Goal: Task Accomplishment & Management: Manage account settings

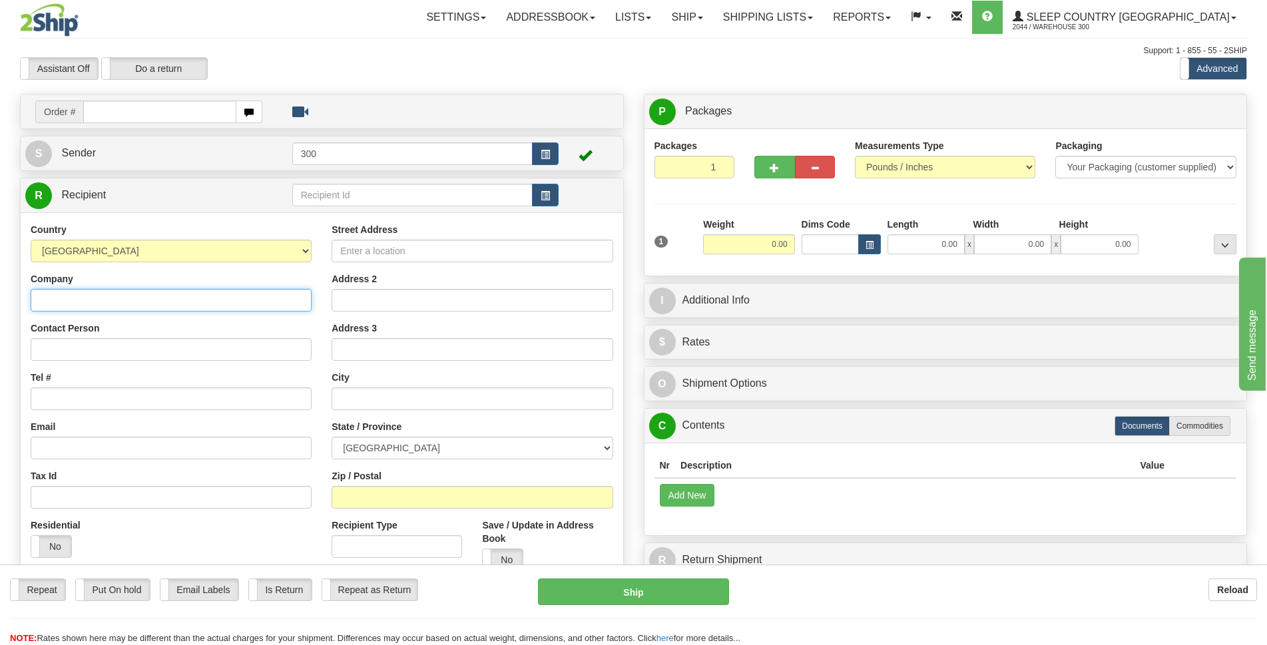
click at [112, 304] on input "Company" at bounding box center [171, 300] width 281 height 23
type input "9000I003868"
click button "Delete" at bounding box center [0, 0] width 0 height 0
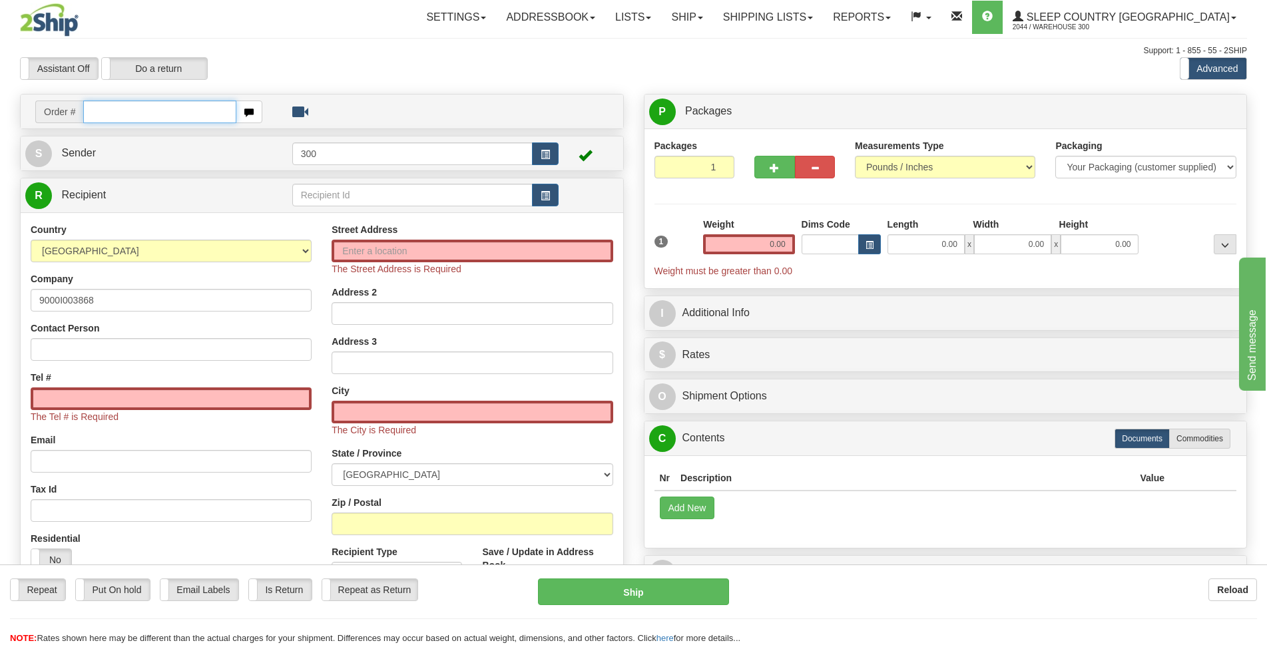
click at [132, 109] on input "text" at bounding box center [159, 112] width 153 height 23
type input "9000I003868"
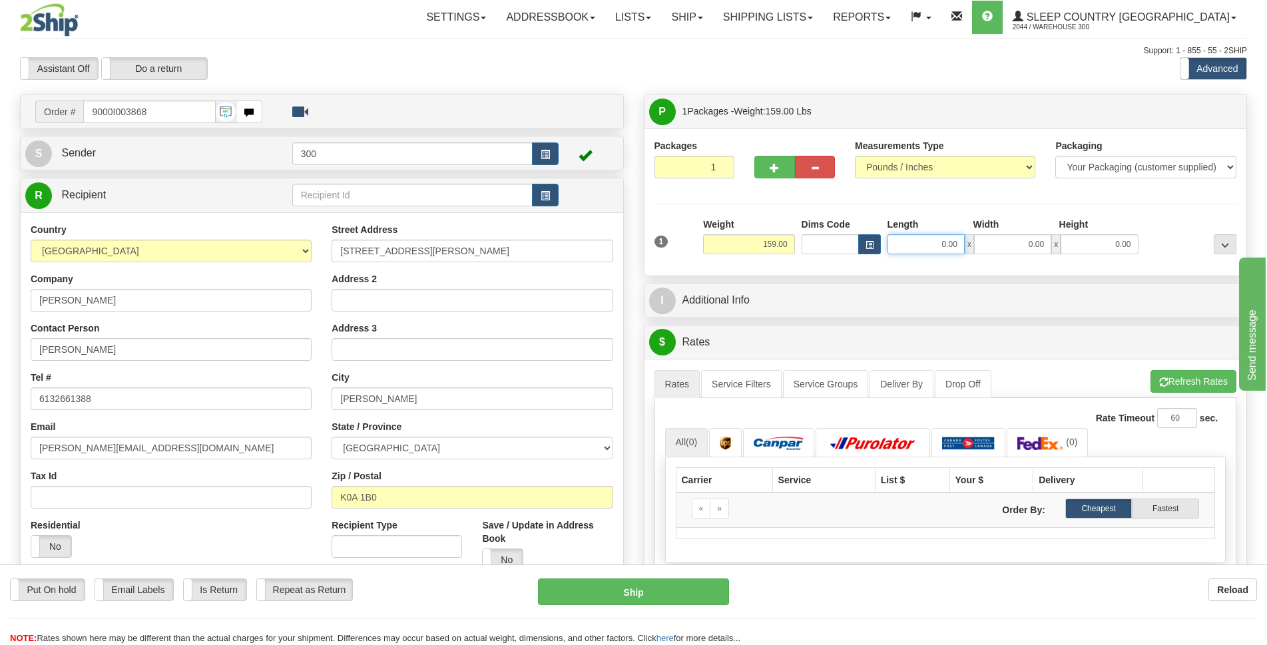
click at [939, 244] on input "0.00" at bounding box center [925, 244] width 77 height 20
type input "44.00"
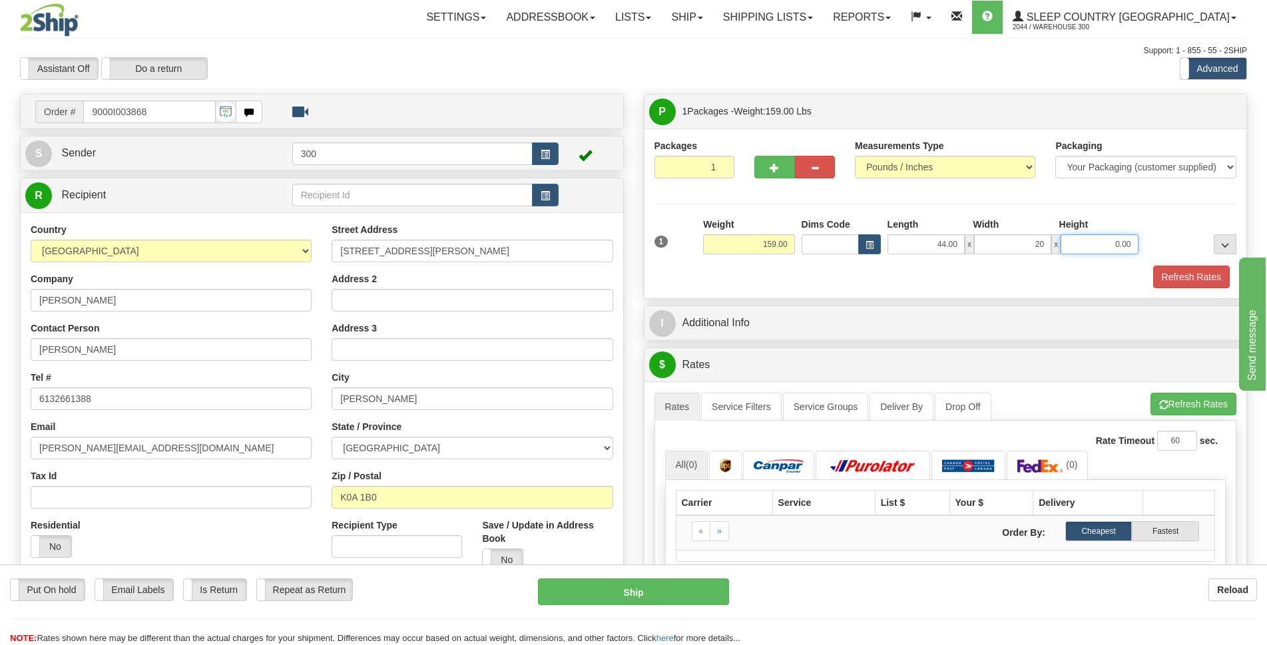
type input "20.00"
click at [1193, 282] on button "Refresh Rates" at bounding box center [1191, 277] width 77 height 23
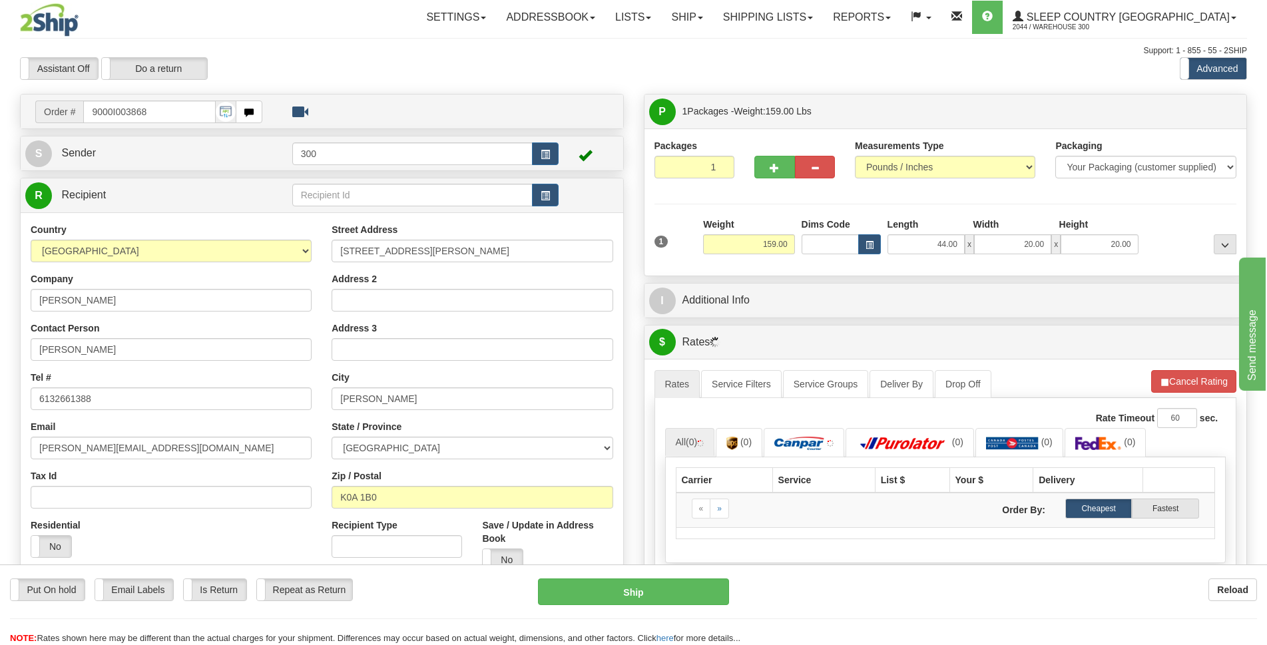
scroll to position [133, 0]
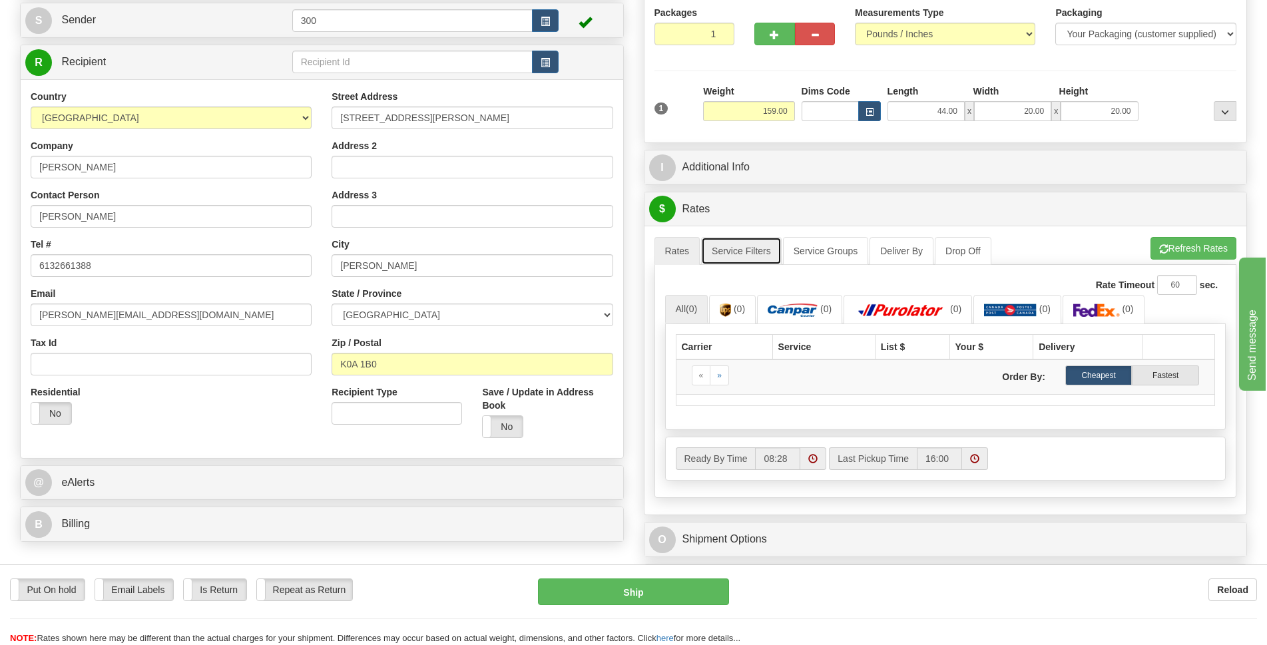
click at [760, 252] on link "Service Filters" at bounding box center [741, 251] width 81 height 28
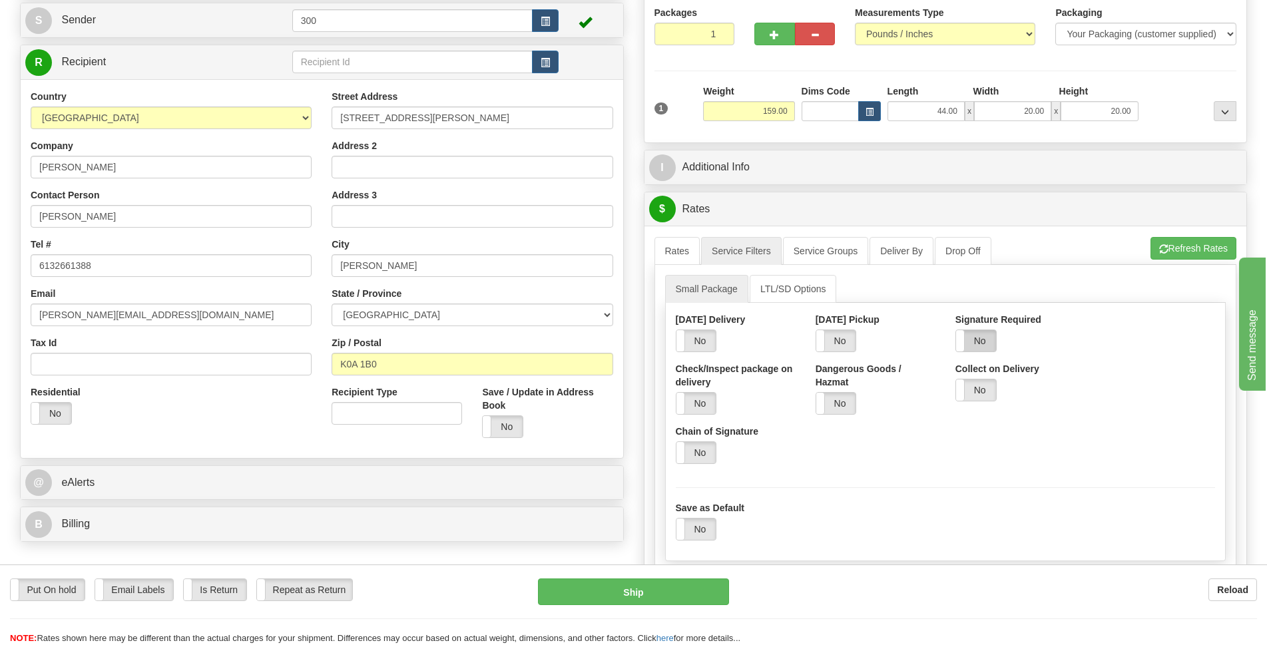
click at [989, 333] on label "No" at bounding box center [976, 340] width 40 height 21
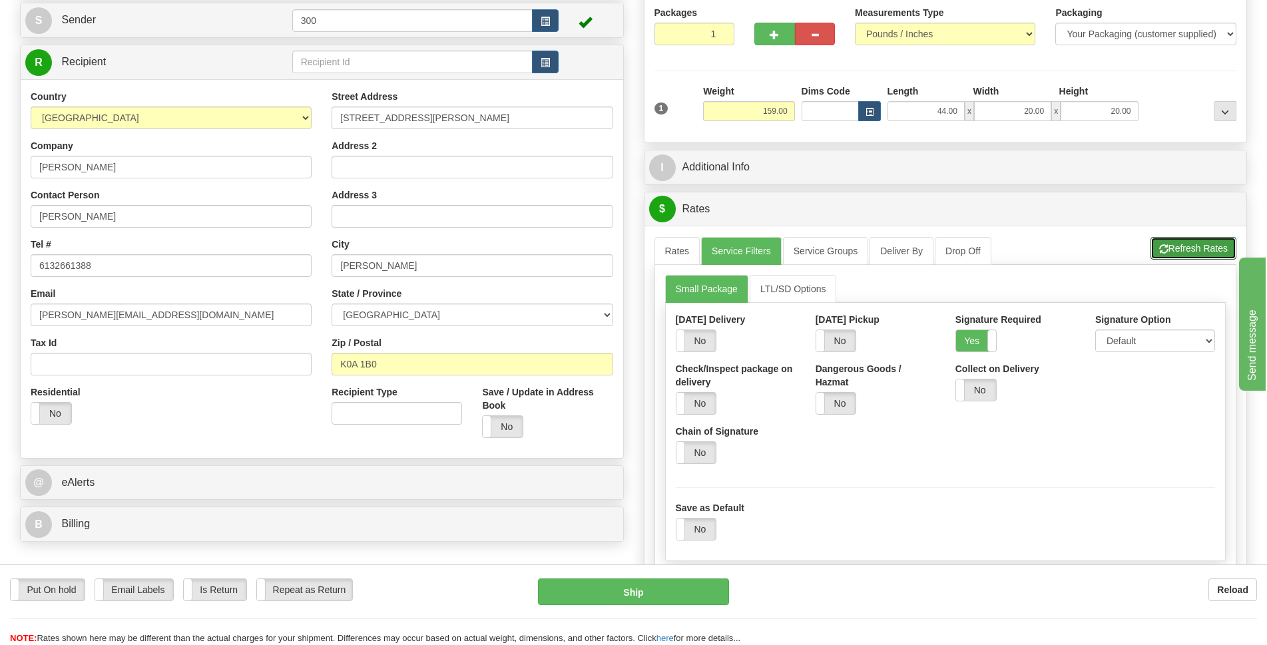
click at [1196, 257] on button "Refresh Rates" at bounding box center [1193, 248] width 86 height 23
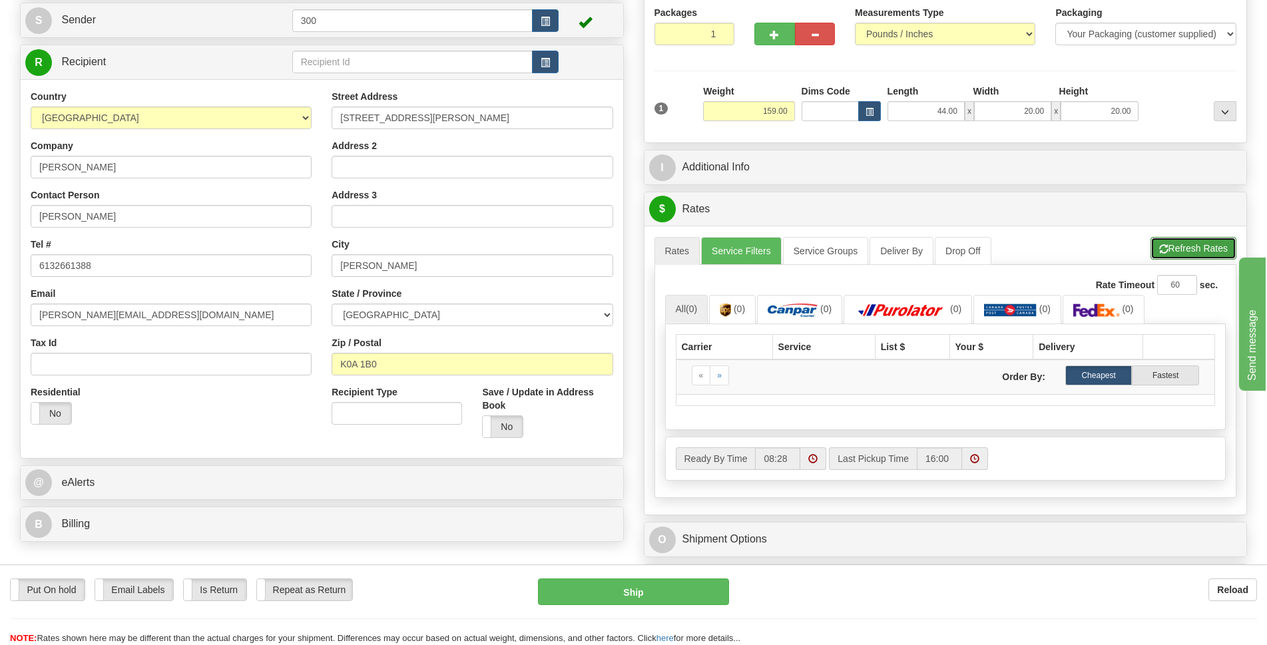
click at [1194, 242] on button "Refresh Rates" at bounding box center [1193, 248] width 86 height 23
click at [670, 251] on link "Rates" at bounding box center [677, 251] width 46 height 28
click at [666, 246] on link "Rates" at bounding box center [677, 251] width 46 height 28
click at [684, 256] on link "Rates" at bounding box center [677, 251] width 46 height 28
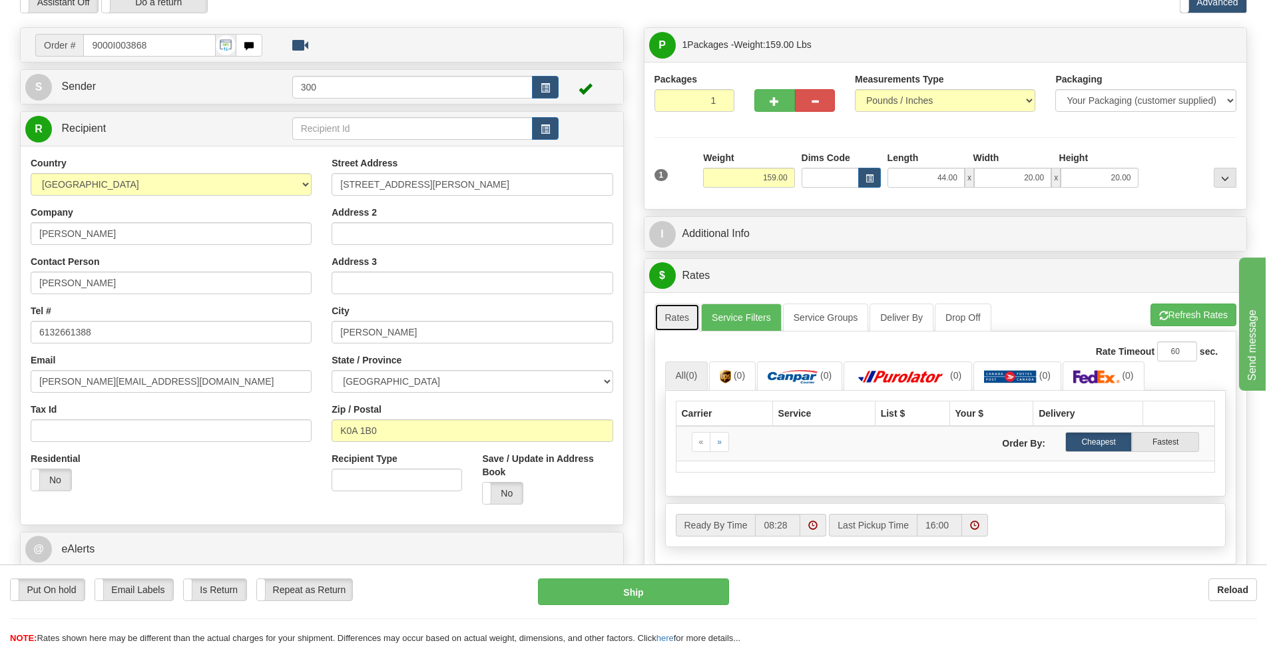
scroll to position [0, 0]
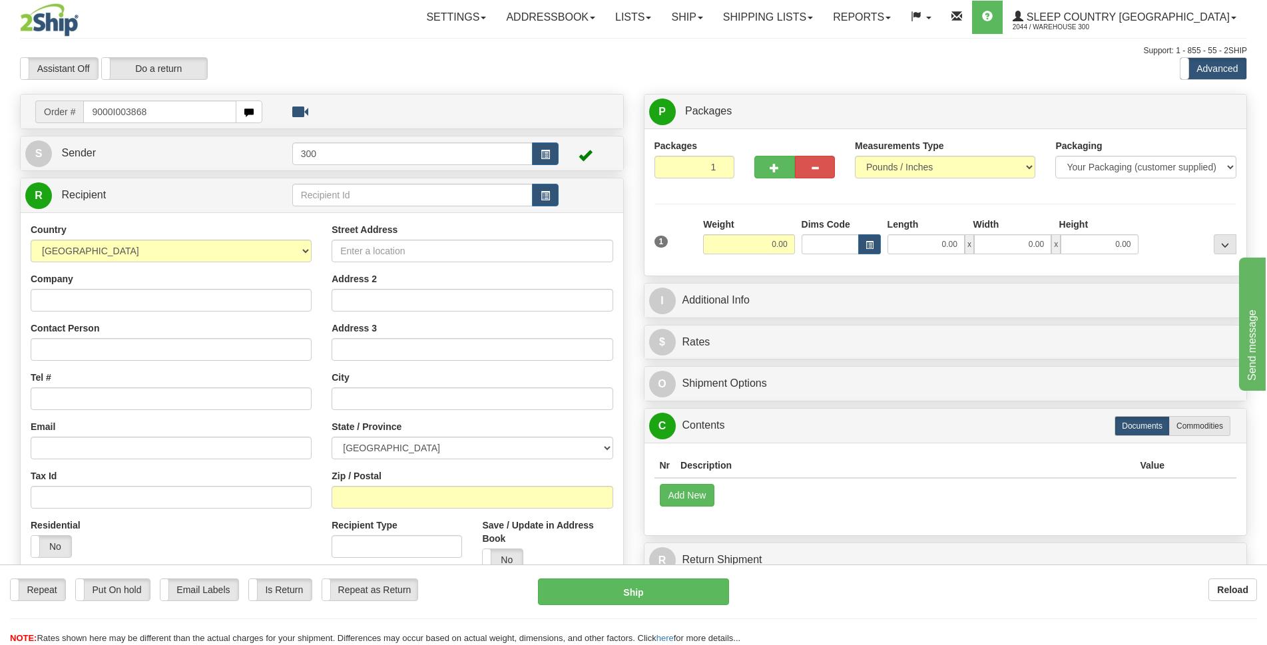
type input "9000I003868"
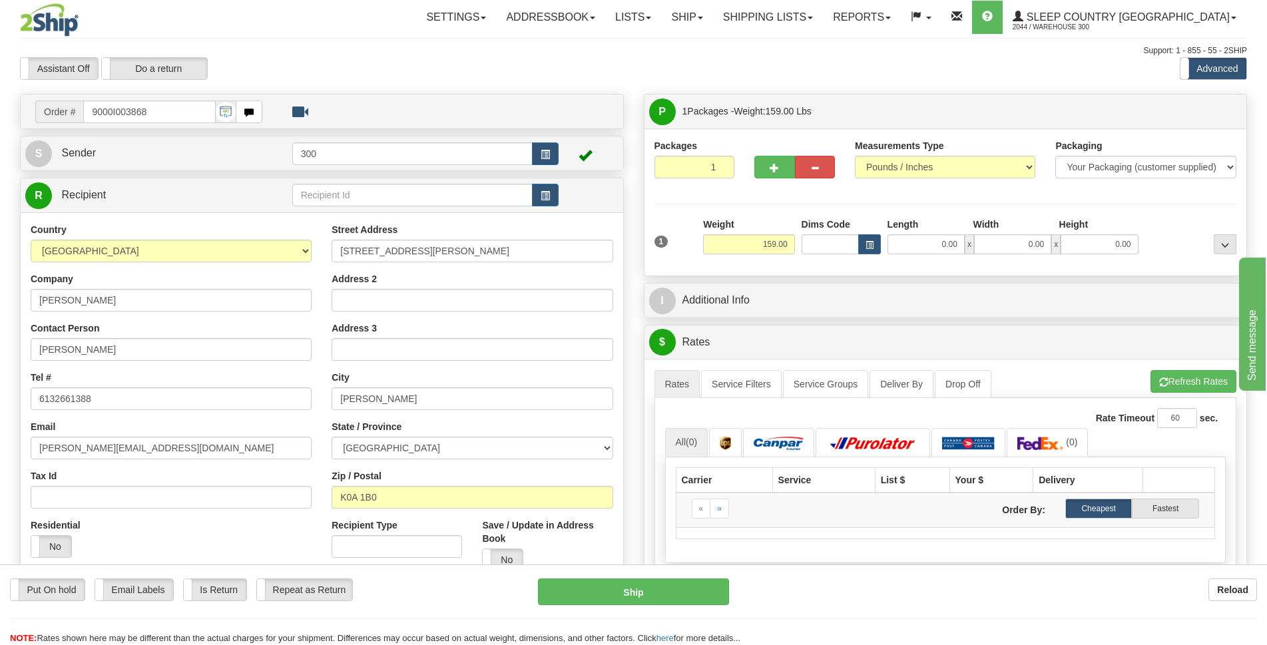
scroll to position [67, 0]
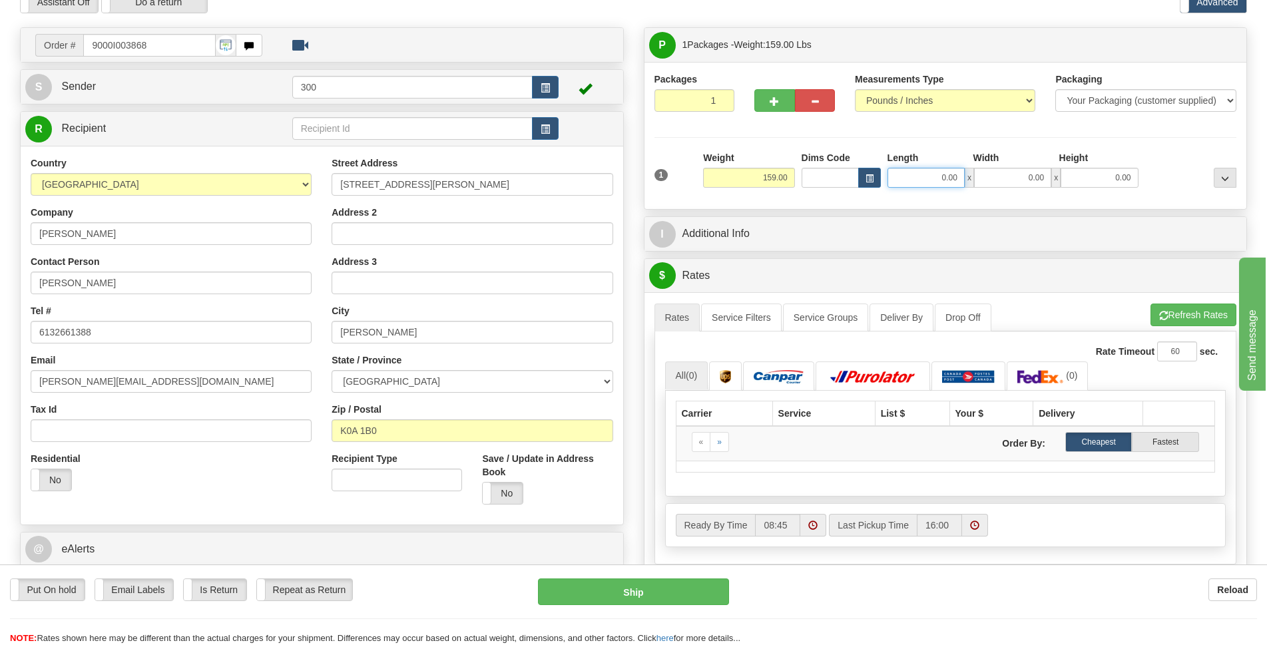
click at [941, 182] on input "0.00" at bounding box center [925, 178] width 77 height 20
type input "44.00"
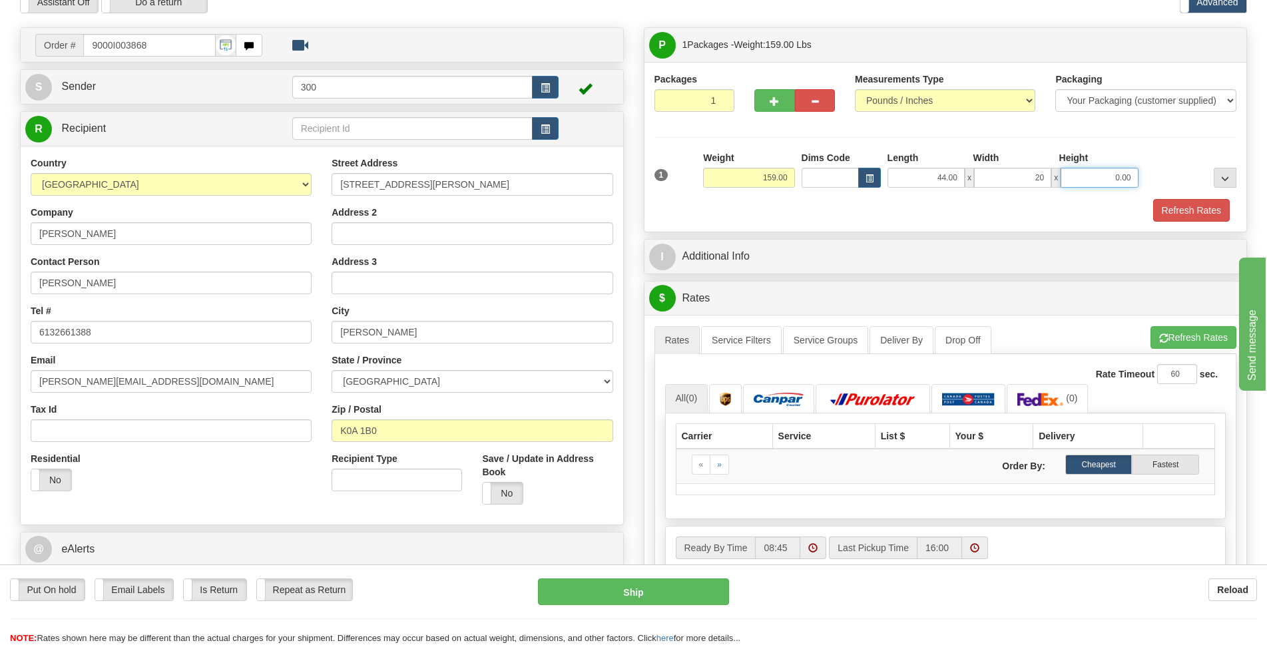
type input "20.00"
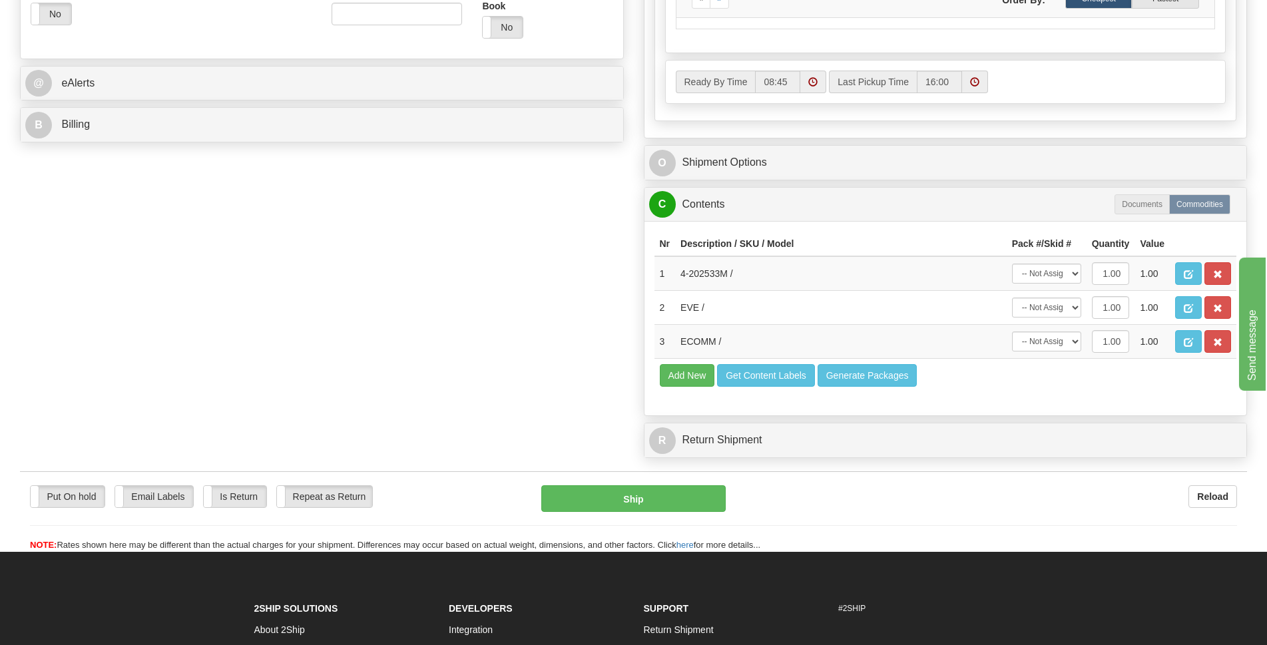
scroll to position [200, 0]
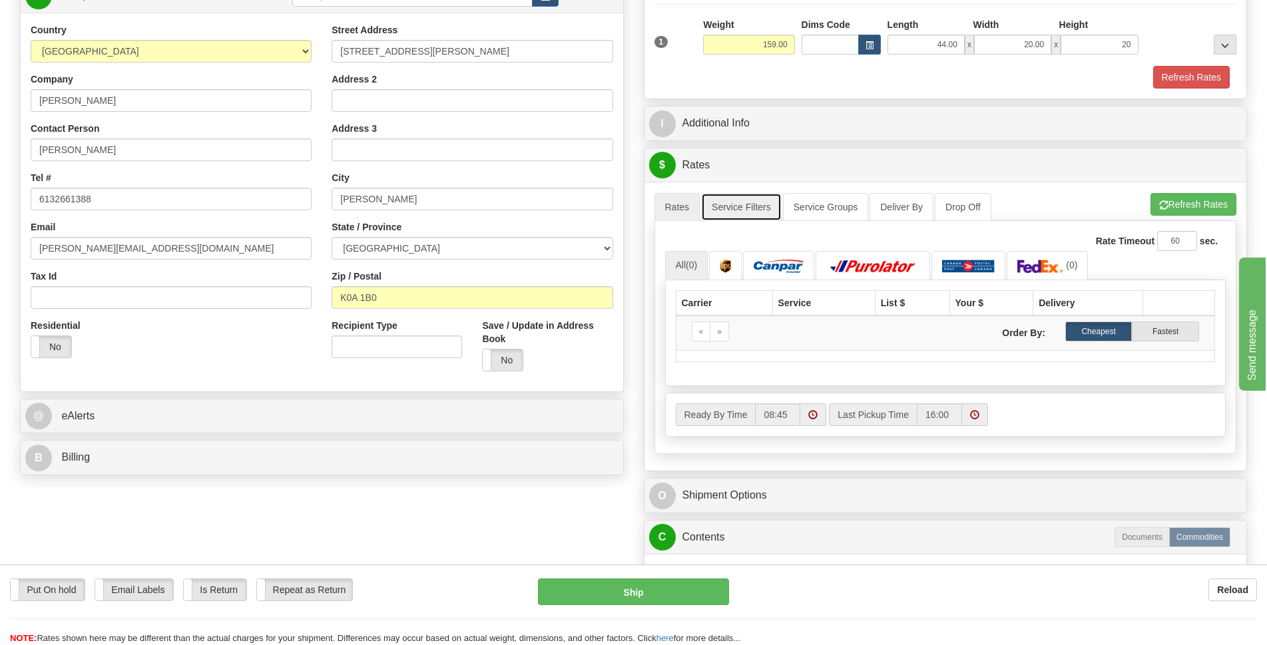
type input "20.00"
click at [756, 206] on link "Service Filters" at bounding box center [741, 207] width 81 height 28
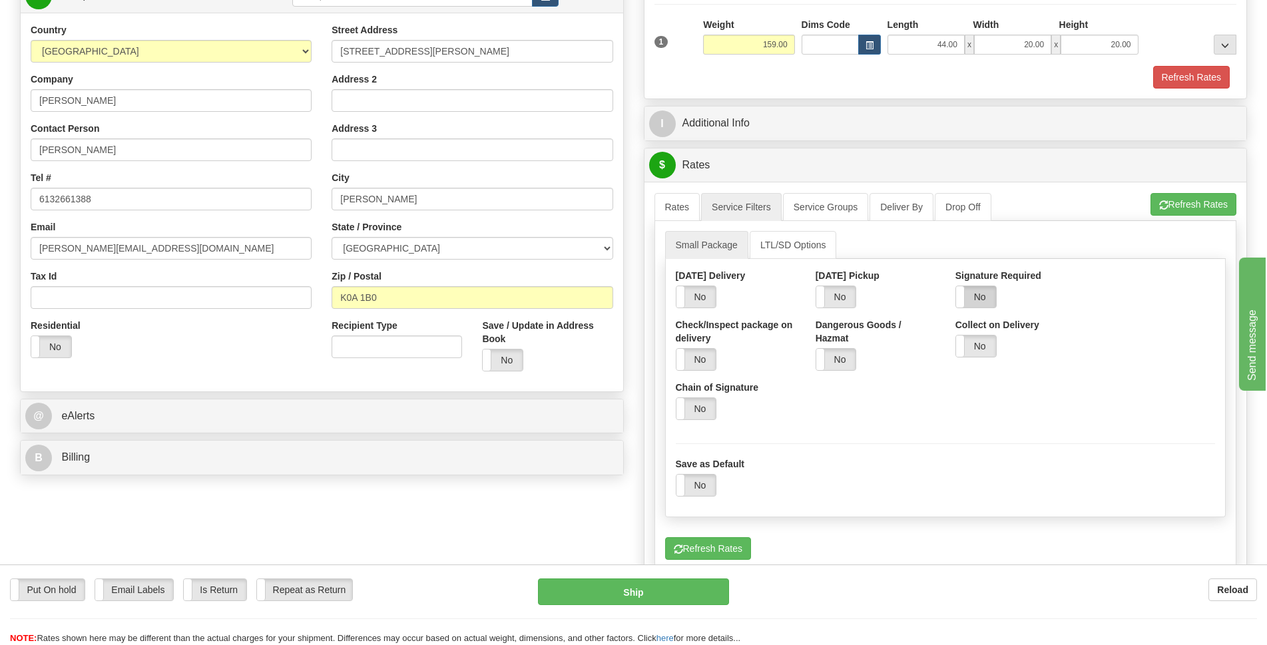
click at [985, 306] on label "No" at bounding box center [976, 296] width 40 height 21
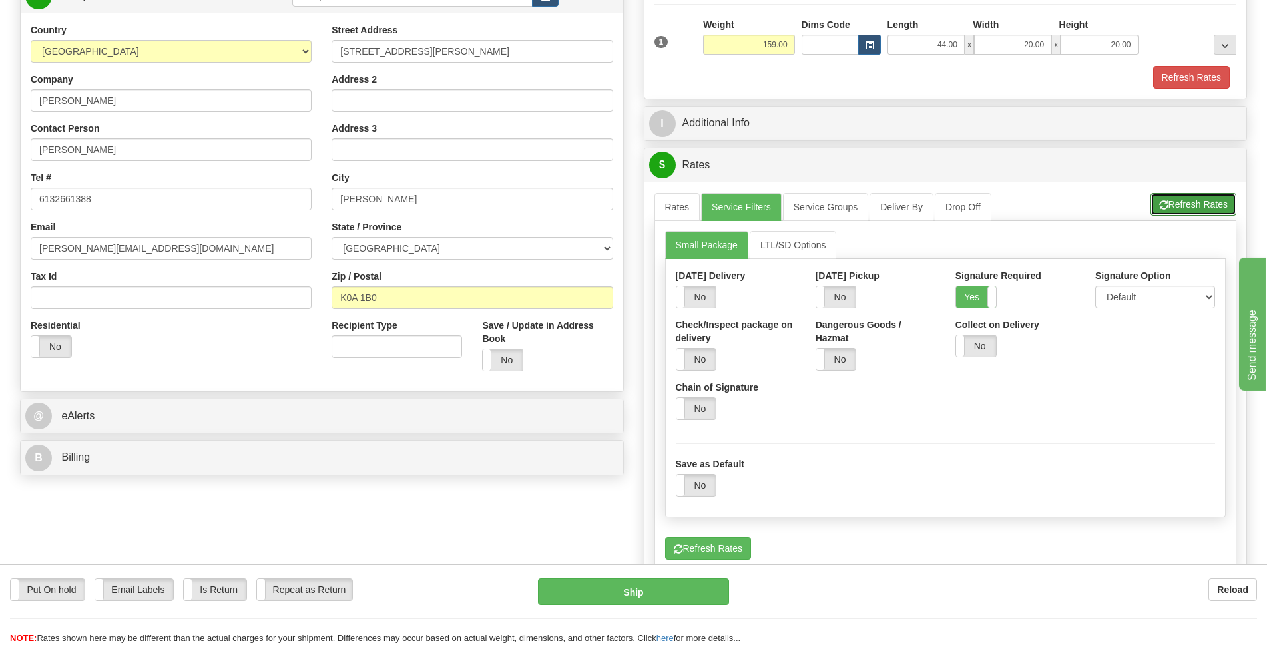
click at [1192, 203] on button "Refresh Rates" at bounding box center [1193, 204] width 86 height 23
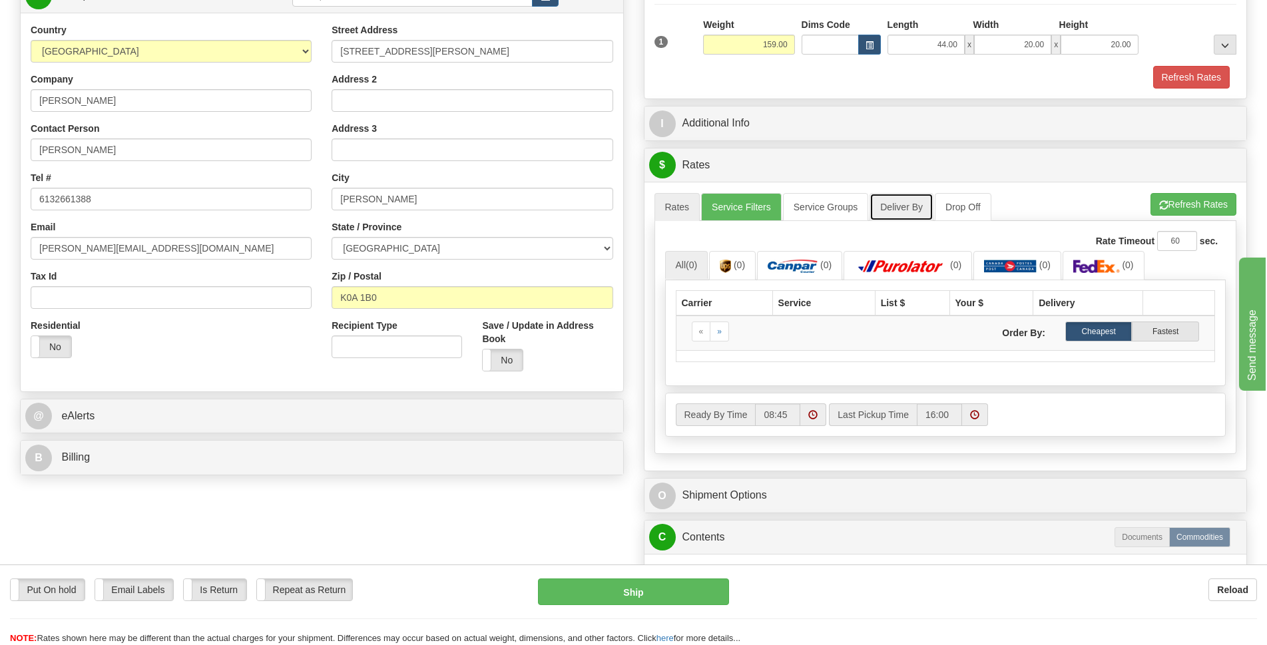
click at [899, 209] on link "Deliver By" at bounding box center [901, 207] width 64 height 28
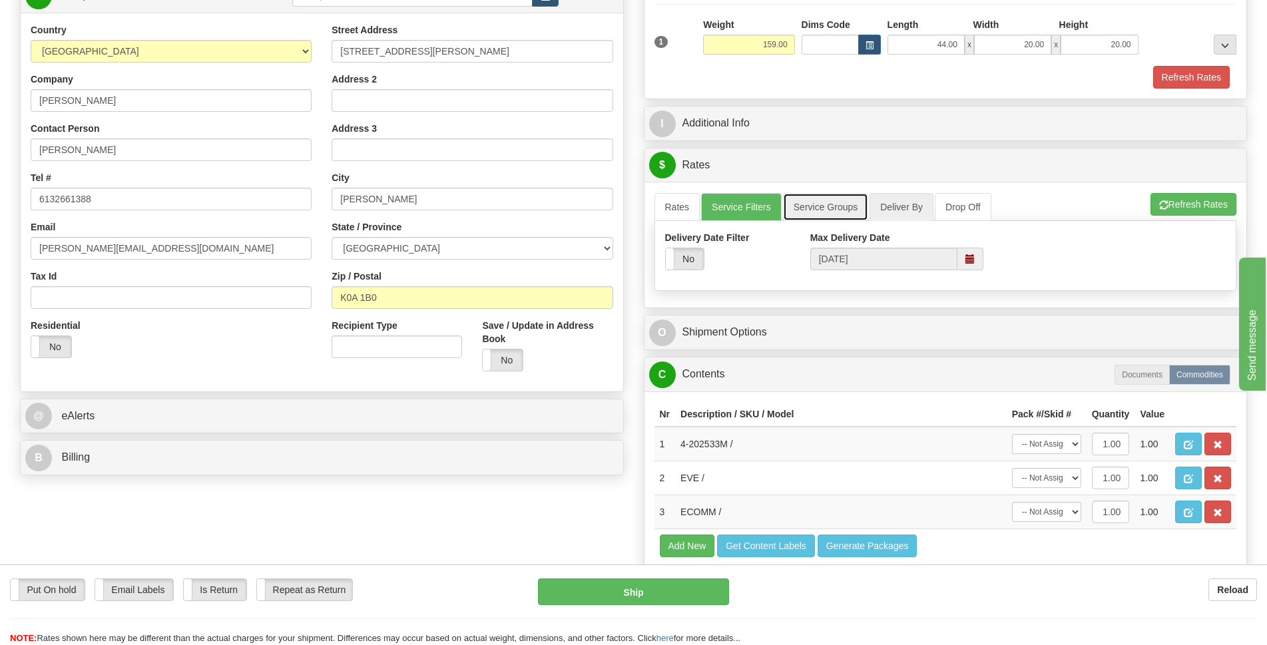
click at [841, 210] on link "Service Groups" at bounding box center [825, 207] width 85 height 28
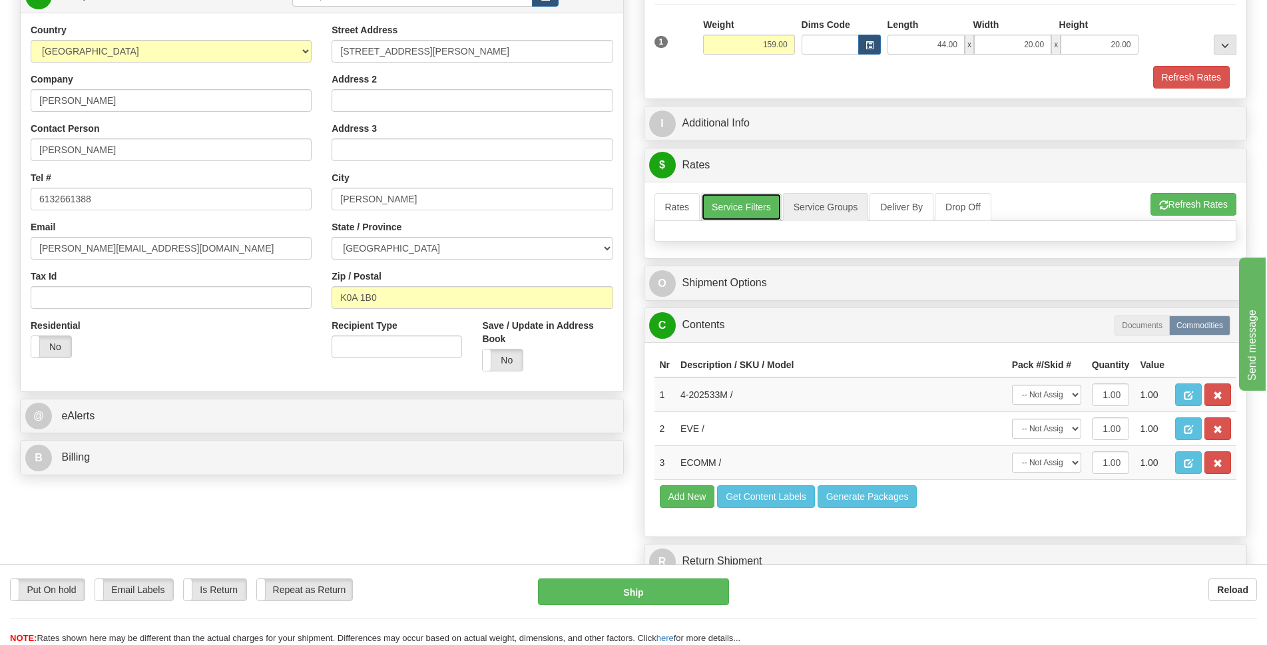
click at [748, 212] on link "Service Filters" at bounding box center [741, 207] width 81 height 28
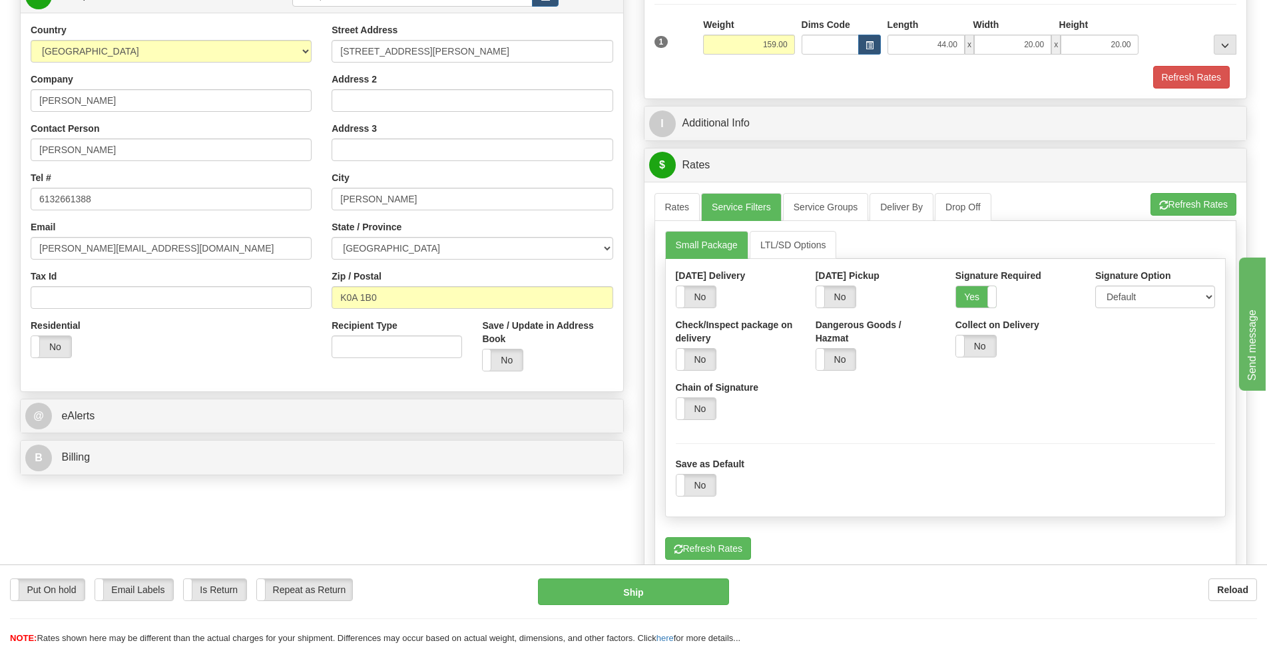
click at [628, 218] on div "Order # 9000I003868 S" at bounding box center [322, 188] width 624 height 588
click at [680, 218] on link "Rates" at bounding box center [677, 207] width 46 height 28
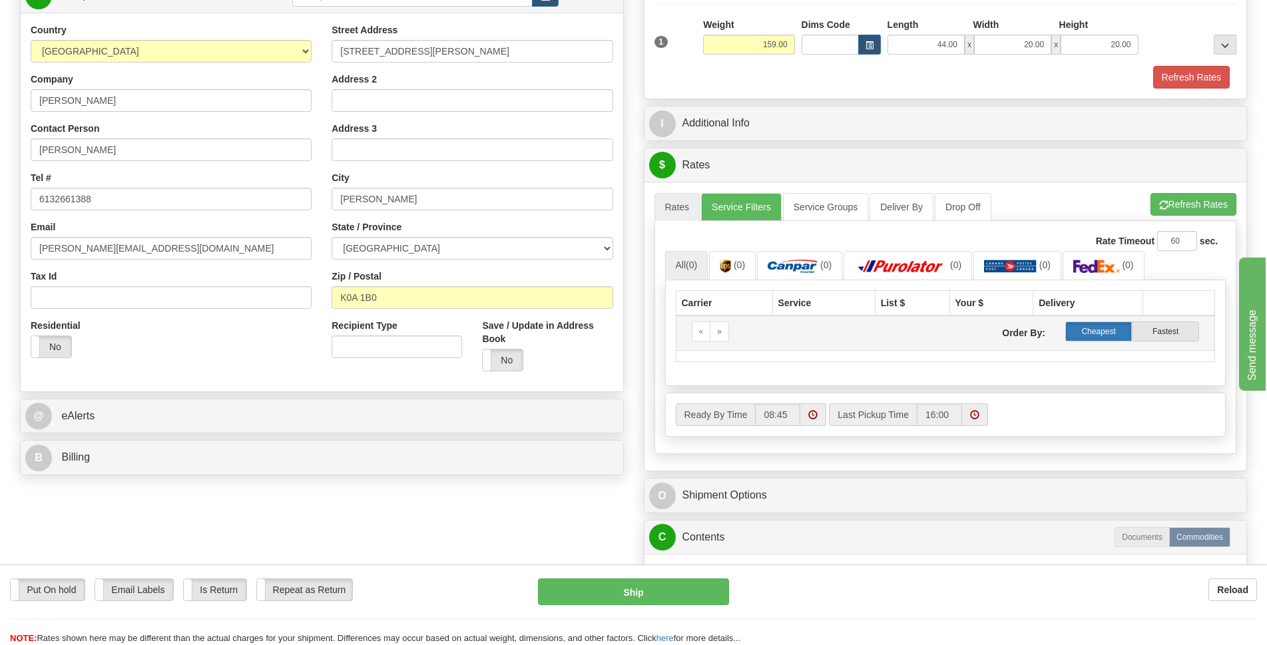
click at [1082, 331] on label "Cheapest" at bounding box center [1098, 332] width 67 height 20
click at [1119, 334] on label "Cheapest" at bounding box center [1098, 332] width 67 height 20
click at [799, 299] on th "Service" at bounding box center [823, 302] width 103 height 25
click at [705, 296] on th "Carrier" at bounding box center [724, 302] width 97 height 25
click at [1187, 204] on button "Refresh Rates" at bounding box center [1193, 204] width 86 height 23
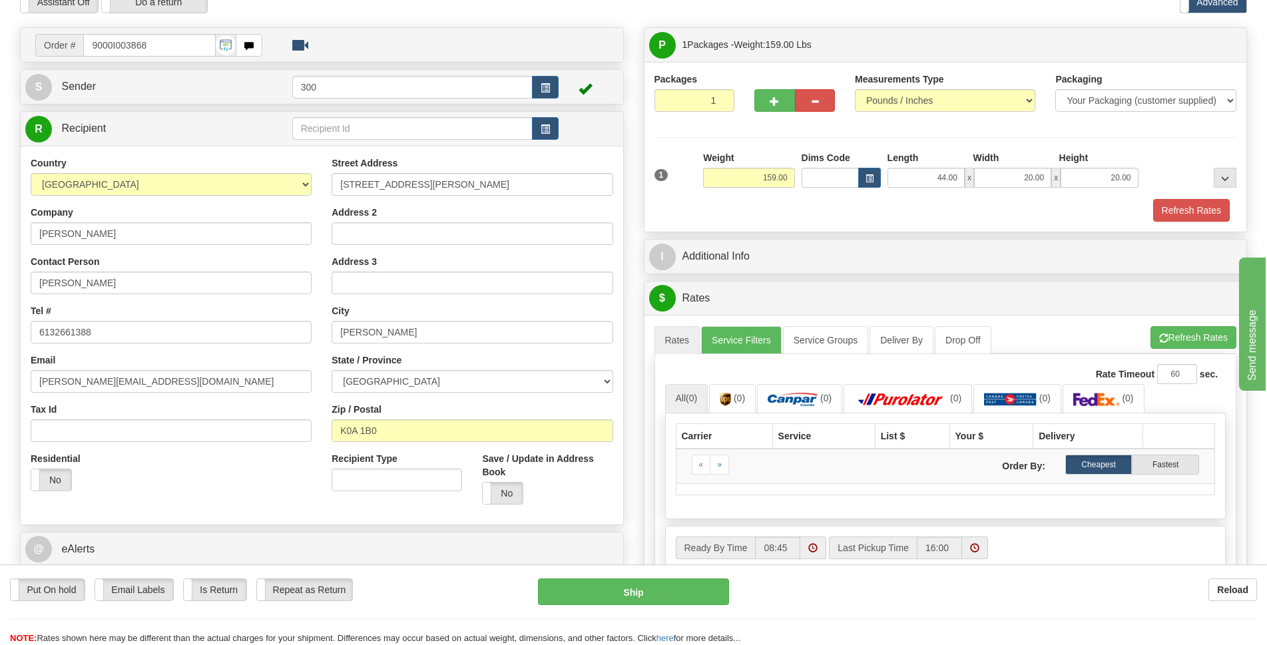
scroll to position [0, 0]
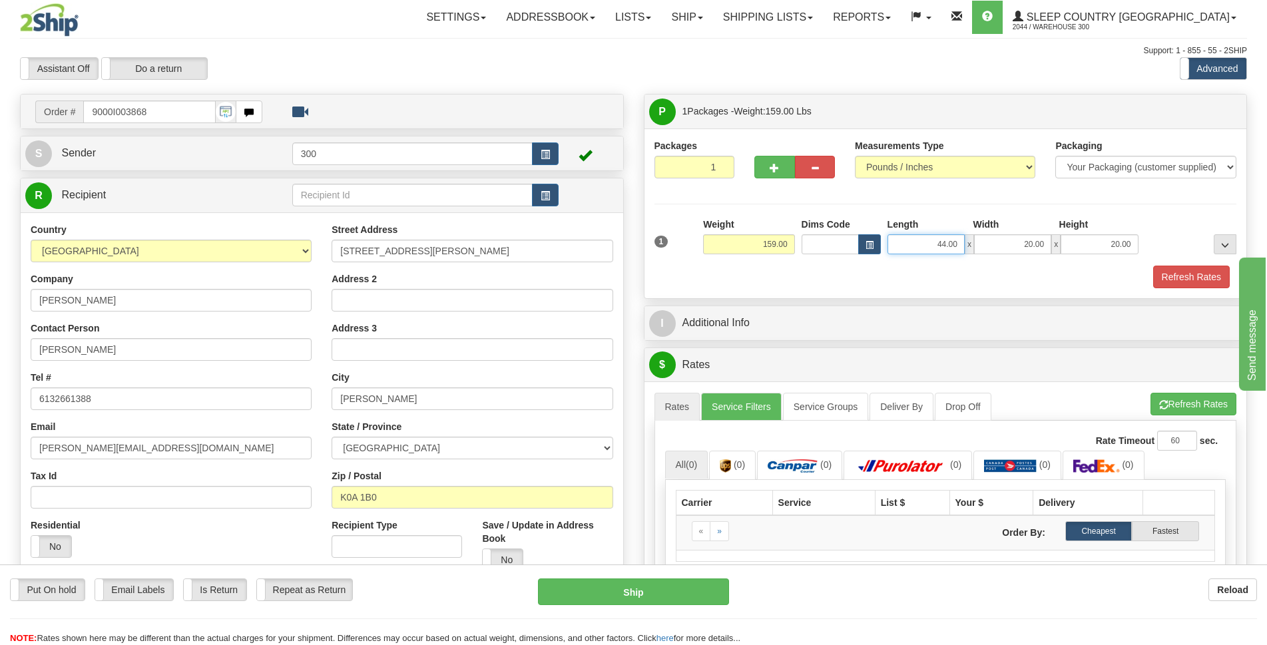
drag, startPoint x: 957, startPoint y: 247, endPoint x: 904, endPoint y: 259, distance: 53.9
click at [904, 259] on div "1 Weight 159.00 Dims Code x" at bounding box center [945, 241] width 589 height 47
type input "20.00"
type input "44.00"
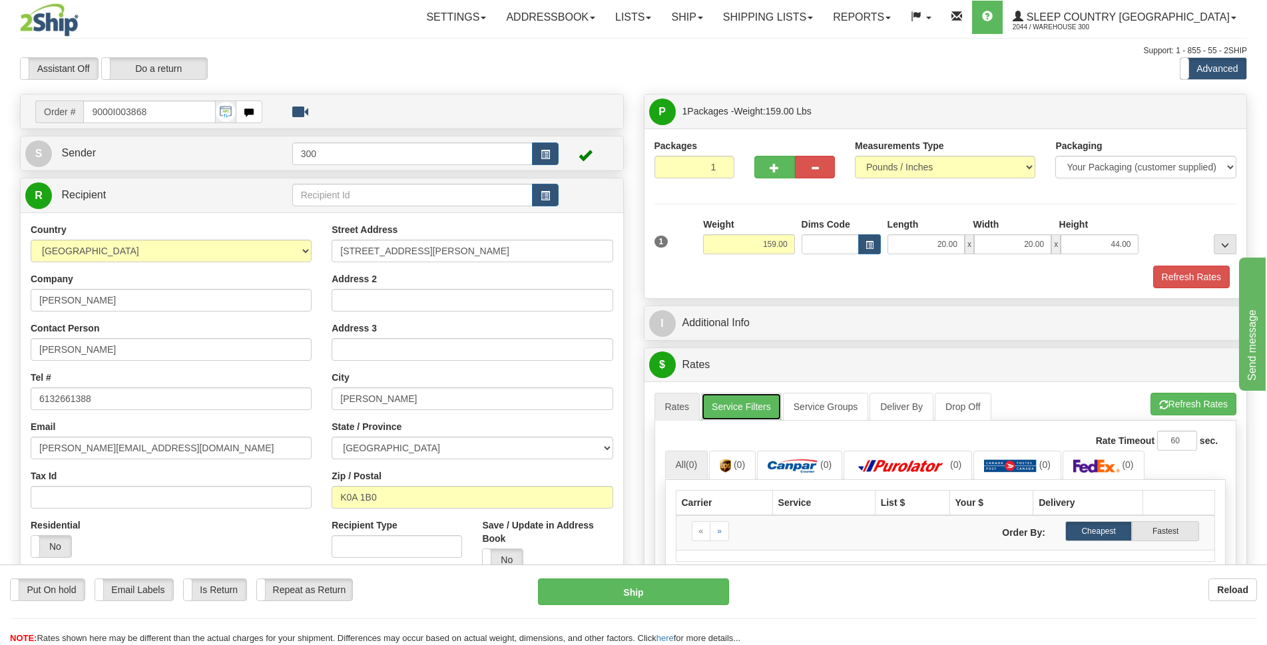
click at [748, 409] on link "Service Filters" at bounding box center [741, 407] width 81 height 28
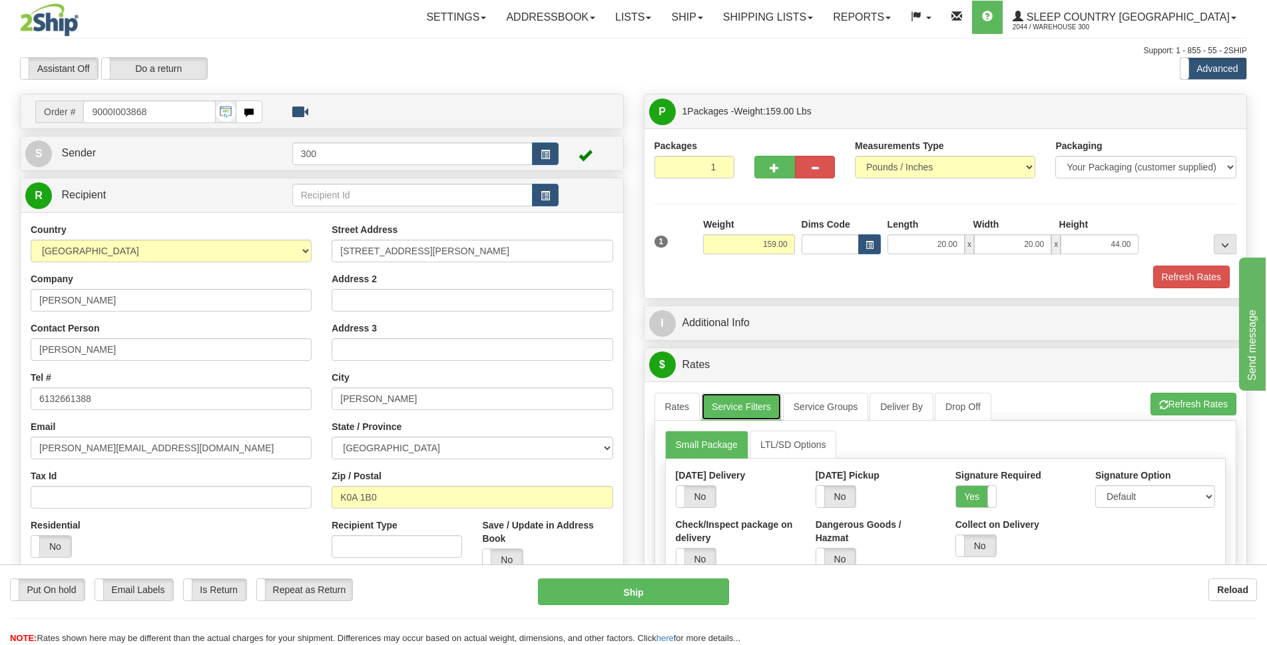
scroll to position [133, 0]
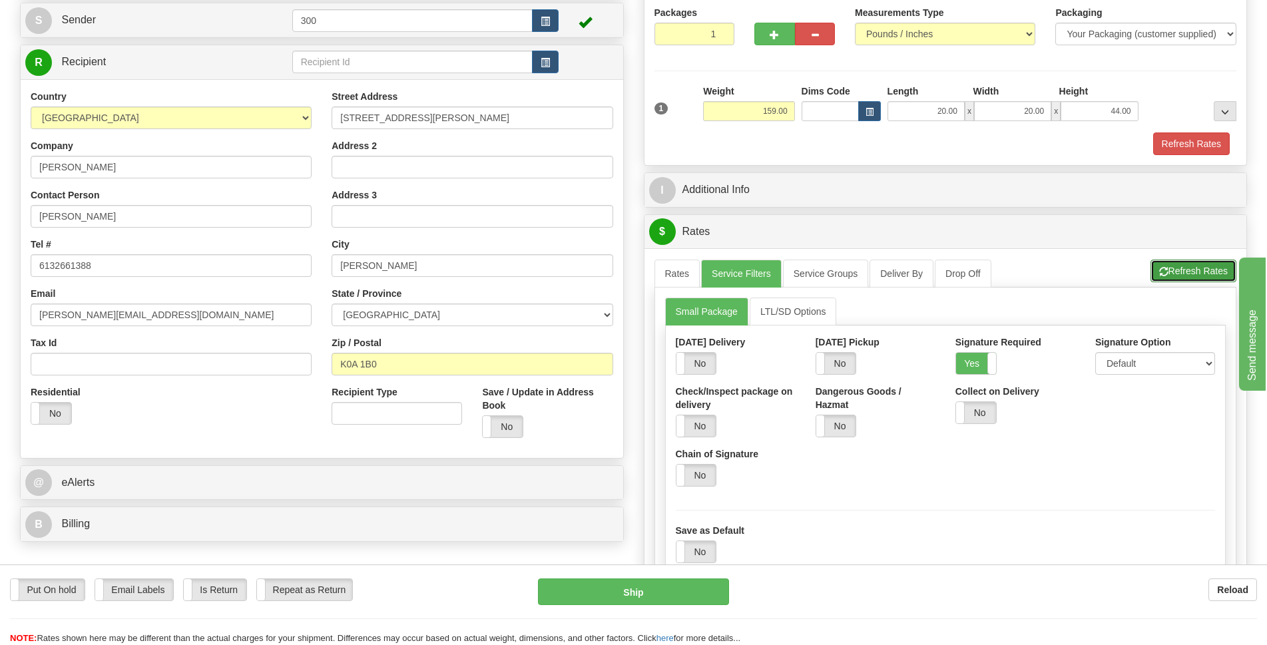
click at [1193, 270] on button "Refresh Rates" at bounding box center [1193, 271] width 86 height 23
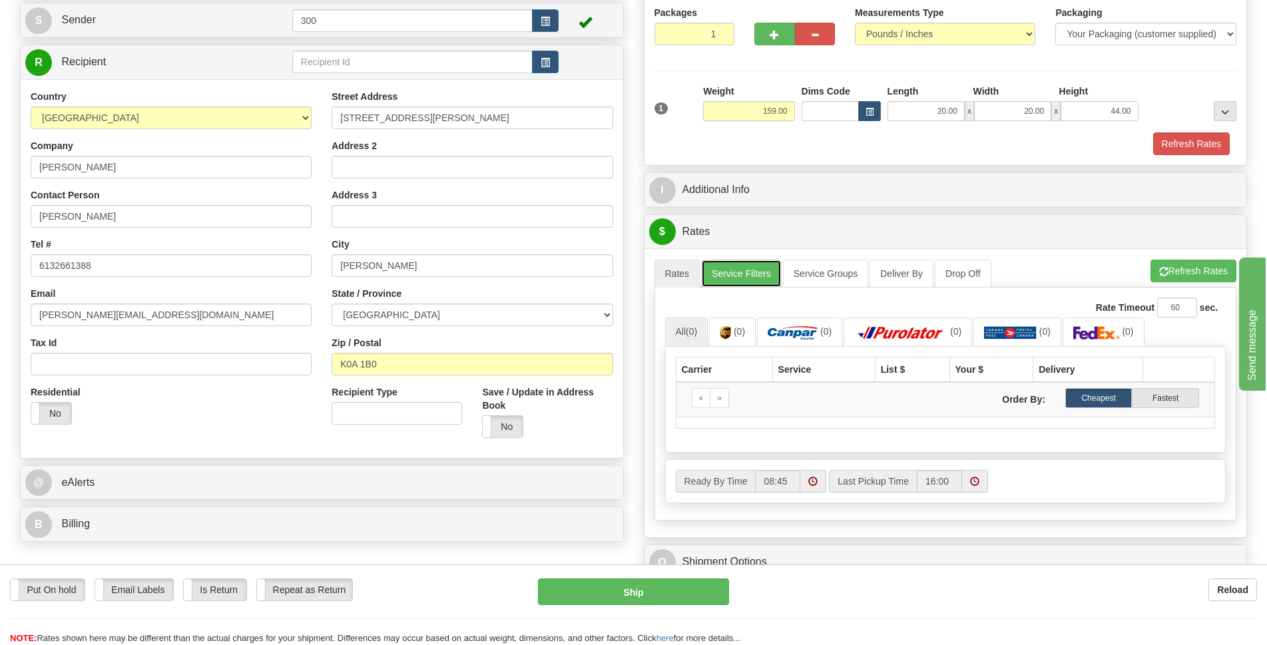
click at [746, 273] on link "Service Filters" at bounding box center [741, 274] width 81 height 28
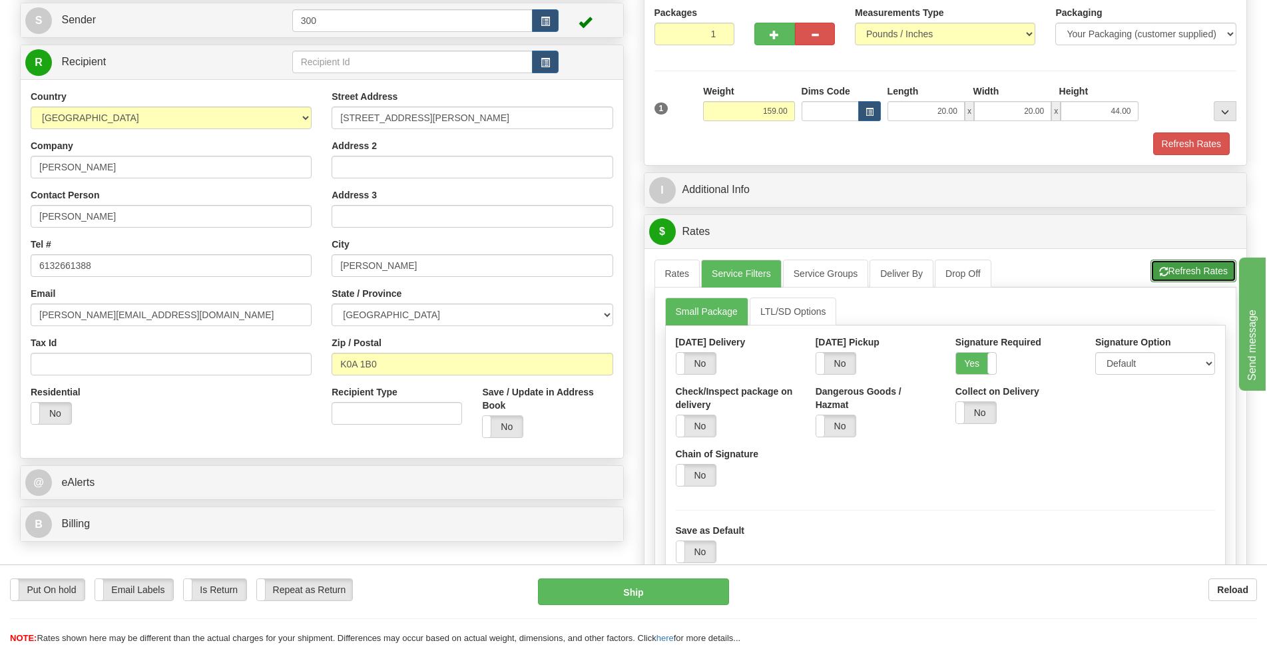
click at [1194, 270] on button "Refresh Rates" at bounding box center [1193, 271] width 86 height 23
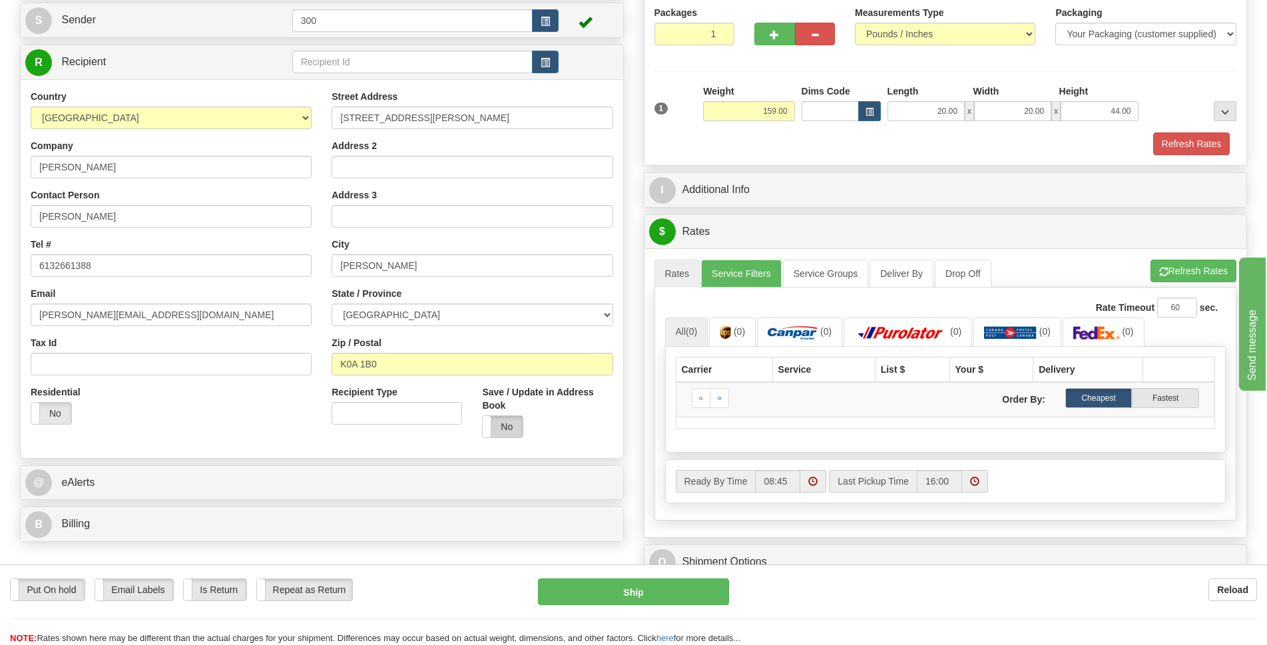
scroll to position [67, 0]
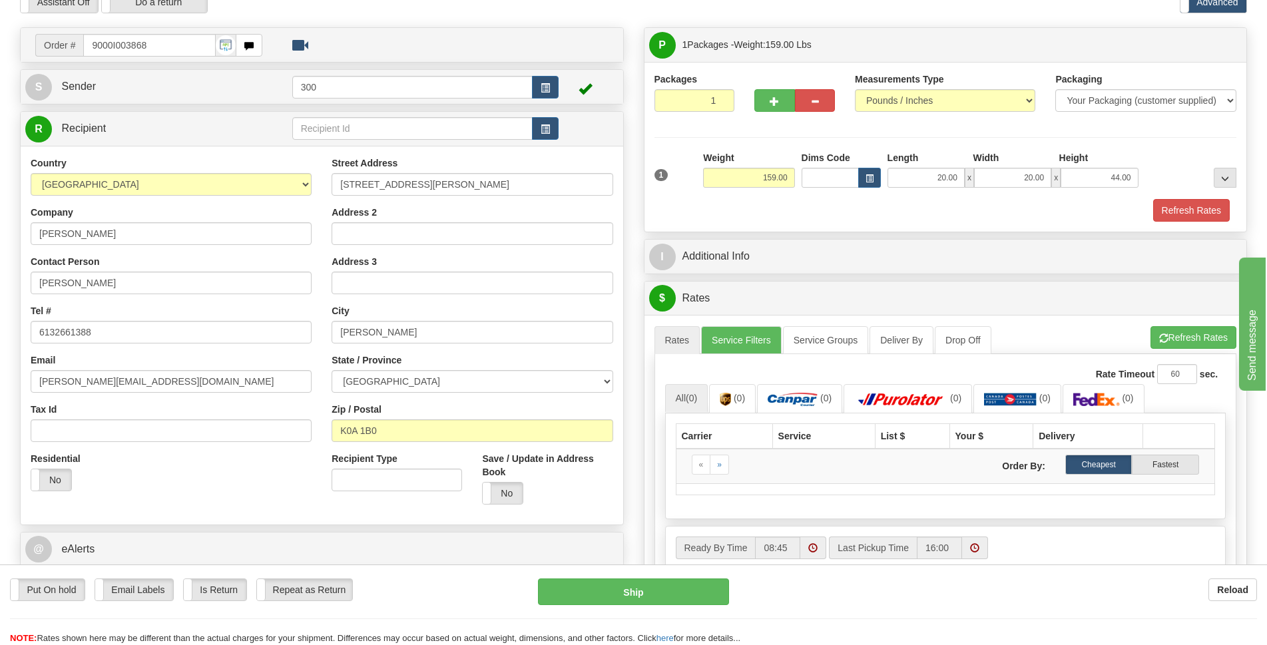
click at [1031, 612] on div "Put On hold Put On hold Email Labels Email Labels Edit Is Return Is Return Repe…" at bounding box center [633, 611] width 1267 height 67
click at [676, 341] on link "Rates" at bounding box center [677, 340] width 46 height 28
click at [678, 341] on link "Rates" at bounding box center [677, 340] width 46 height 28
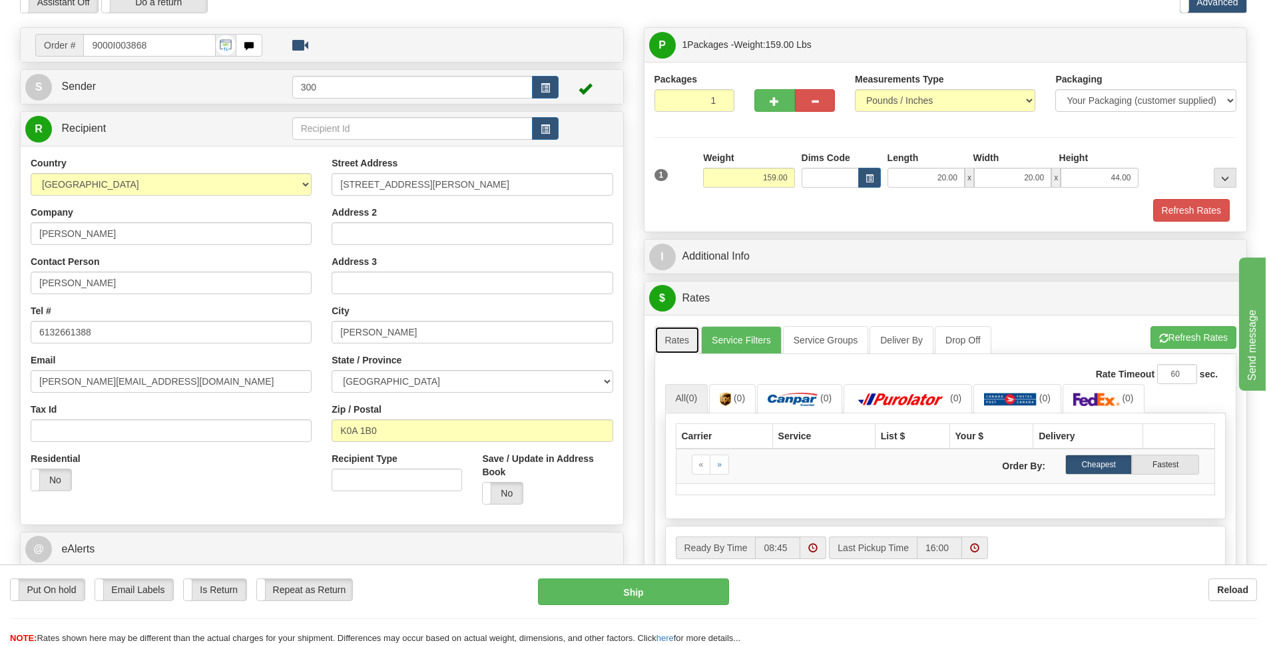
click at [678, 341] on link "Rates" at bounding box center [677, 340] width 46 height 28
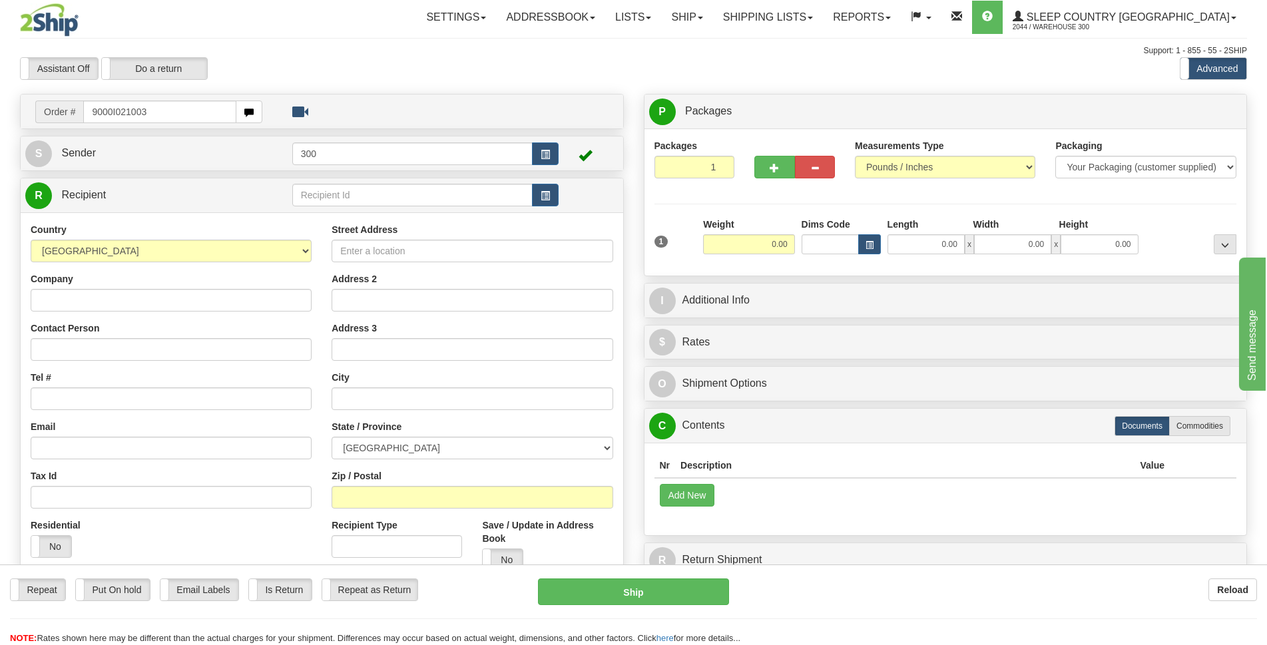
type input "9000I021003"
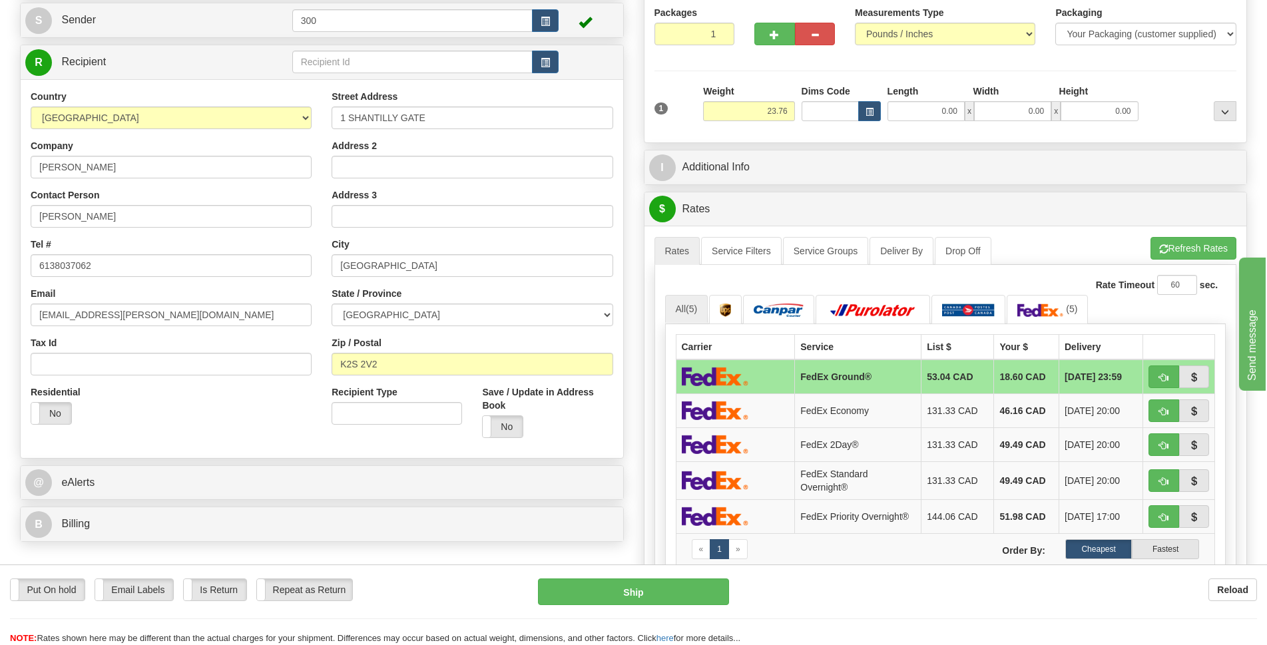
scroll to position [200, 0]
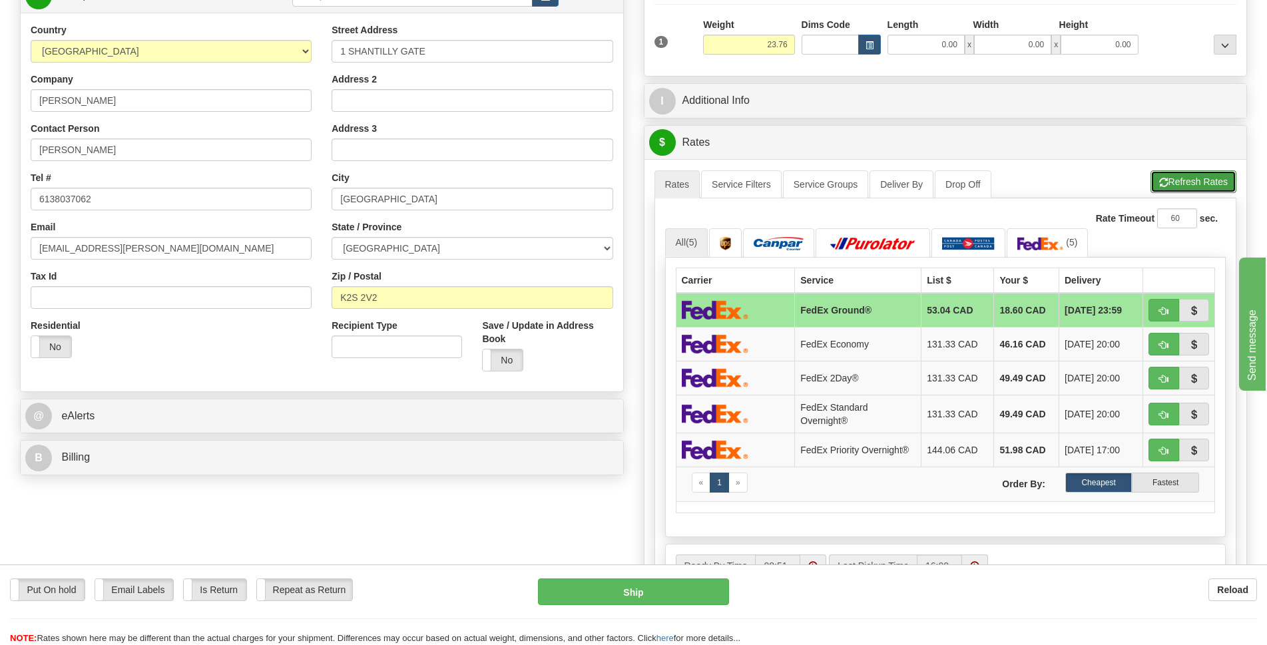
click at [1193, 184] on button "Refresh Rates" at bounding box center [1193, 181] width 86 height 23
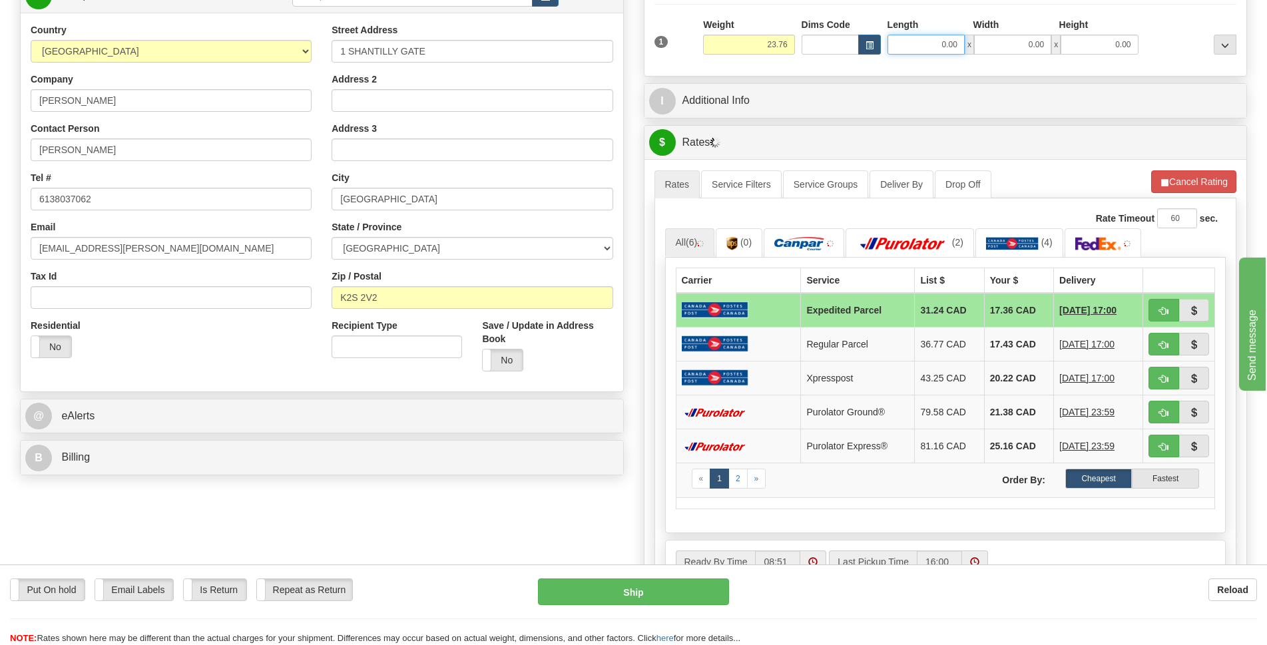
click at [931, 51] on input "0.00" at bounding box center [925, 45] width 77 height 20
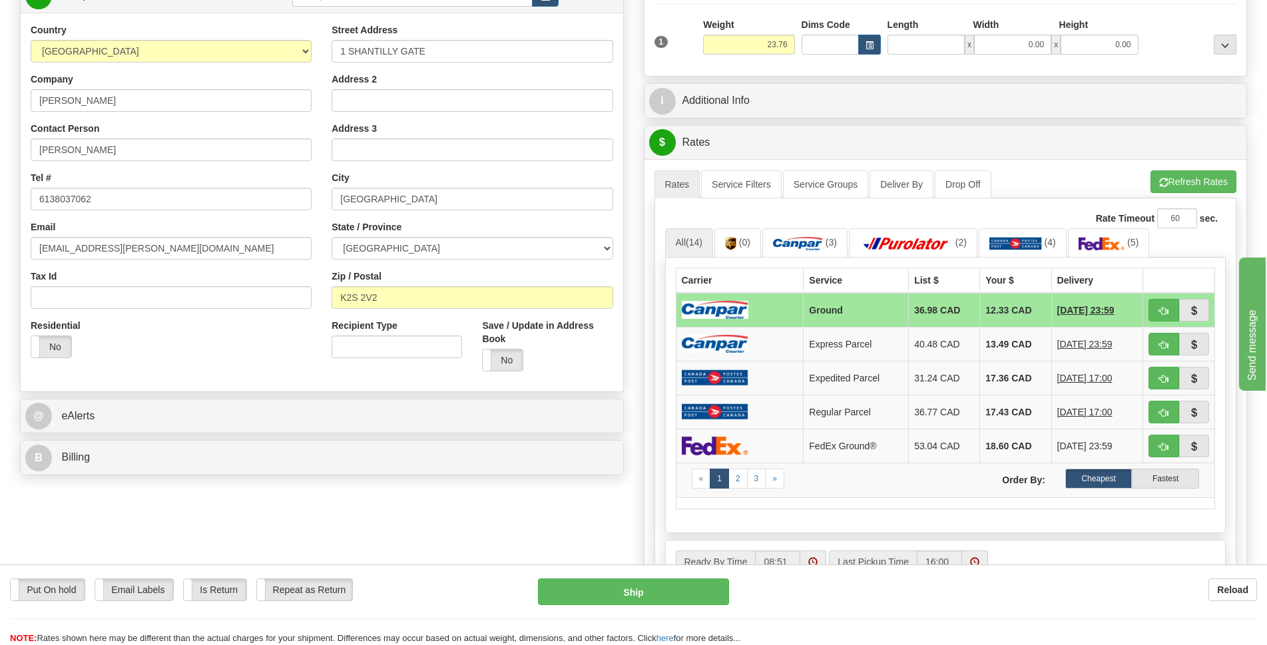
type input "0.00"
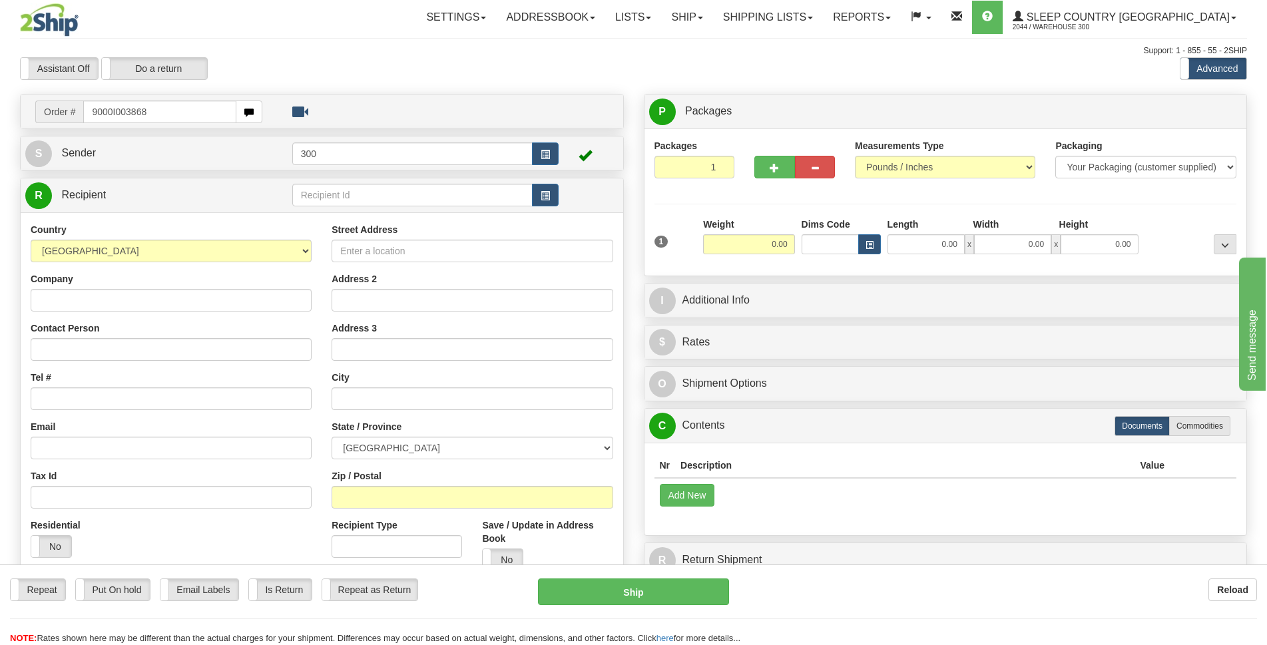
type input "9000I003868"
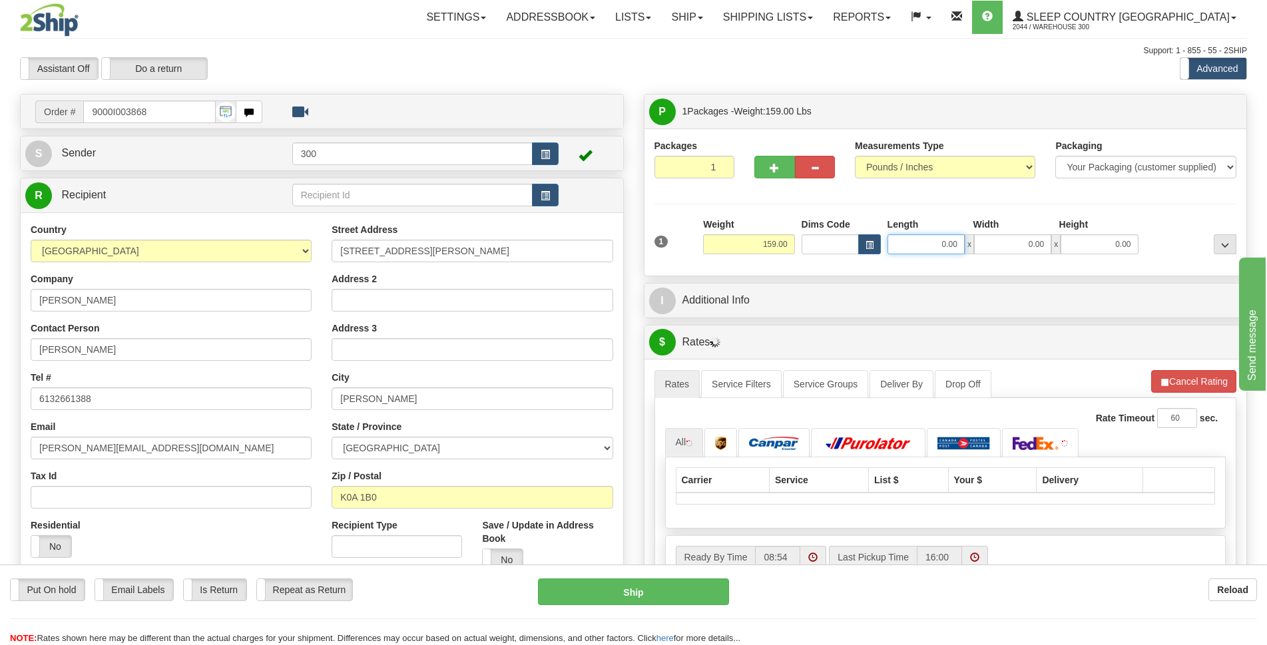
click at [923, 242] on input "0.00" at bounding box center [925, 244] width 77 height 20
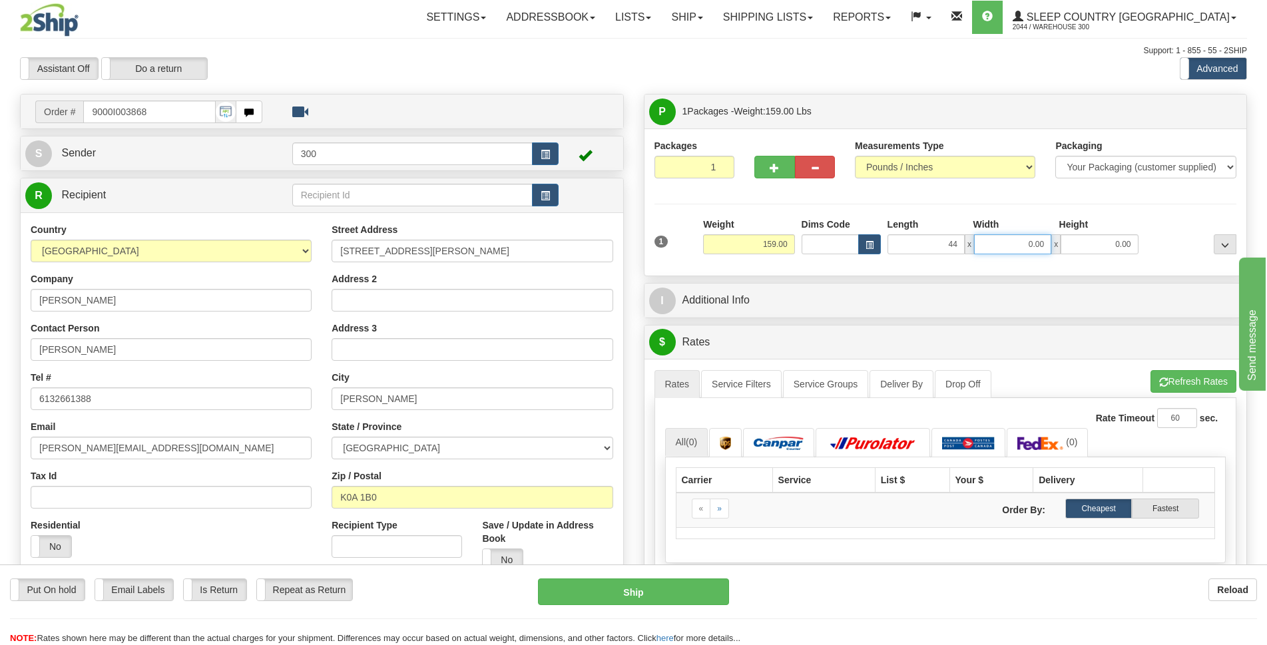
type input "44.00"
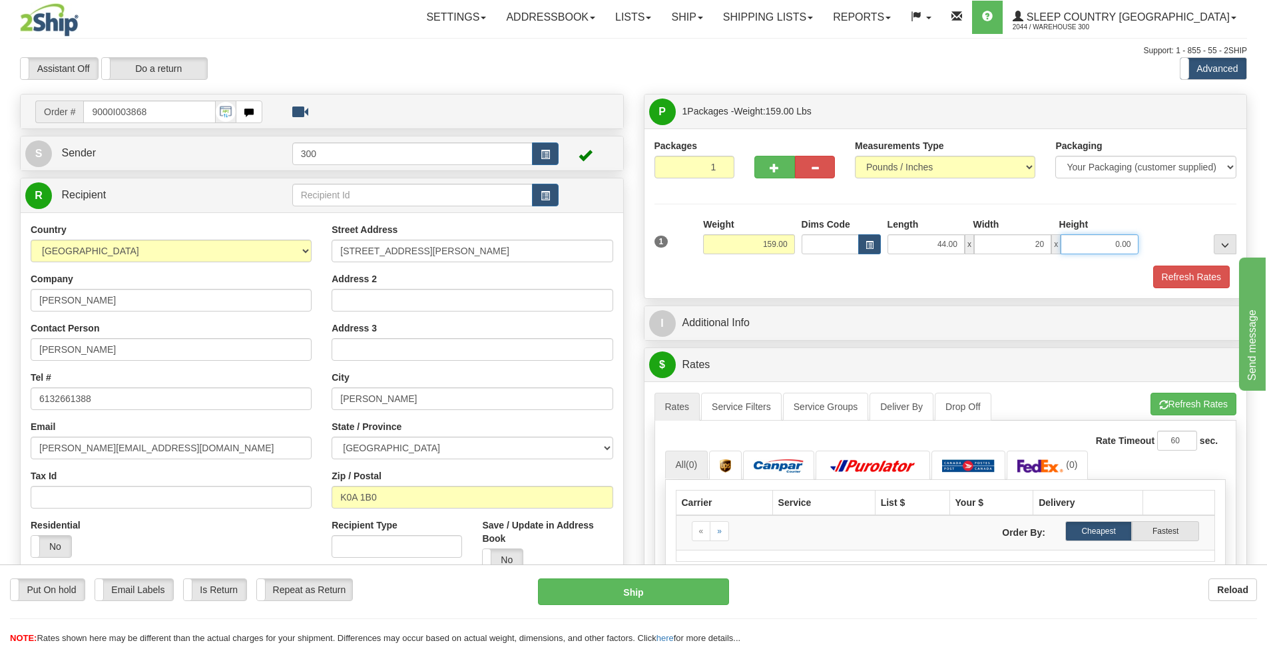
type input "20.00"
click at [737, 411] on link "Service Filters" at bounding box center [741, 407] width 81 height 28
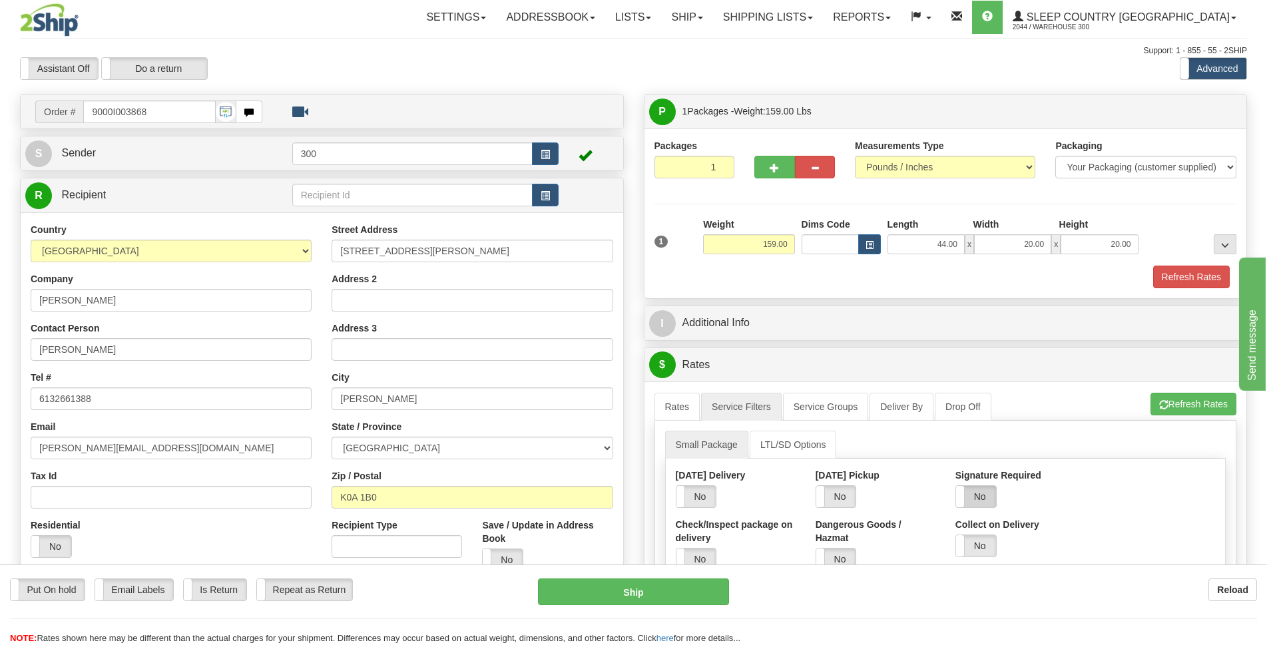
click at [979, 488] on label "No" at bounding box center [976, 496] width 40 height 21
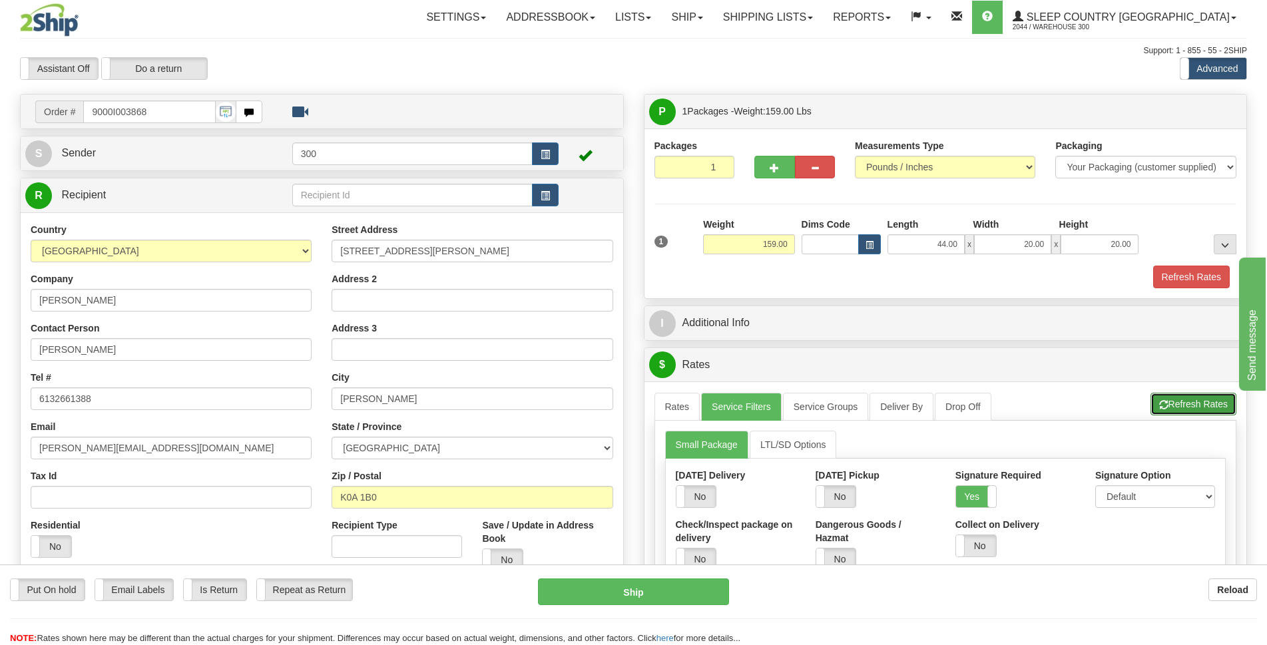
click at [1210, 407] on button "Refresh Rates" at bounding box center [1193, 404] width 86 height 23
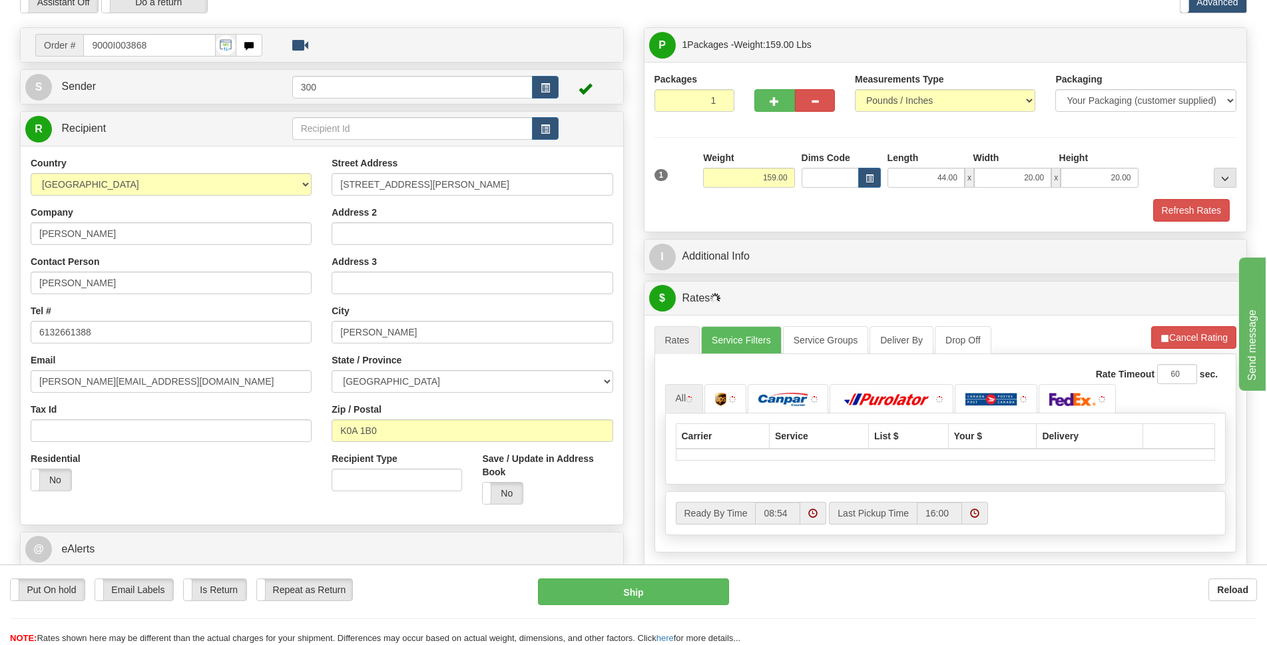
scroll to position [133, 0]
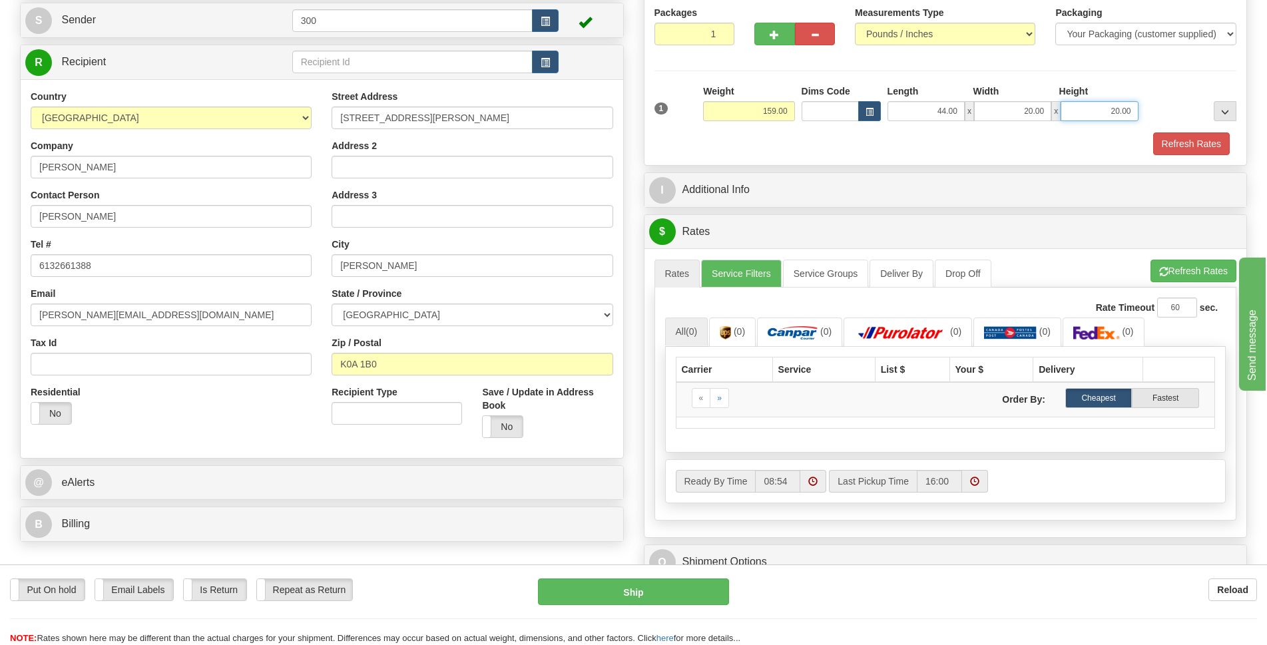
click at [1123, 118] on input "20.00" at bounding box center [1098, 111] width 77 height 20
drag, startPoint x: 926, startPoint y: 108, endPoint x: 1127, endPoint y: 140, distance: 203.6
click at [1127, 140] on div "1 Weight 159.00 Dims Code" at bounding box center [945, 120] width 582 height 71
type input "20.00"
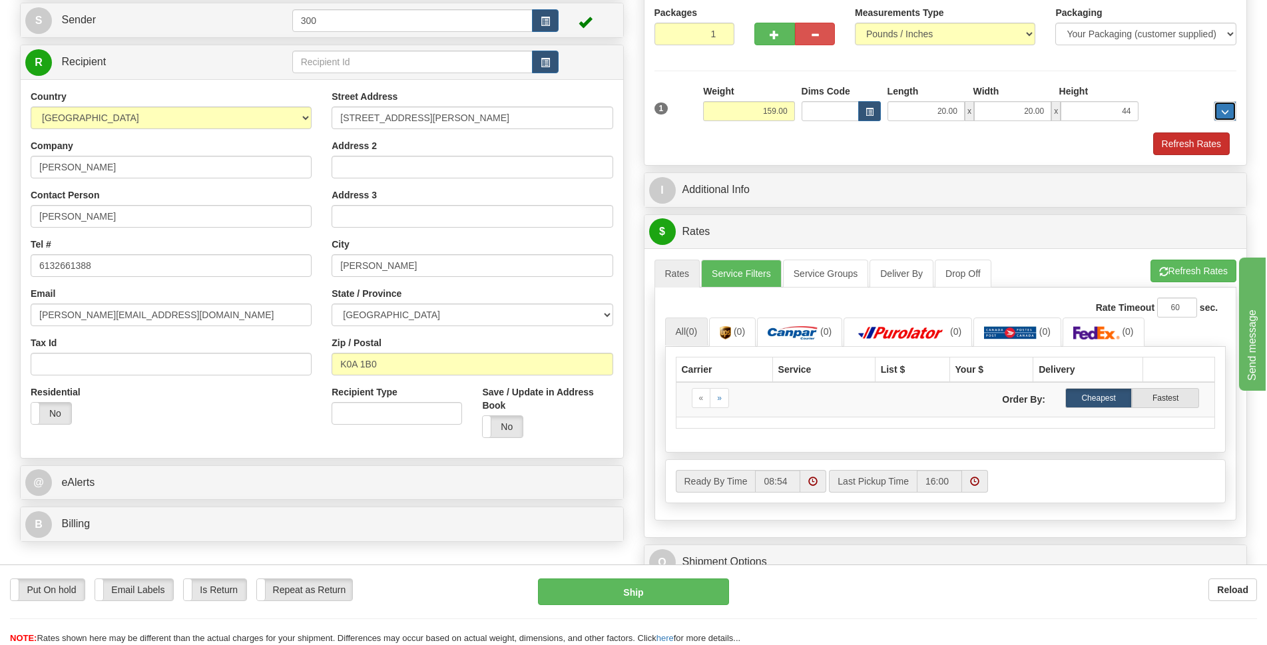
type input "44.00"
click at [1153, 132] on button "Refresh Rates" at bounding box center [1191, 143] width 77 height 23
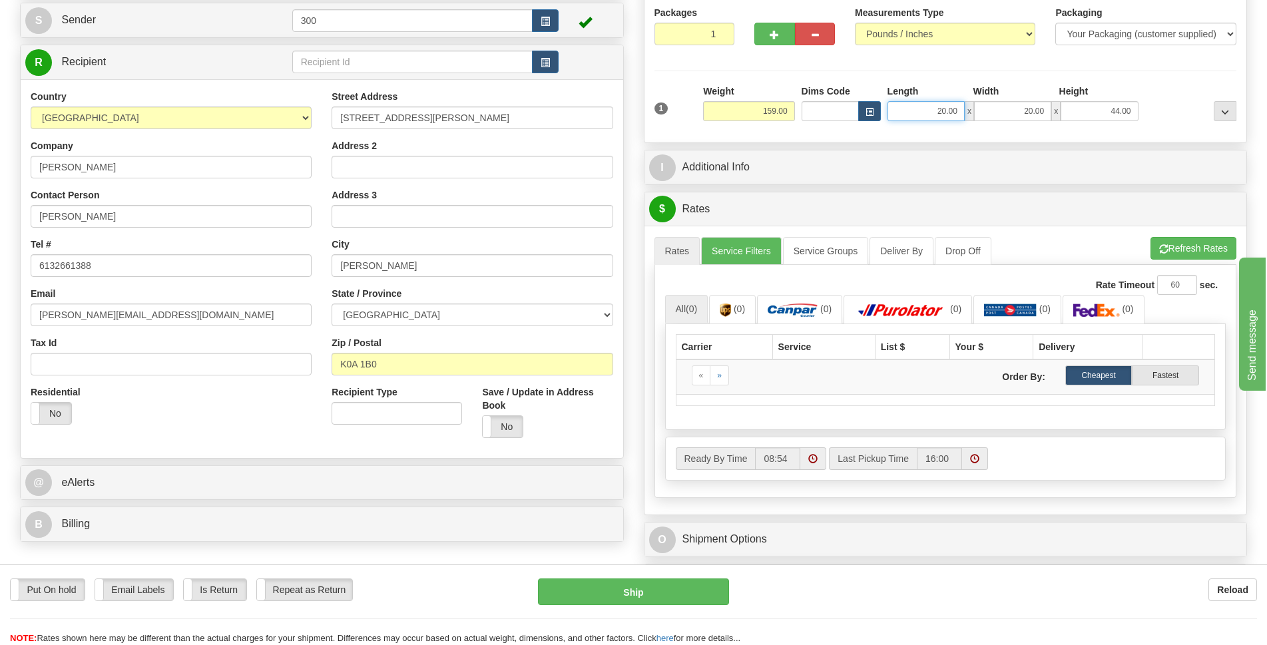
drag, startPoint x: 937, startPoint y: 107, endPoint x: 945, endPoint y: 111, distance: 9.2
click at [945, 111] on input "20.00" at bounding box center [925, 111] width 77 height 20
type input "19.00"
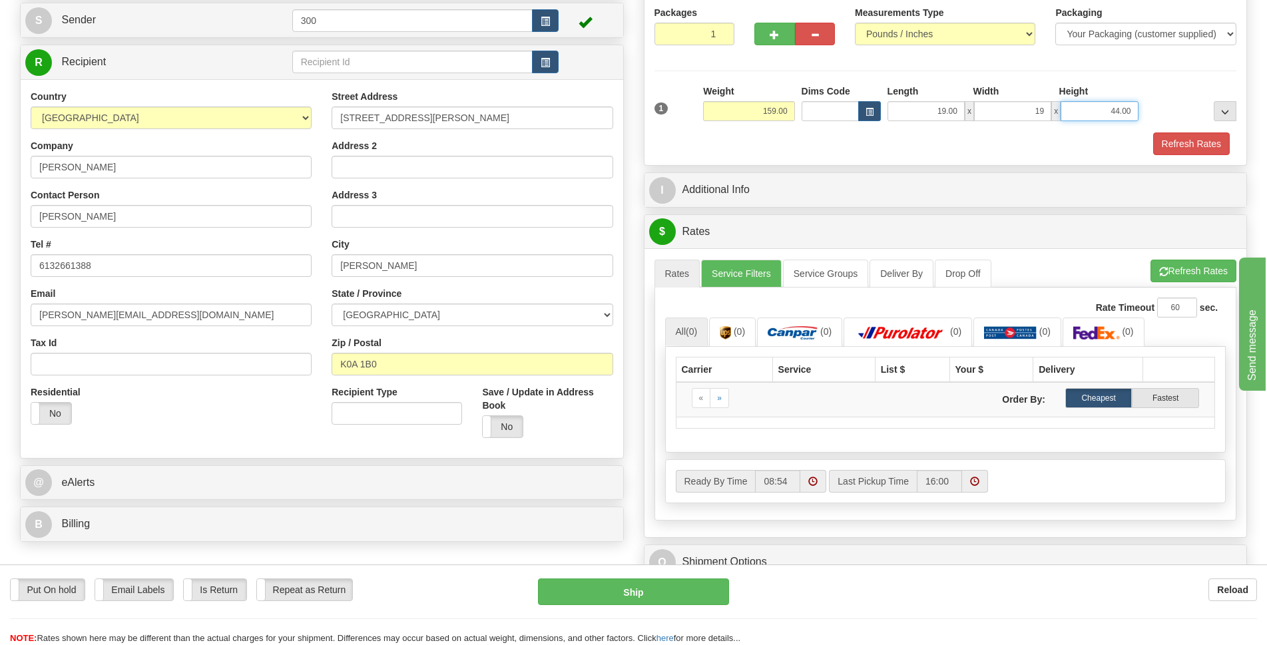
type input "19.00"
type input "43.00"
click at [1153, 132] on button "Refresh Rates" at bounding box center [1191, 143] width 77 height 23
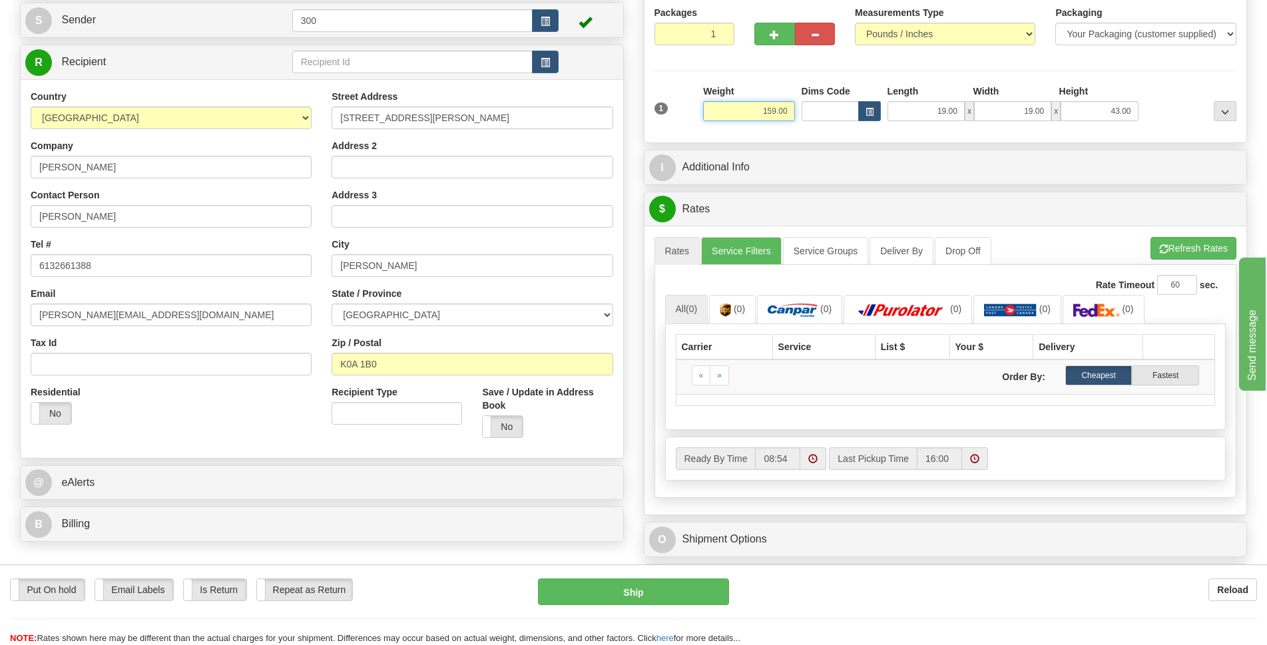
click at [753, 112] on input "159.00" at bounding box center [748, 111] width 91 height 20
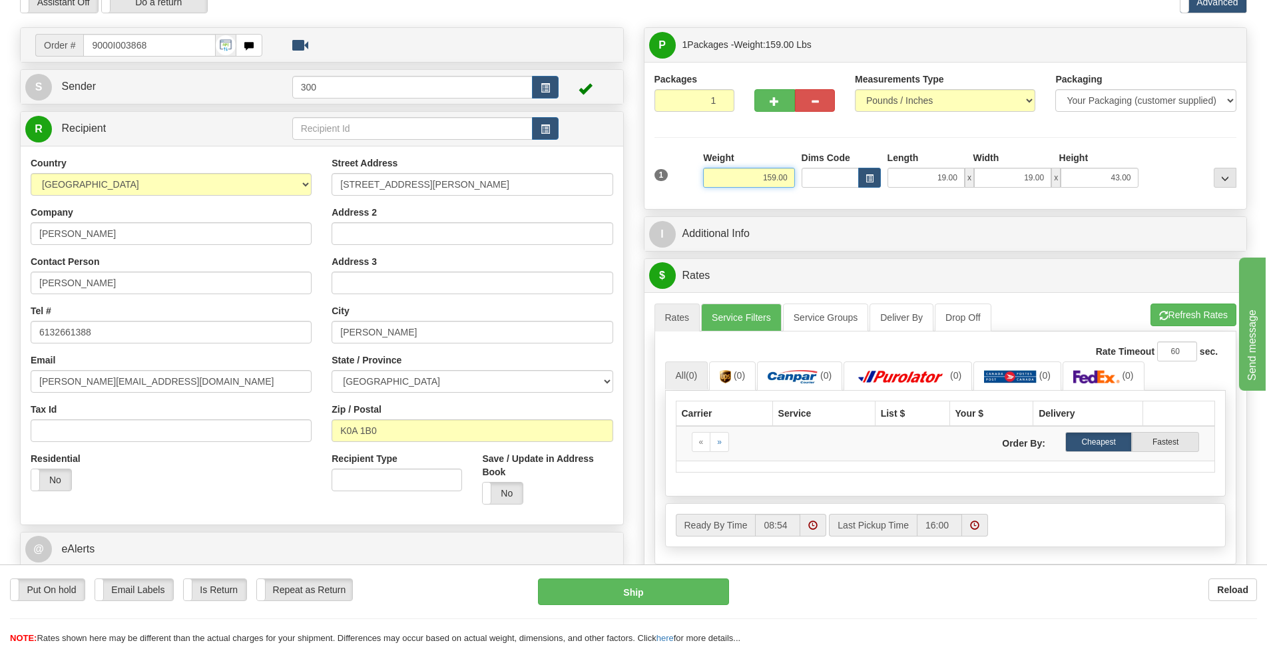
scroll to position [0, 0]
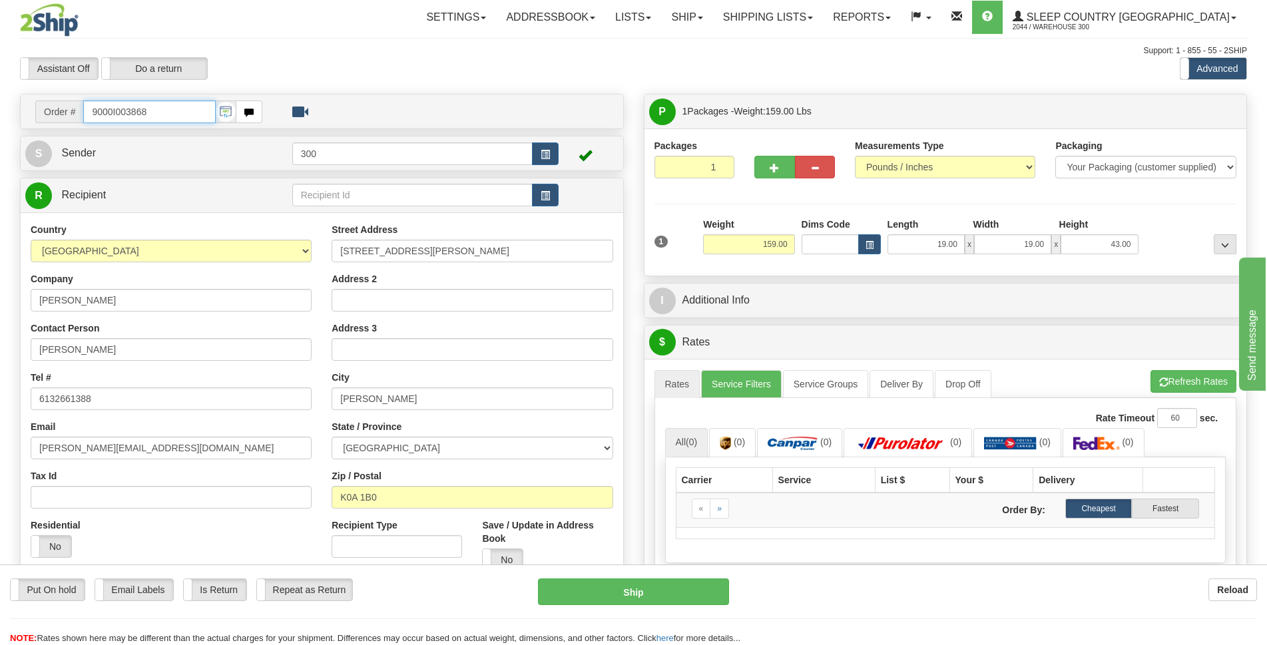
click at [186, 114] on input "9000I003868" at bounding box center [149, 112] width 132 height 23
drag, startPoint x: 186, startPoint y: 114, endPoint x: 0, endPoint y: 113, distance: 186.4
click at [0, 113] on div "Toggle navigation Settings Shipping Preferences Fields Preferences New" at bounding box center [633, 521] width 1267 height 1042
type input "9000I021003"
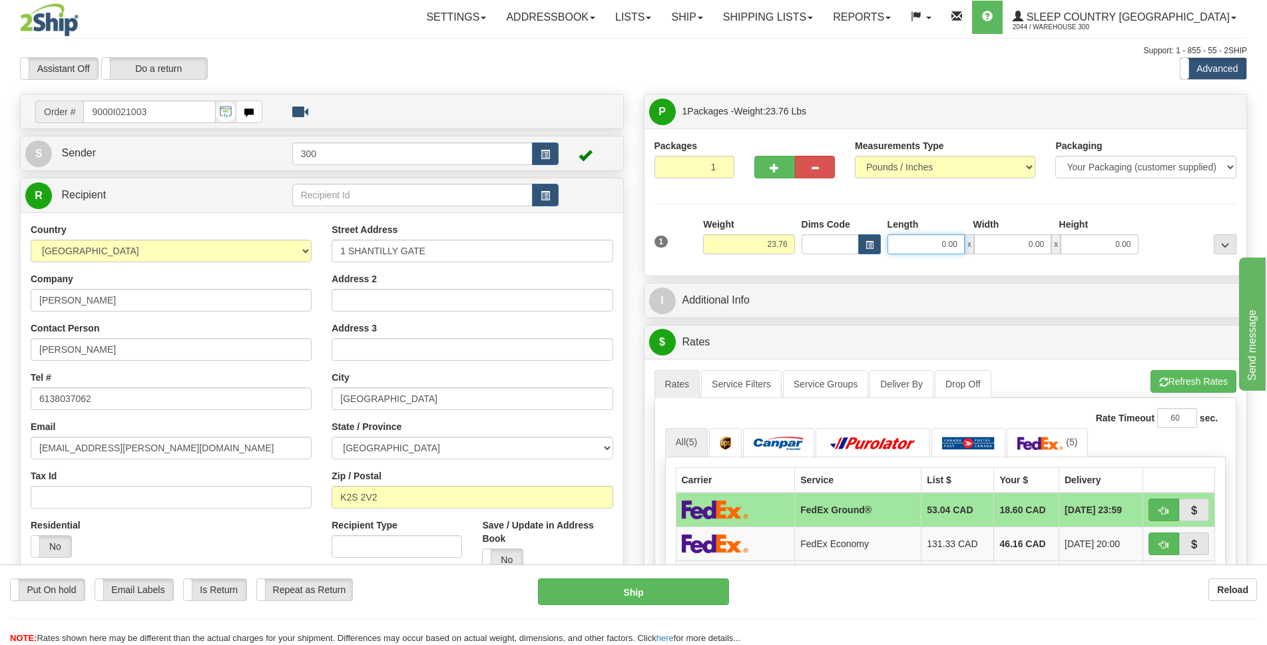
click at [945, 249] on input "0.00" at bounding box center [925, 244] width 77 height 20
type input "6"
type input "16.50"
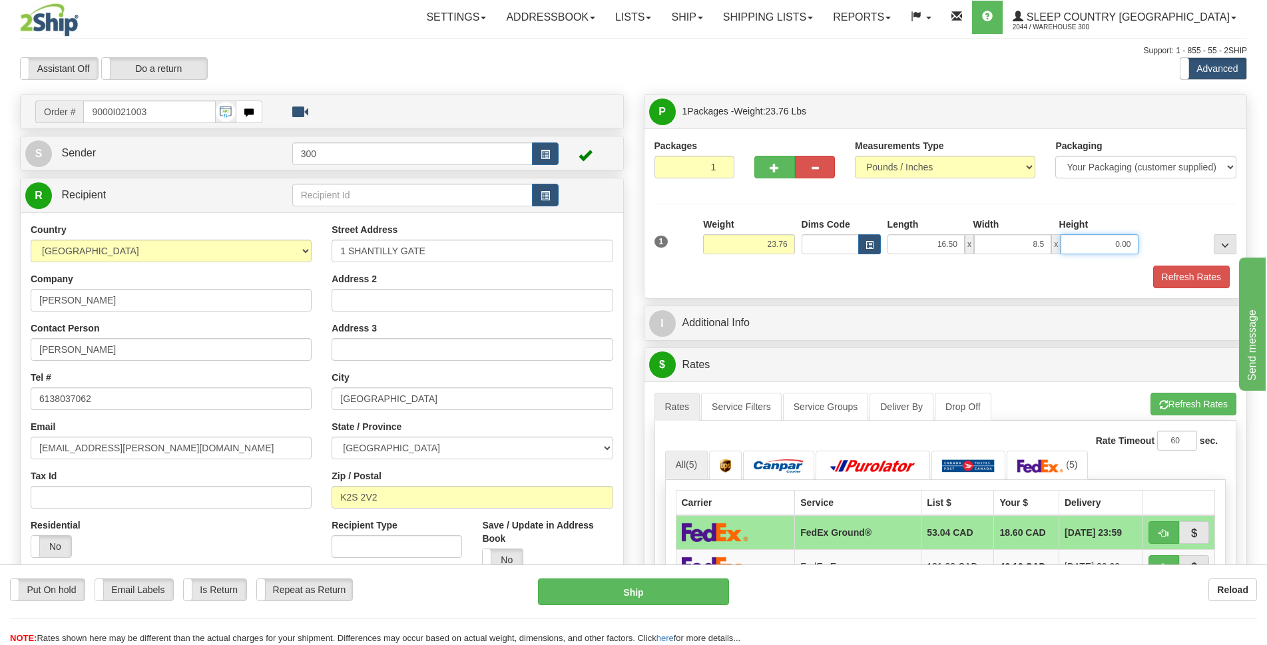
type input "8.50"
type input "5.50"
drag, startPoint x: 1208, startPoint y: 285, endPoint x: 1204, endPoint y: 302, distance: 17.9
click at [1207, 287] on button "Refresh Rates" at bounding box center [1191, 277] width 77 height 23
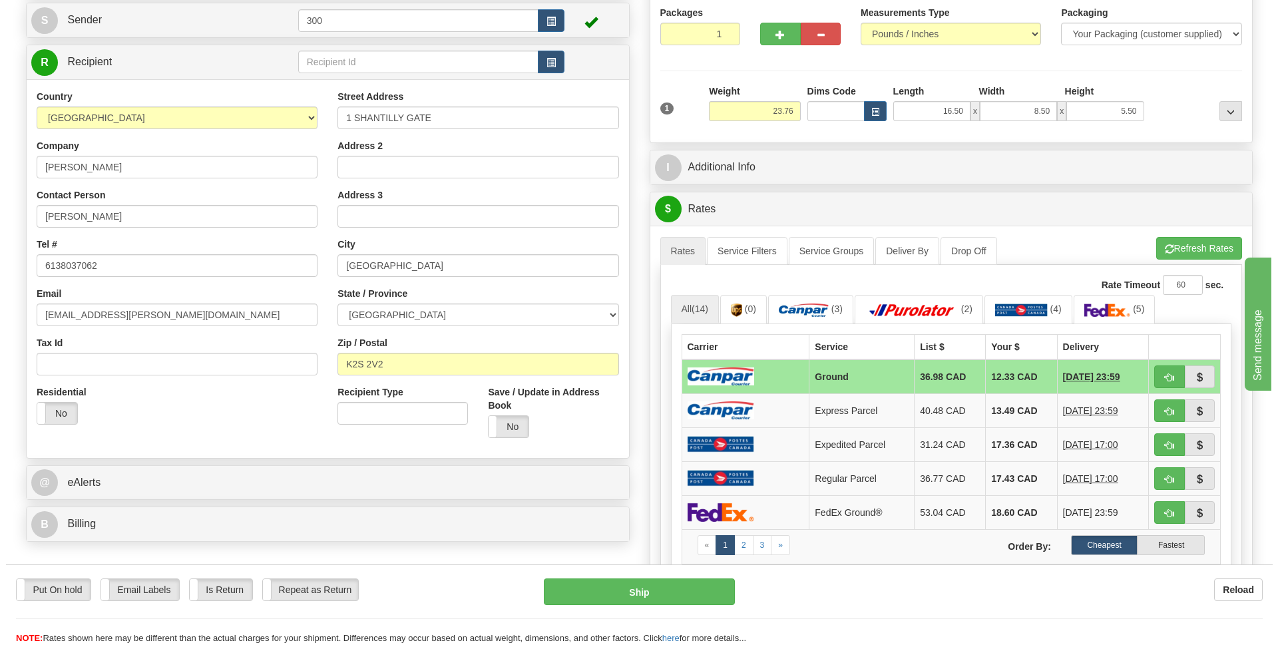
scroll to position [266, 0]
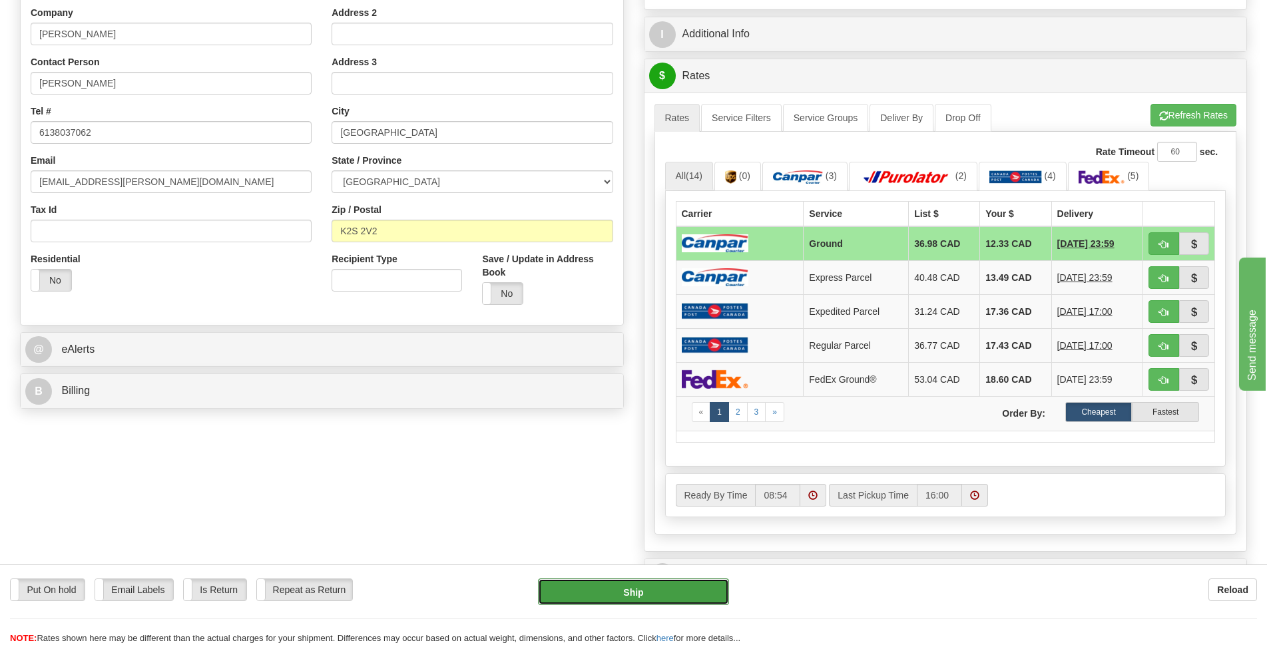
click at [652, 596] on button "Ship" at bounding box center [633, 591] width 191 height 27
type input "1"
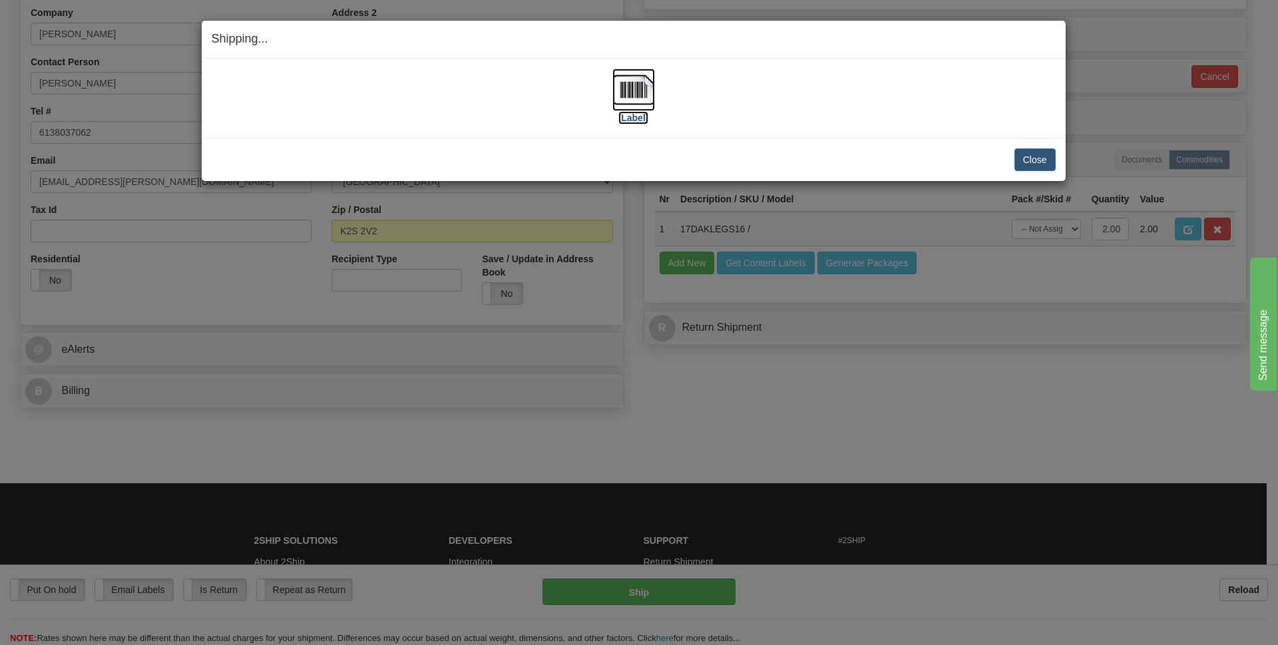
click at [644, 115] on label "[Label]" at bounding box center [633, 117] width 31 height 13
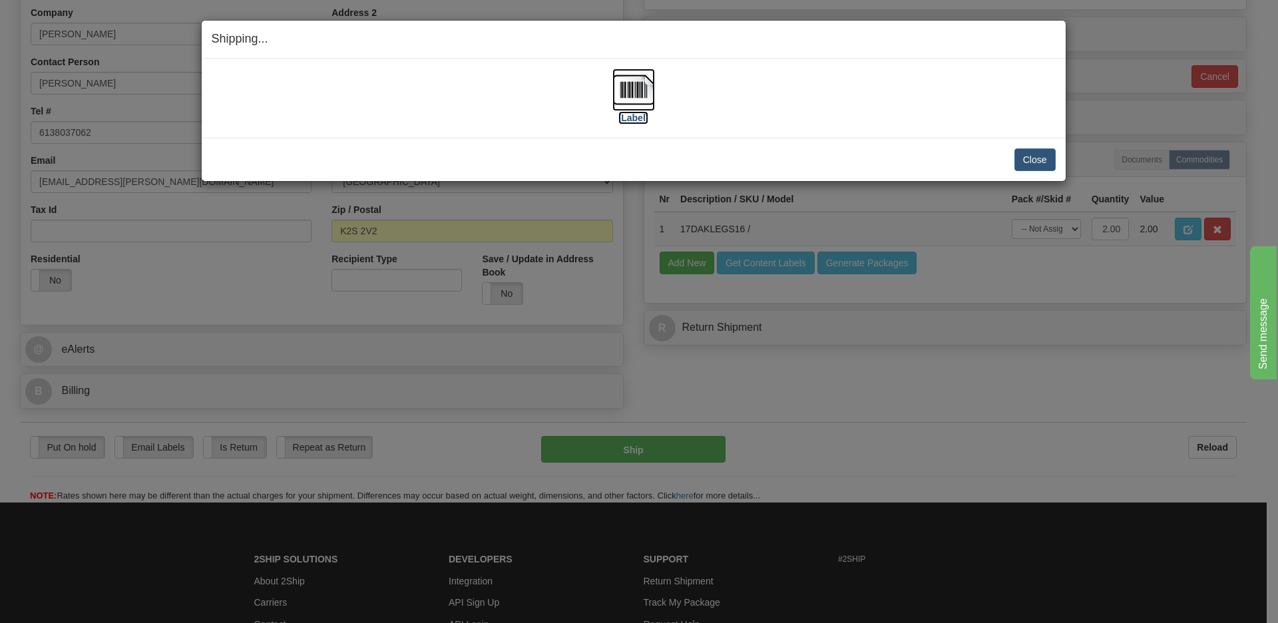
click at [639, 79] on img at bounding box center [633, 90] width 43 height 43
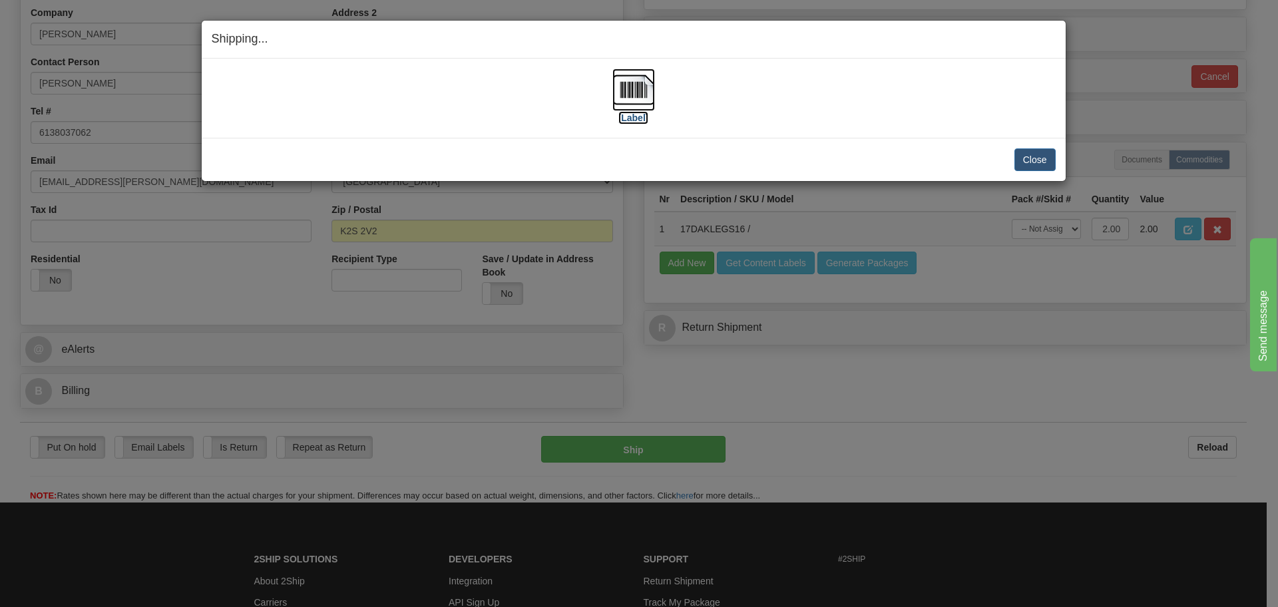
click at [636, 116] on label "[Label]" at bounding box center [633, 117] width 31 height 13
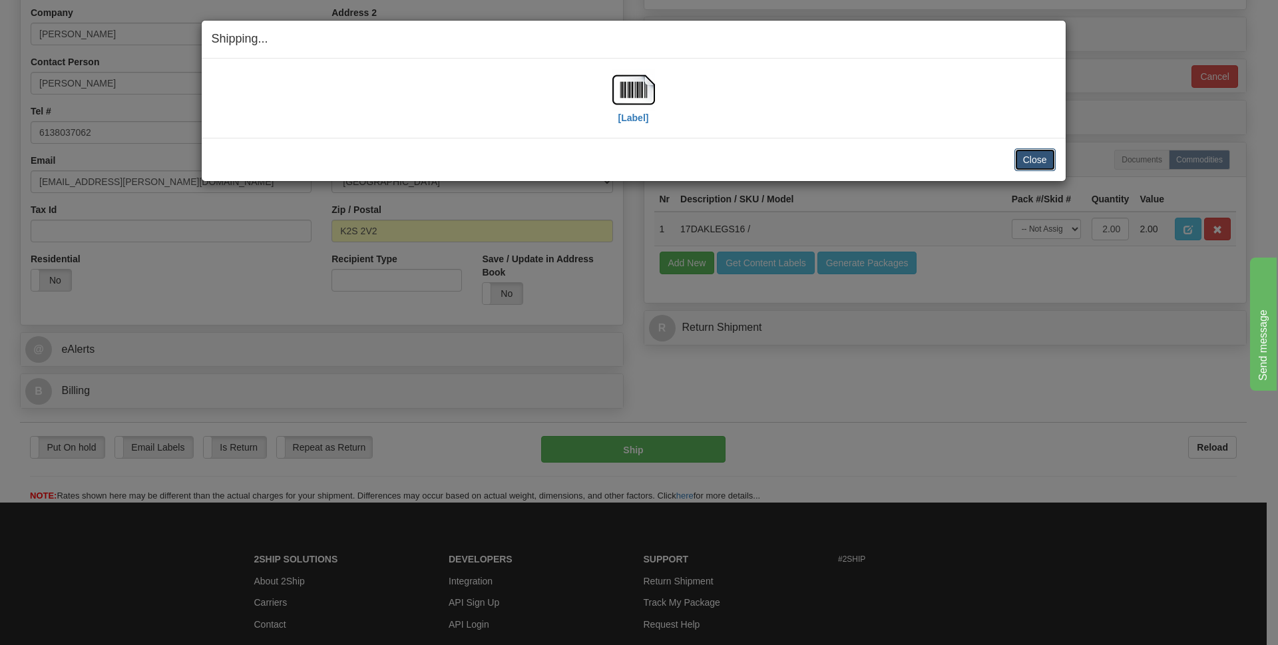
click at [1036, 158] on button "Close" at bounding box center [1034, 159] width 41 height 23
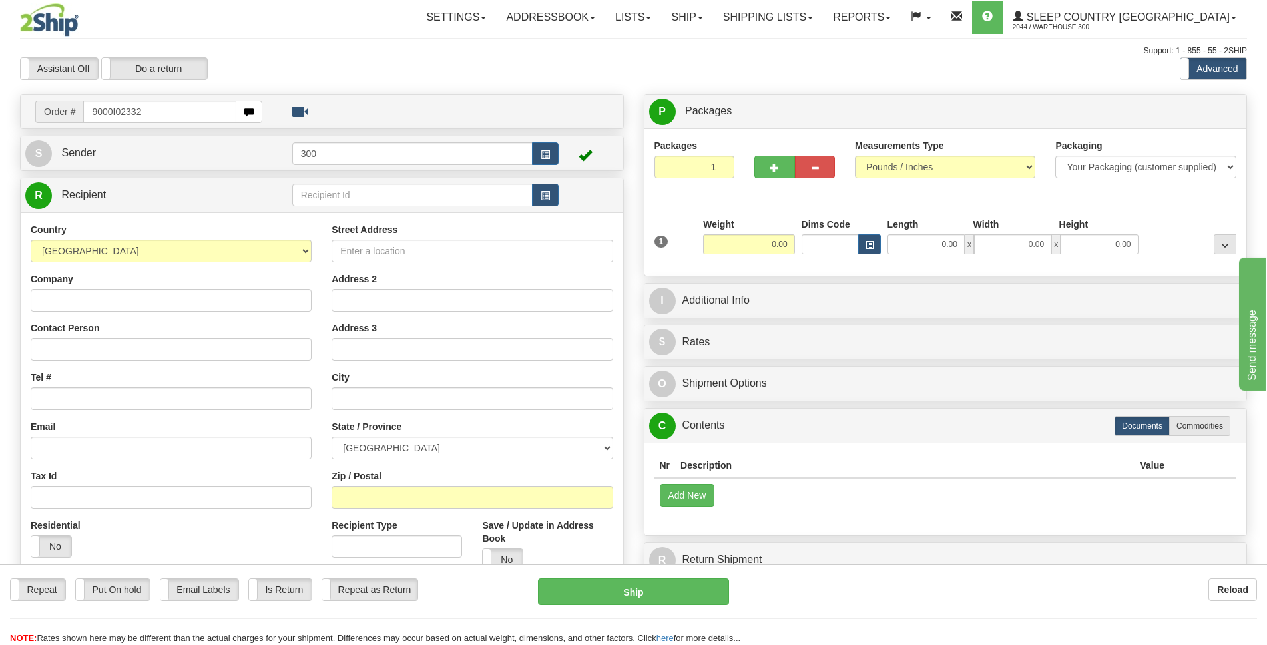
type input "9000I023329"
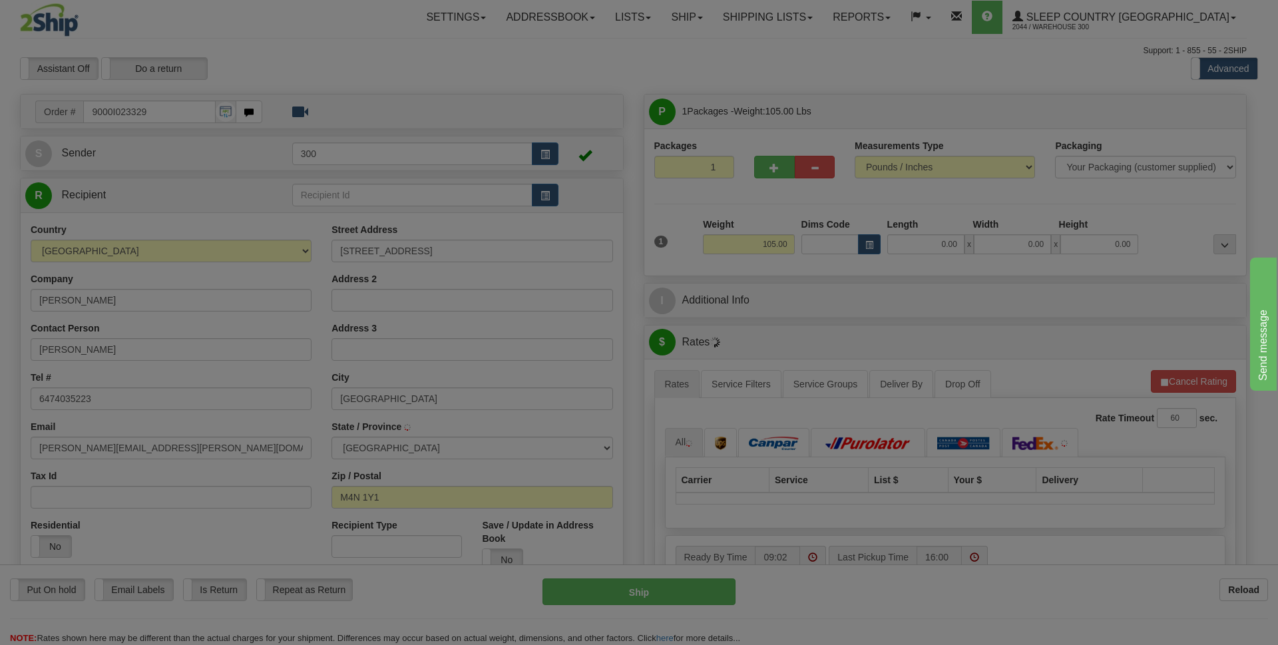
type input "[GEOGRAPHIC_DATA]"
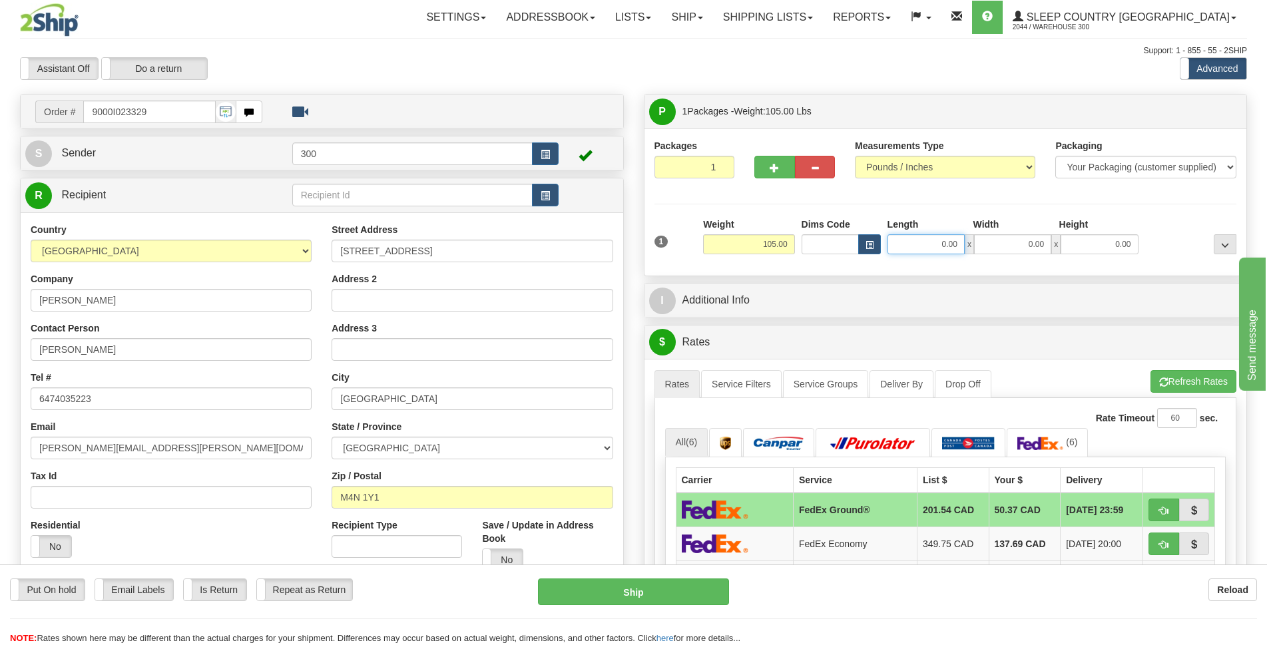
click at [935, 245] on input "0.00" at bounding box center [925, 244] width 77 height 20
type input "0.00"
click at [774, 168] on span "button" at bounding box center [773, 168] width 9 height 9
type input "2"
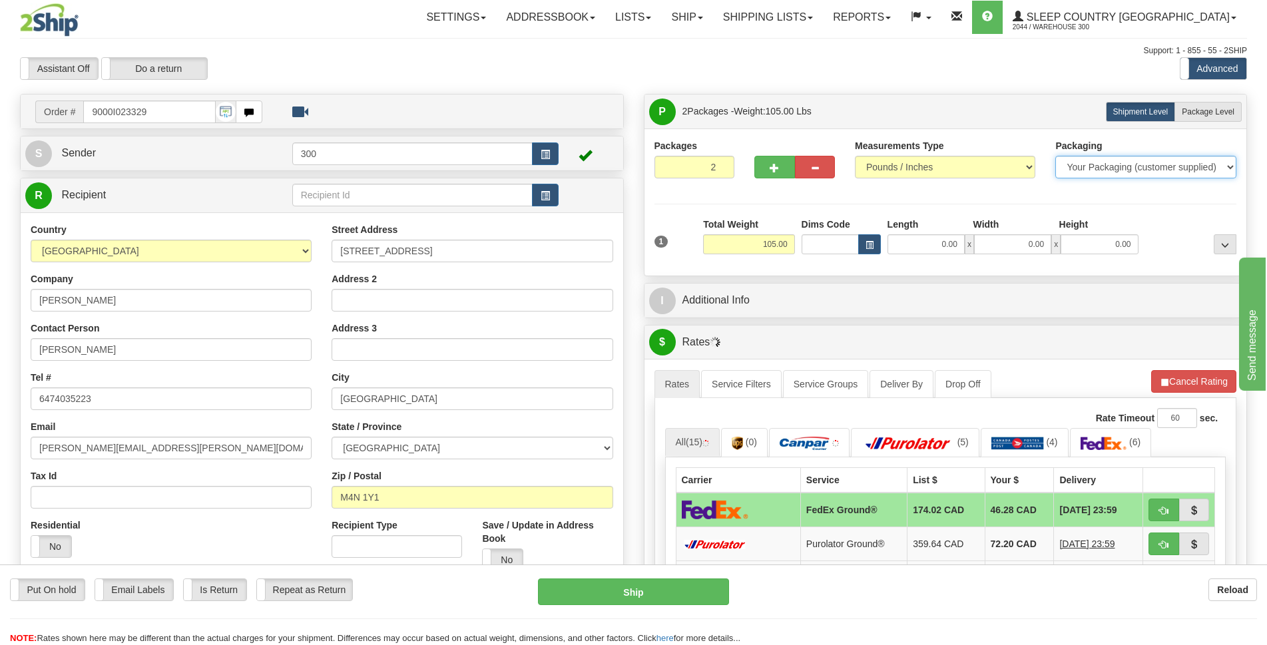
click at [1221, 170] on select "Your Packaging (customer supplied) Envelope (carrier supplied) Pack (carrier su…" at bounding box center [1145, 167] width 180 height 23
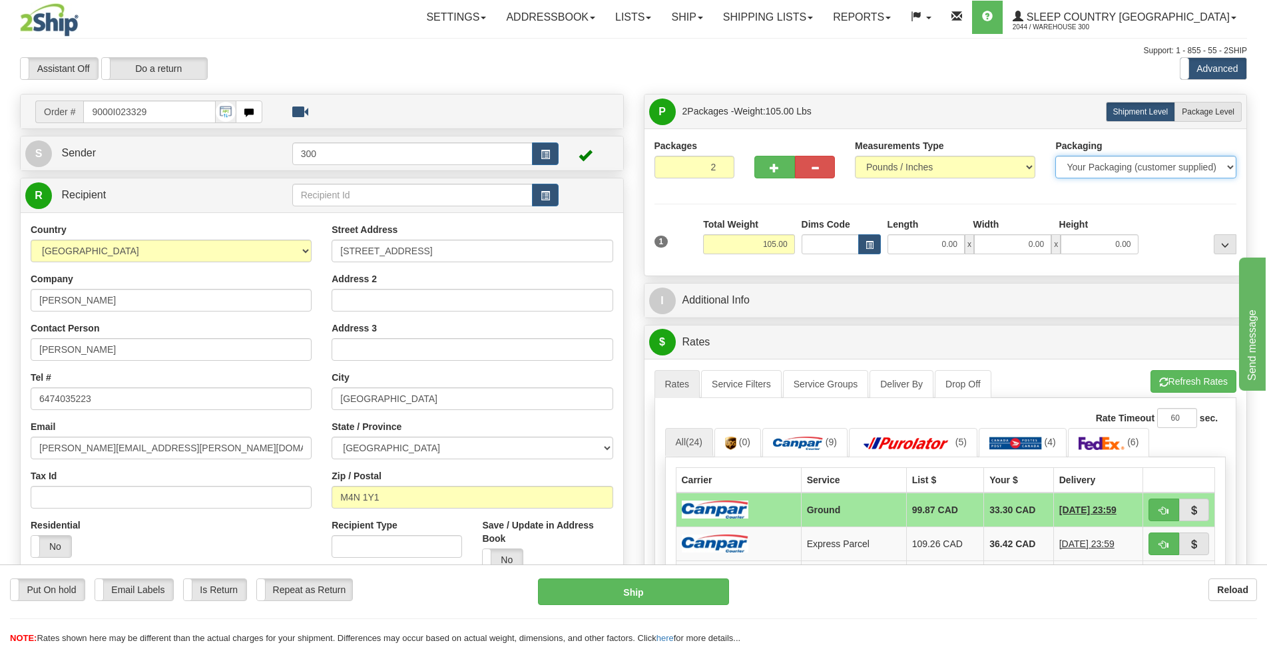
click at [1230, 162] on select "Your Packaging (customer supplied) Envelope (carrier supplied) Pack (carrier su…" at bounding box center [1145, 167] width 180 height 23
click at [1227, 116] on span "Package Level" at bounding box center [1208, 111] width 53 height 9
radio input "true"
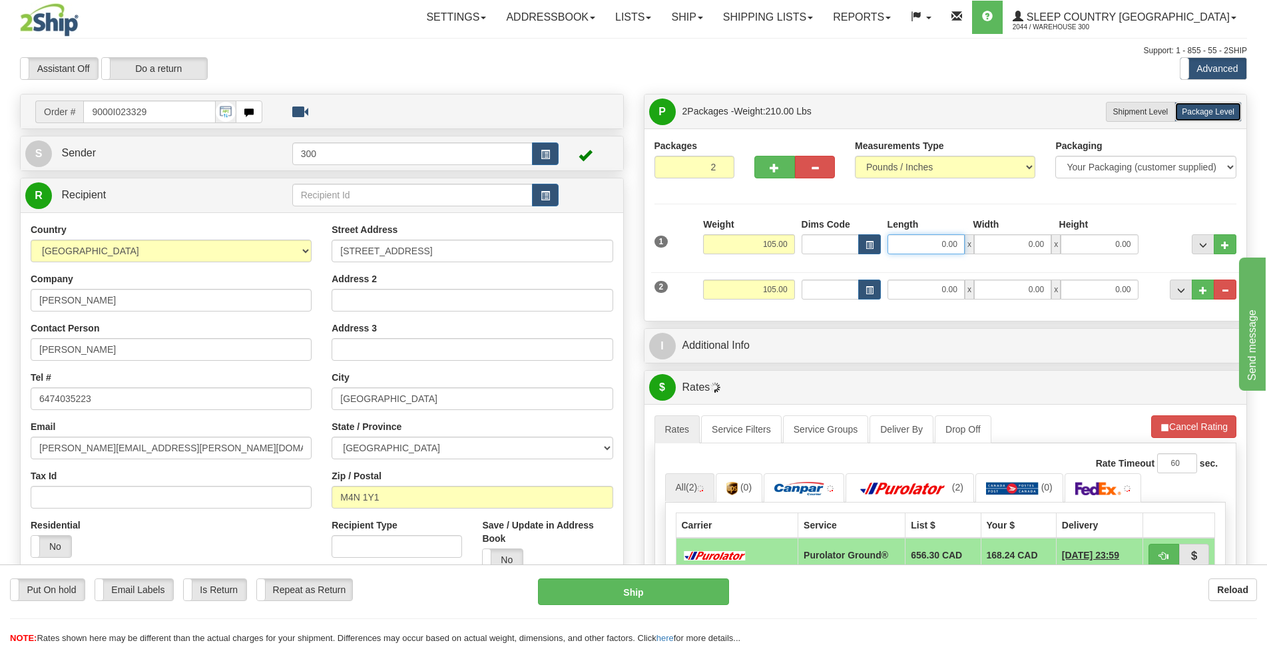
click at [953, 249] on input "0.00" at bounding box center [925, 244] width 77 height 20
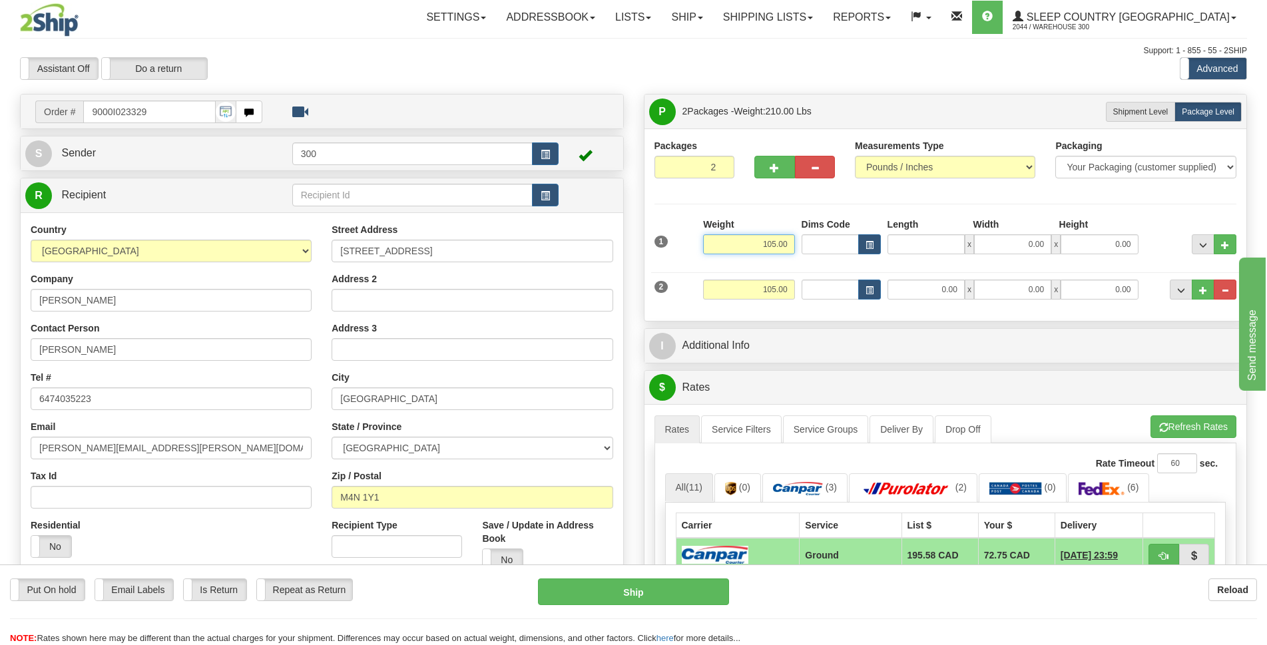
type input "0.00"
click at [773, 244] on input "105.00" at bounding box center [748, 244] width 91 height 20
click at [777, 244] on input "105.00" at bounding box center [748, 244] width 91 height 20
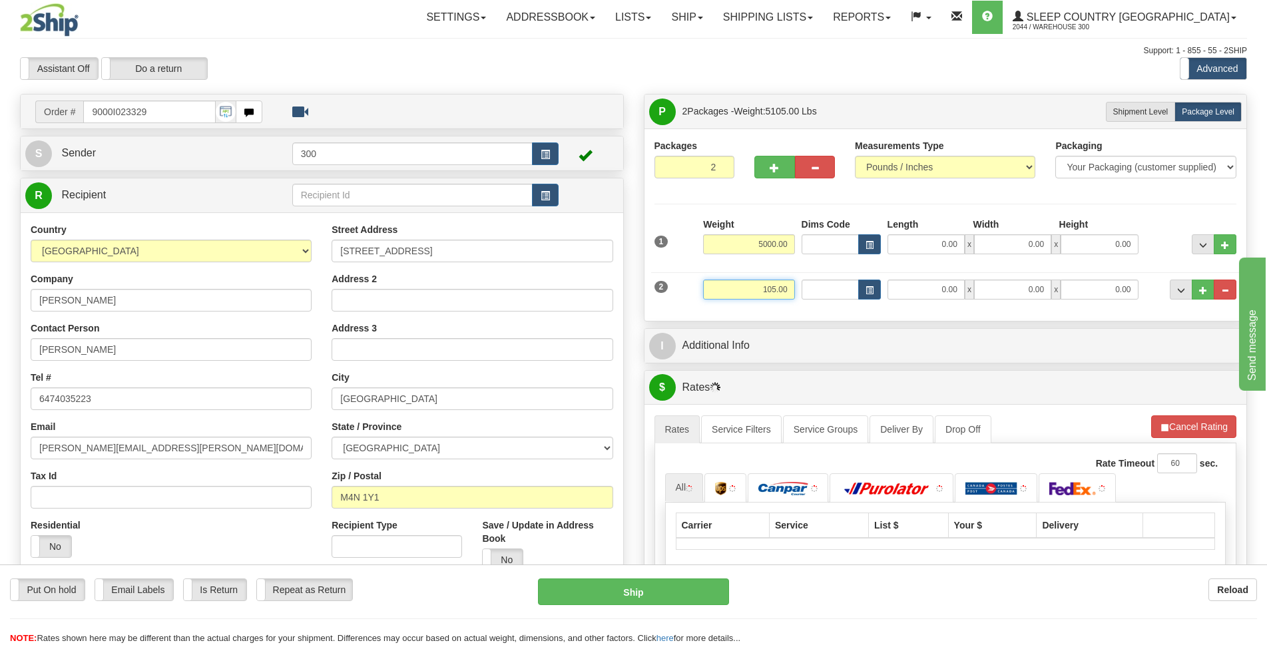
click at [780, 289] on input "105.00" at bounding box center [748, 290] width 91 height 20
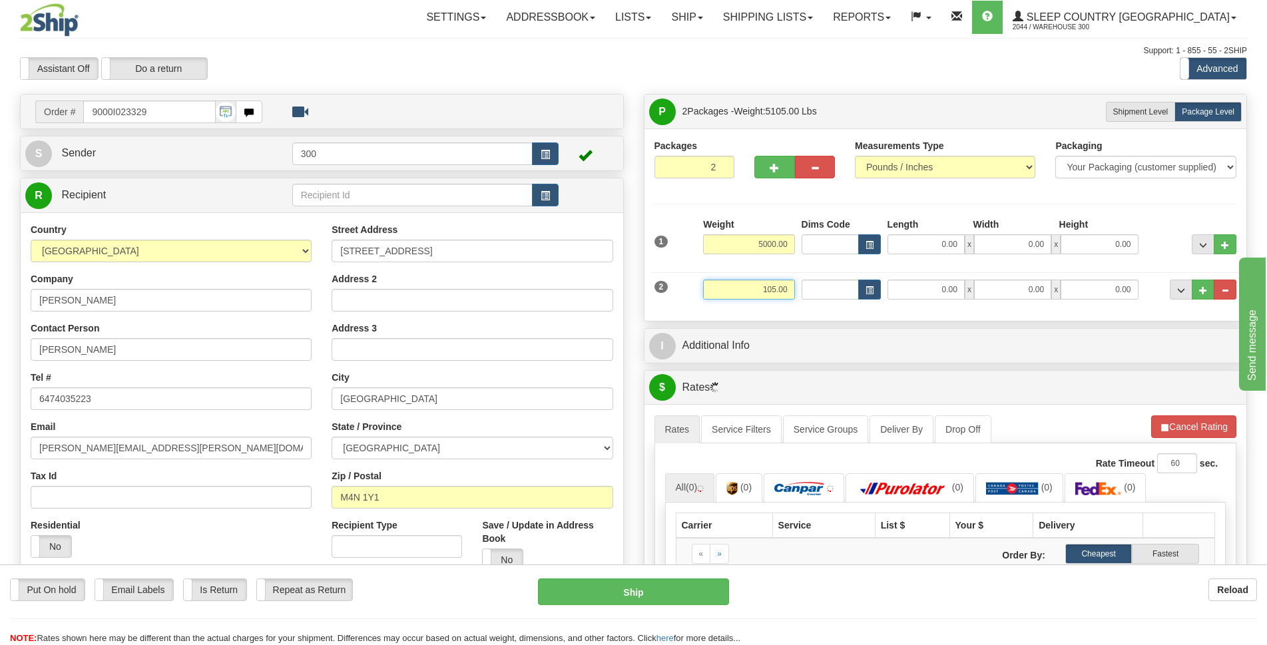
click at [776, 287] on input "105.00" at bounding box center [748, 290] width 91 height 20
click at [778, 244] on input "5000.00" at bounding box center [748, 244] width 91 height 20
type input "52.50"
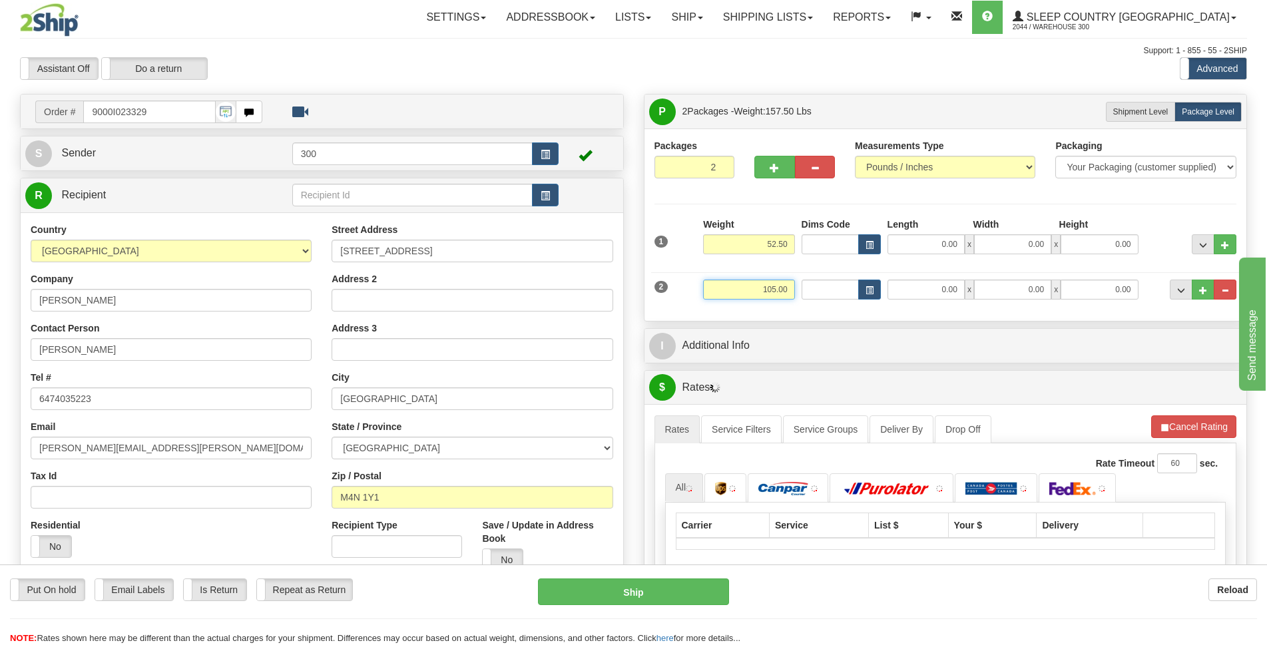
drag, startPoint x: 785, startPoint y: 290, endPoint x: 716, endPoint y: 298, distance: 69.7
click at [716, 298] on input "105.00" at bounding box center [748, 290] width 91 height 20
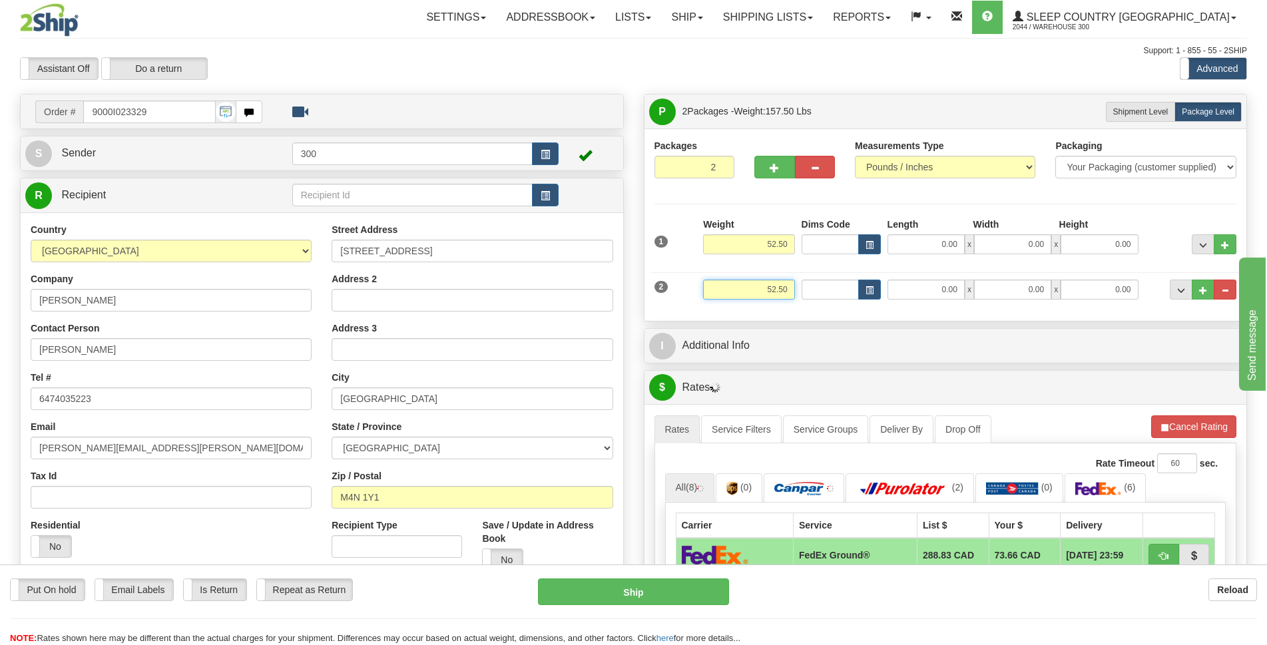
type input "52.50"
click at [945, 245] on input "0.00" at bounding box center [925, 244] width 77 height 20
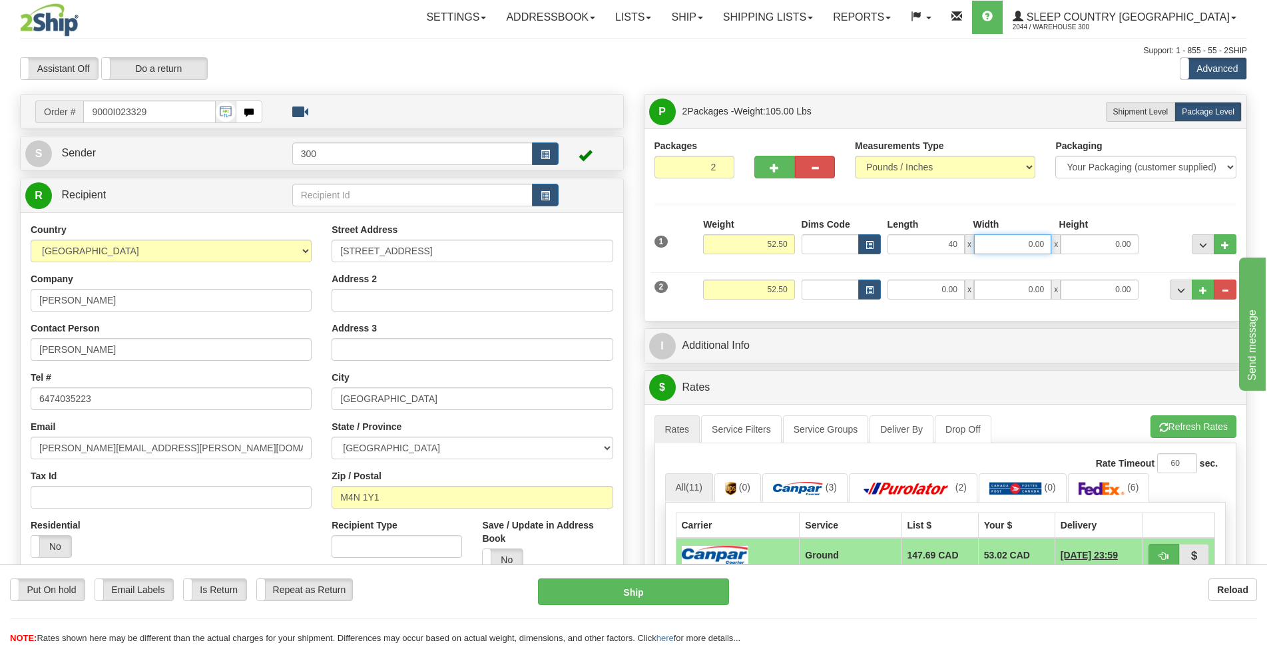
type input "40.00"
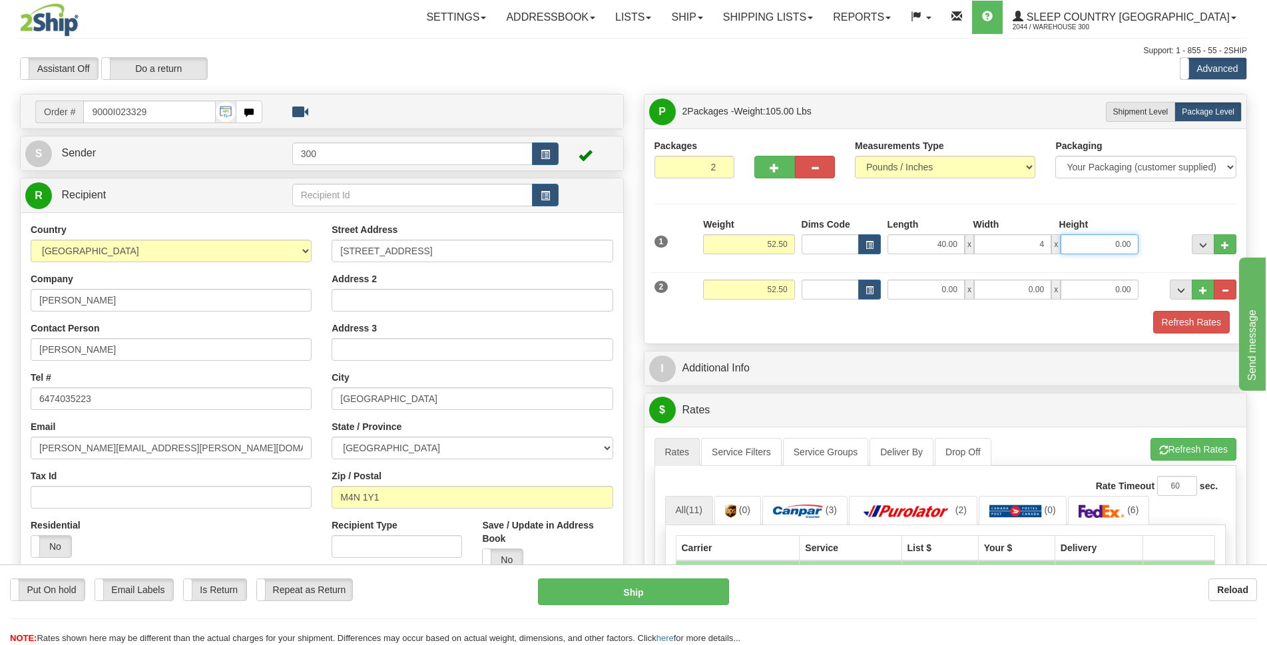
type input "4.00"
type input "69.00"
click at [935, 290] on input "0.00" at bounding box center [925, 290] width 77 height 20
type input "85.00"
type input "9.00"
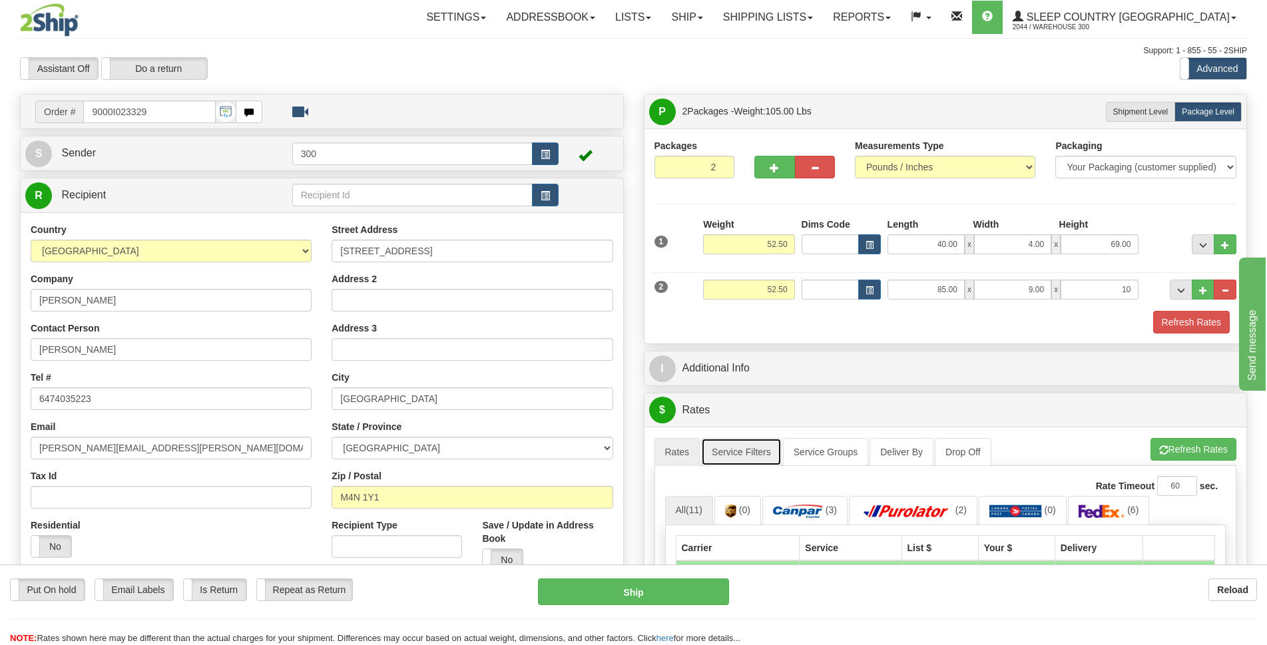
type input "10.00"
click at [751, 451] on link "Service Filters" at bounding box center [741, 452] width 81 height 28
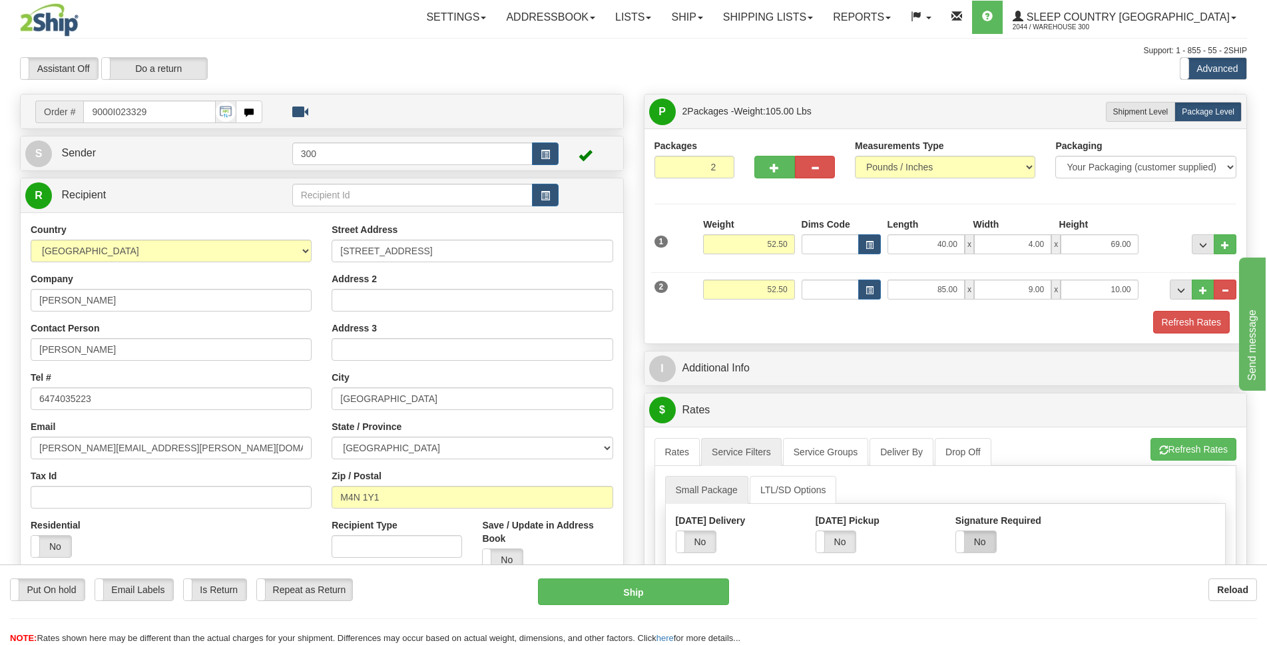
click at [987, 545] on label "No" at bounding box center [976, 541] width 40 height 21
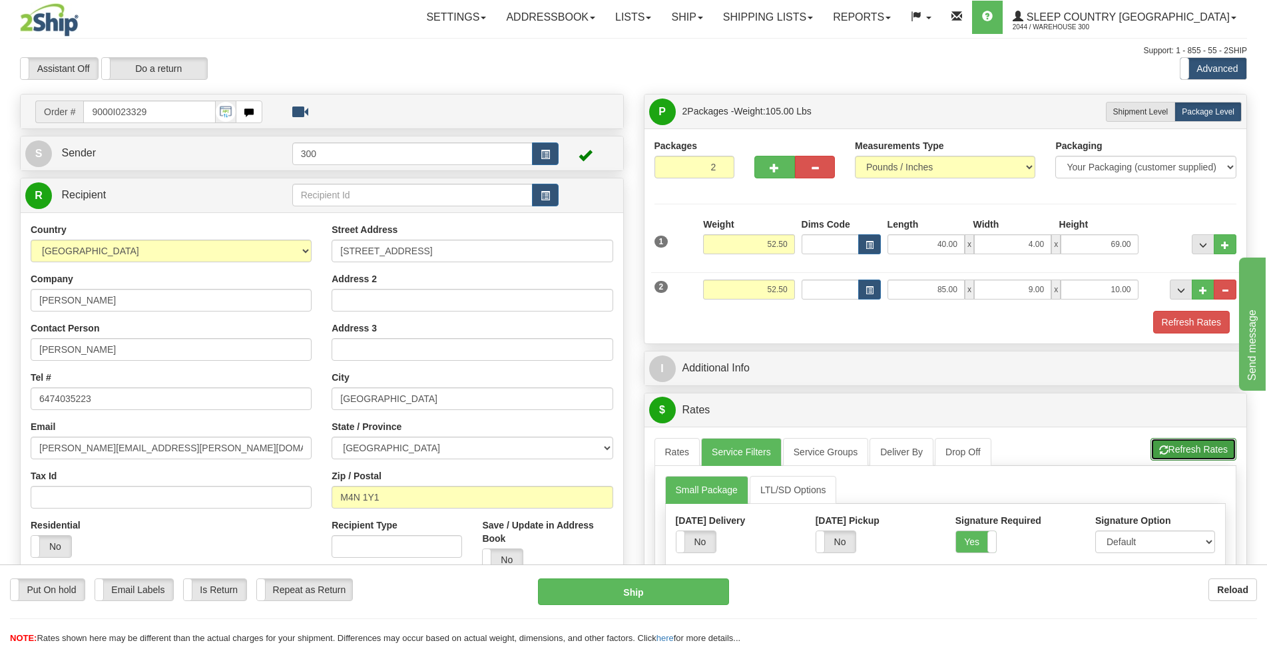
click at [1211, 454] on button "Refresh Rates" at bounding box center [1193, 449] width 86 height 23
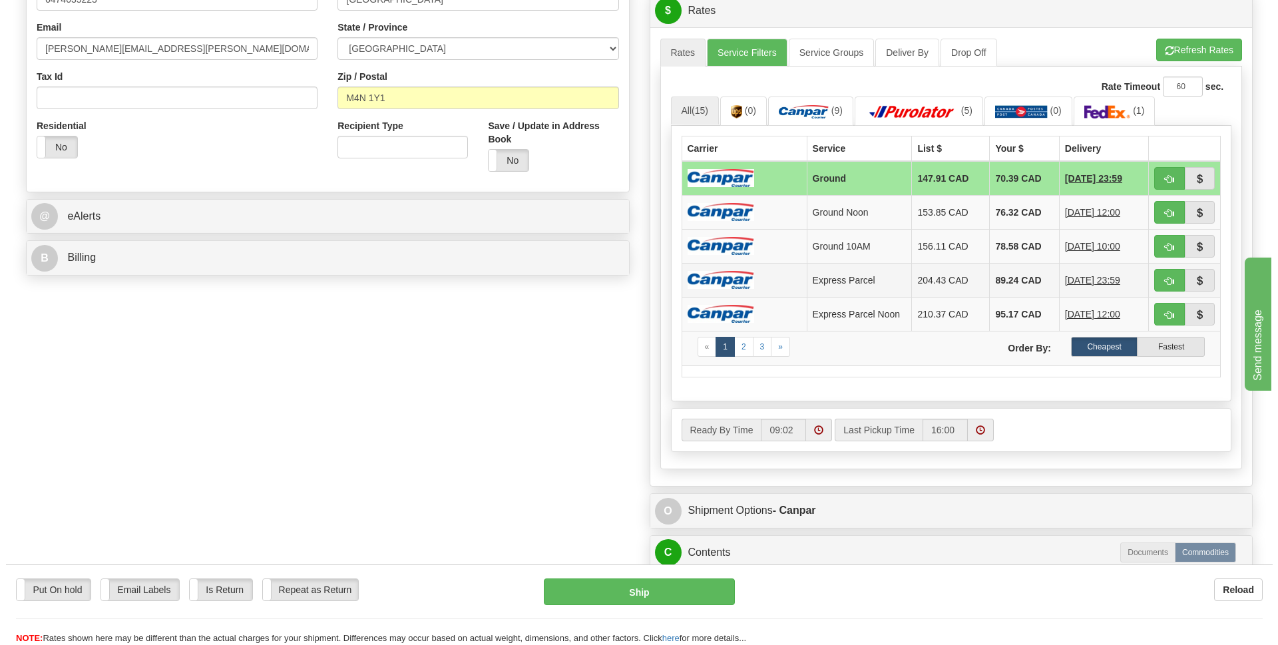
scroll to position [466, 0]
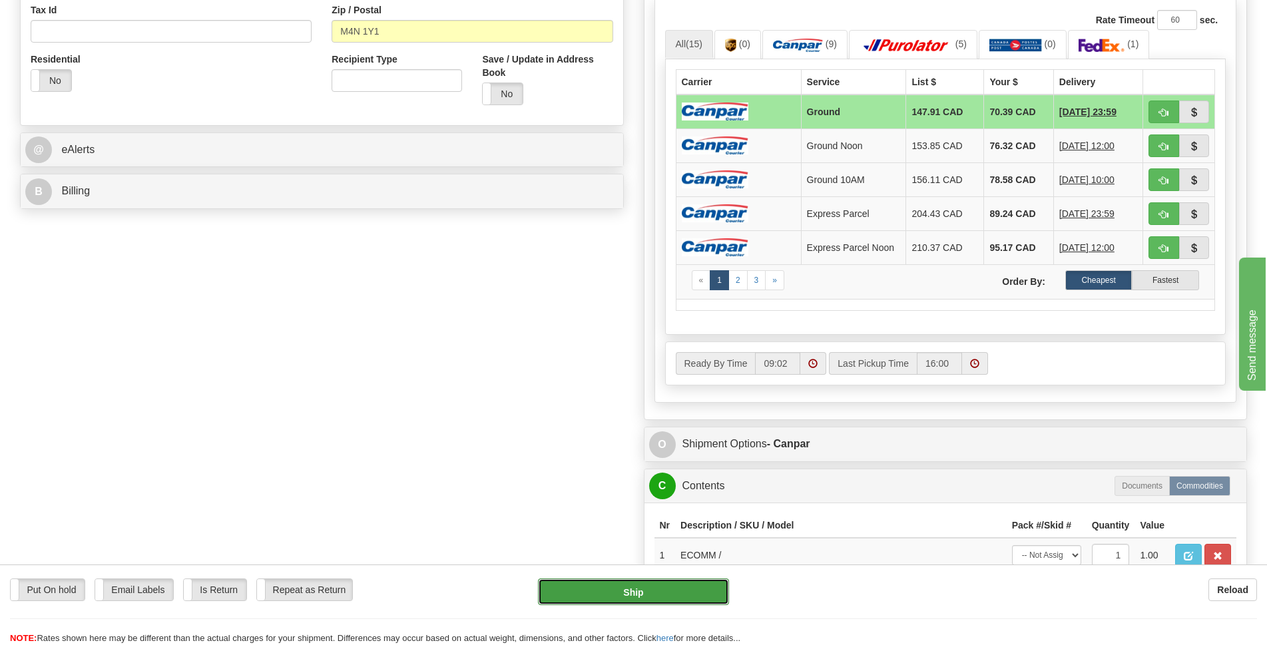
click at [638, 598] on button "Ship" at bounding box center [633, 591] width 191 height 27
type input "1"
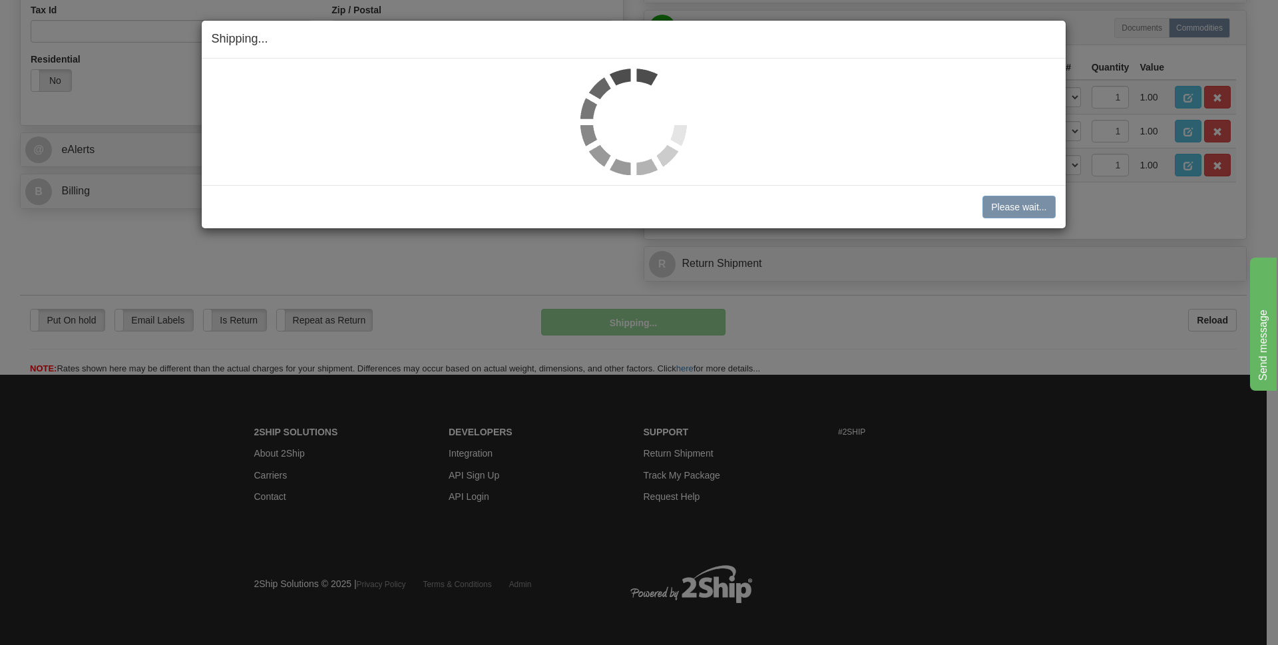
scroll to position [453, 0]
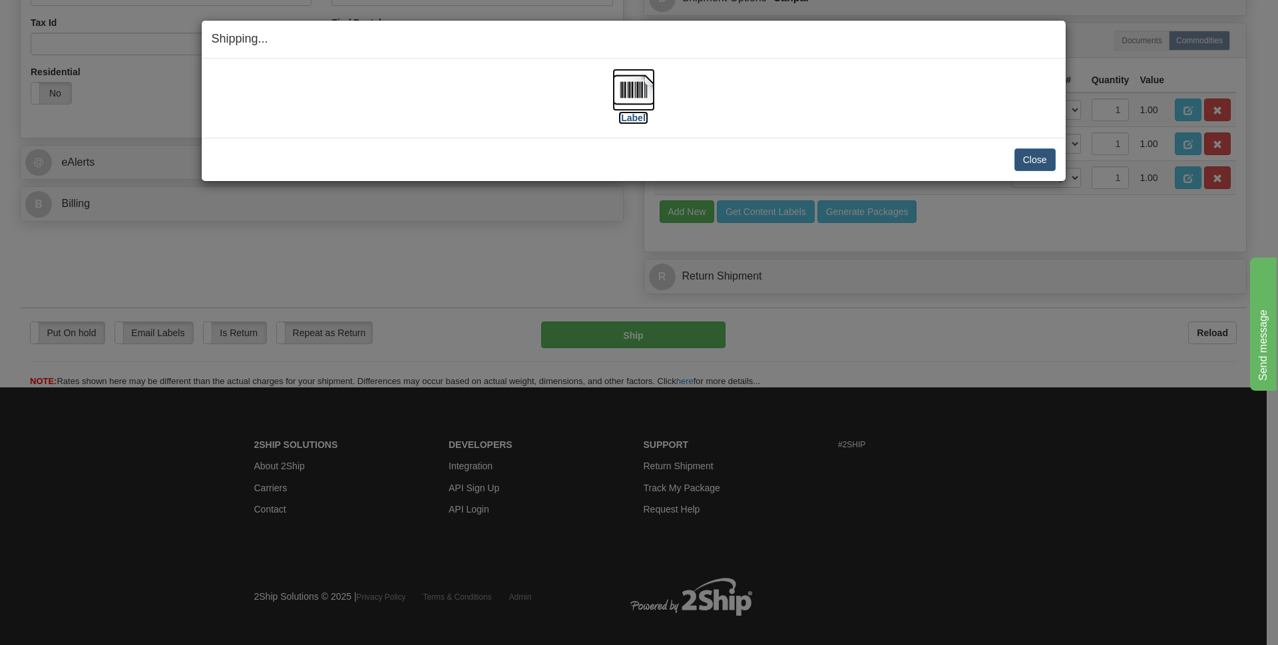
click at [636, 112] on label "[Label]" at bounding box center [633, 117] width 31 height 13
click at [1040, 156] on button "Close" at bounding box center [1034, 159] width 41 height 23
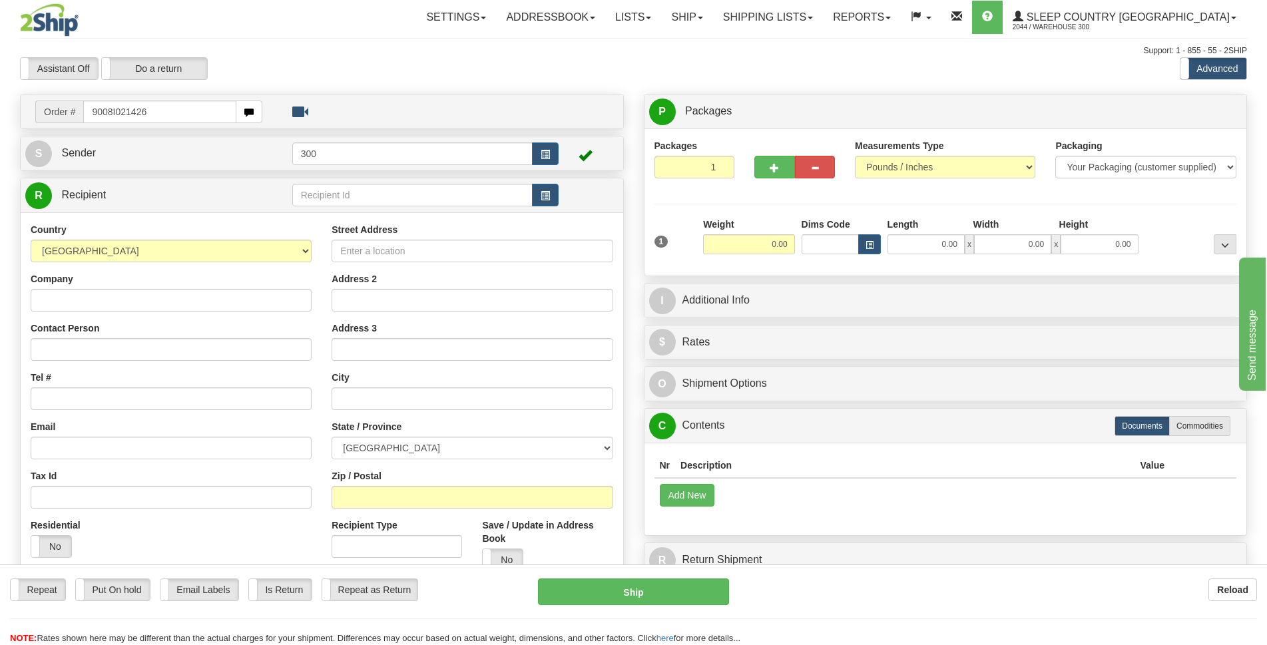
type input "9008I021426"
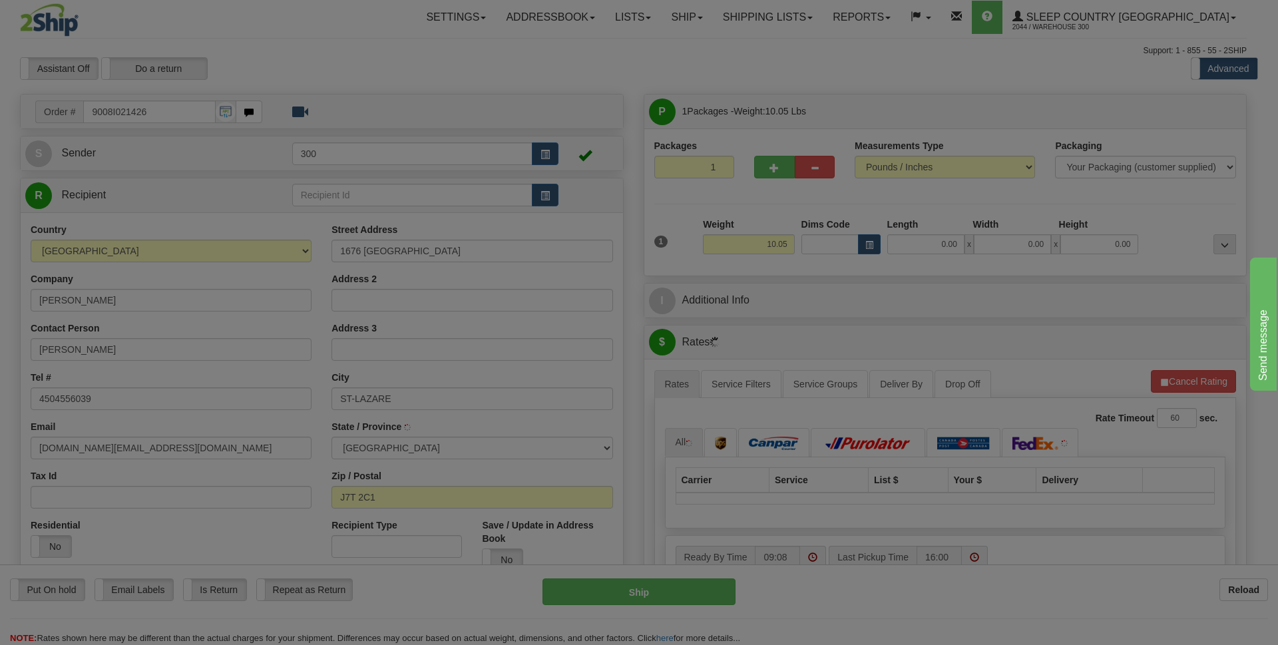
type input "[GEOGRAPHIC_DATA]"
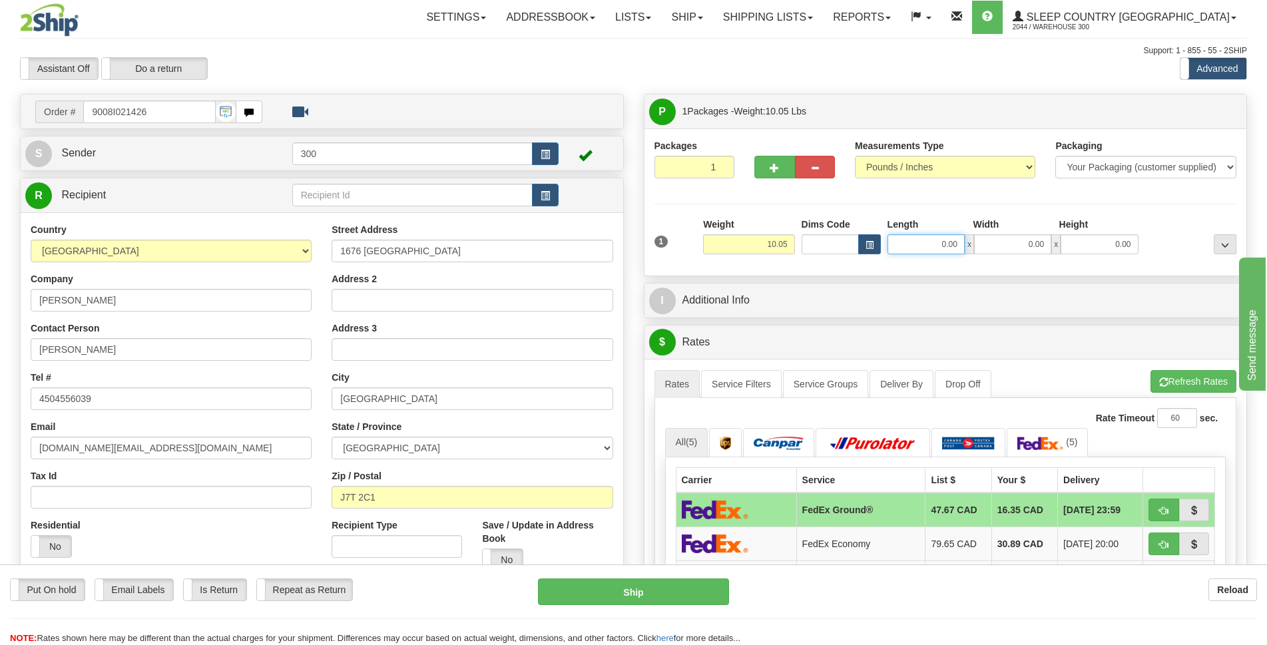
click at [939, 250] on input "0.00" at bounding box center [925, 244] width 77 height 20
type input "8.50"
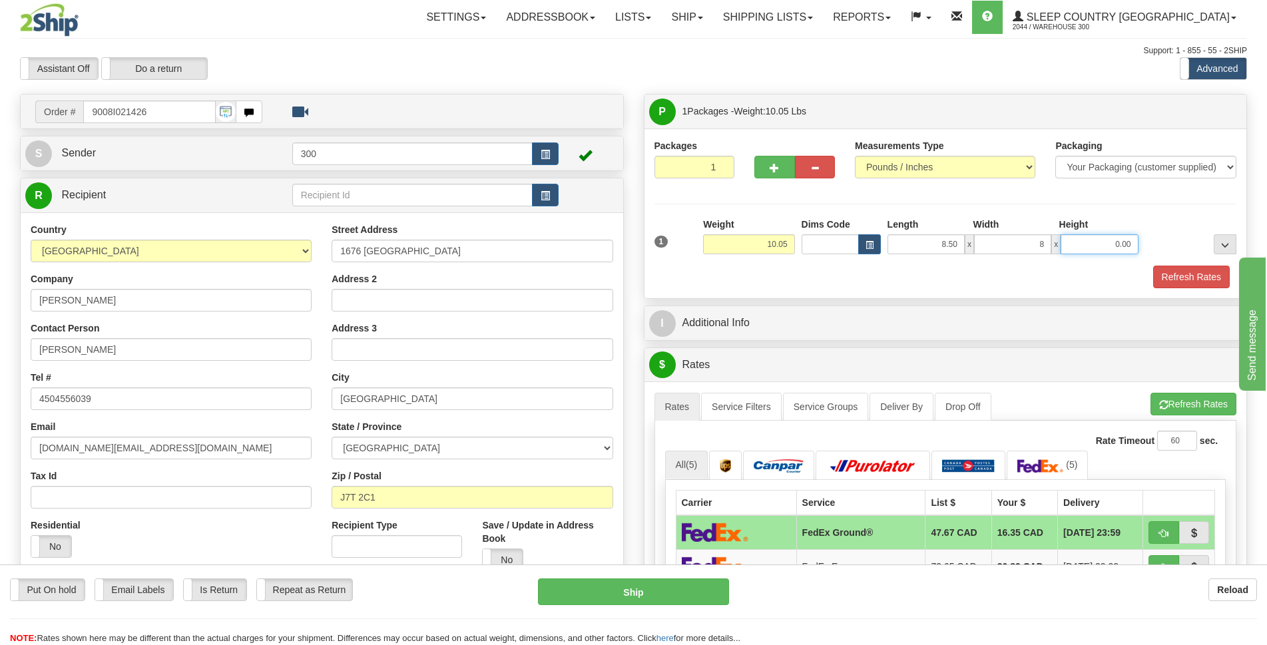
type input "8.00"
type input "18.00"
click at [1192, 274] on button "Refresh Rates" at bounding box center [1191, 277] width 77 height 23
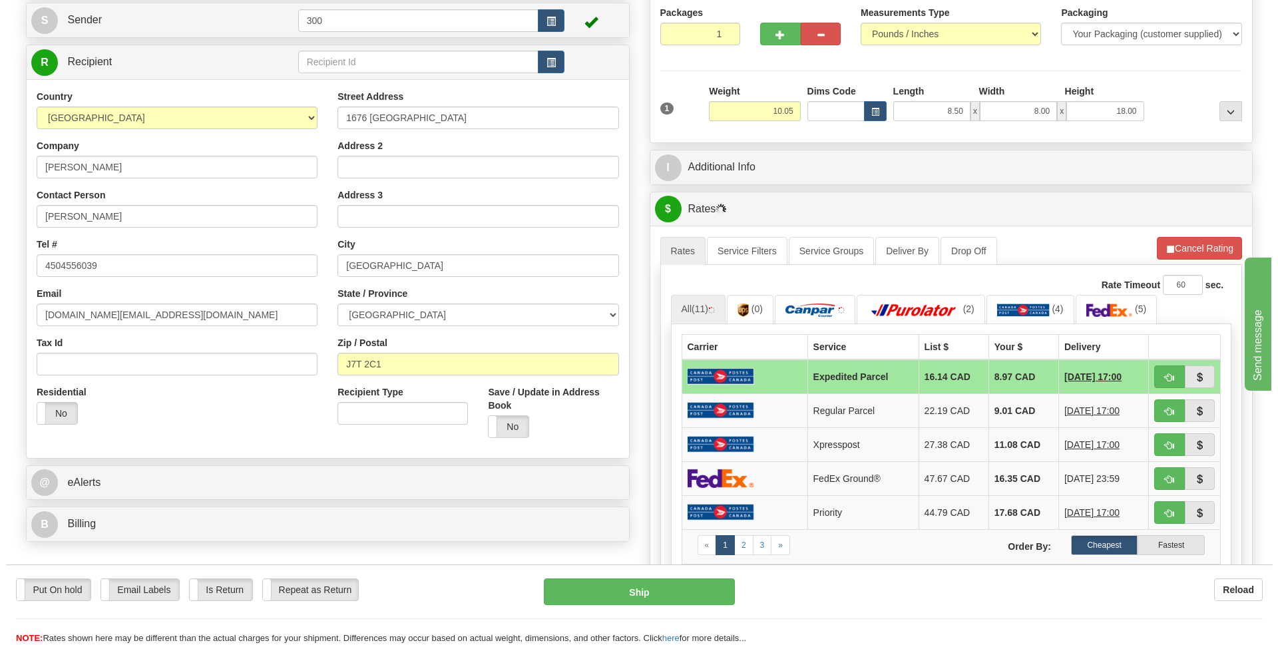
scroll to position [200, 0]
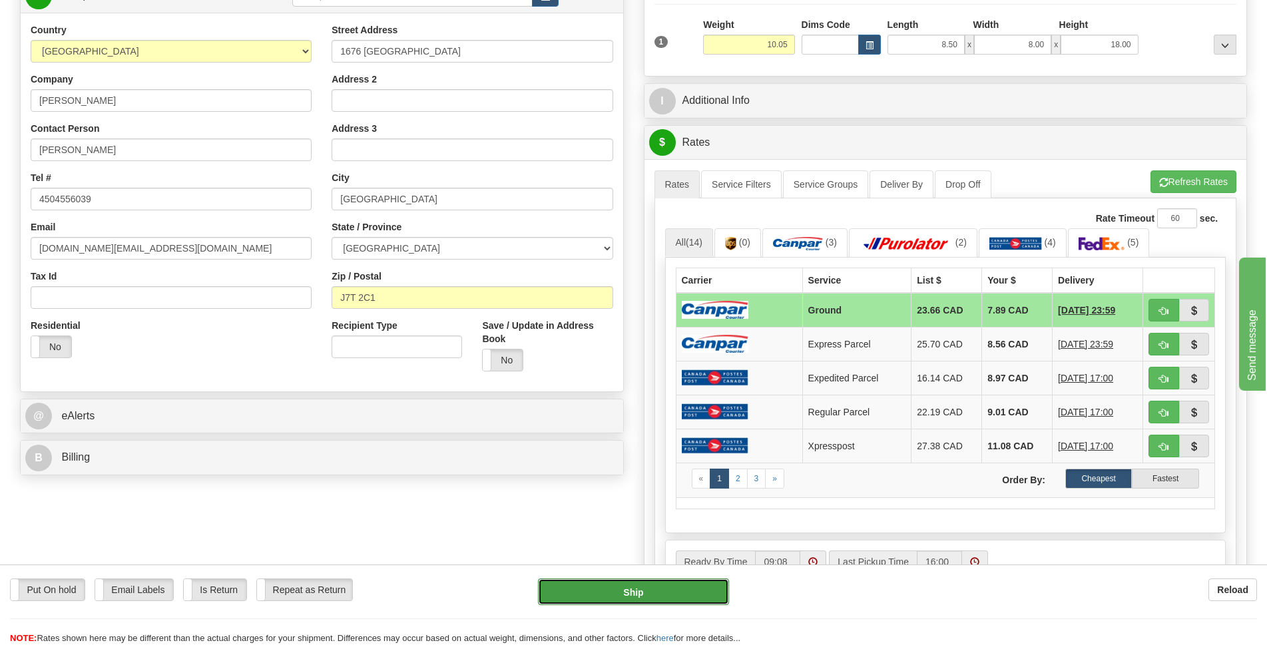
click at [658, 597] on button "Ship" at bounding box center [633, 591] width 191 height 27
type input "1"
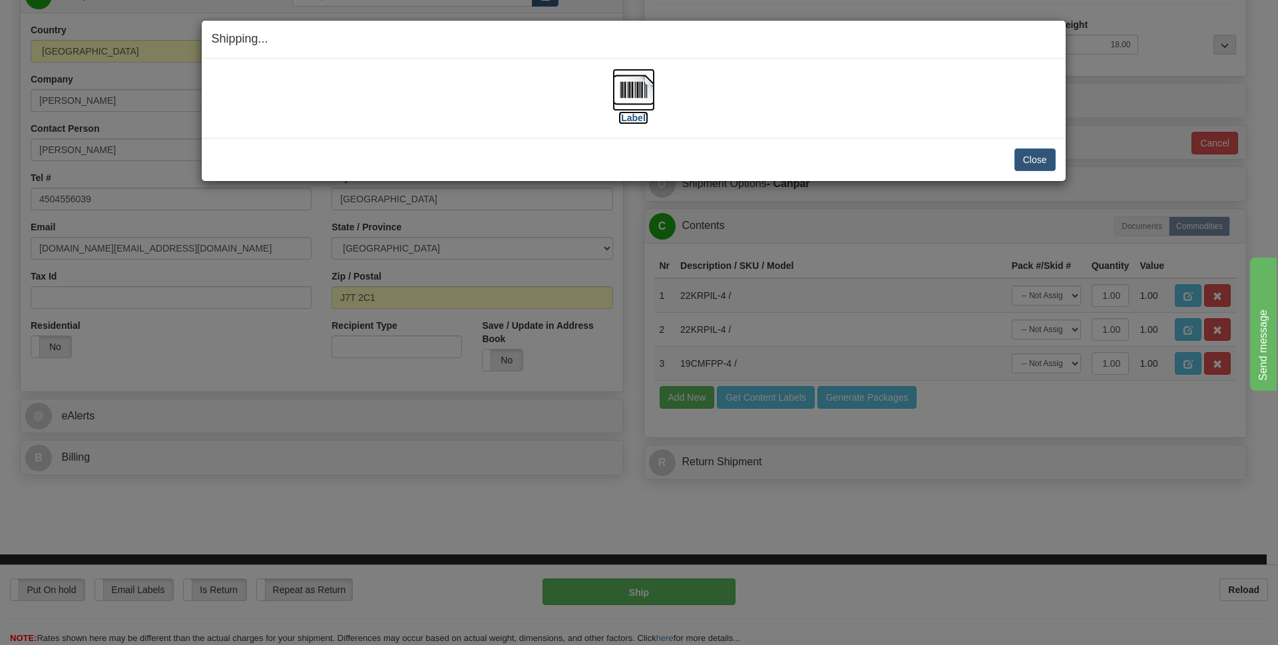
click at [629, 116] on label "[Label]" at bounding box center [633, 117] width 31 height 13
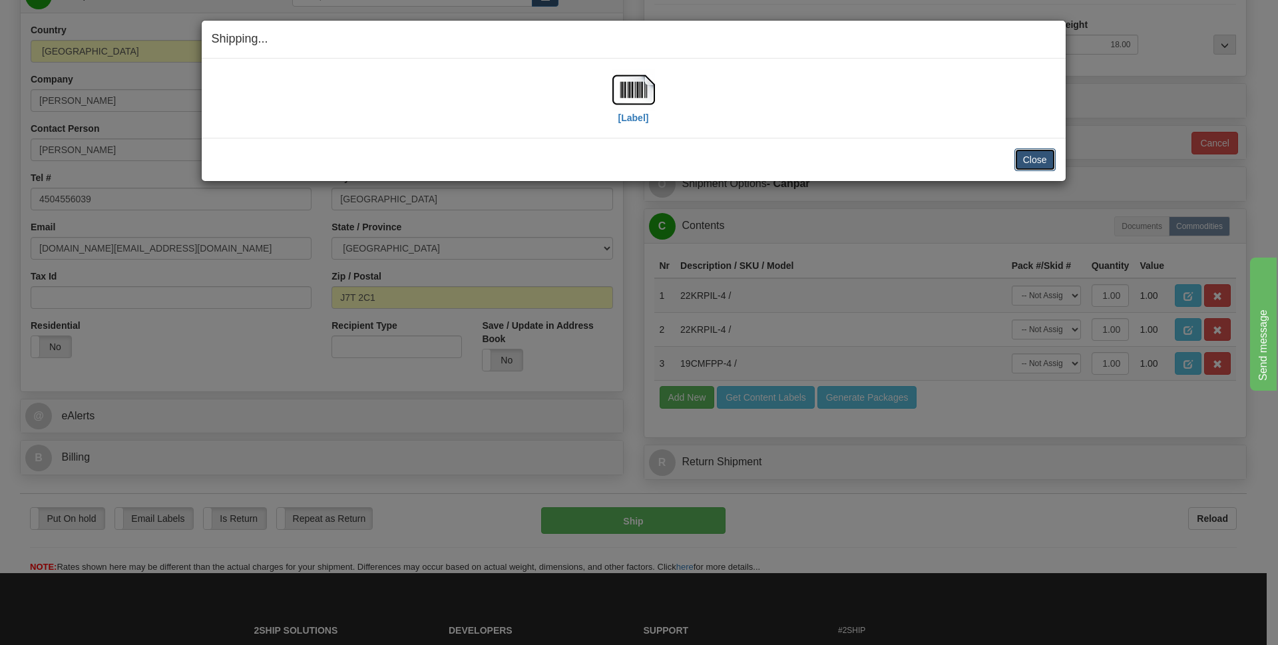
click at [1036, 160] on button "Close" at bounding box center [1034, 159] width 41 height 23
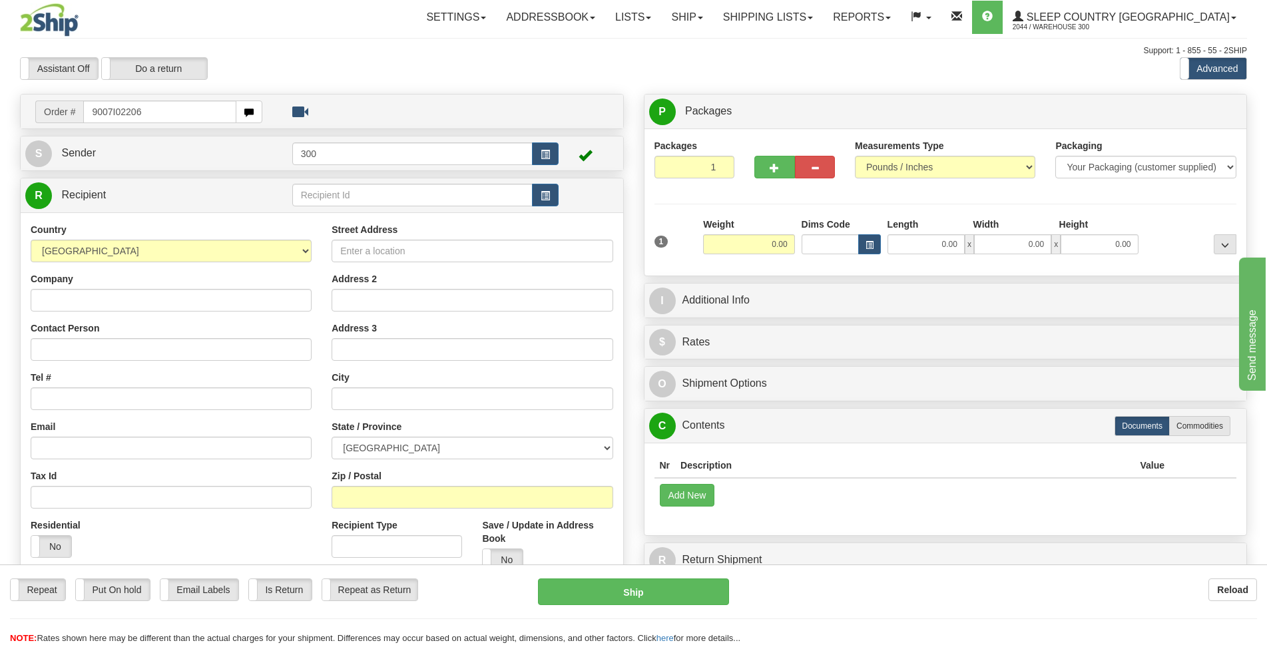
type input "9007I022065"
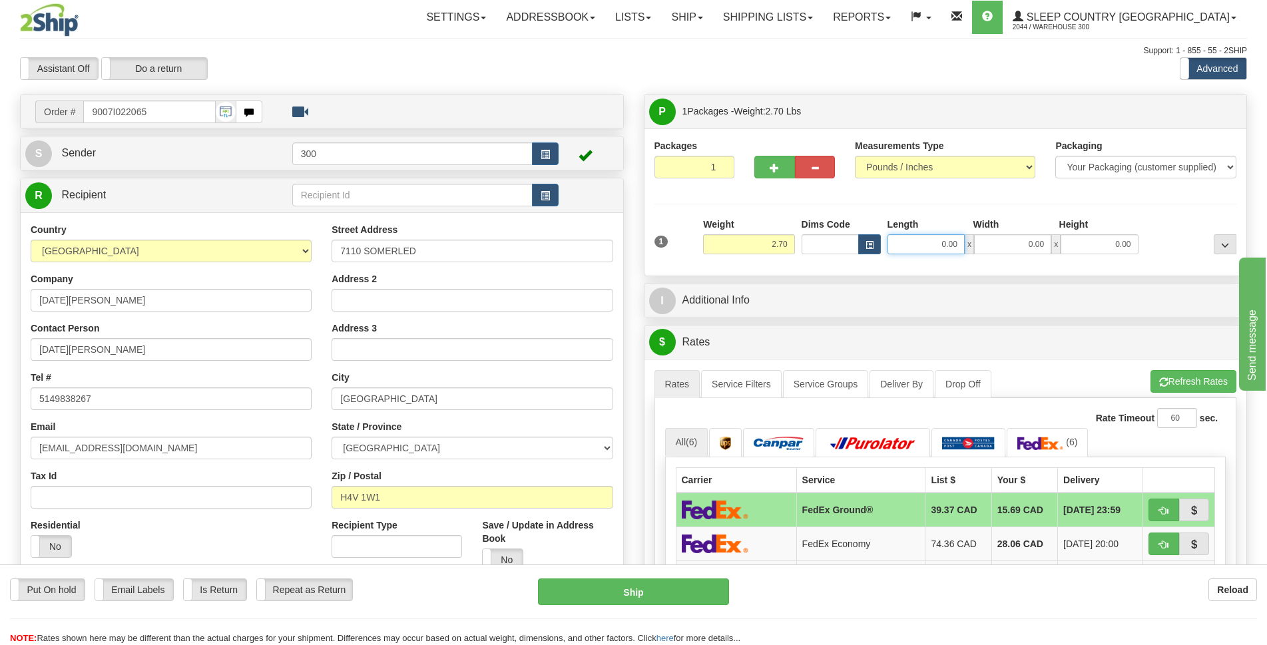
click at [940, 248] on input "0.00" at bounding box center [925, 244] width 77 height 20
type input "18.00"
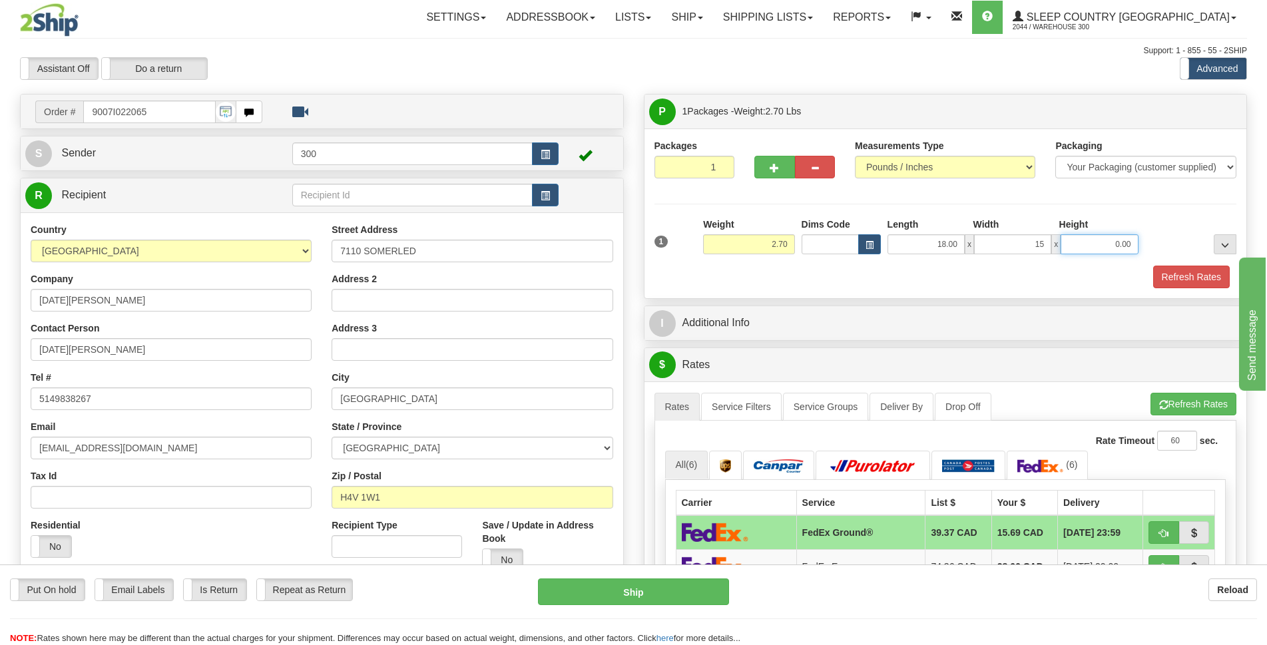
type input "15.00"
type input "7.00"
click at [1209, 273] on button "Refresh Rates" at bounding box center [1191, 277] width 77 height 23
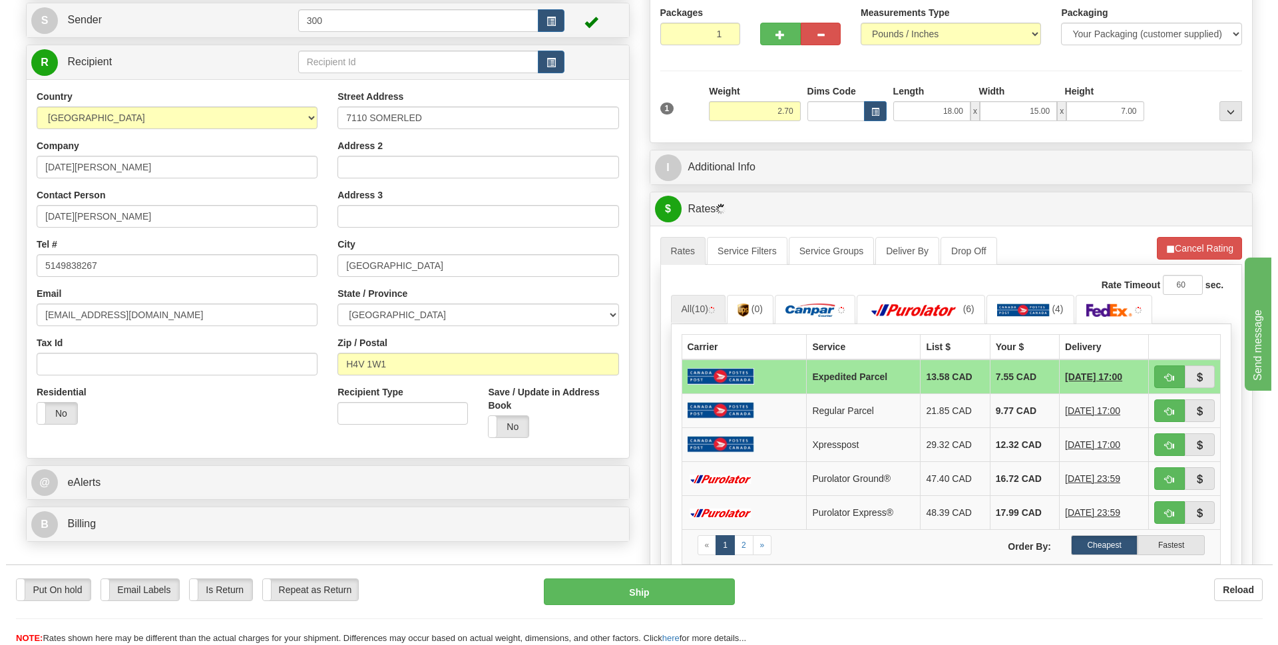
scroll to position [266, 0]
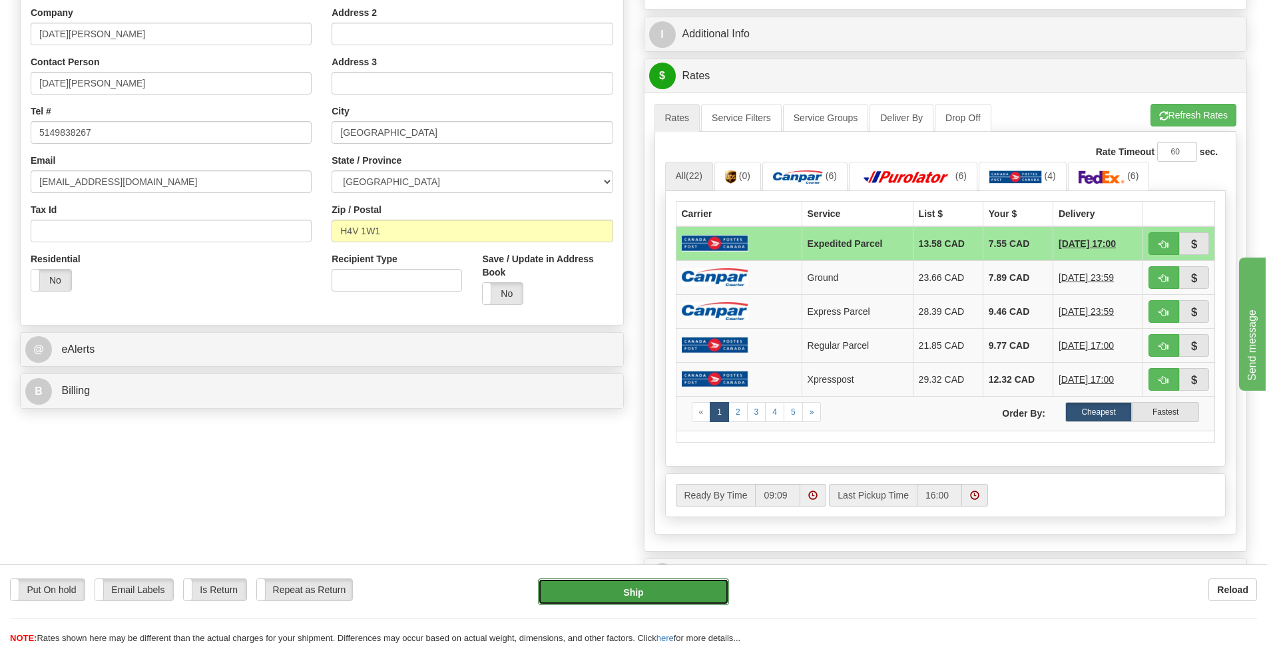
click at [634, 592] on button "Ship" at bounding box center [633, 591] width 191 height 27
type input "DOM.EP"
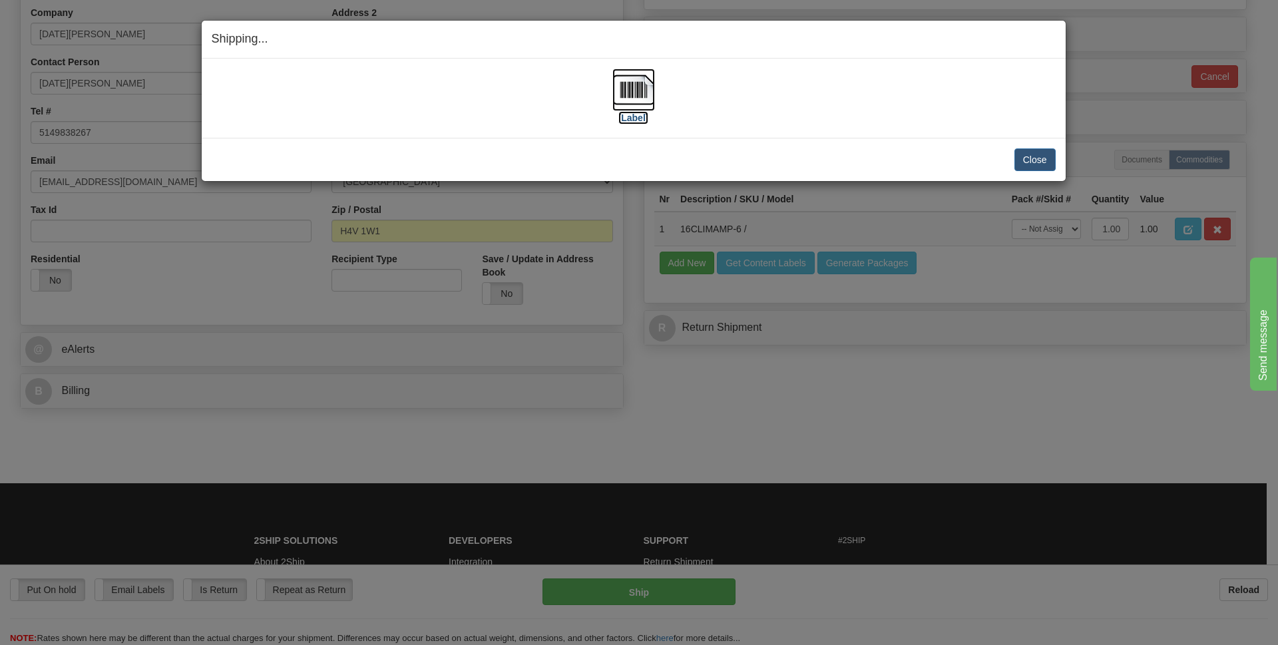
click at [630, 112] on label "[Label]" at bounding box center [633, 117] width 31 height 13
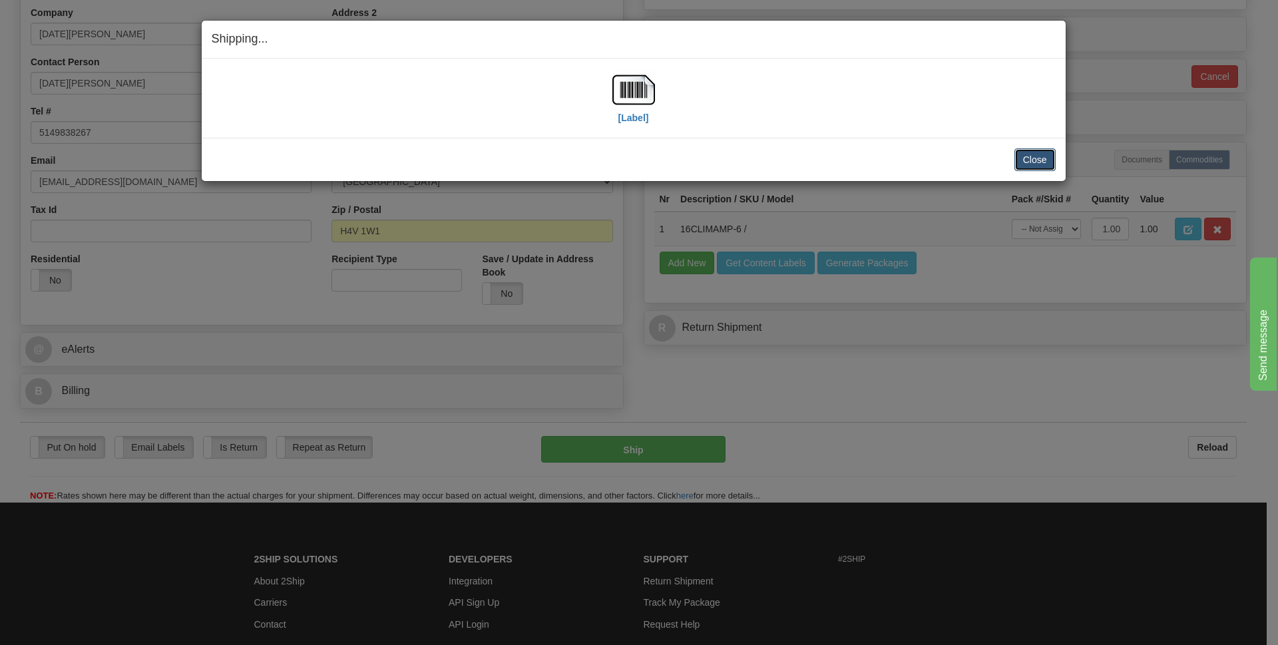
click at [1029, 158] on button "Close" at bounding box center [1034, 159] width 41 height 23
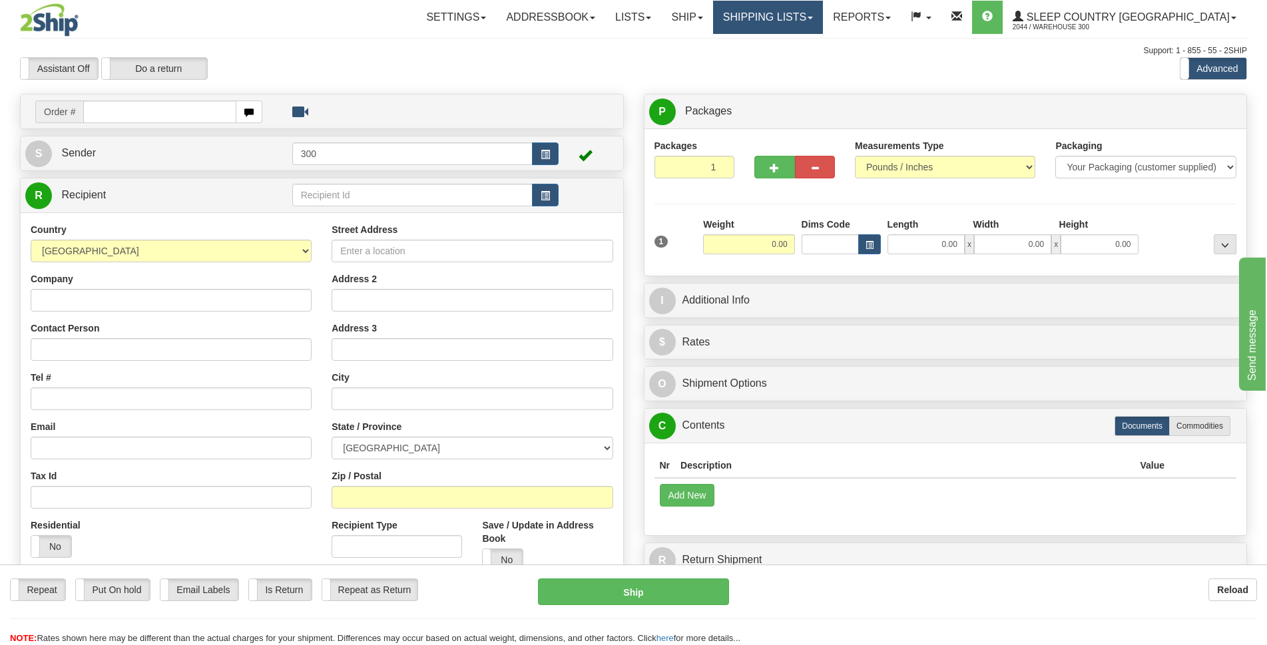
click at [813, 17] on span at bounding box center [809, 18] width 5 height 3
click at [932, 57] on div "Assistant On Assistant Off Do a return Do a return Previous Next Standard Advan…" at bounding box center [633, 68] width 1247 height 23
click at [823, 19] on link "Shipping lists" at bounding box center [768, 17] width 110 height 33
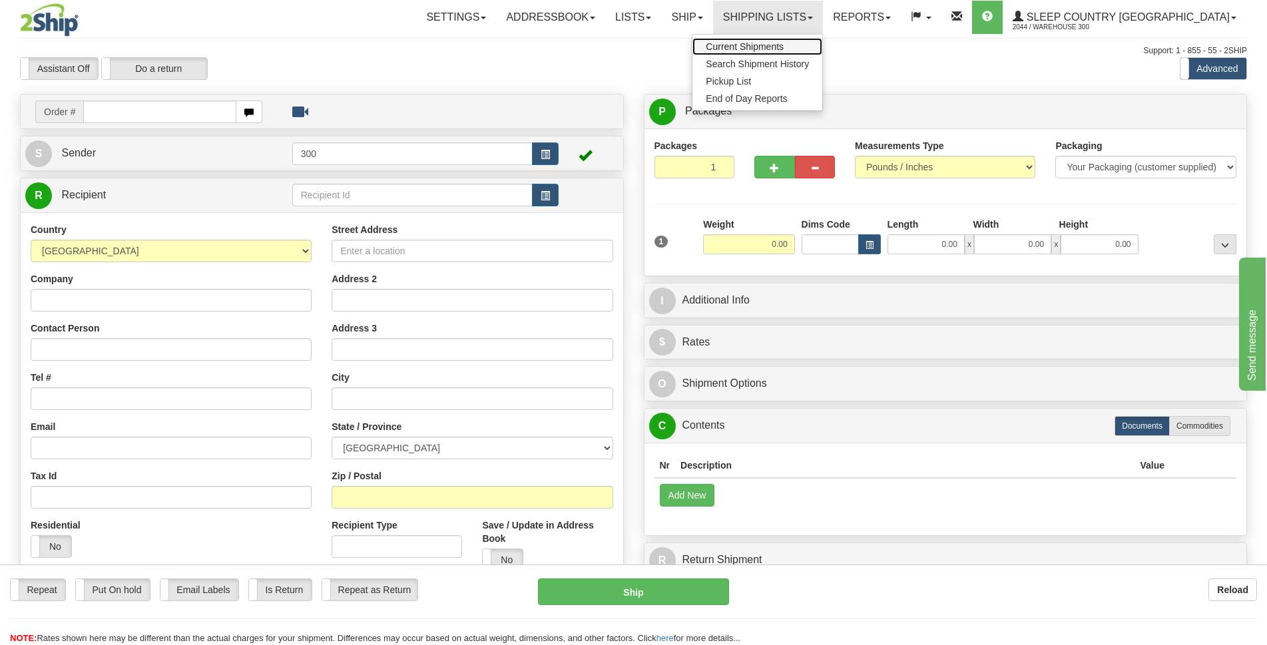
click at [783, 47] on span "Current Shipments" at bounding box center [745, 46] width 78 height 11
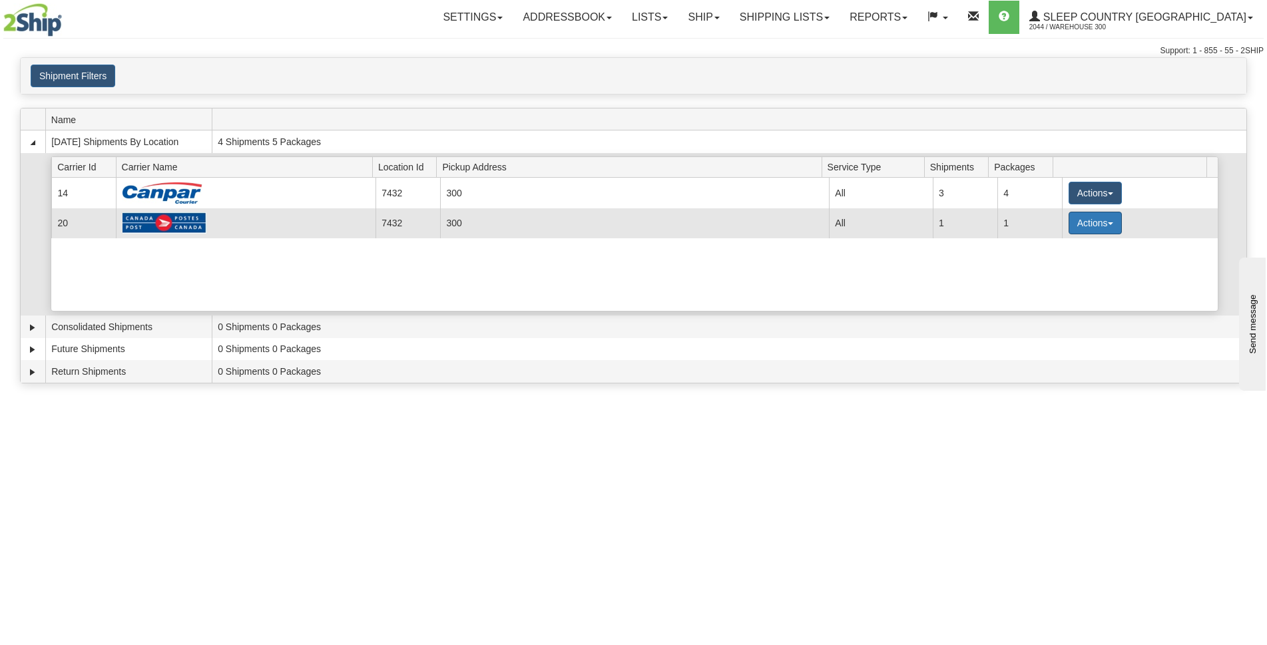
click at [1080, 221] on button "Actions" at bounding box center [1094, 223] width 53 height 23
click at [1089, 220] on button "Actions" at bounding box center [1094, 223] width 53 height 23
click at [1060, 246] on span "Details" at bounding box center [1046, 247] width 36 height 9
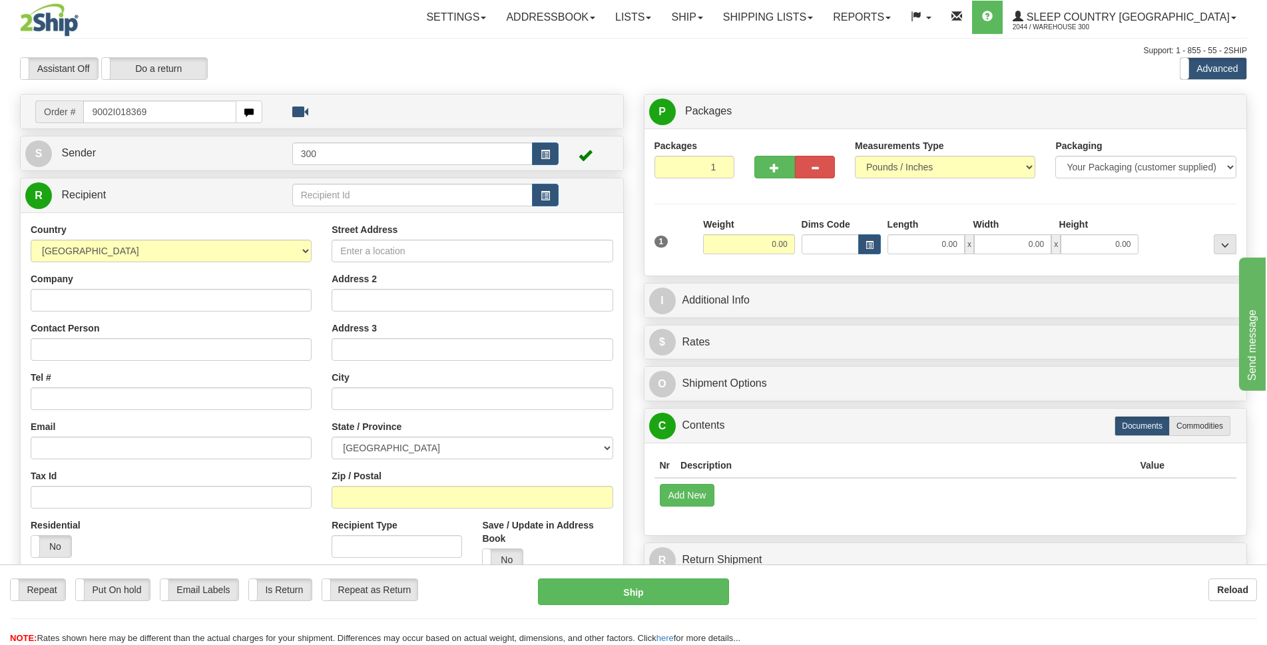
type input "9002I018369"
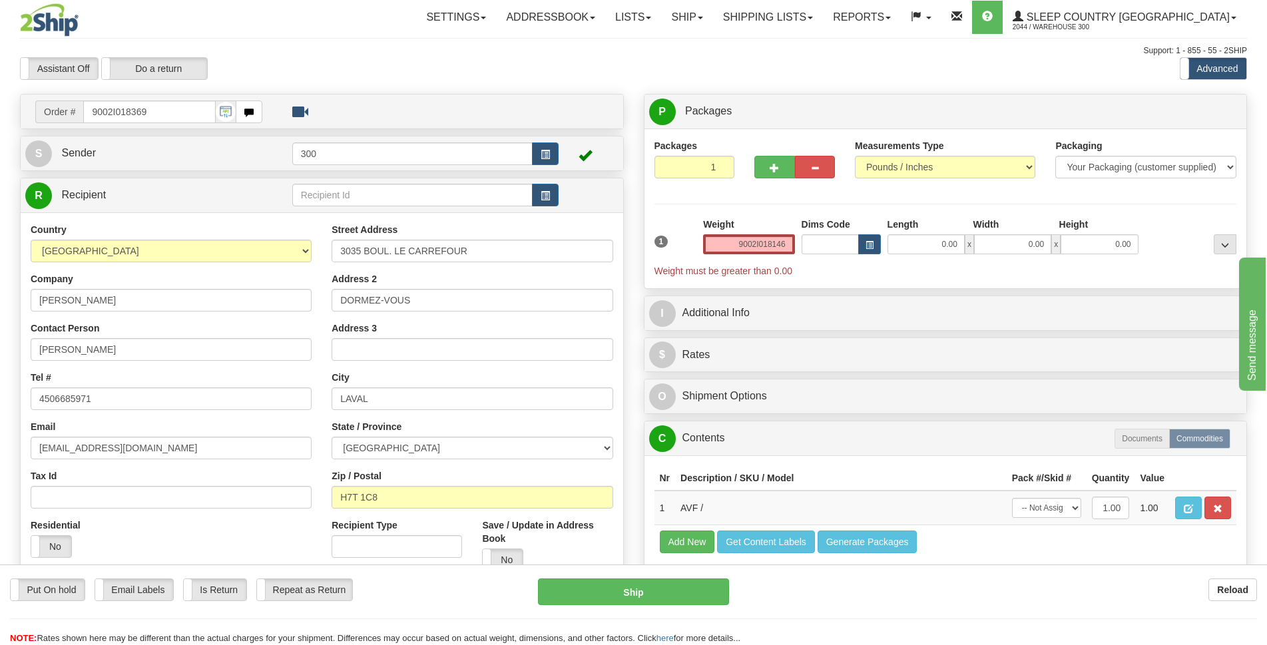
click button "Delete" at bounding box center [0, 0] width 0 height 0
type input "0.00"
click at [182, 115] on input "9002I018369" at bounding box center [149, 112] width 132 height 23
drag, startPoint x: 2, startPoint y: 52, endPoint x: 0, endPoint y: 119, distance: 67.3
click at [0, 119] on div "Toggle navigation Settings Shipping Preferences Fields Preferences New" at bounding box center [633, 375] width 1267 height 750
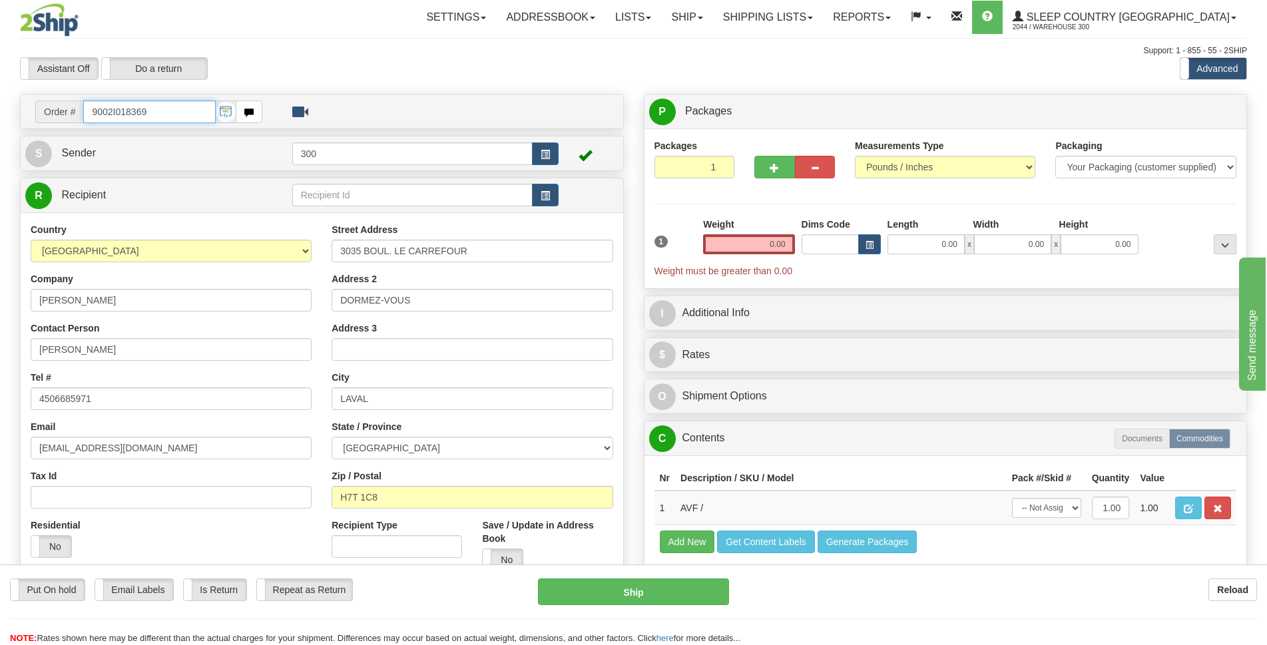
click at [190, 112] on input "9002I018369" at bounding box center [149, 112] width 132 height 23
drag, startPoint x: 190, startPoint y: 112, endPoint x: 0, endPoint y: 124, distance: 190.8
click at [0, 124] on div "Toggle navigation Settings Shipping Preferences Fields Preferences New" at bounding box center [633, 375] width 1267 height 750
type input "9002I018146"
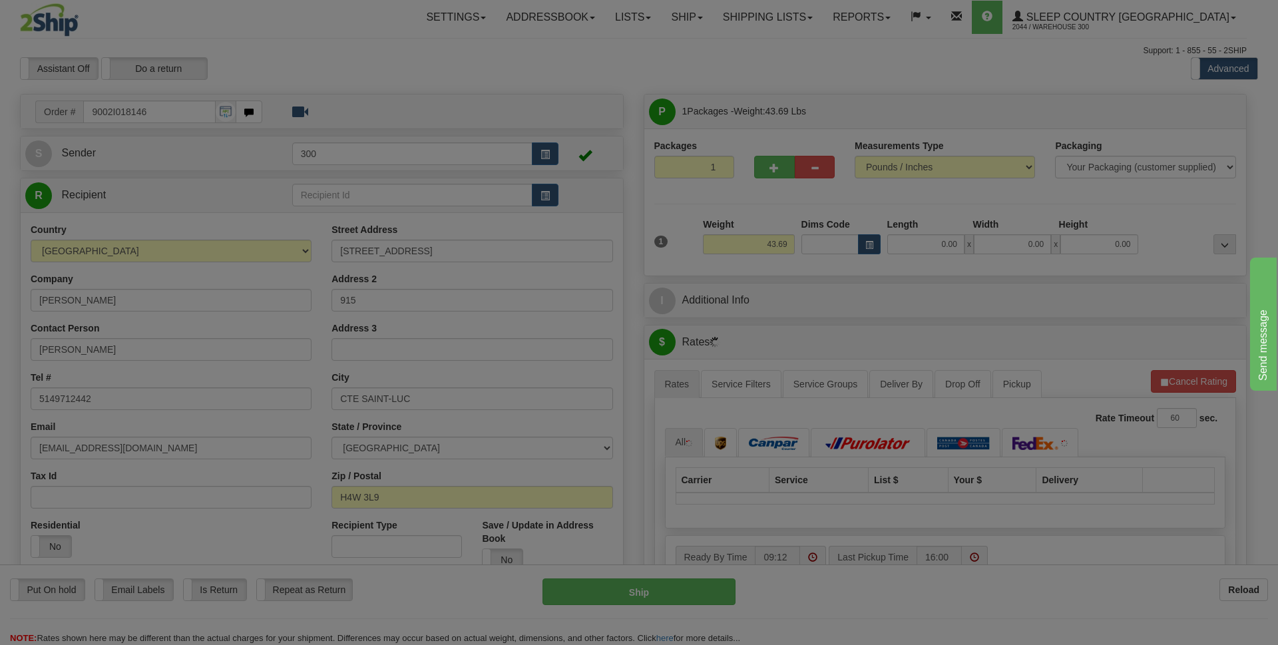
type input "COTE SAINT-LUC"
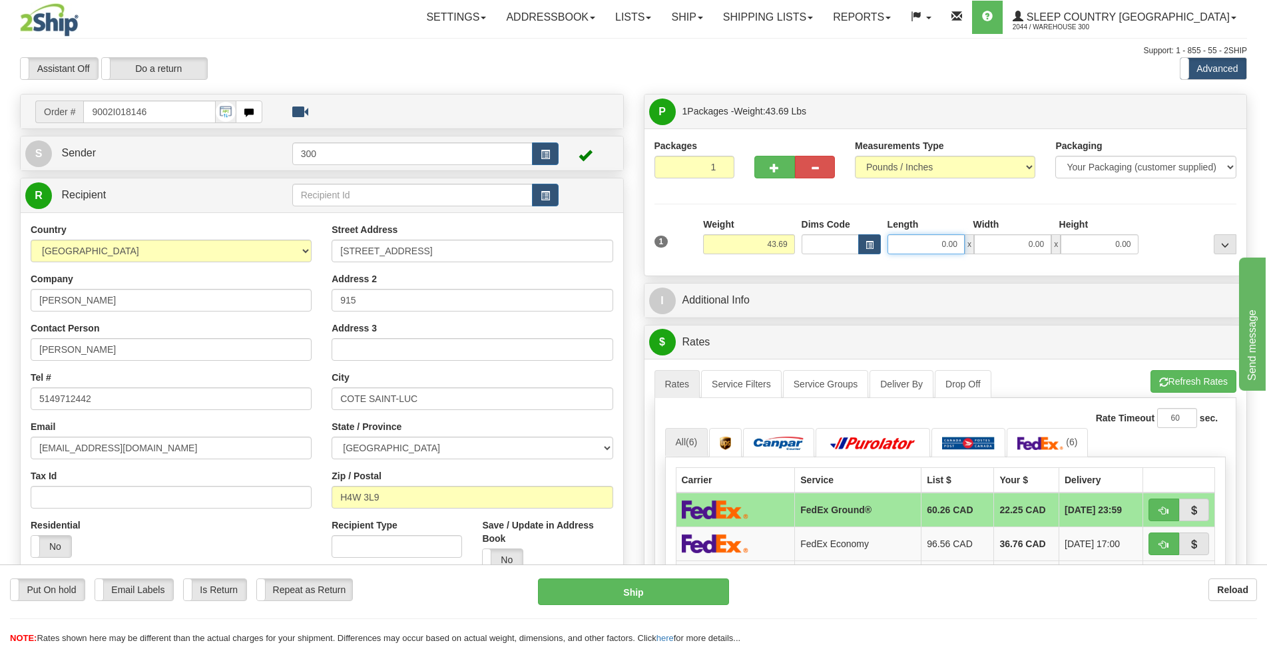
click at [922, 242] on input "0.00" at bounding box center [925, 244] width 77 height 20
type input "0.00"
click at [772, 166] on span "button" at bounding box center [773, 168] width 9 height 9
type input "2"
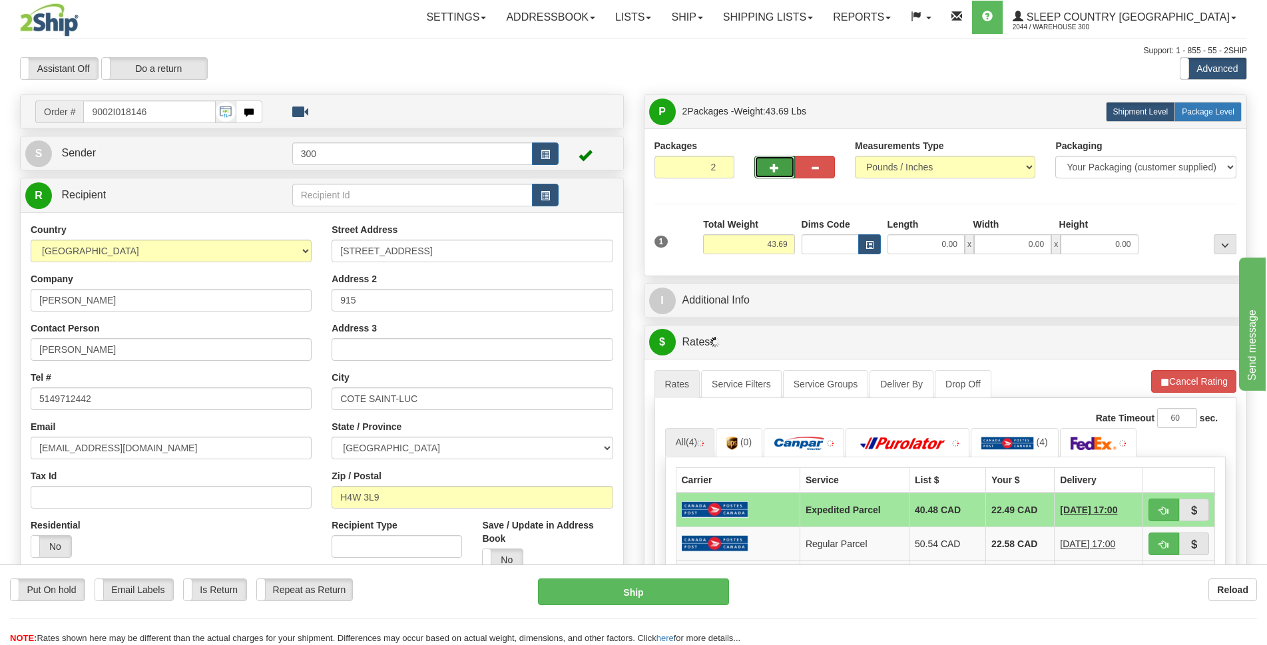
click at [1206, 109] on span "Package Level" at bounding box center [1208, 111] width 53 height 9
radio input "true"
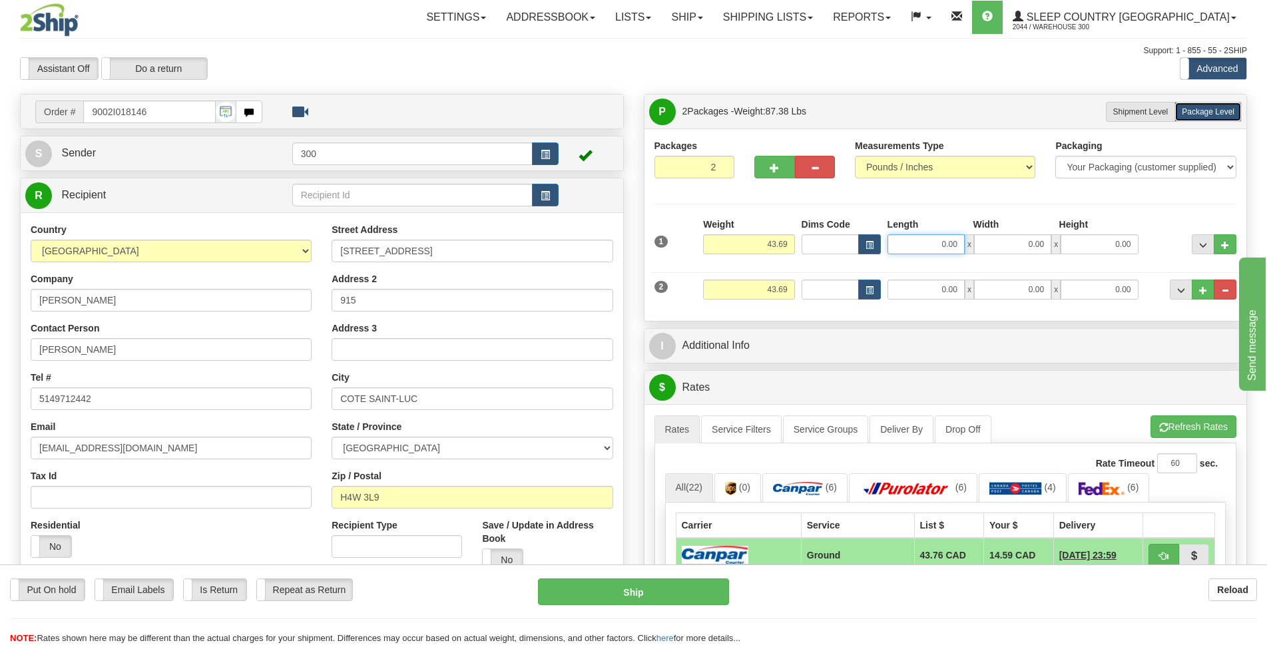
click at [923, 245] on input "0.00" at bounding box center [925, 244] width 77 height 20
type input "0.00"
click at [778, 244] on input "43.69" at bounding box center [748, 244] width 91 height 20
type input "40.69"
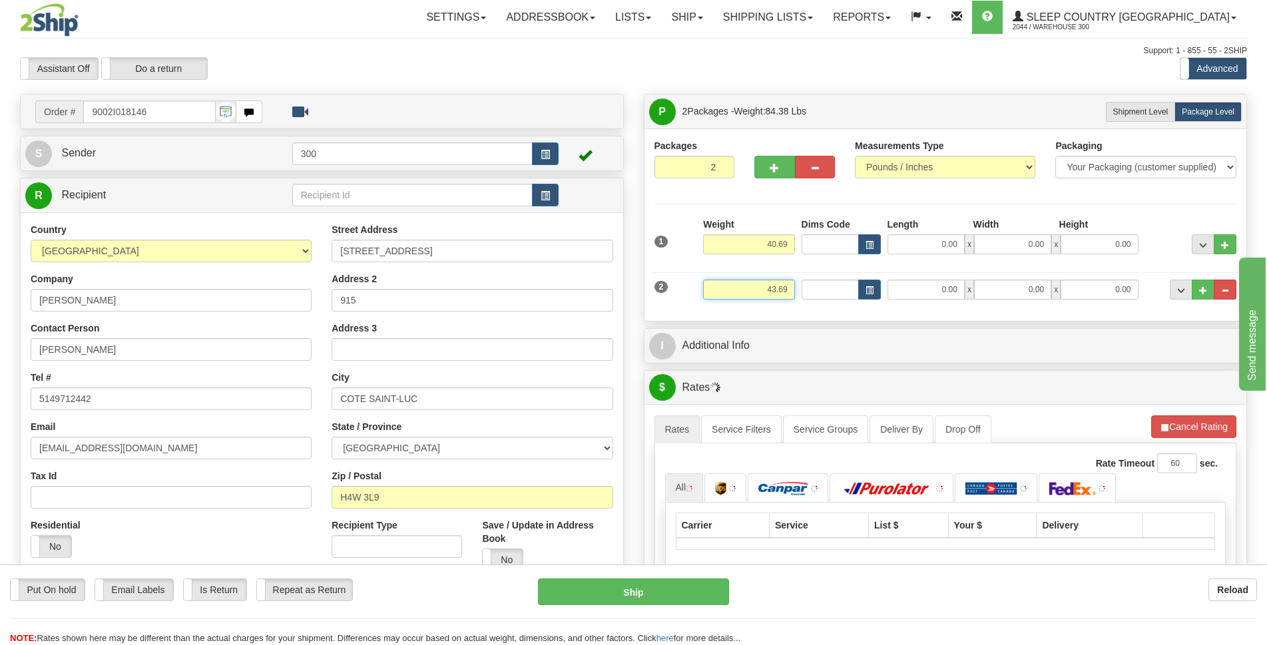
click at [773, 289] on input "43.69" at bounding box center [748, 290] width 91 height 20
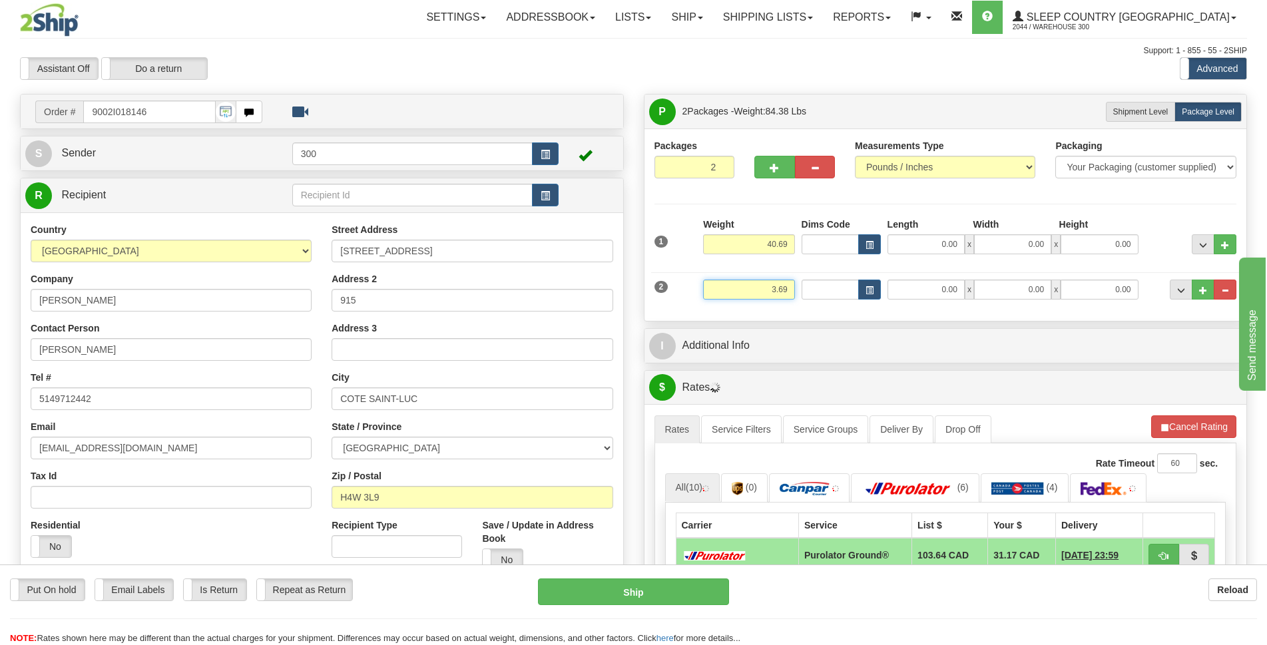
type input "3.69"
click at [924, 246] on input "0.00" at bounding box center [925, 244] width 77 height 20
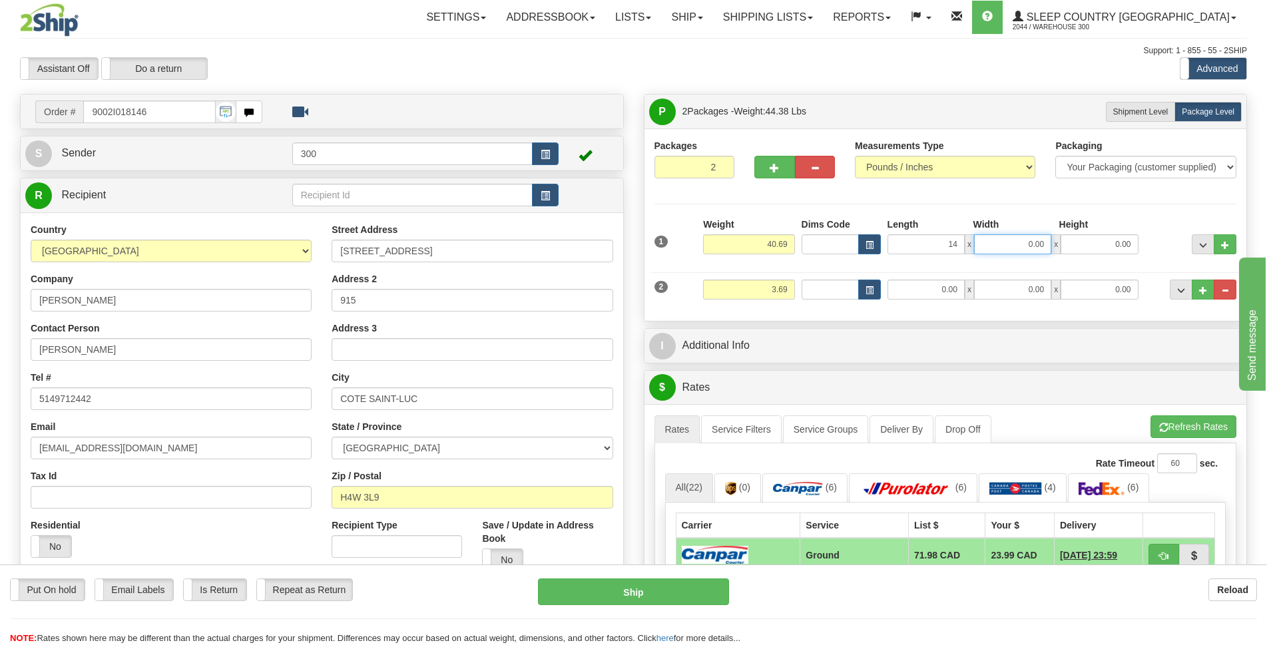
type input "14.00"
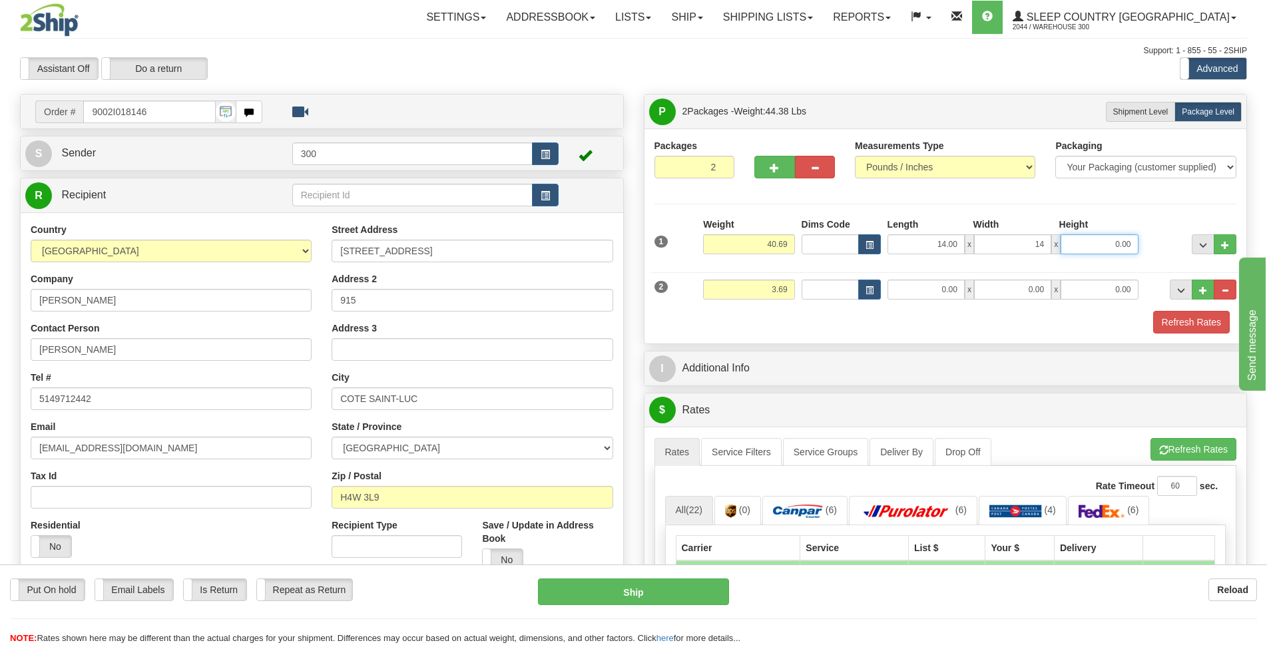
type input "14.00"
type input "40.00"
click at [945, 288] on input "0.00" at bounding box center [925, 290] width 77 height 20
type input "7.00"
type input "8.00"
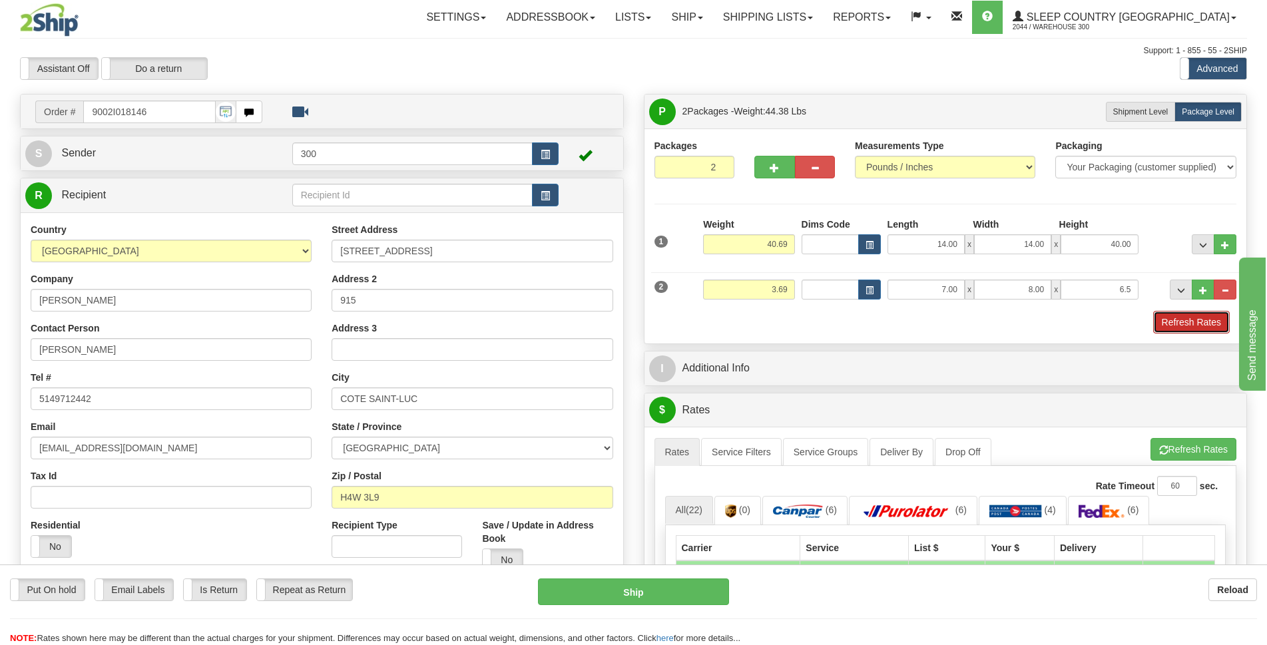
type input "6.50"
click at [1204, 329] on button "Refresh Rates" at bounding box center [1191, 322] width 77 height 23
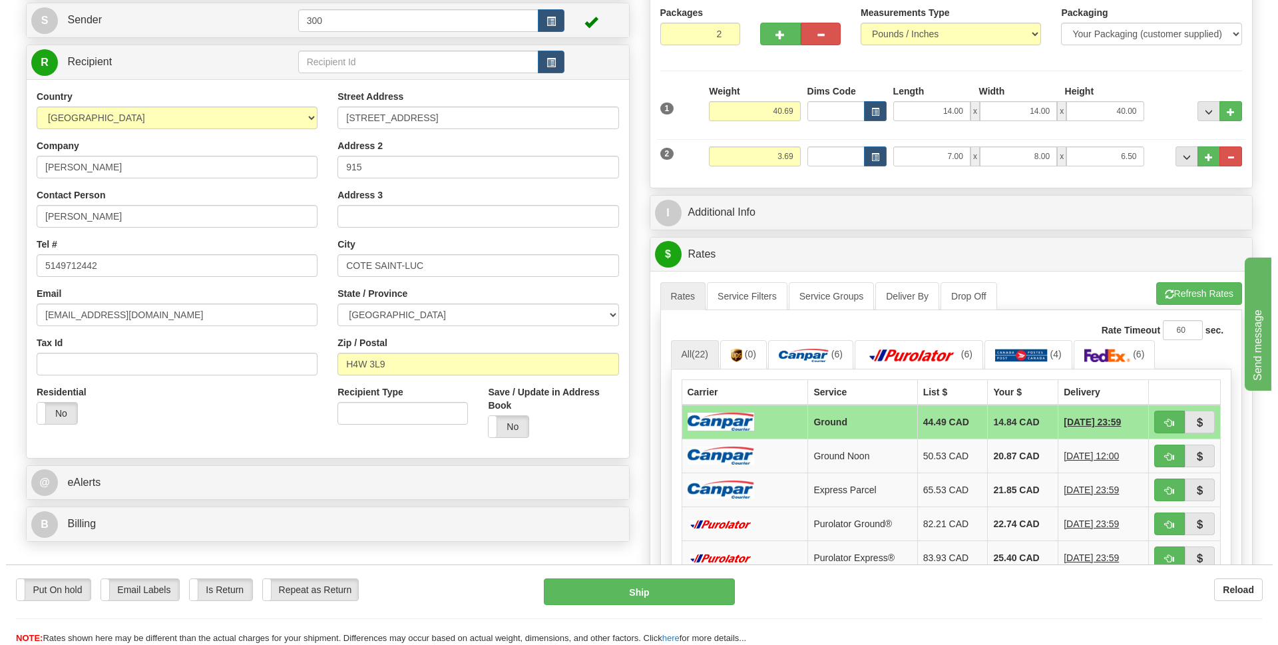
scroll to position [200, 0]
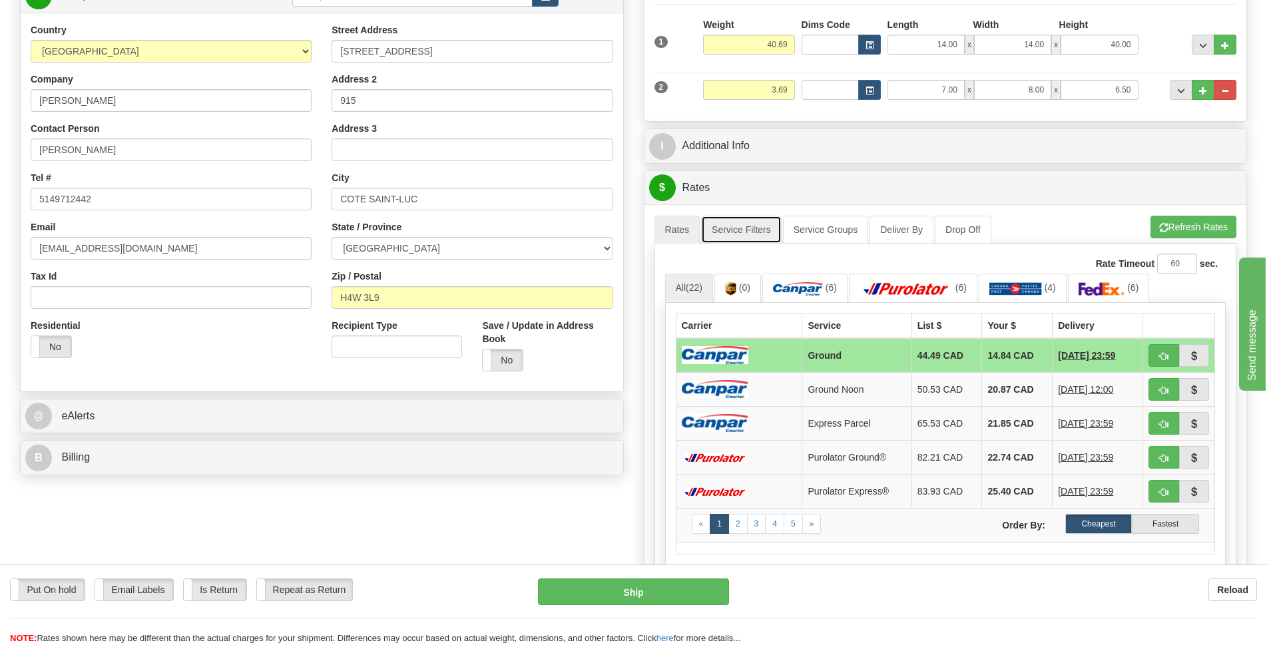
click at [748, 227] on link "Service Filters" at bounding box center [741, 230] width 81 height 28
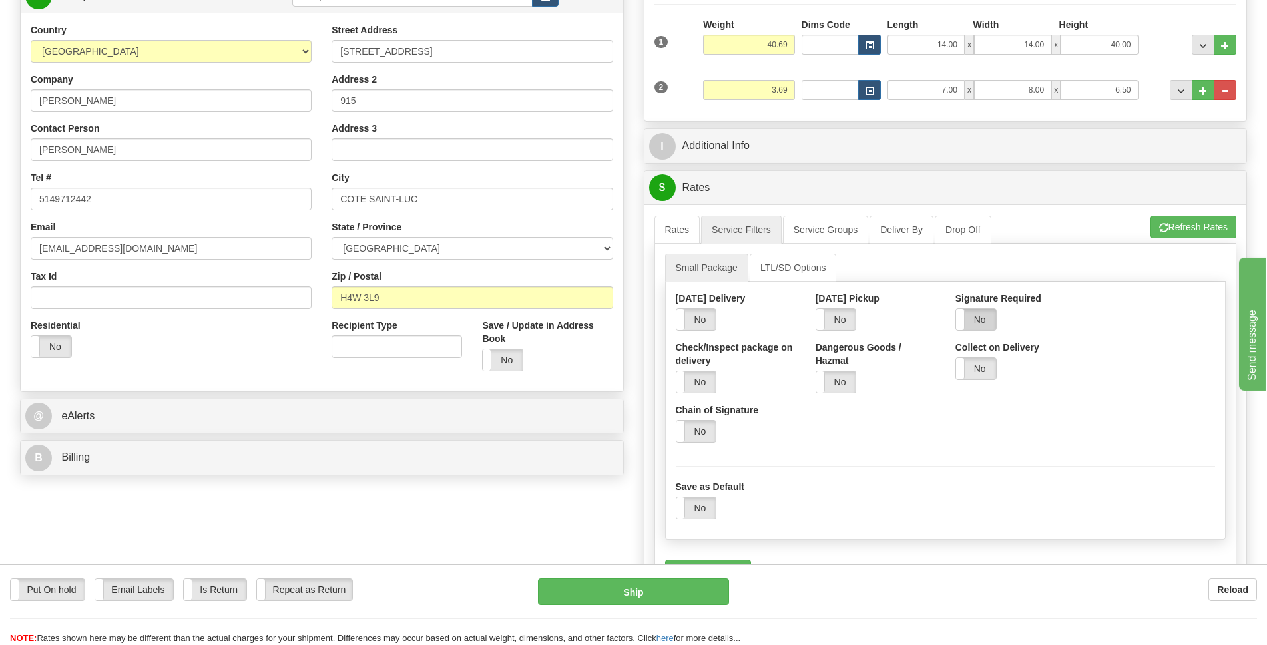
click at [975, 322] on label "No" at bounding box center [976, 319] width 40 height 21
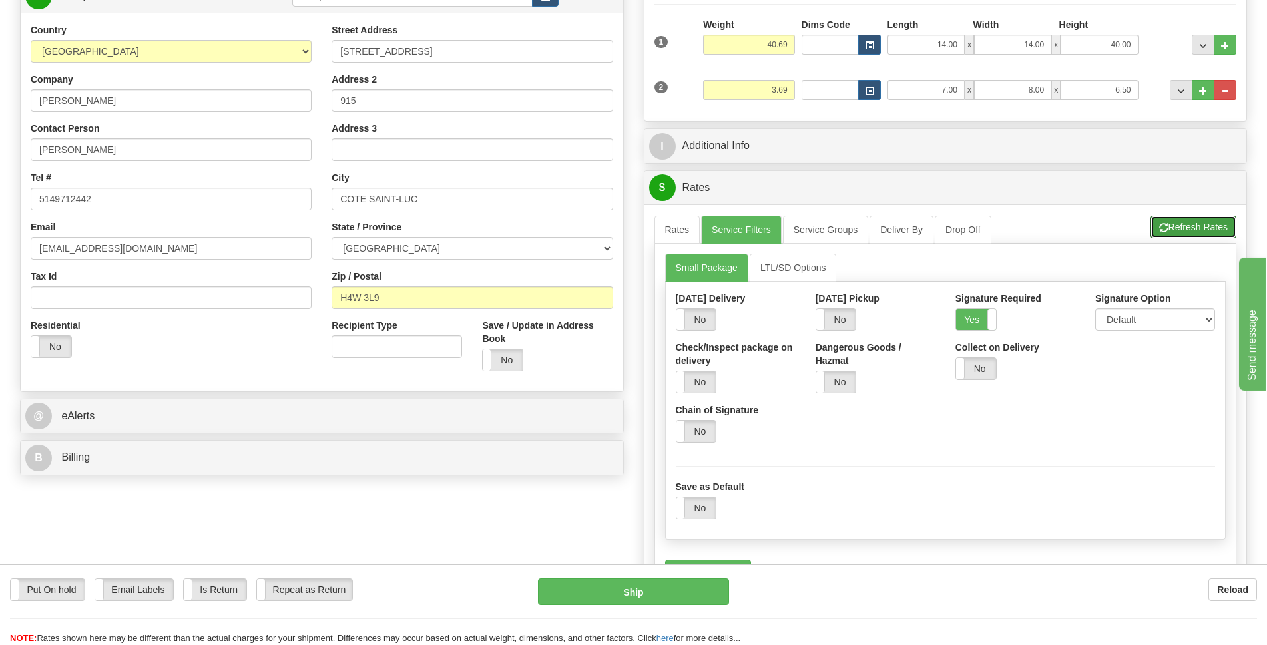
click at [1204, 236] on button "Refresh Rates" at bounding box center [1193, 227] width 86 height 23
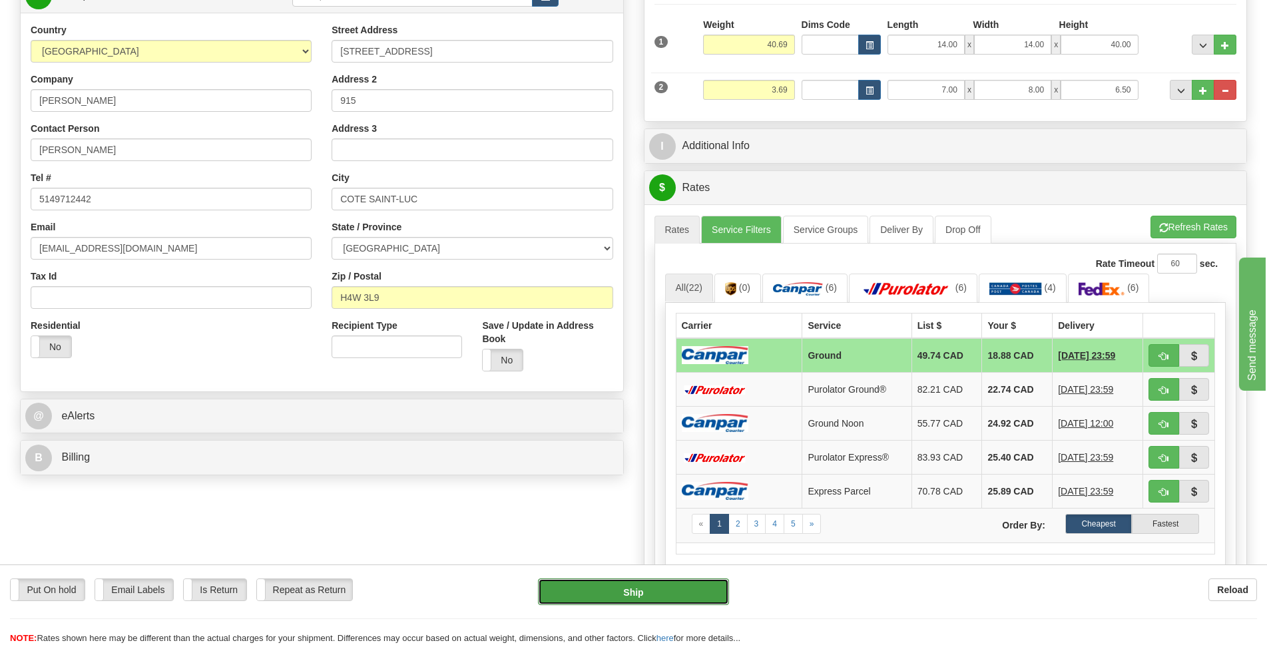
click at [663, 590] on button "Ship" at bounding box center [633, 591] width 191 height 27
type input "1"
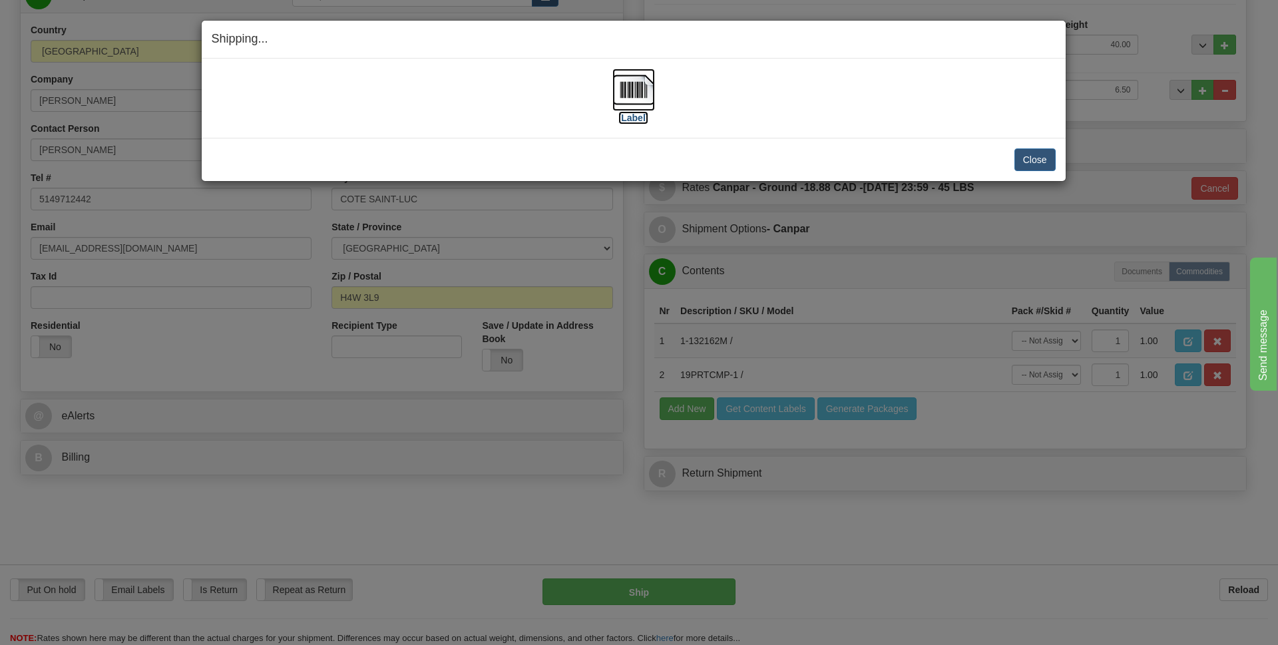
click at [624, 115] on label "[Label]" at bounding box center [633, 117] width 31 height 13
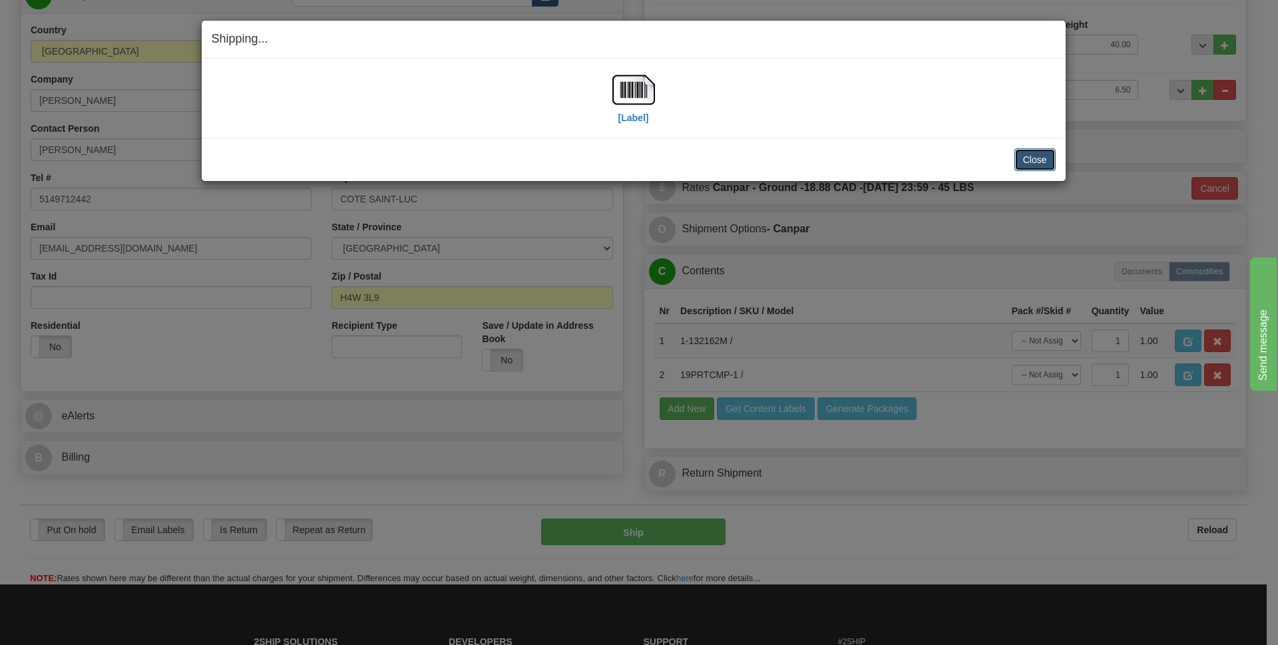
click at [1038, 162] on button "Close" at bounding box center [1034, 159] width 41 height 23
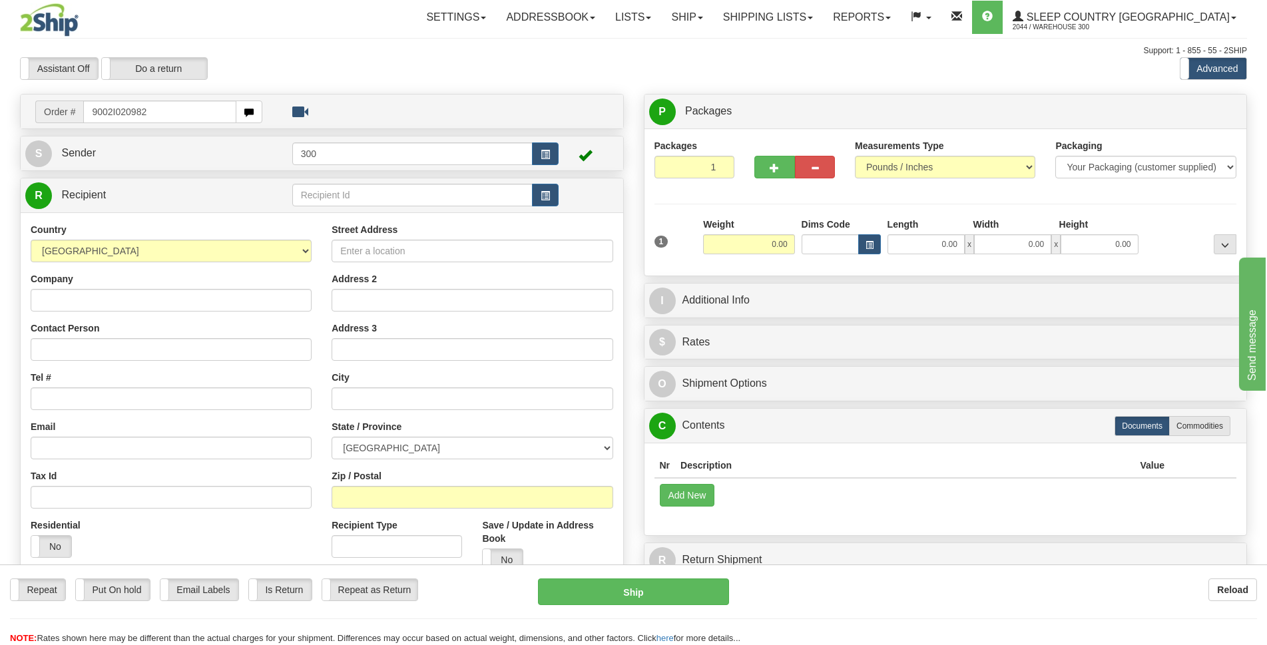
type input "9002I020982"
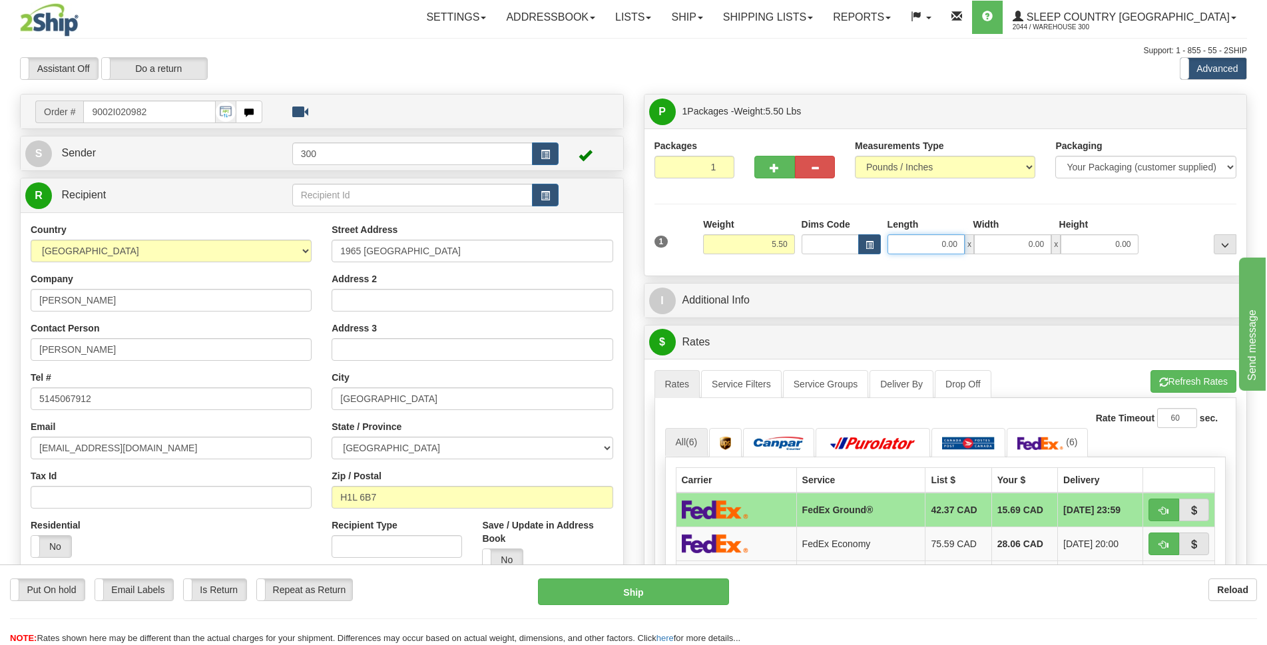
click at [911, 244] on input "0.00" at bounding box center [925, 244] width 77 height 20
type input "11.00"
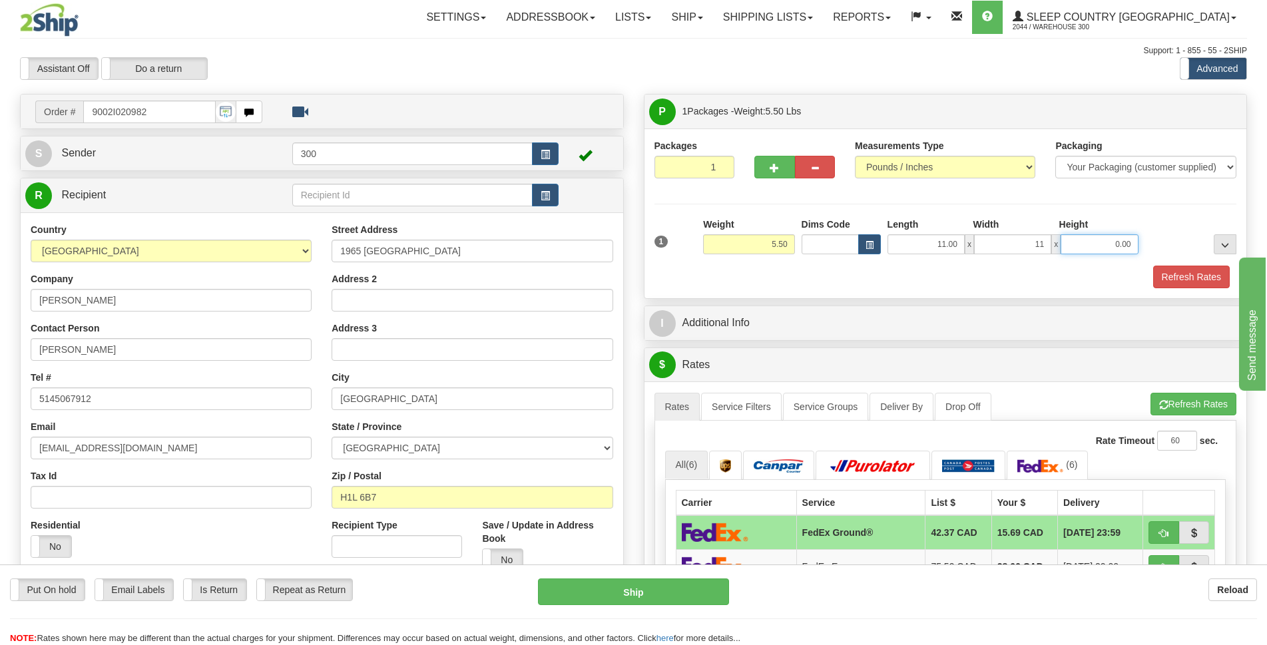
type input "11.00"
type input "5.00"
click at [1184, 280] on button "Refresh Rates" at bounding box center [1191, 277] width 77 height 23
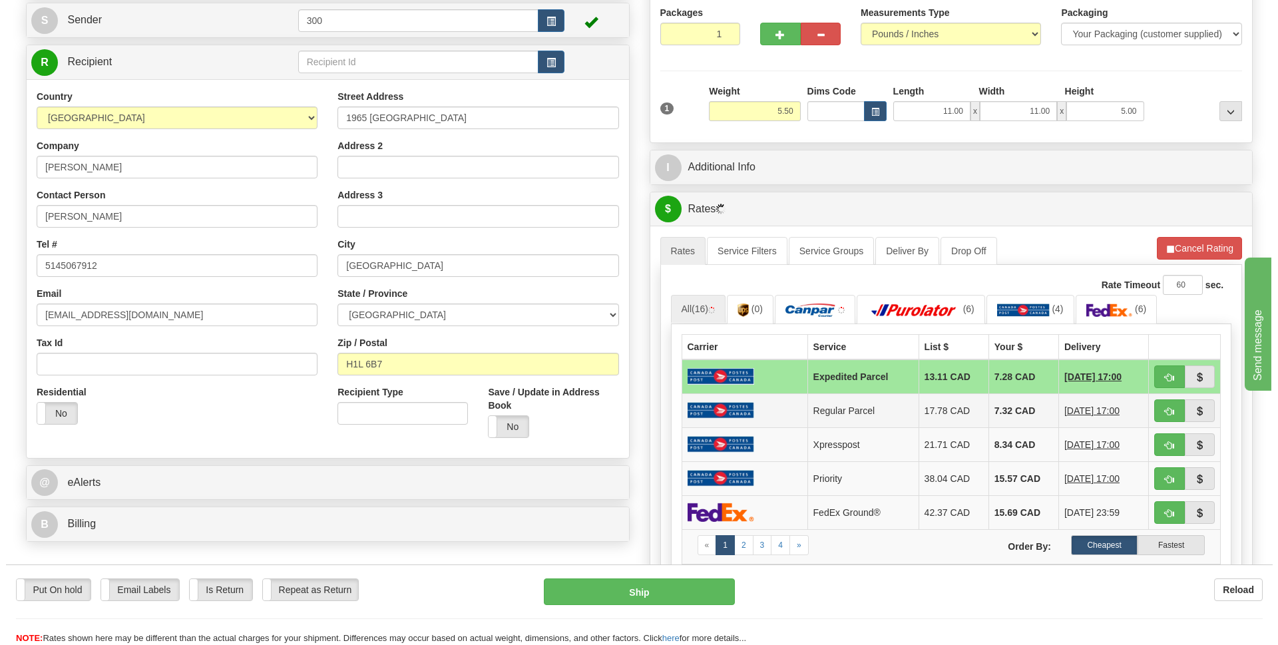
scroll to position [200, 0]
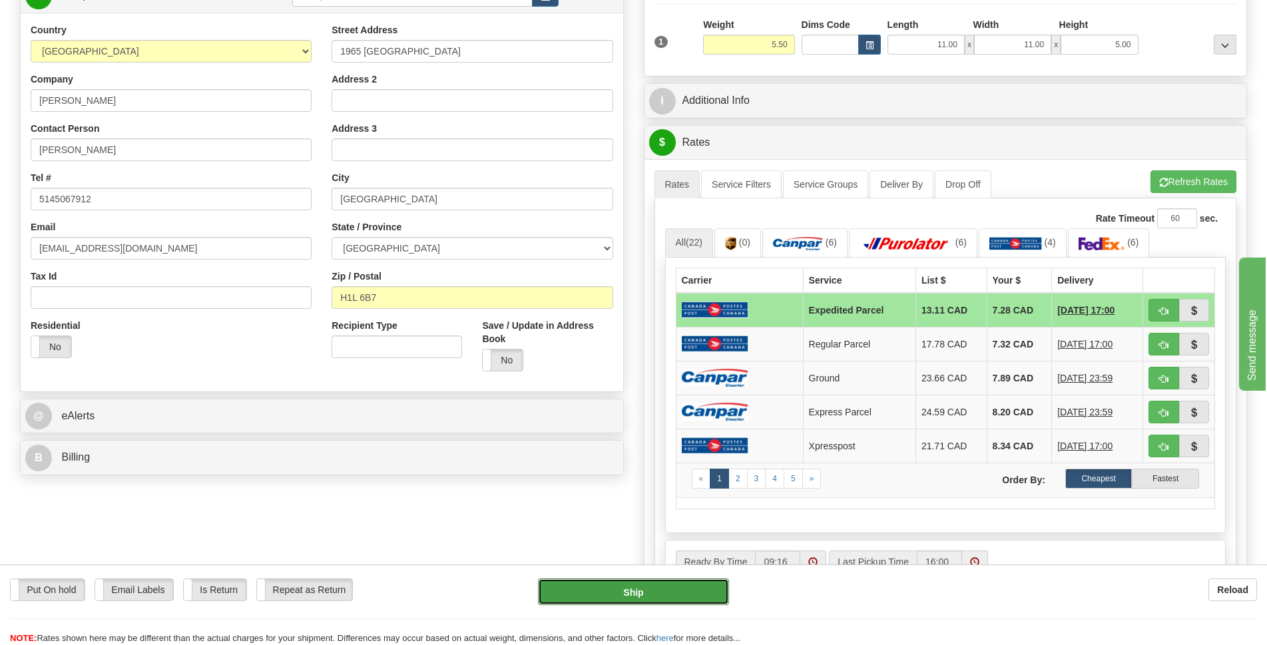
click at [636, 600] on button "Ship" at bounding box center [633, 591] width 191 height 27
type input "DOM.EP"
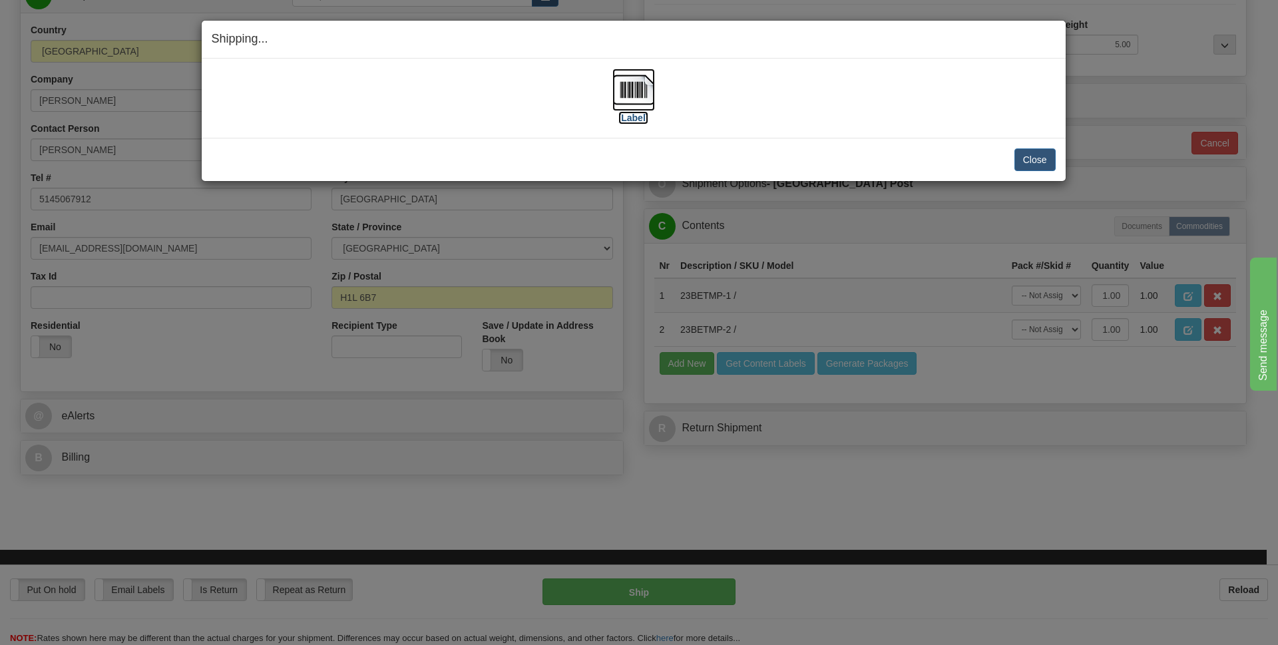
click at [636, 115] on label "[Label]" at bounding box center [633, 117] width 31 height 13
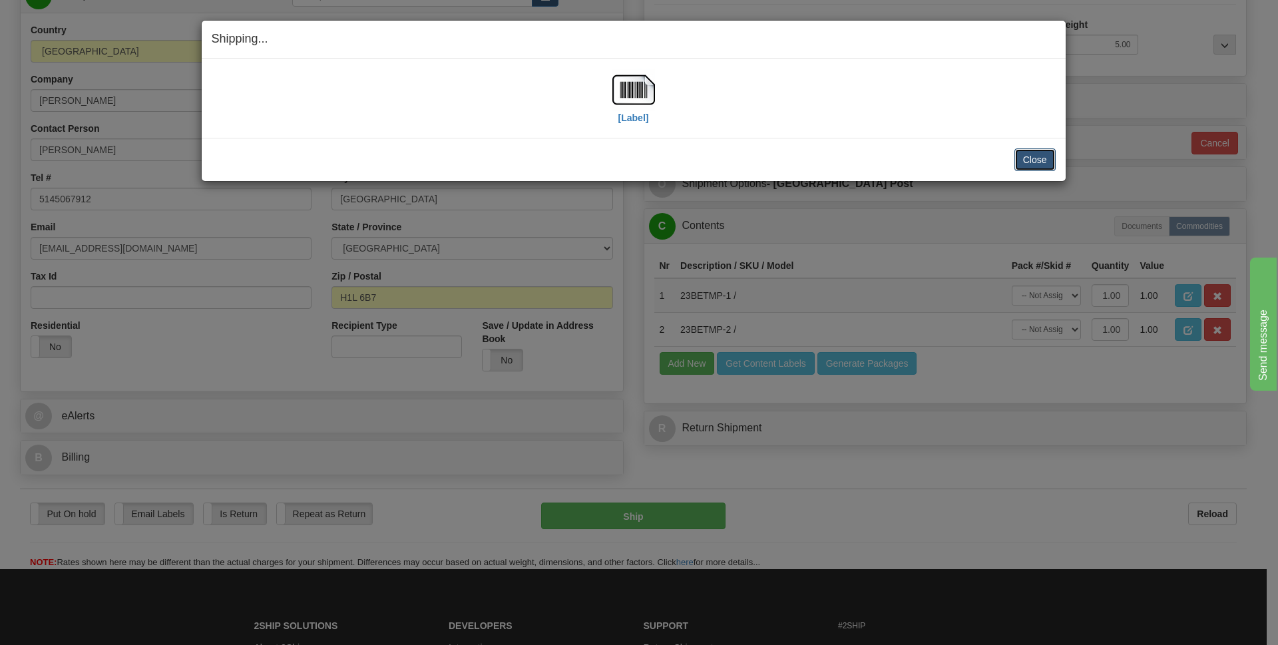
click at [1032, 158] on button "Close" at bounding box center [1034, 159] width 41 height 23
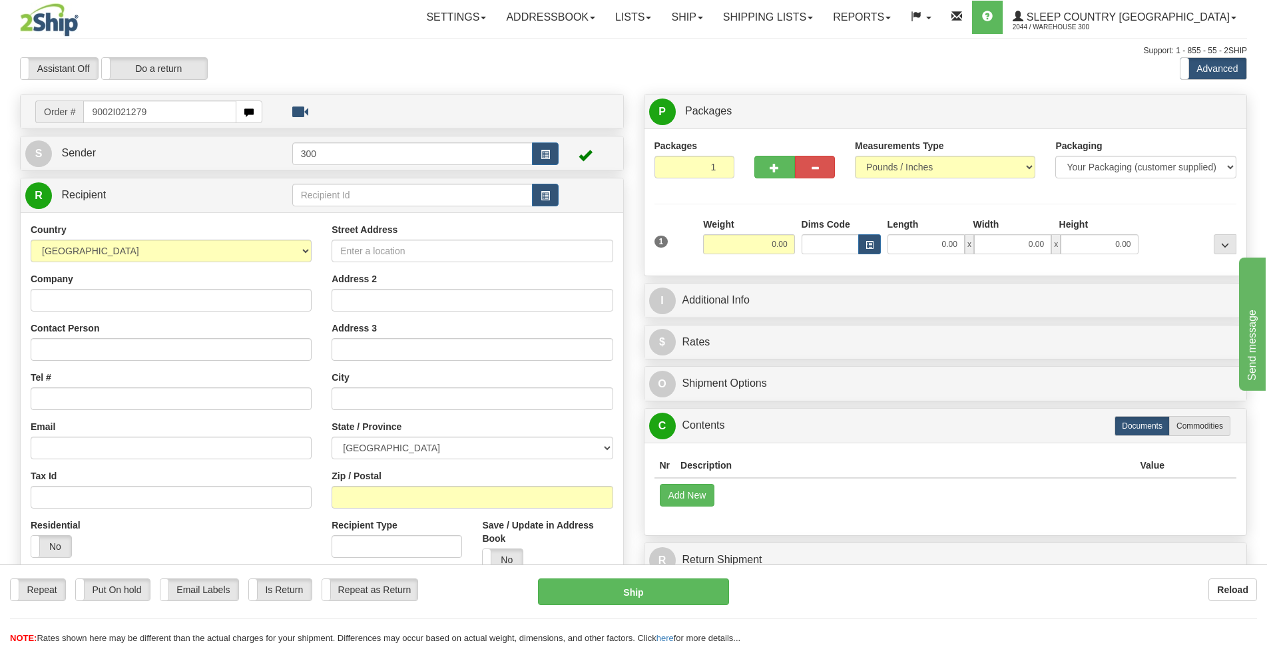
type input "9002I021279"
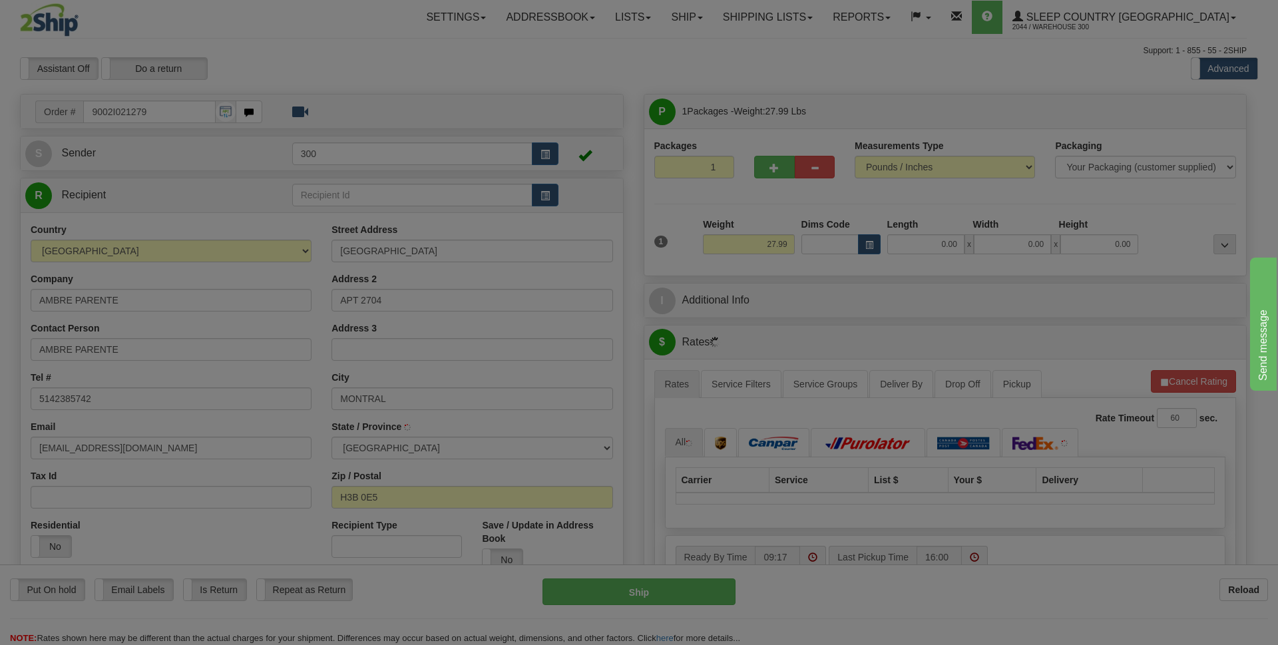
type input "[GEOGRAPHIC_DATA]"
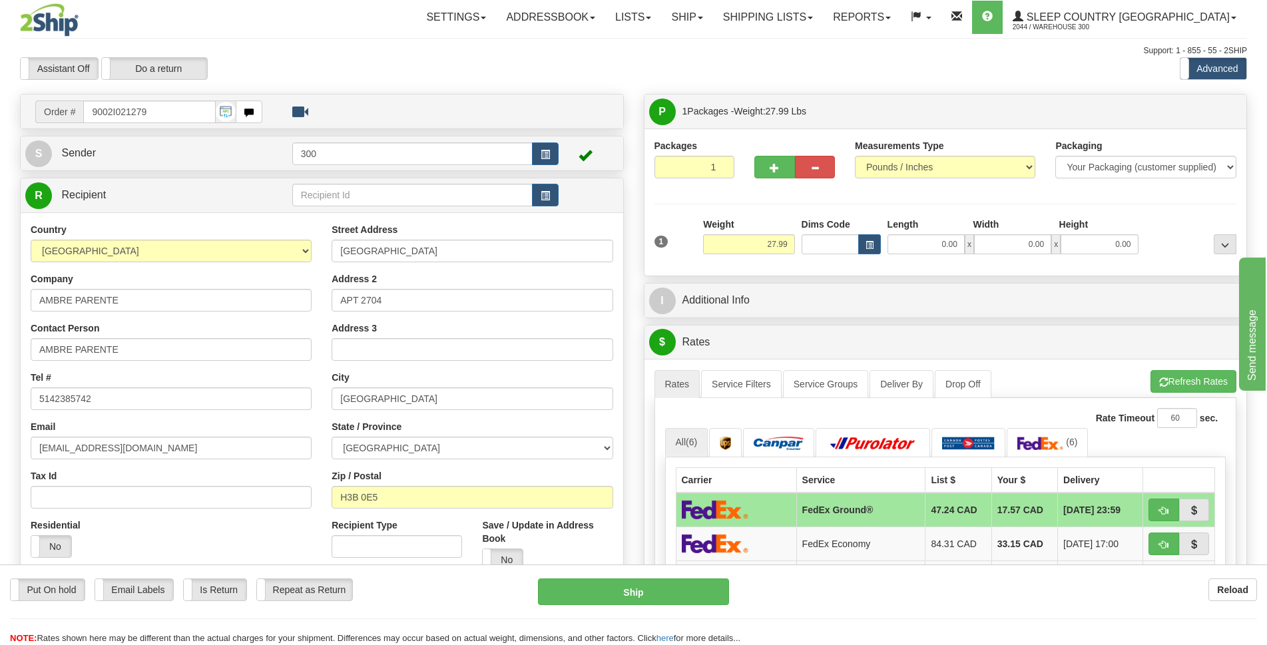
click at [946, 256] on div "1 Weight 27.99 Dims Code x x" at bounding box center [945, 241] width 589 height 47
click at [945, 253] on input "0.00" at bounding box center [925, 244] width 77 height 20
type input "14.50"
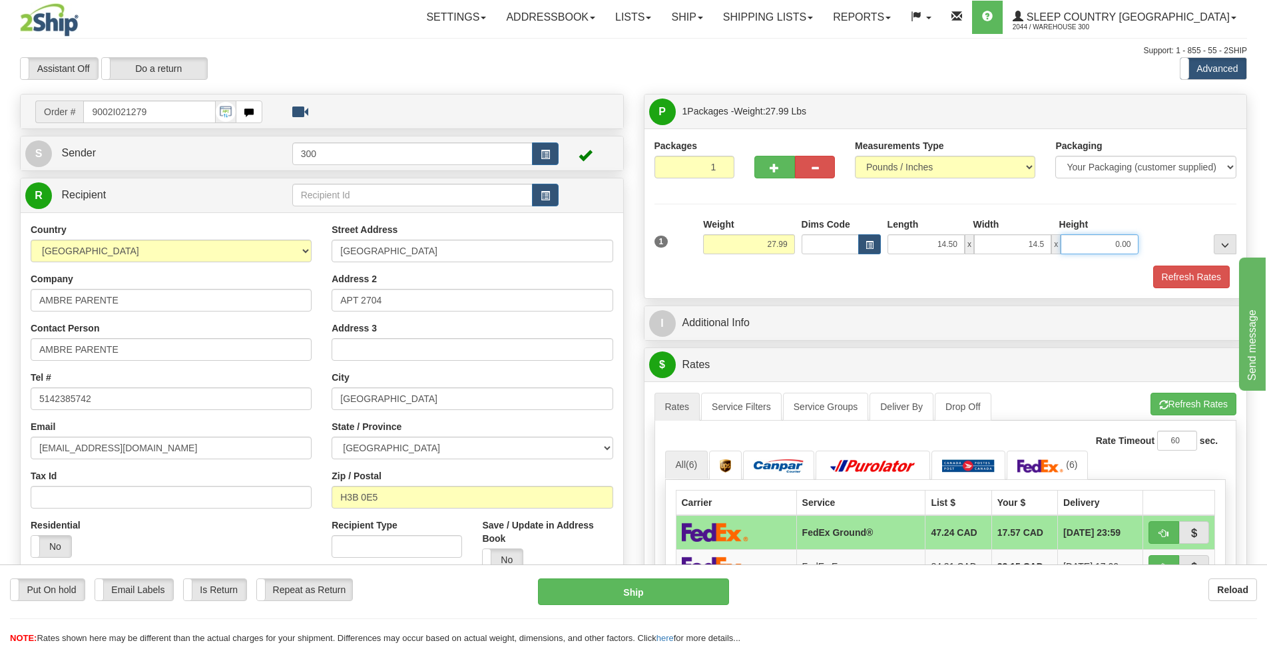
type input "14.50"
type input "40.00"
click at [749, 415] on link "Service Filters" at bounding box center [741, 407] width 81 height 28
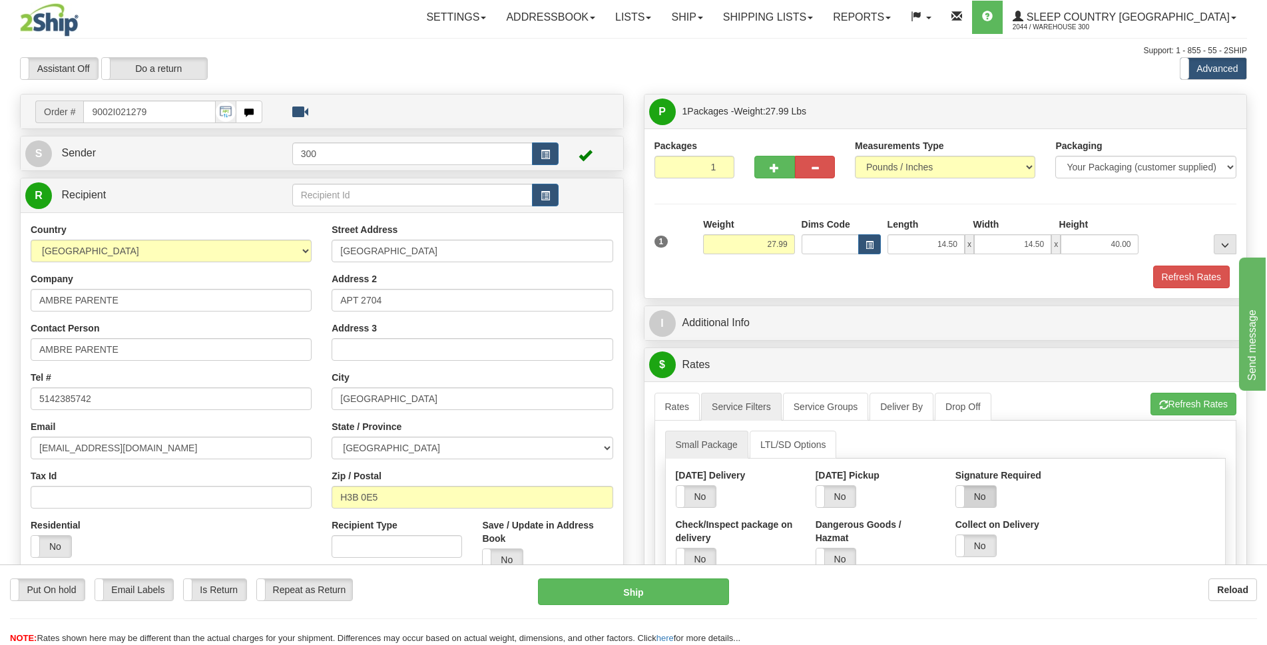
click at [988, 500] on label "No" at bounding box center [976, 496] width 40 height 21
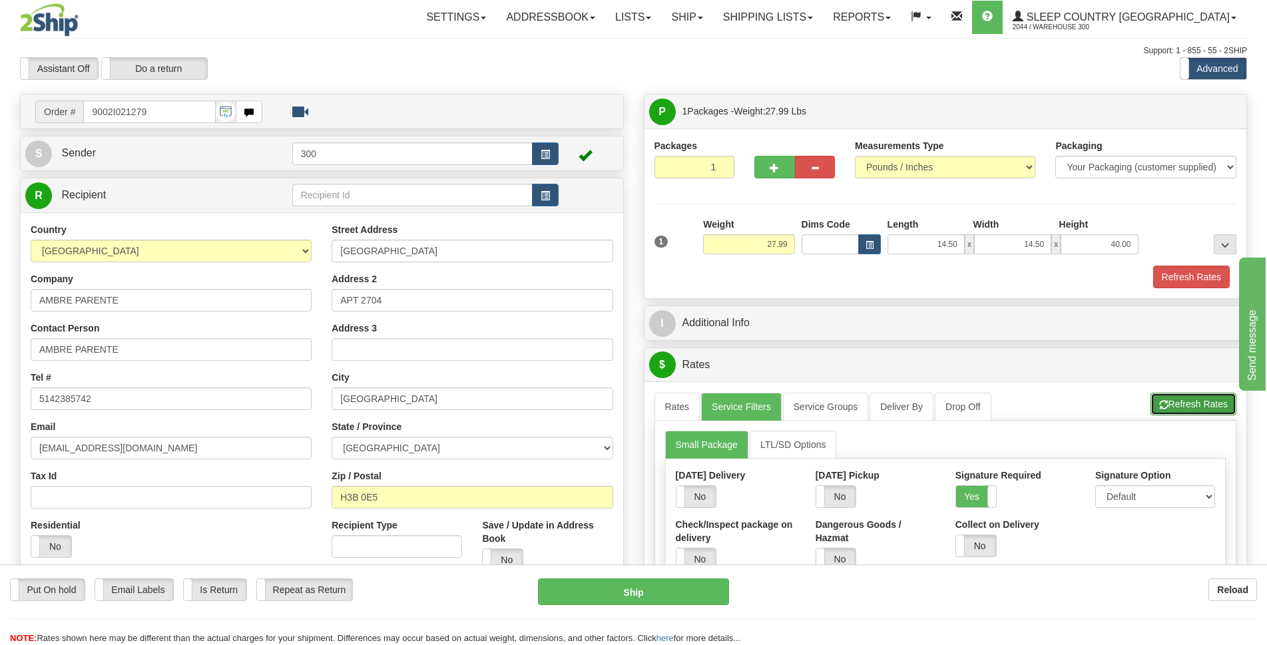
click at [1171, 407] on button "Refresh Rates" at bounding box center [1193, 404] width 86 height 23
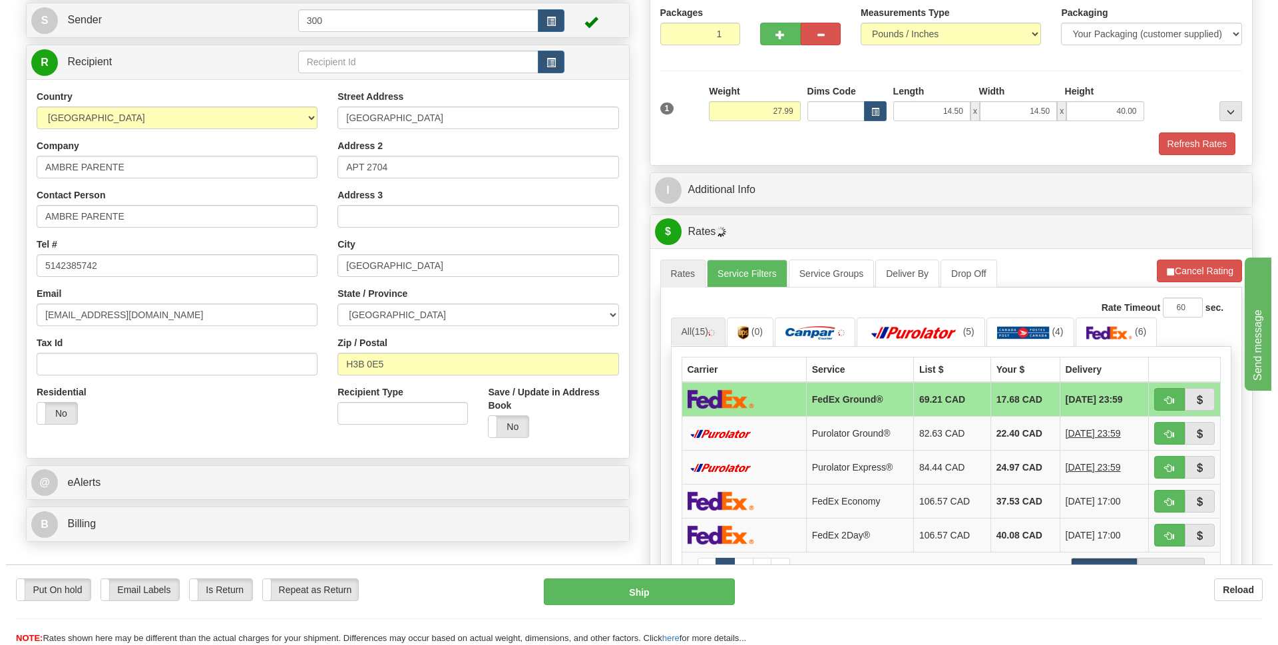
scroll to position [266, 0]
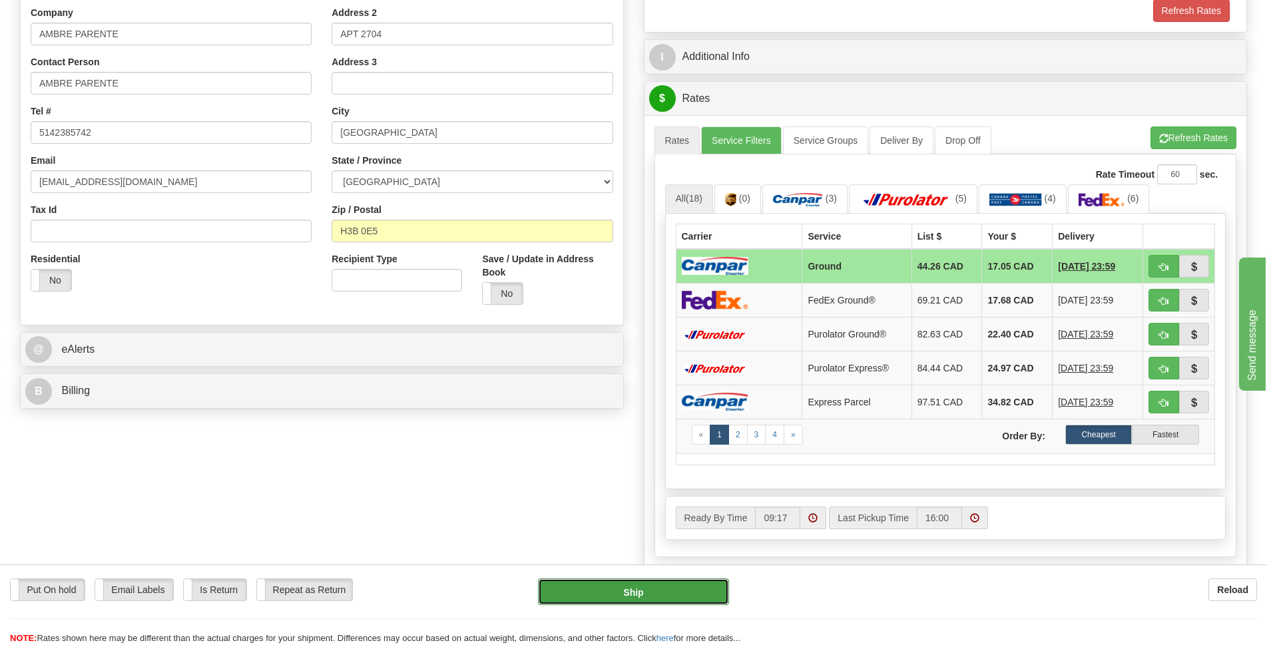
click at [578, 583] on button "Ship" at bounding box center [633, 591] width 191 height 27
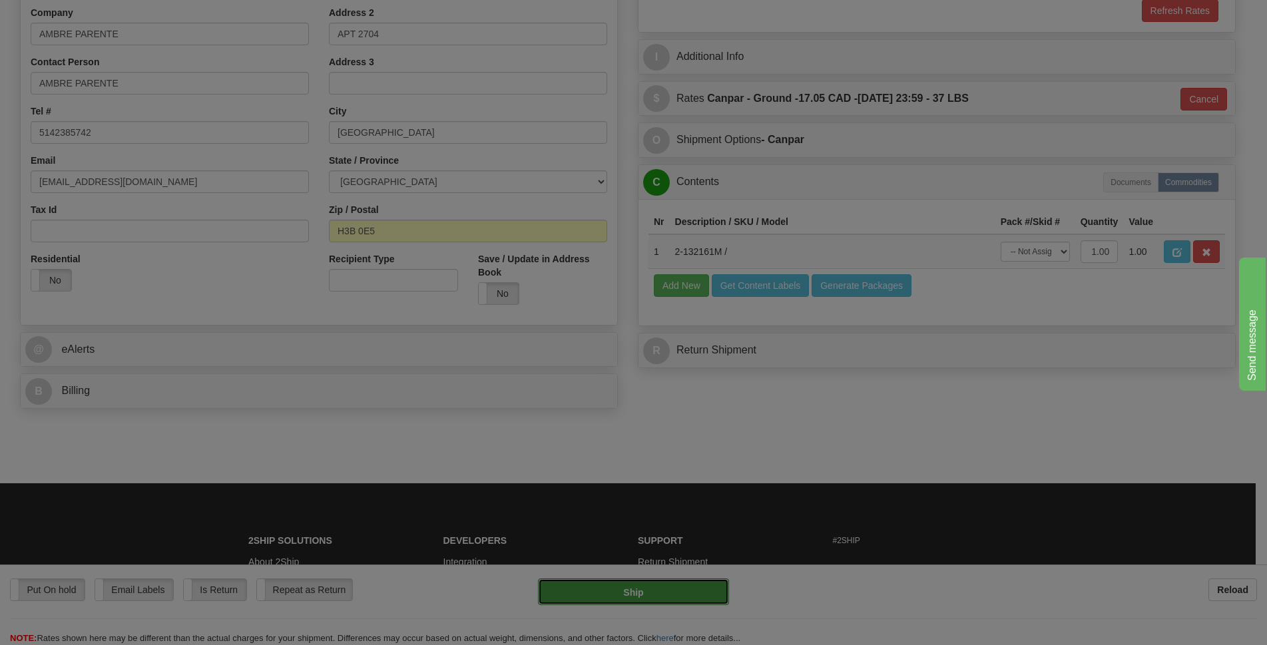
type input "1"
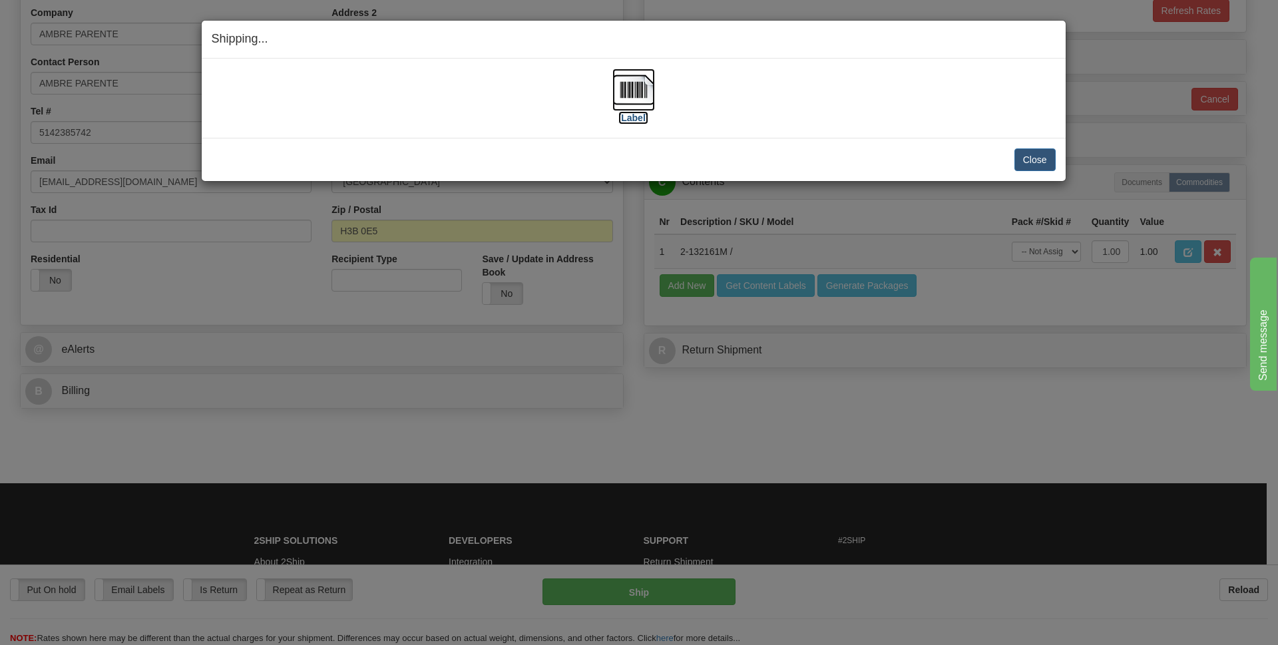
click at [624, 114] on label "[Label]" at bounding box center [633, 117] width 31 height 13
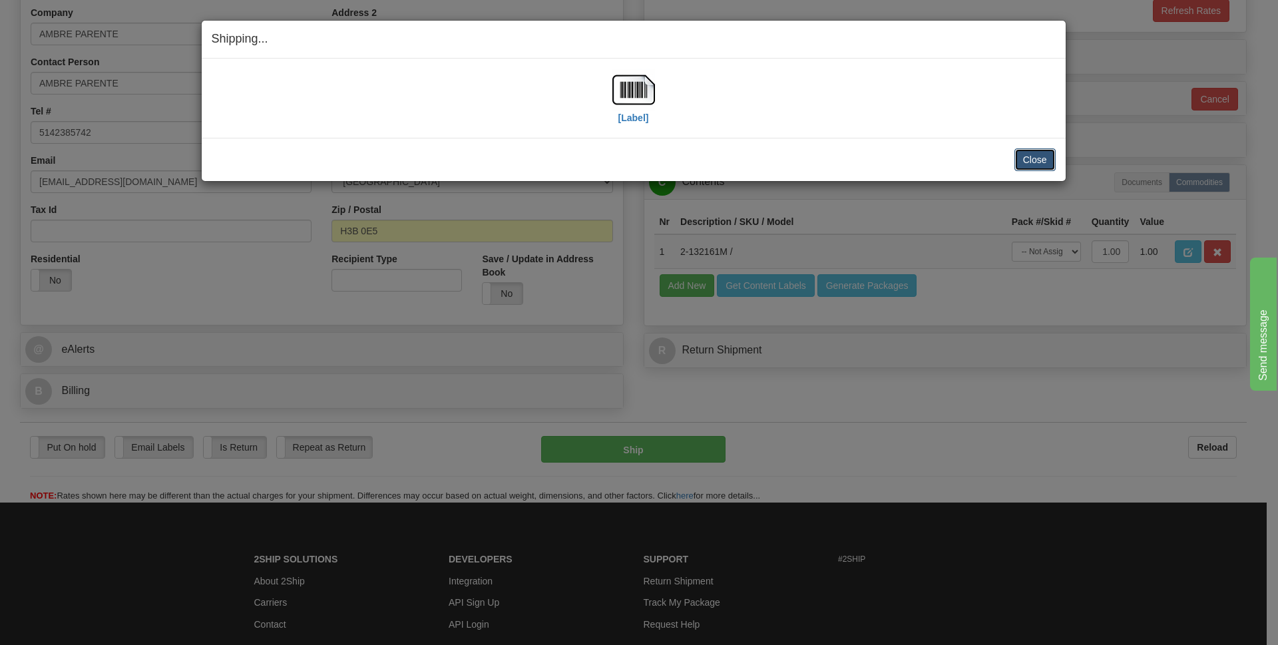
click at [1054, 156] on button "Close" at bounding box center [1034, 159] width 41 height 23
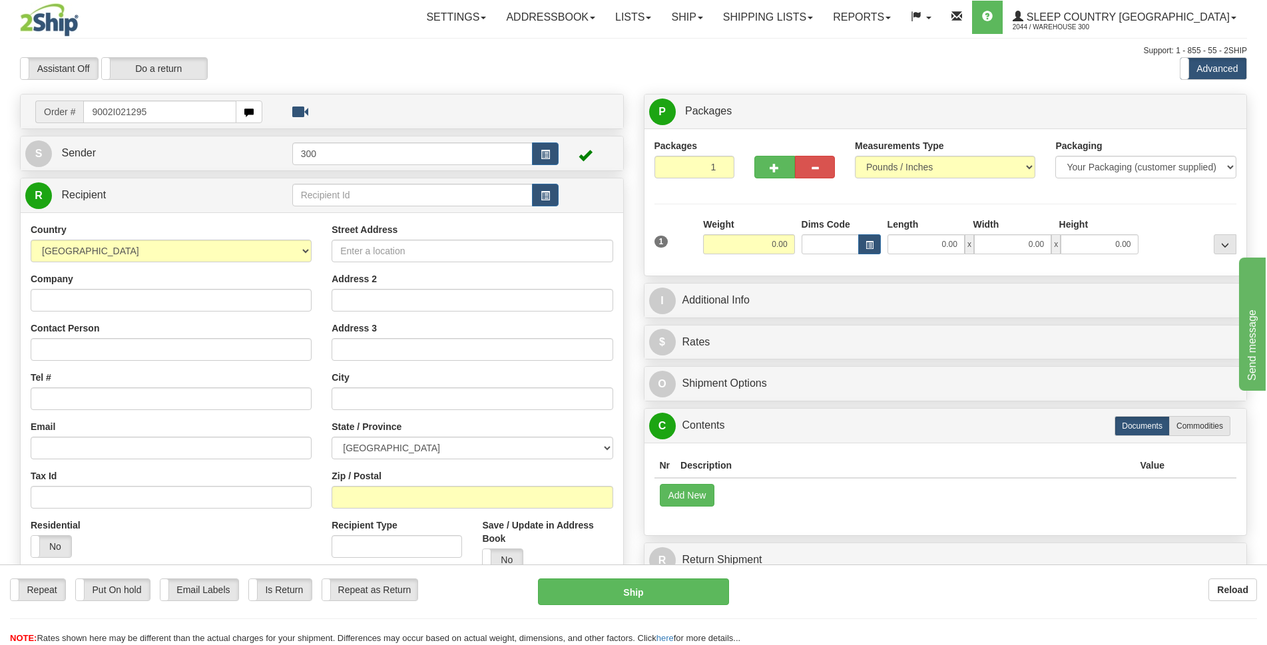
type input "9002I021295"
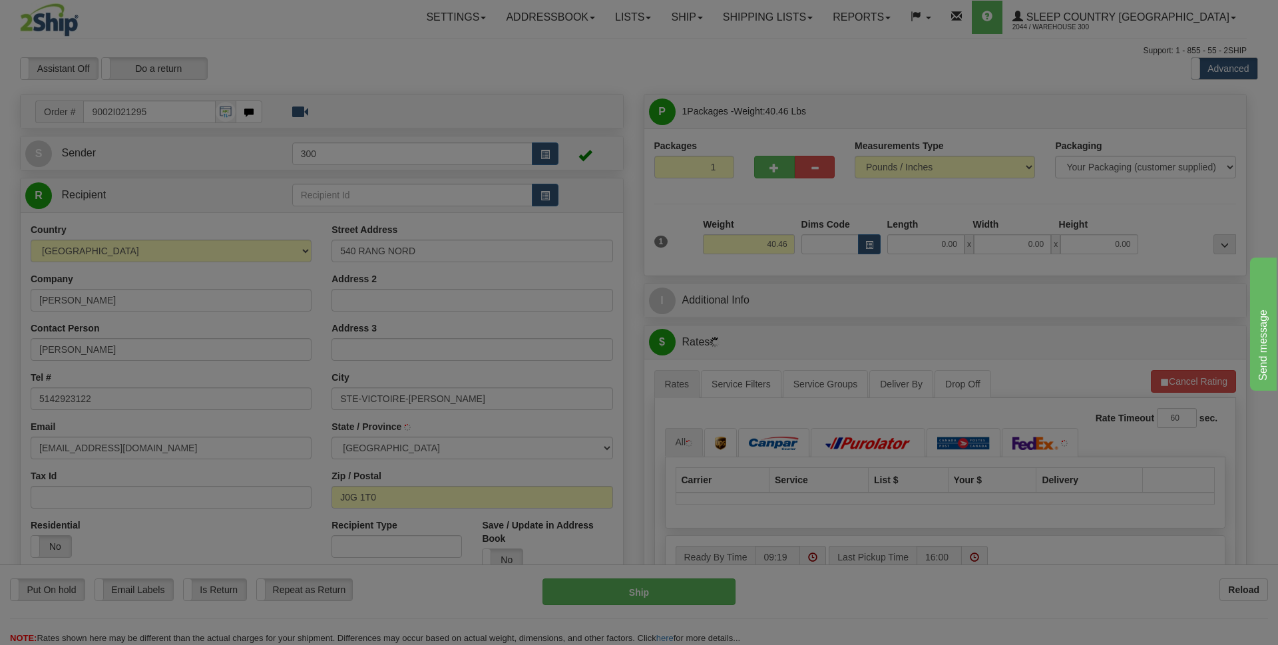
type input "SAINTE-VICTOIRE-[PERSON_NAME]"
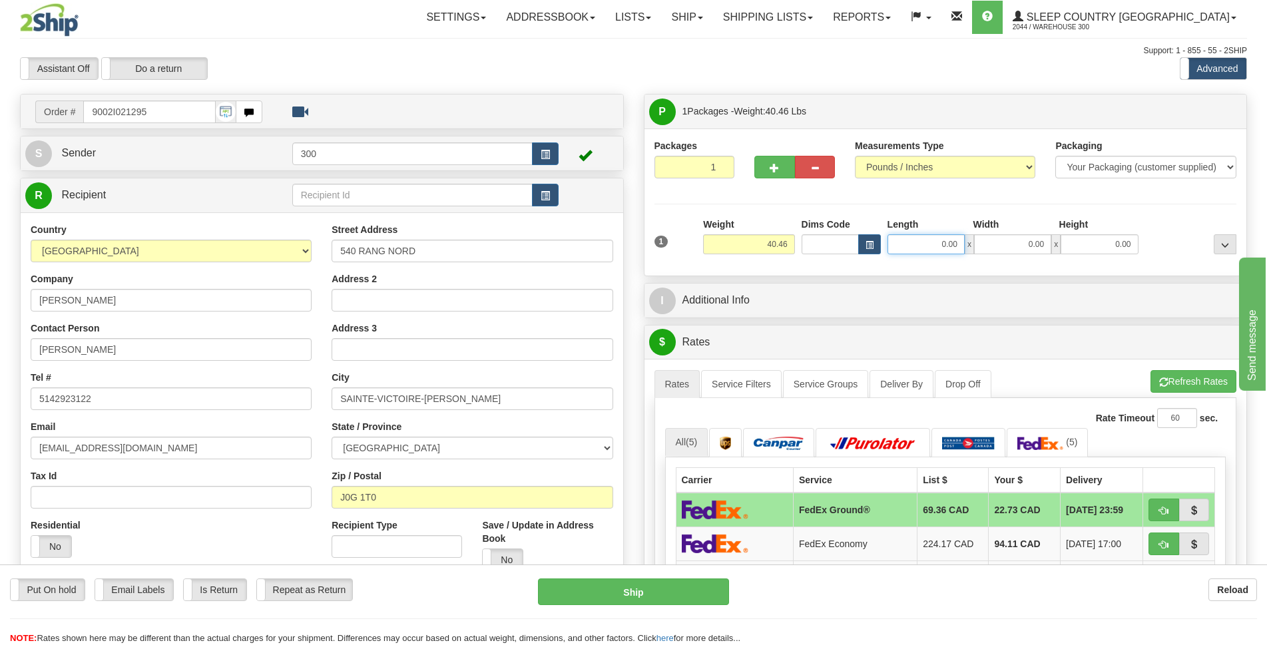
click at [941, 244] on input "0.00" at bounding box center [925, 244] width 77 height 20
type input "14.00"
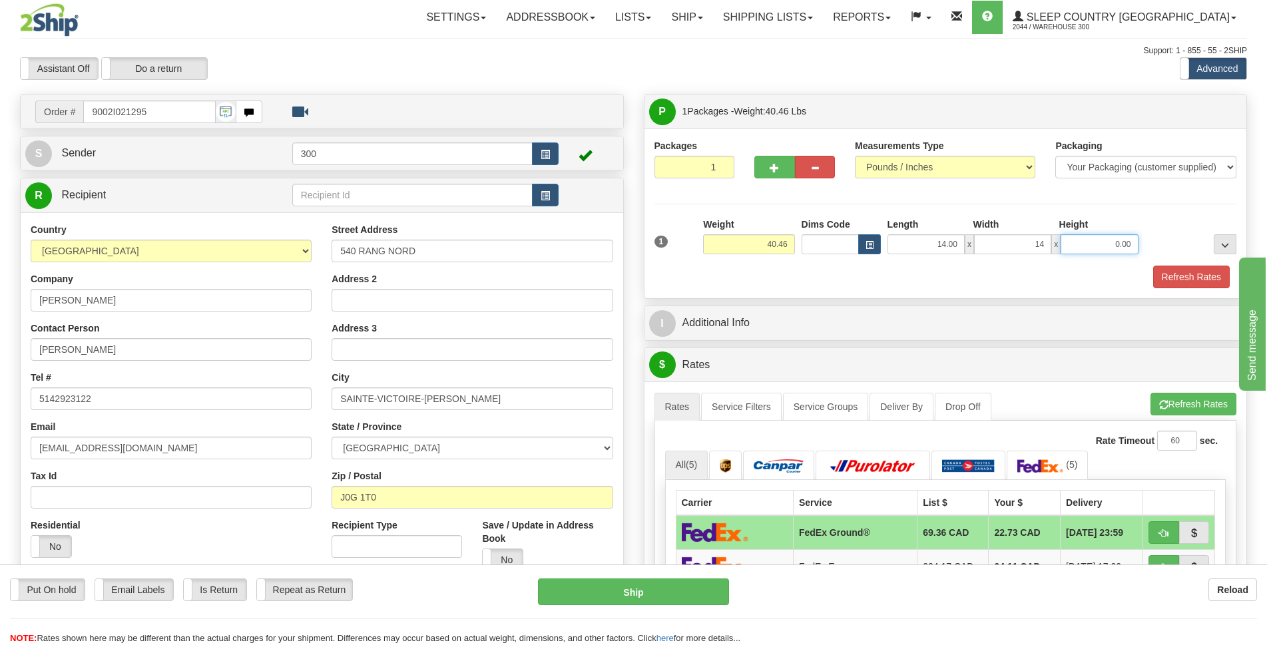
type input "14.00"
type input "40.00"
click at [765, 405] on link "Service Filters" at bounding box center [741, 407] width 81 height 28
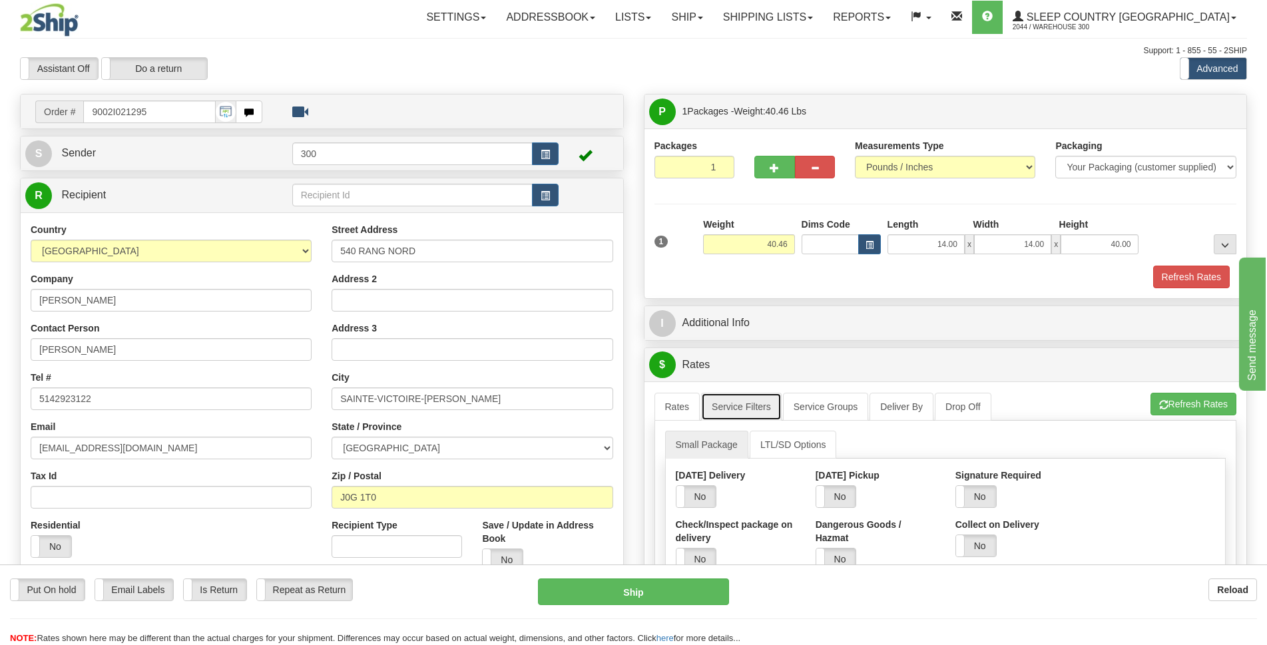
scroll to position [133, 0]
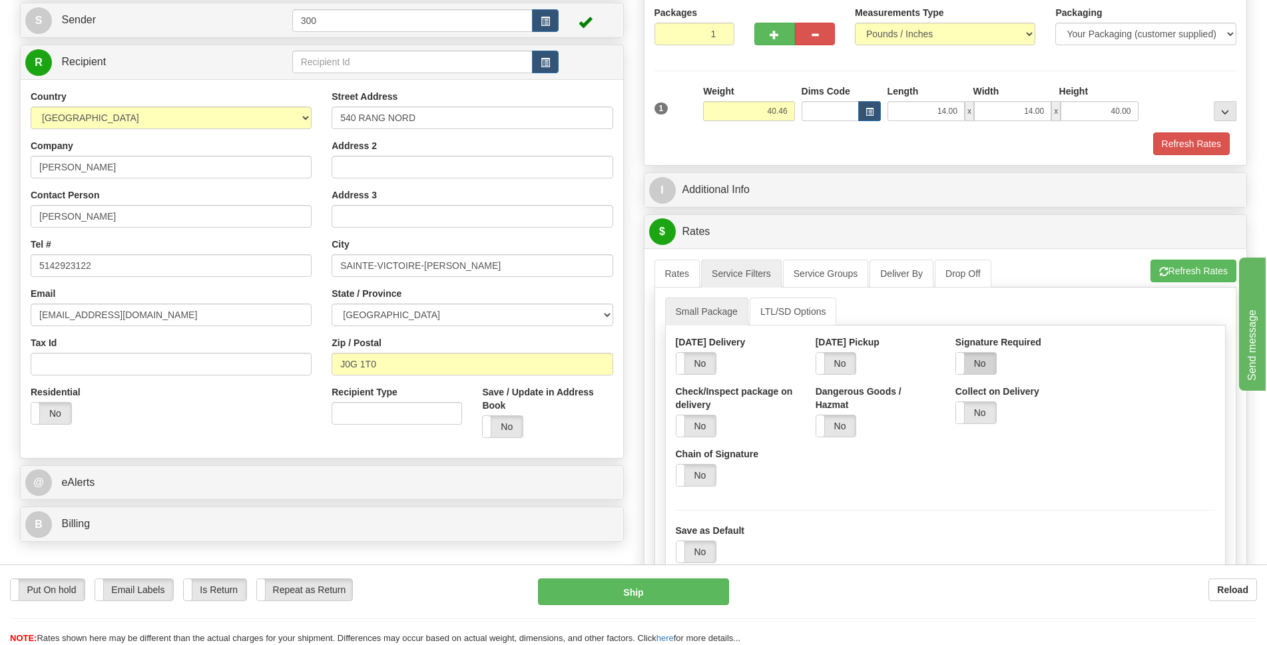
click at [982, 373] on label "No" at bounding box center [976, 363] width 40 height 21
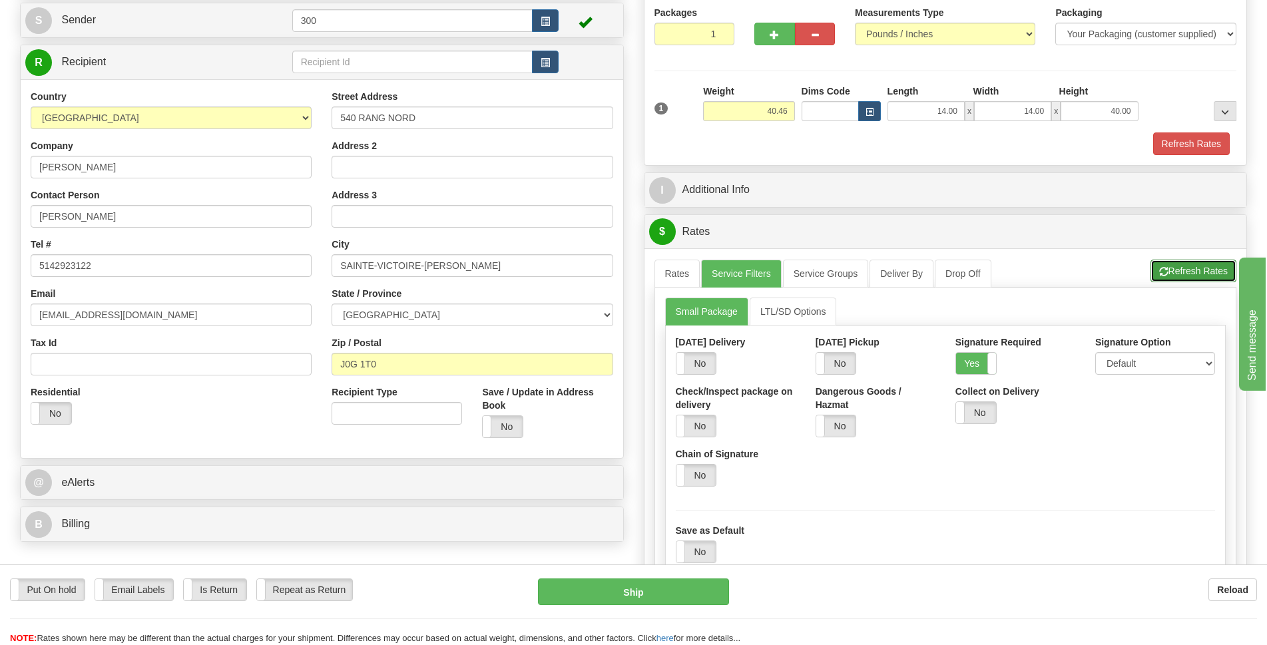
click at [1194, 277] on button "Refresh Rates" at bounding box center [1193, 271] width 86 height 23
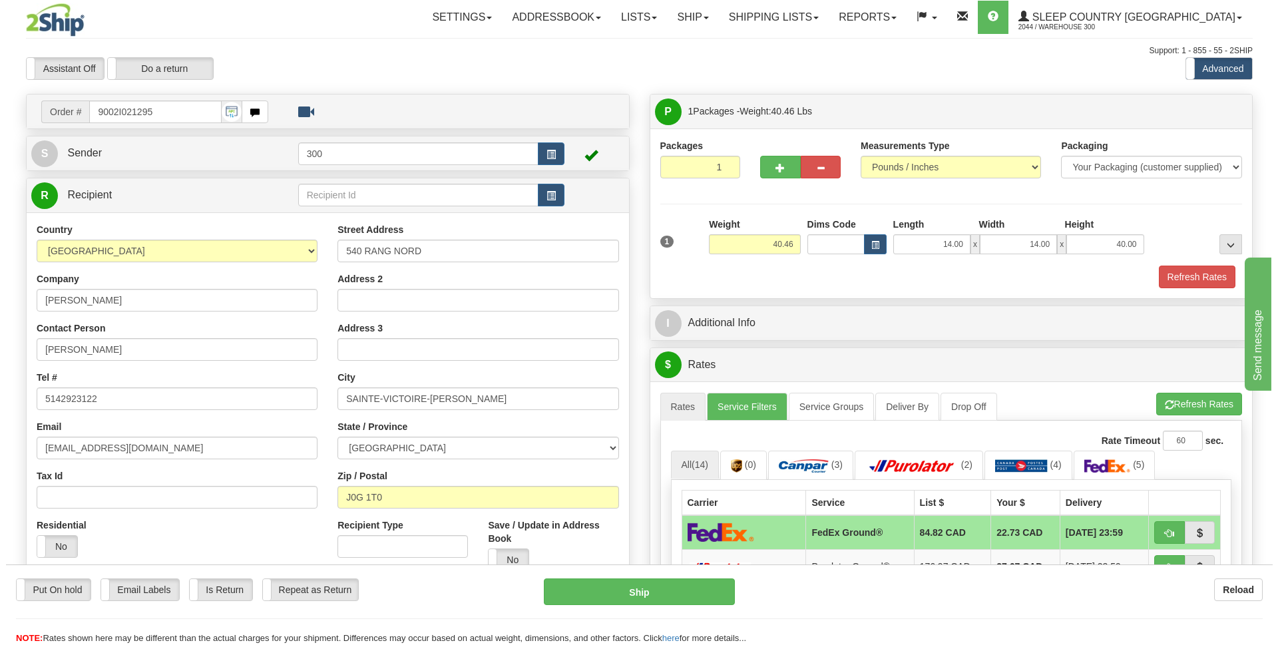
scroll to position [200, 0]
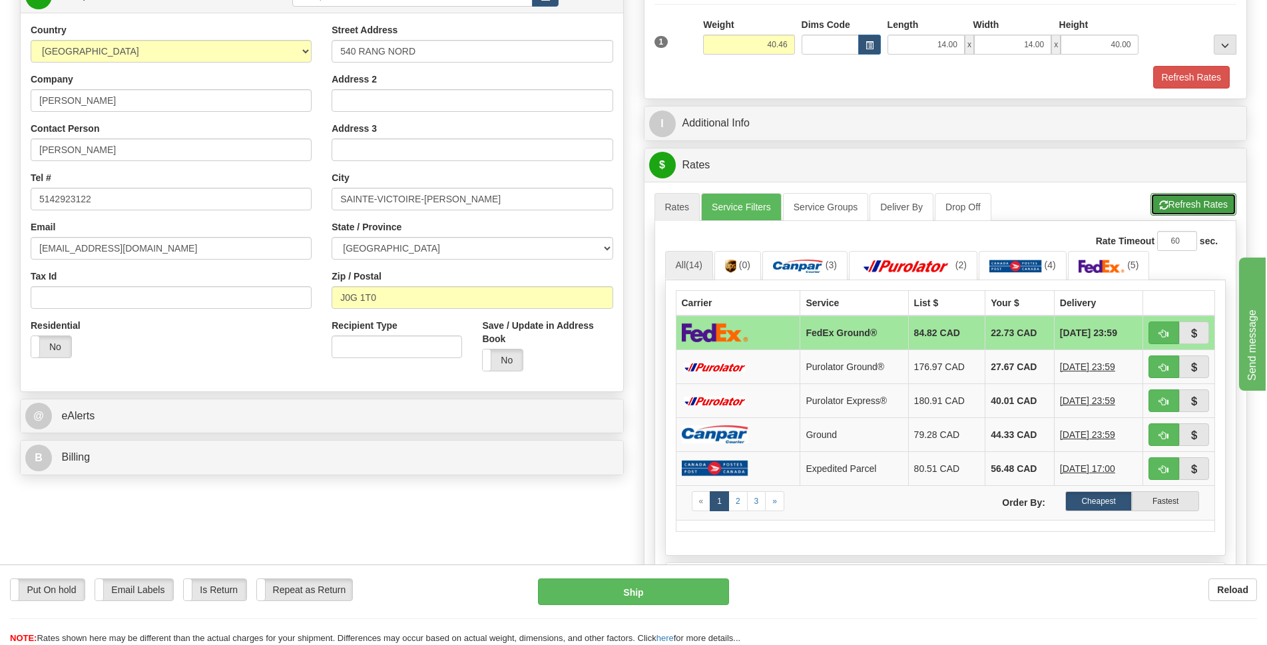
click at [1204, 206] on button "Refresh Rates" at bounding box center [1193, 204] width 86 height 23
click at [660, 598] on button "Ship" at bounding box center [633, 591] width 191 height 27
type input "92"
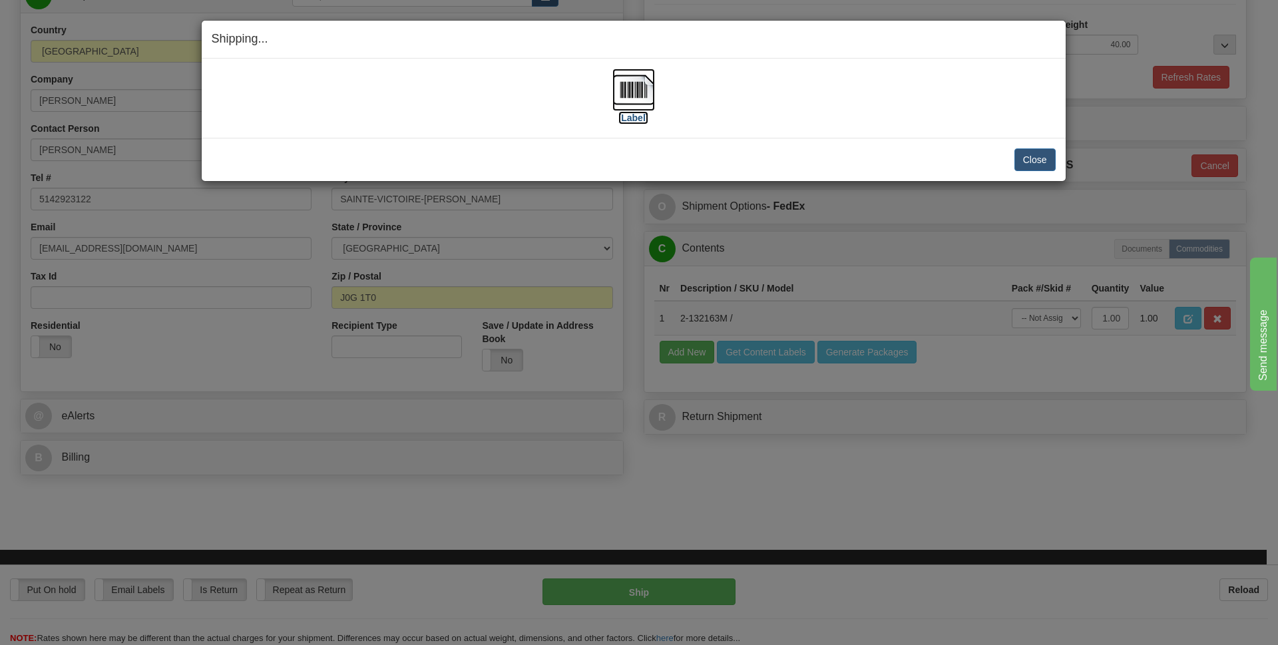
click at [615, 98] on img at bounding box center [633, 90] width 43 height 43
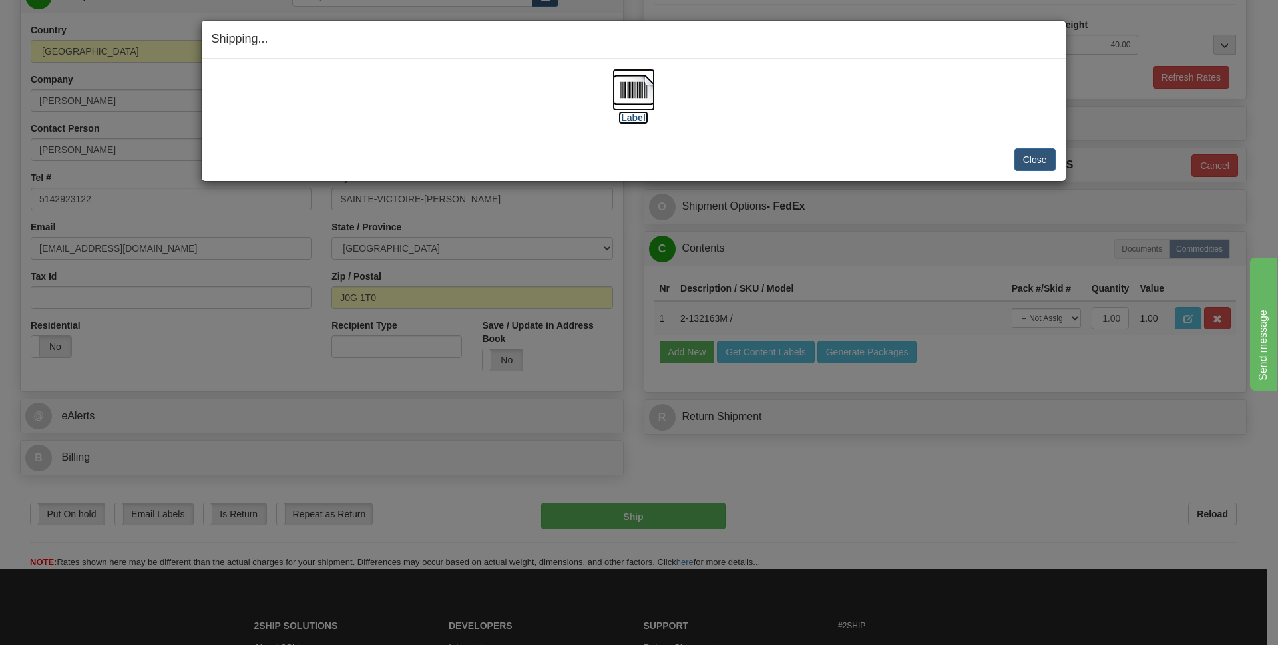
click at [612, 83] on link "[Label]" at bounding box center [633, 102] width 43 height 39
click at [1026, 159] on button "Close" at bounding box center [1034, 159] width 41 height 23
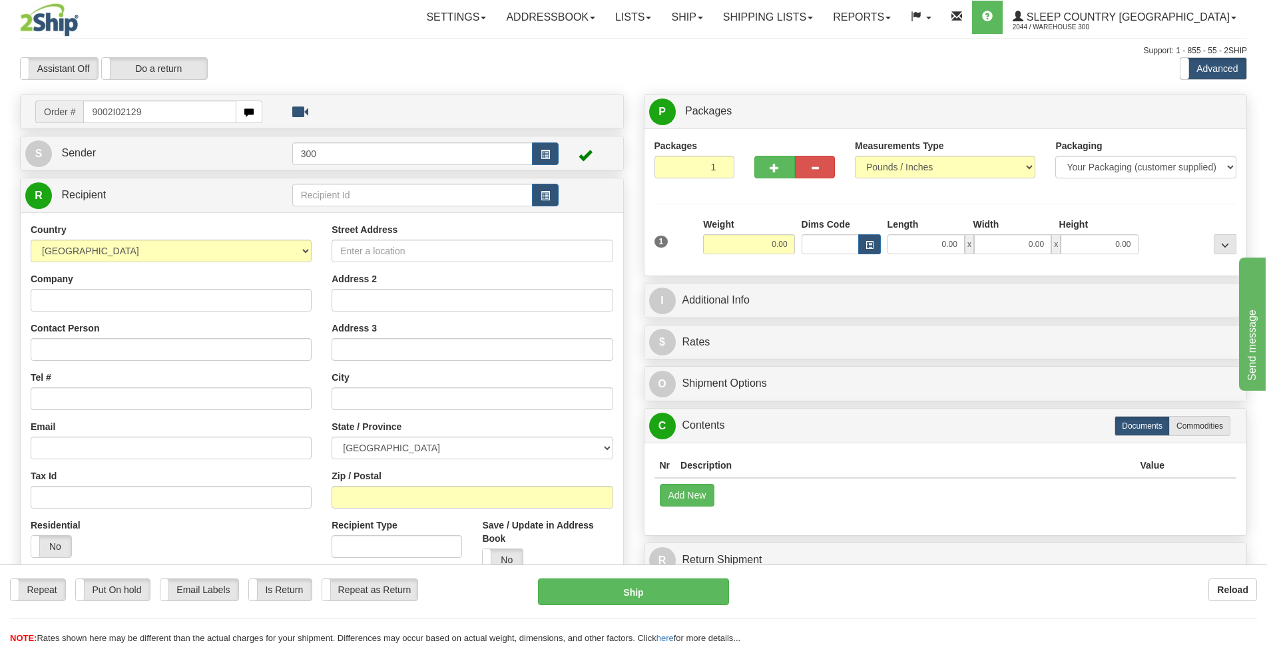
type input "9002I021298"
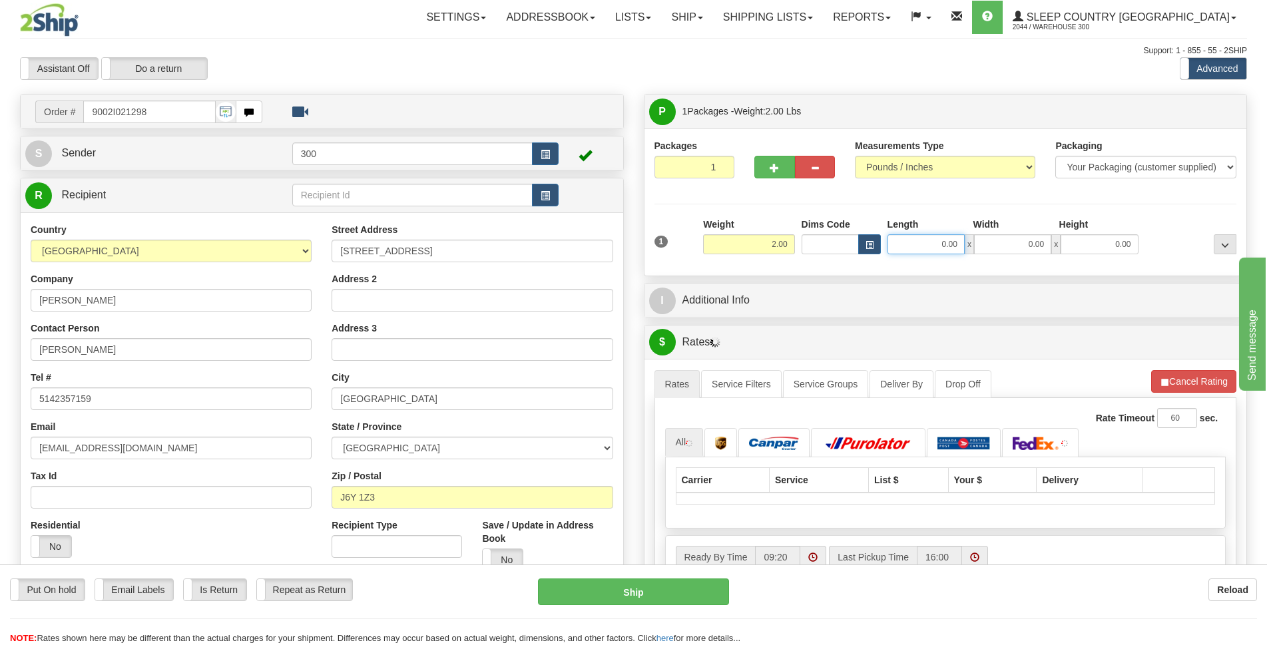
click at [927, 245] on input "0.00" at bounding box center [925, 244] width 77 height 20
type input "10.00"
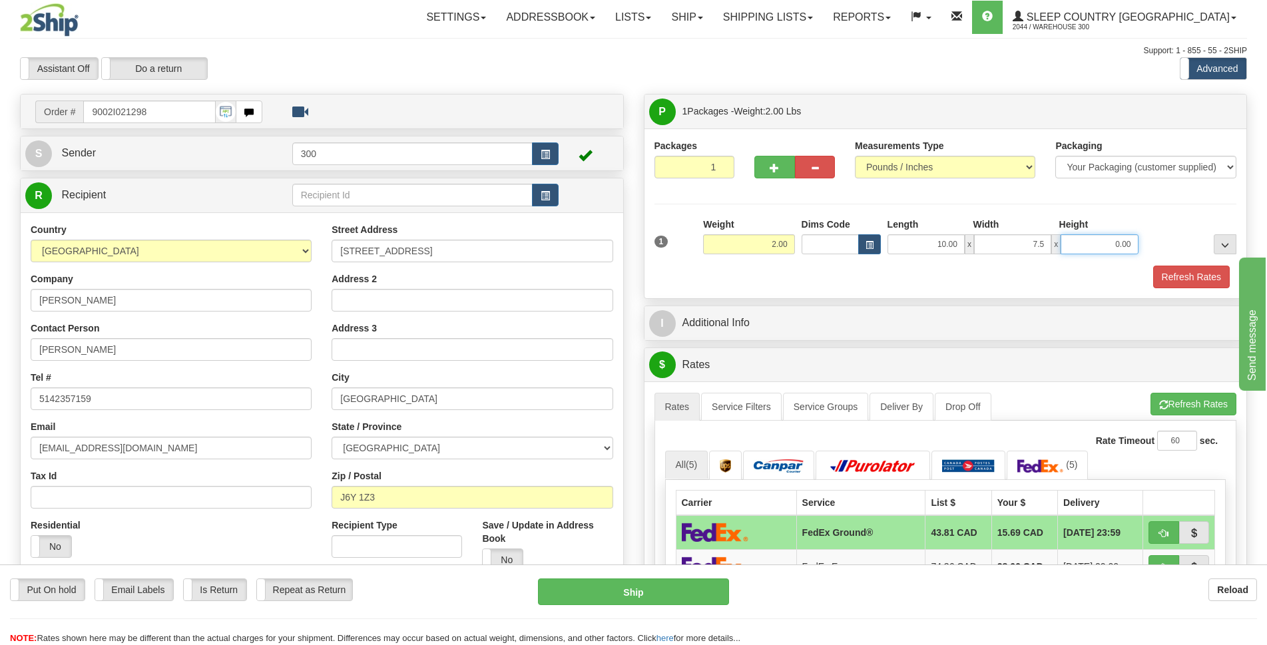
type input "7.50"
type input "1.50"
click at [1198, 277] on button "Refresh Rates" at bounding box center [1191, 277] width 77 height 23
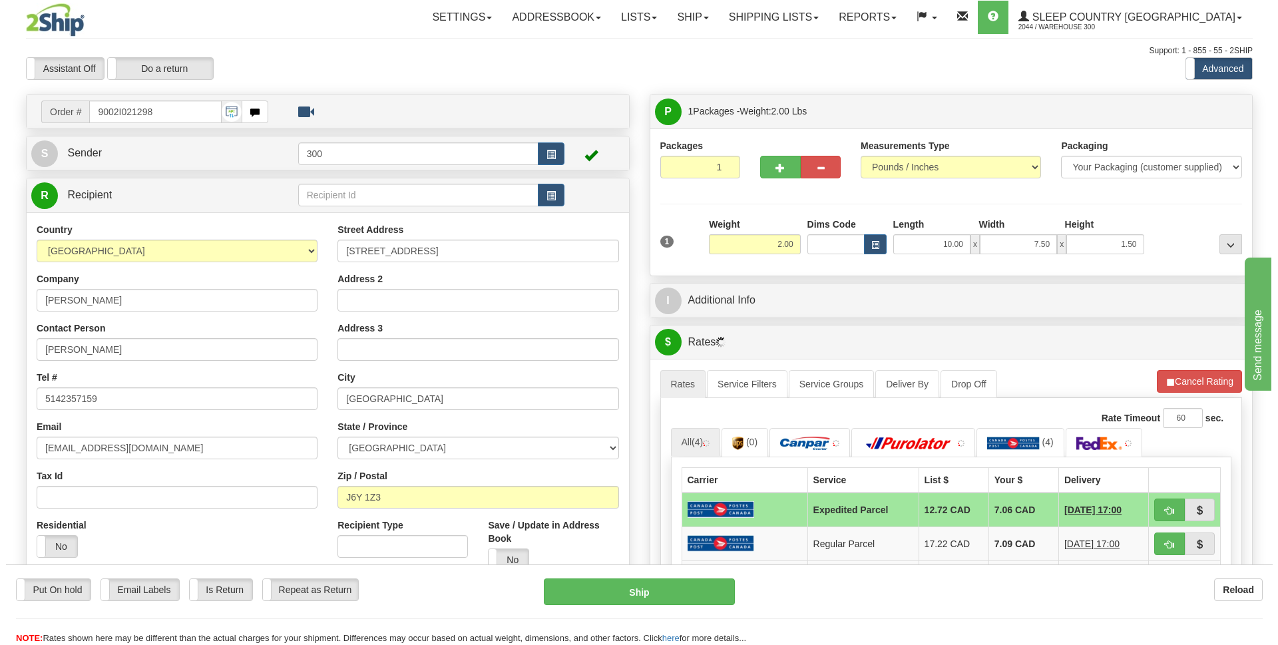
scroll to position [200, 0]
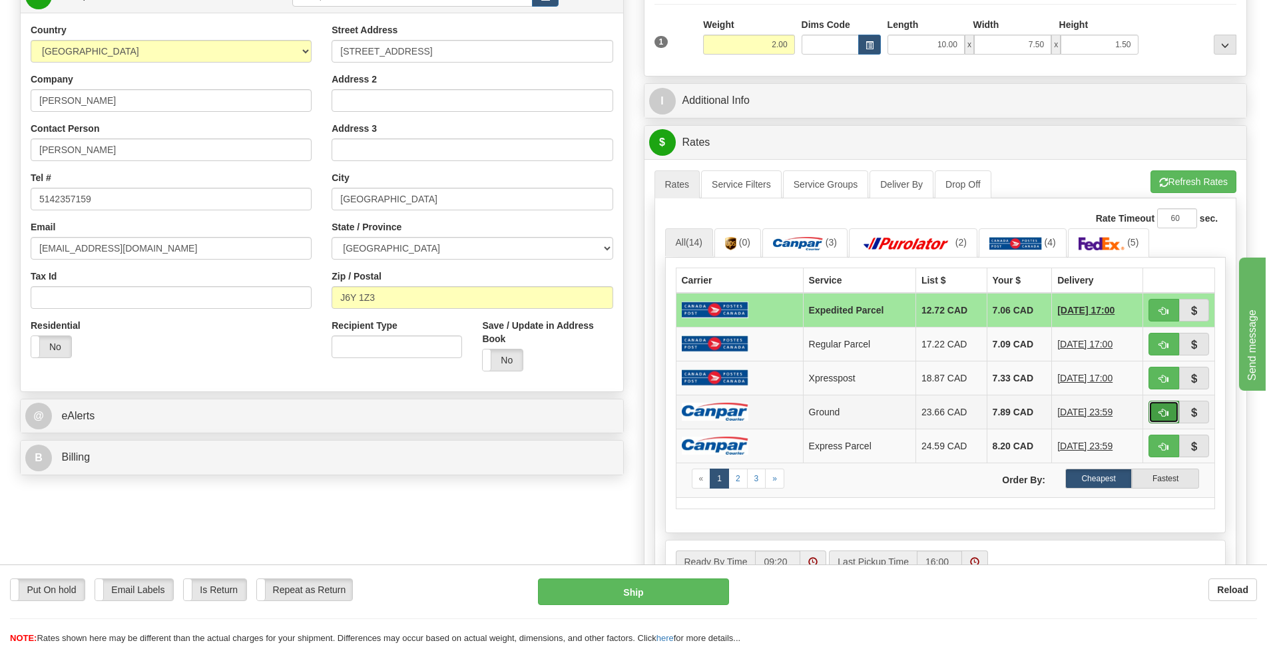
click at [1159, 411] on span "button" at bounding box center [1163, 413] width 9 height 9
type input "1"
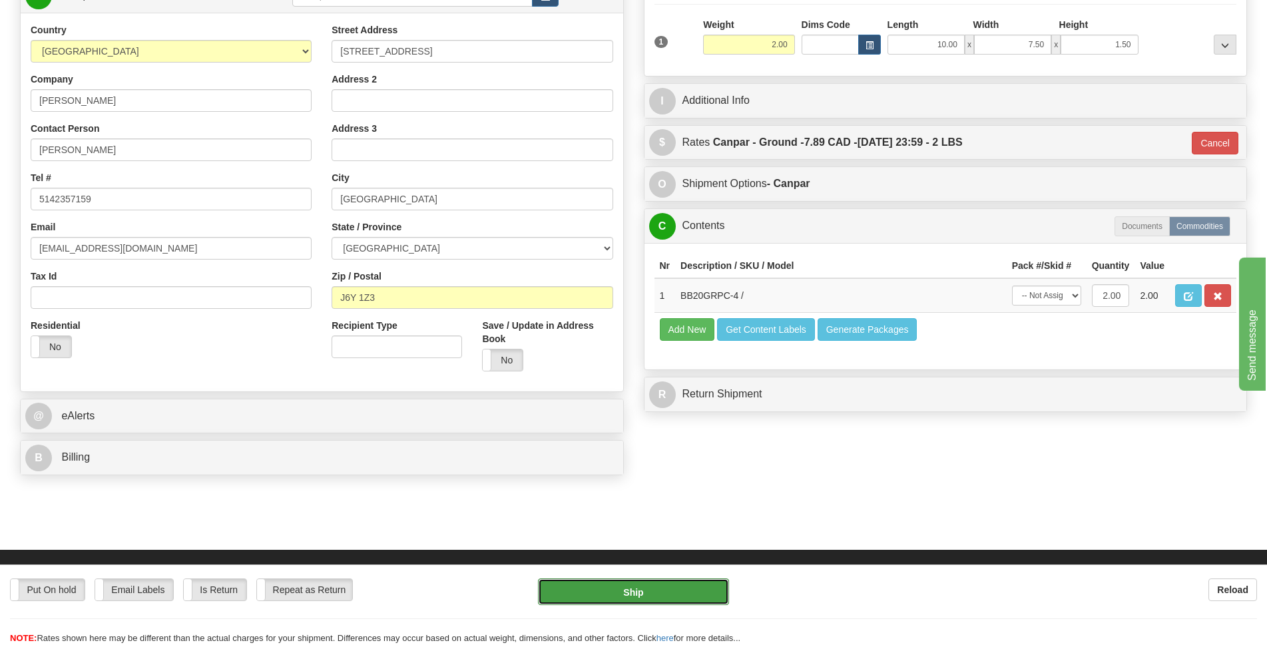
click at [650, 592] on button "Ship" at bounding box center [633, 591] width 191 height 27
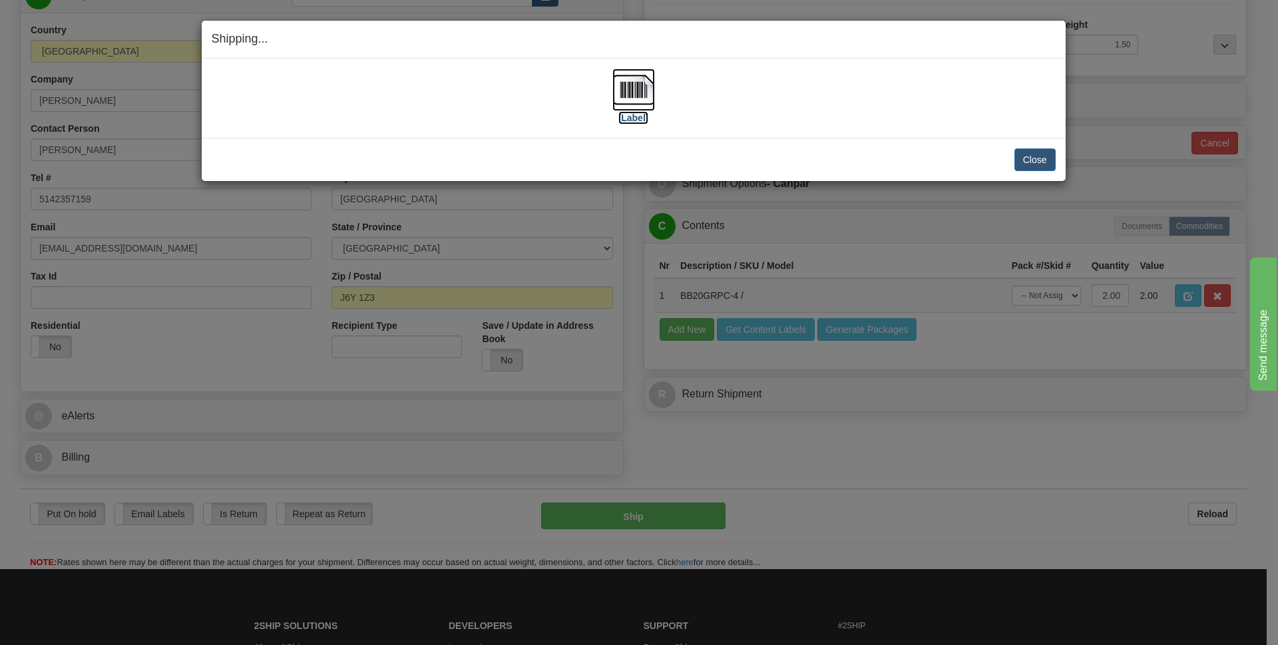
click at [639, 111] on label "[Label]" at bounding box center [633, 117] width 31 height 13
click at [1034, 158] on button "Close" at bounding box center [1034, 159] width 41 height 23
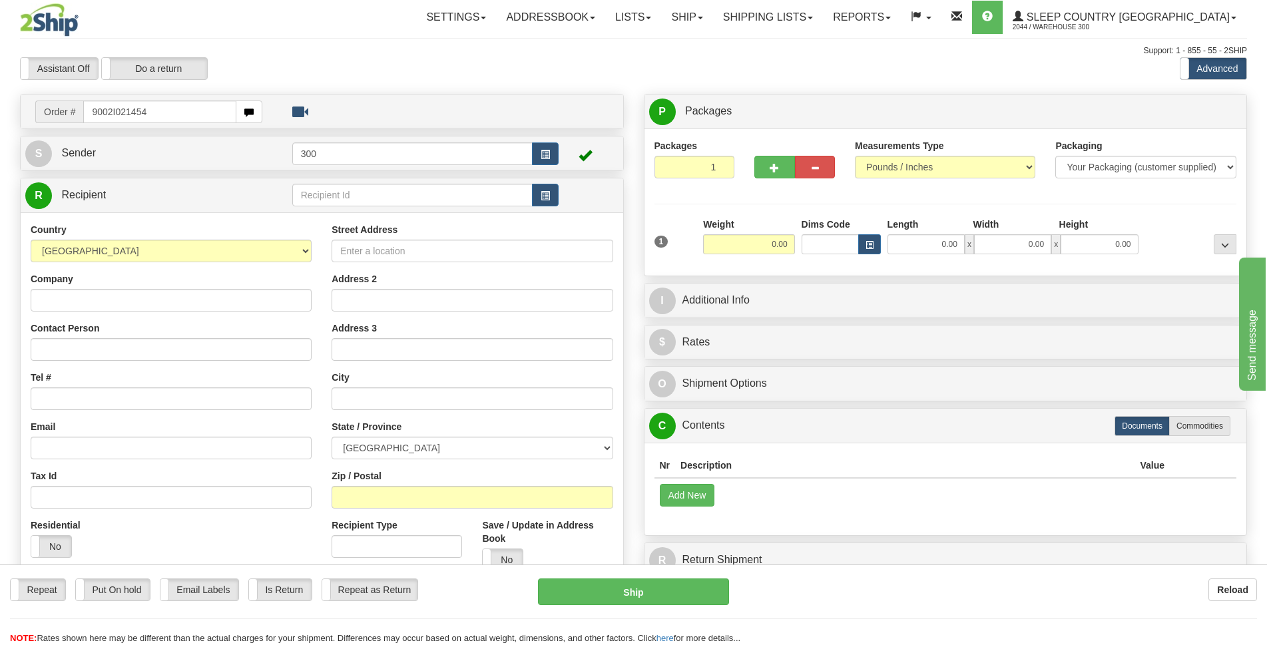
type input "9002I021454"
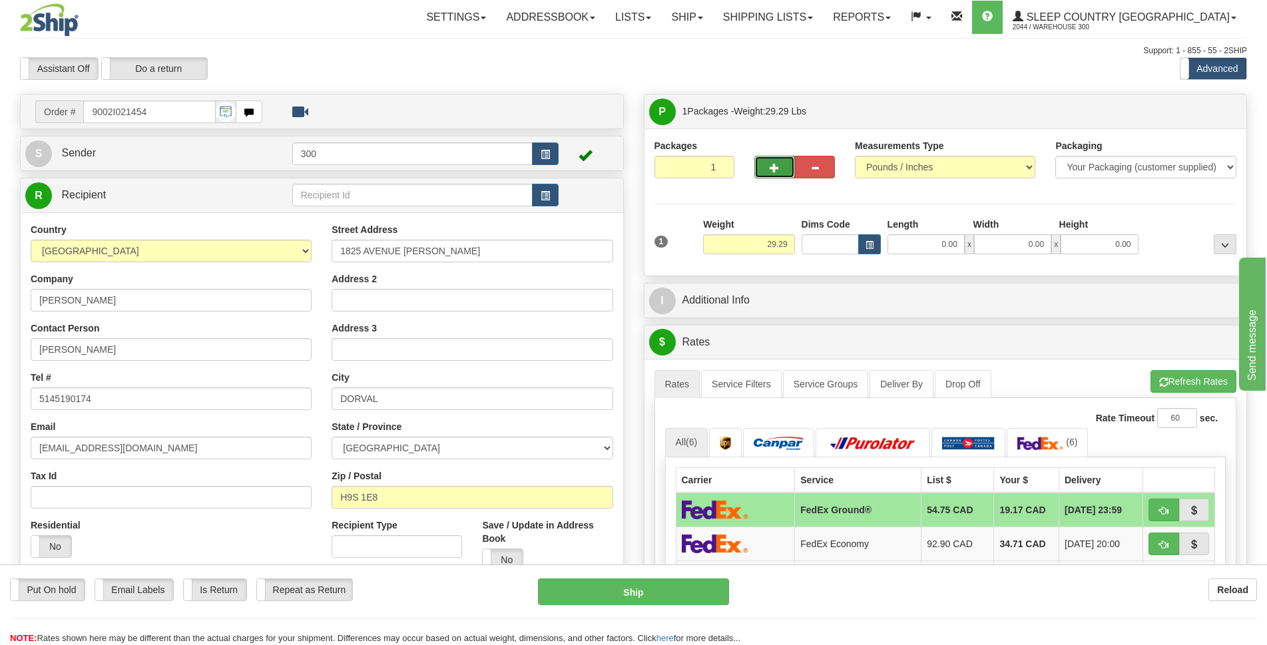
click at [772, 168] on span "button" at bounding box center [773, 168] width 9 height 9
type input "2"
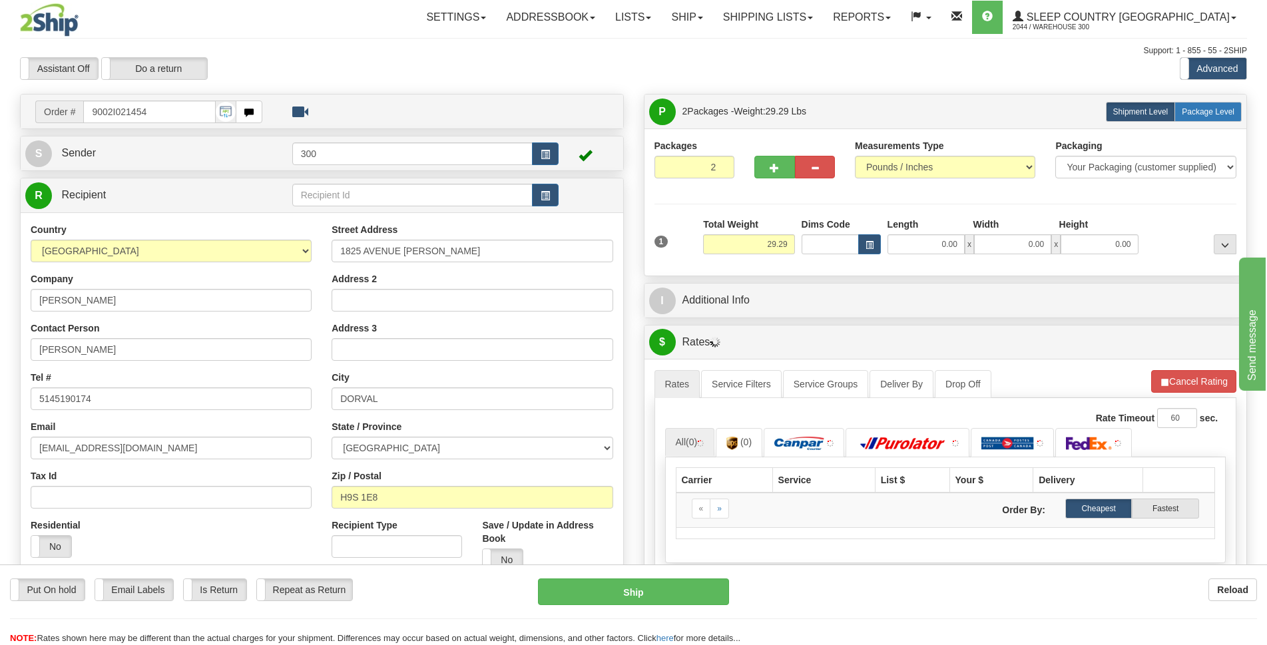
click at [1223, 107] on span "Package Level" at bounding box center [1208, 111] width 53 height 9
radio input "true"
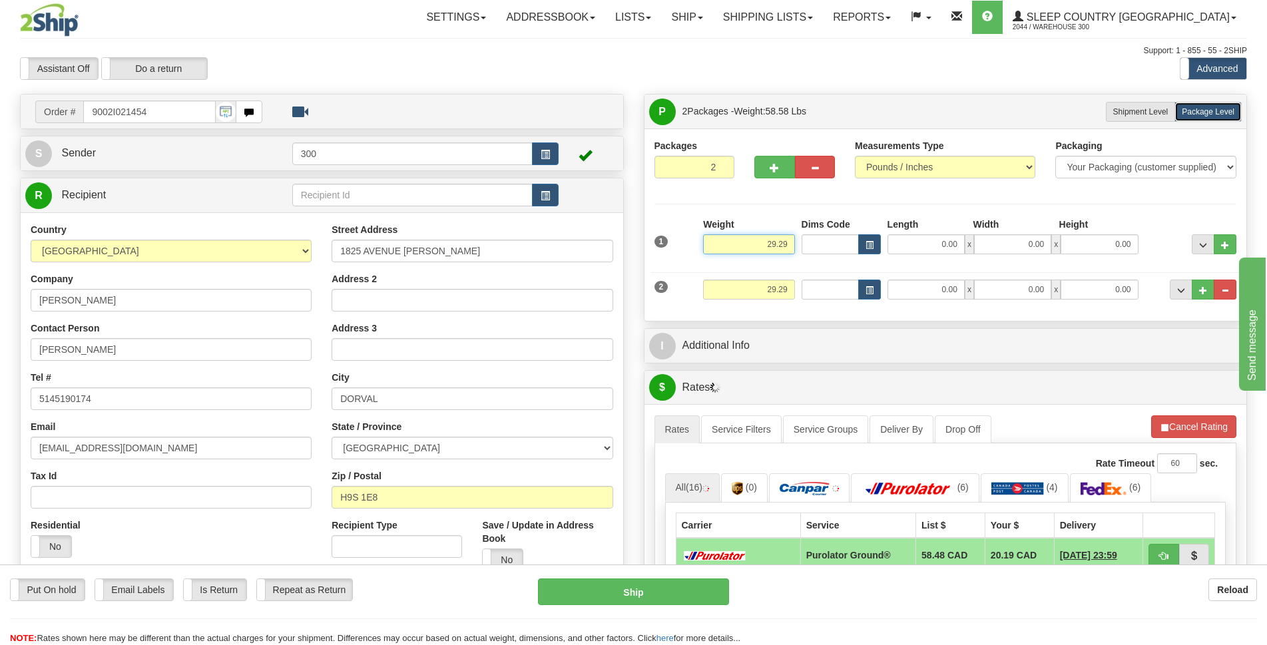
click at [777, 247] on input "29.29" at bounding box center [748, 244] width 91 height 20
type input "25.29"
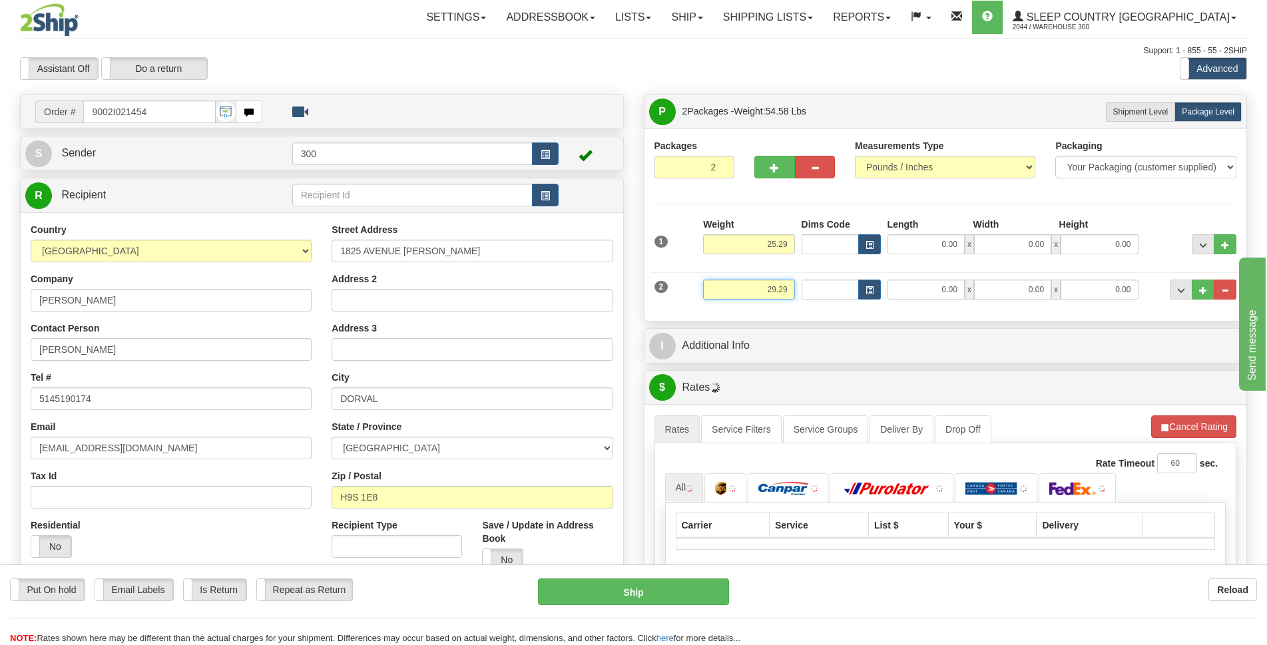
click at [775, 286] on input "29.29" at bounding box center [748, 290] width 91 height 20
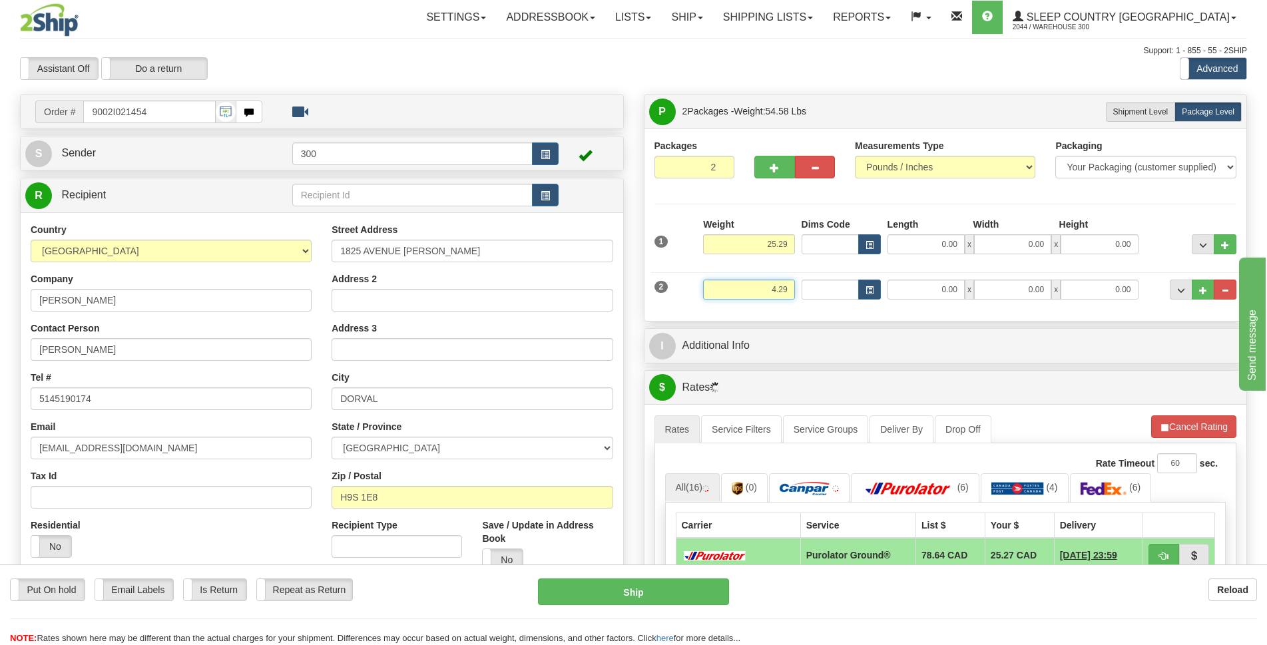
type input "4.29"
click at [941, 243] on input "0.00" at bounding box center [925, 244] width 77 height 20
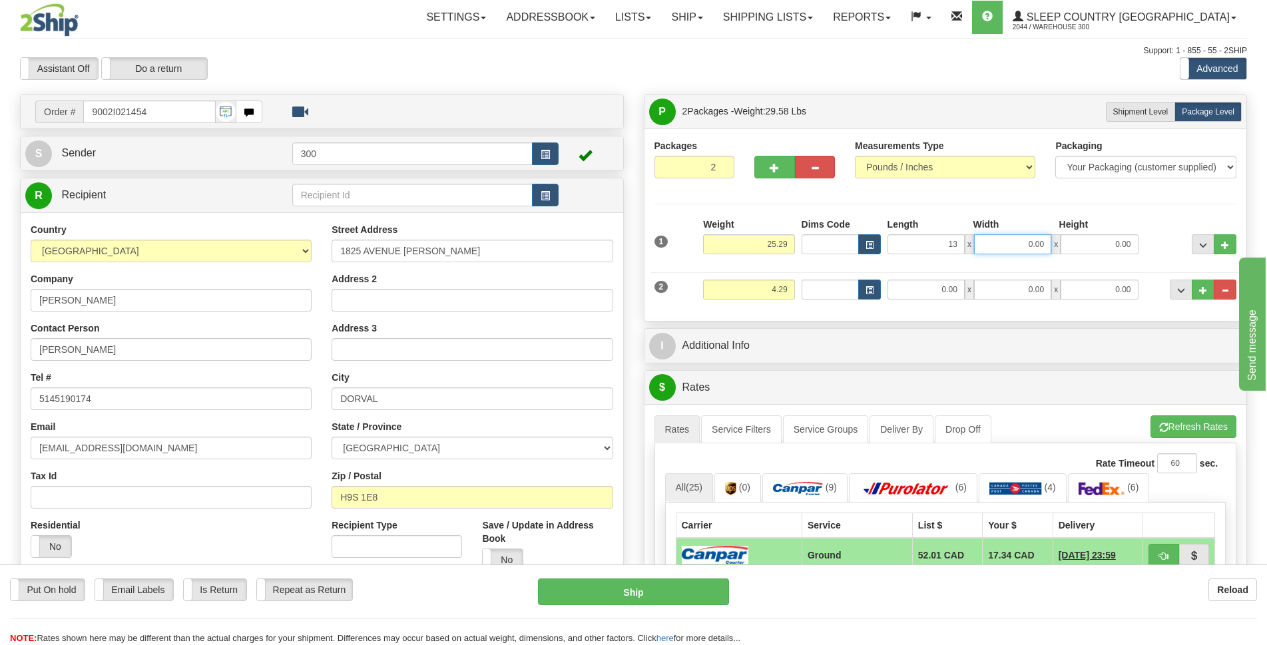
type input "13.00"
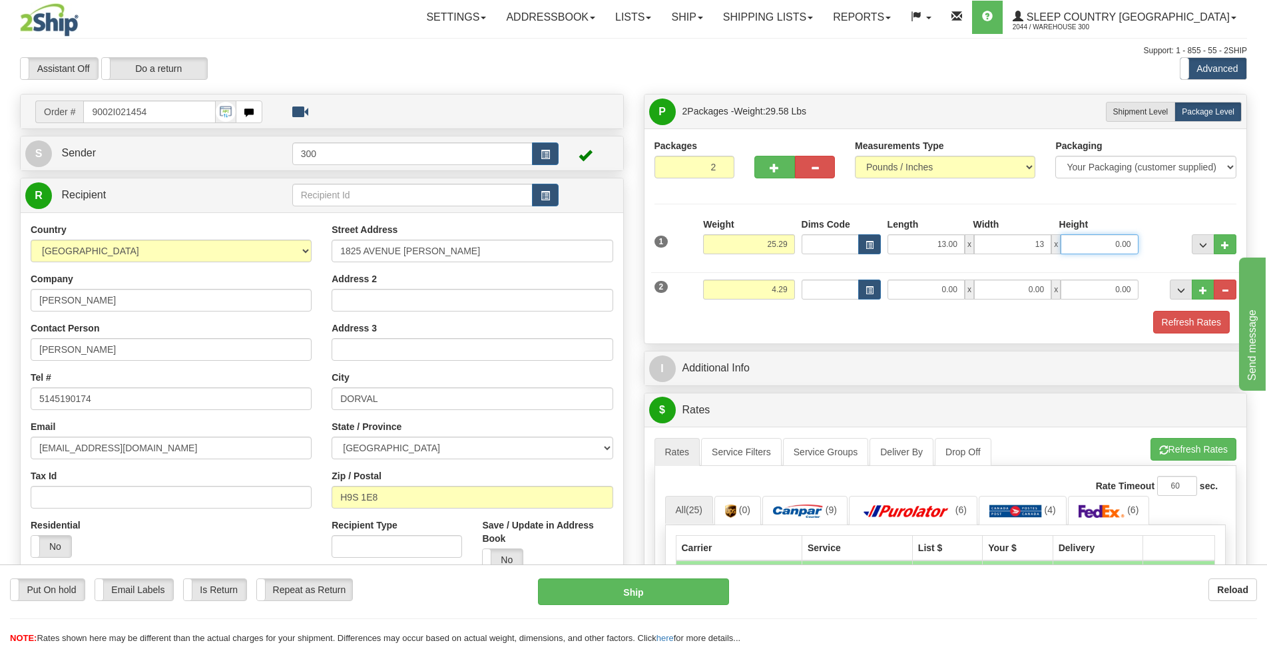
type input "13.00"
type input "40.00"
click at [935, 290] on input "0.00" at bounding box center [925, 290] width 77 height 20
type input "7.00"
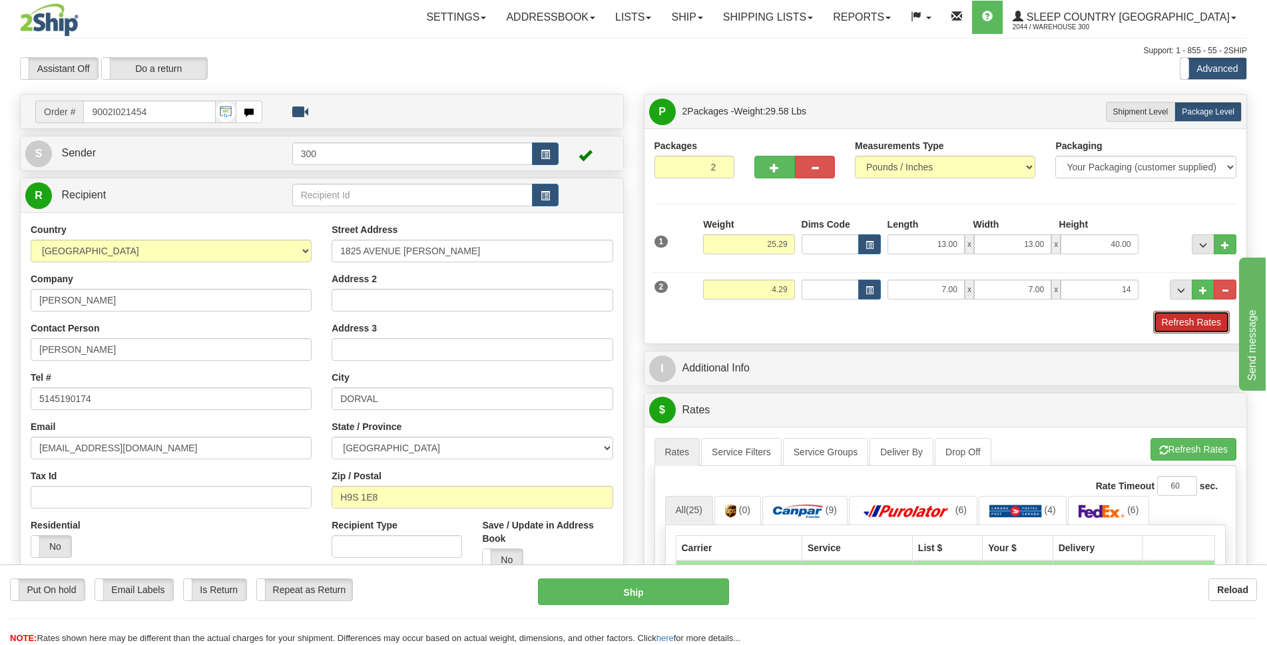
type input "14.00"
click at [1208, 327] on button "Refresh Rates" at bounding box center [1191, 322] width 77 height 23
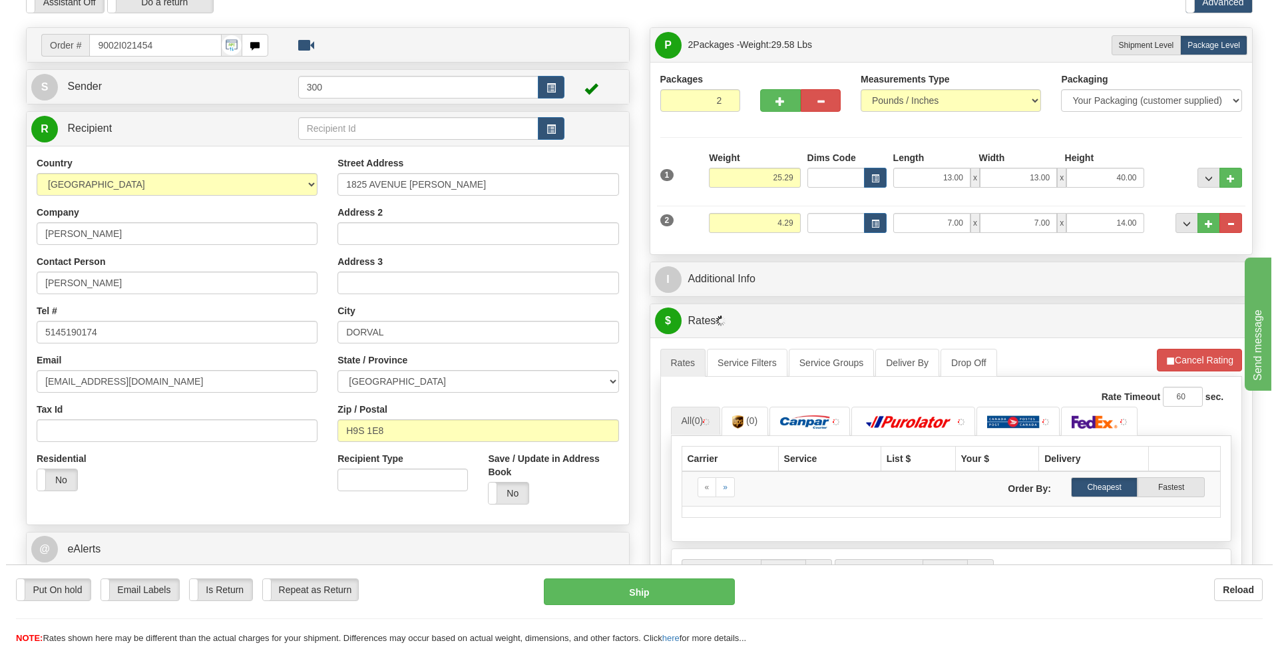
scroll to position [200, 0]
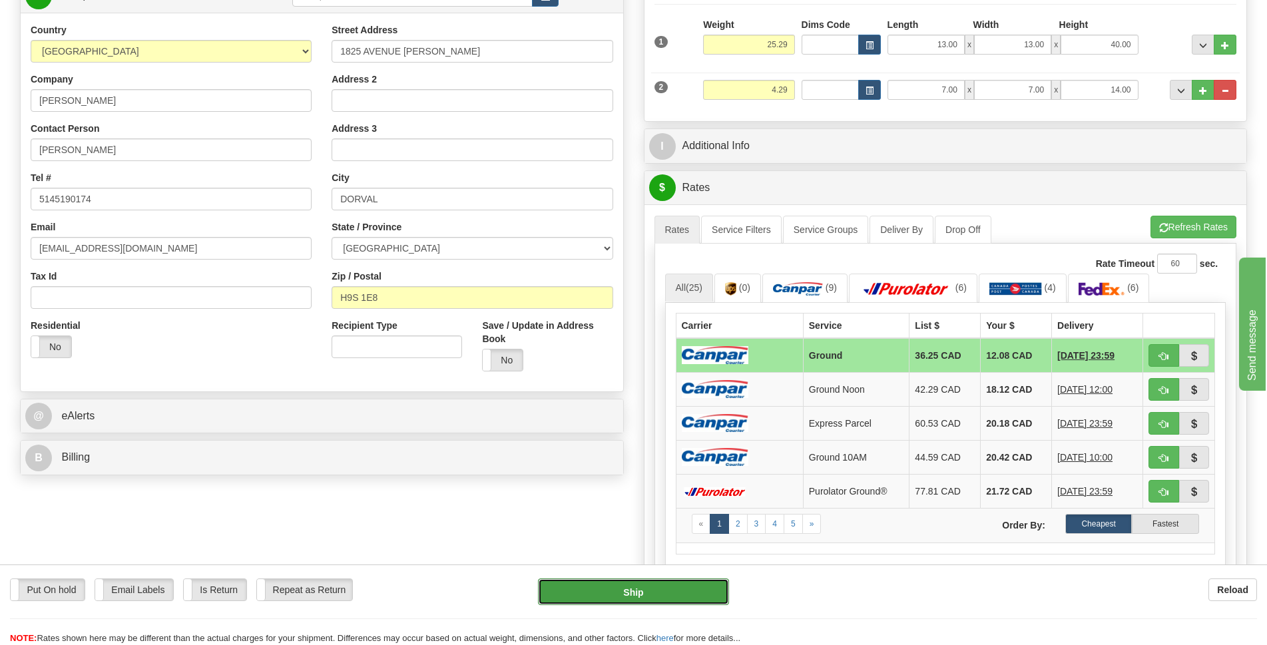
click at [645, 600] on button "Ship" at bounding box center [633, 591] width 191 height 27
type input "1"
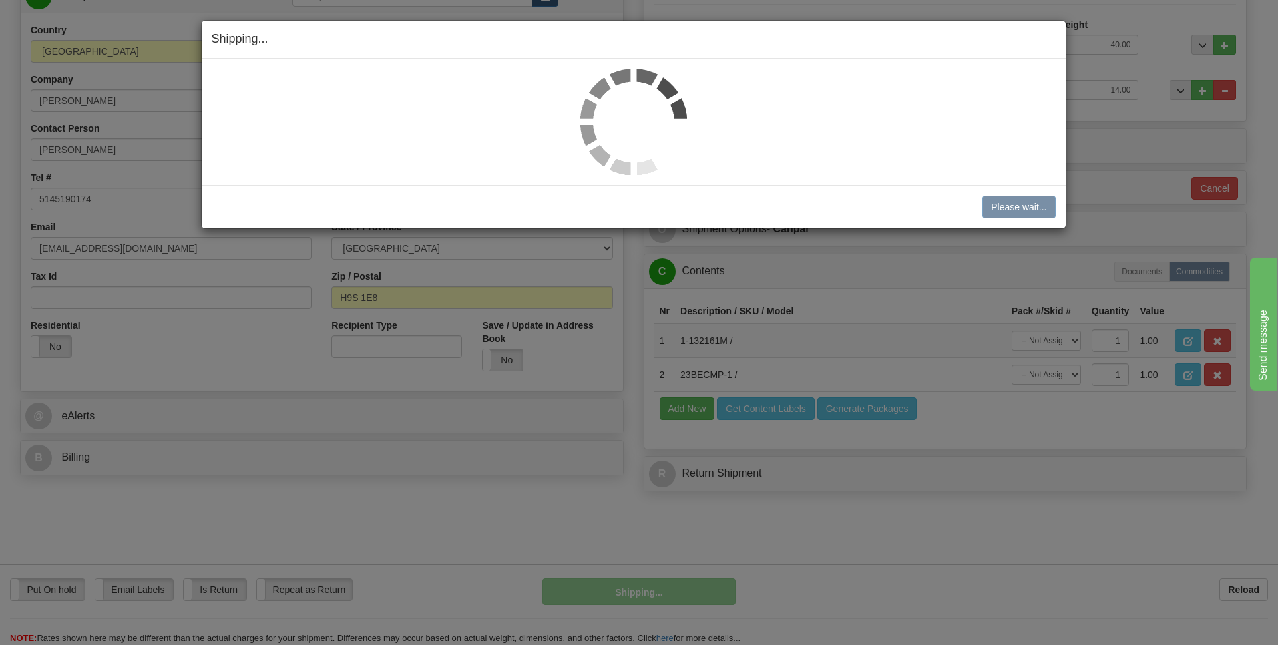
click at [628, 118] on img at bounding box center [633, 122] width 107 height 107
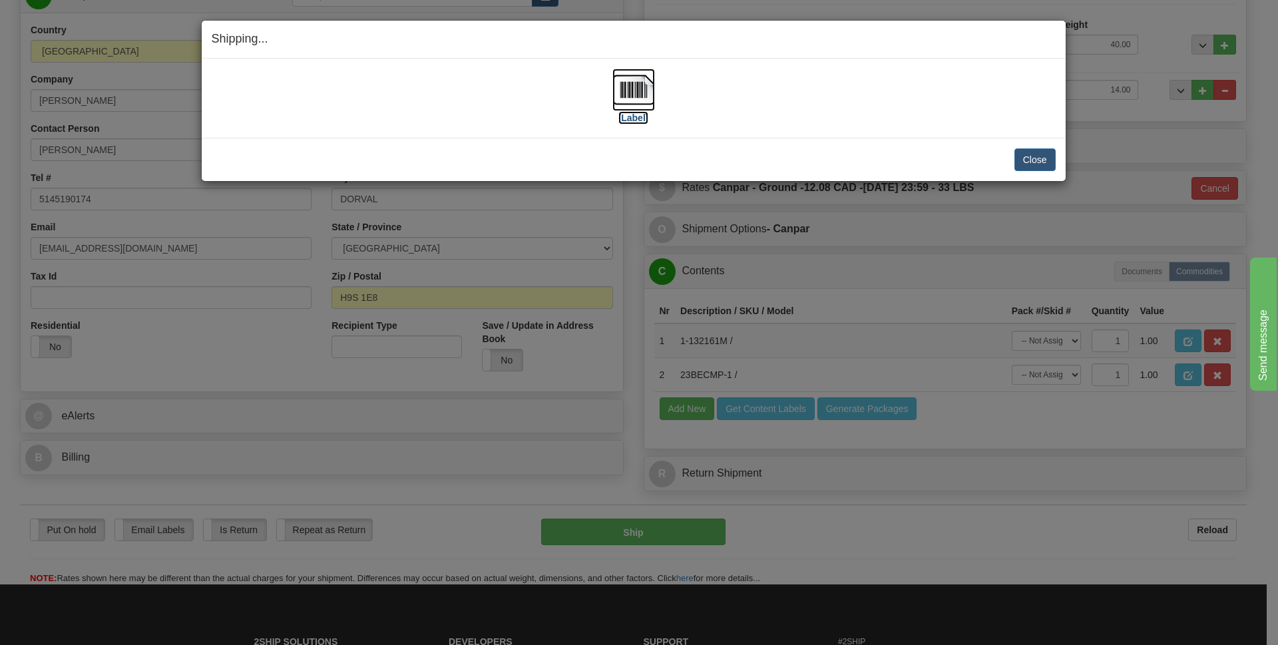
click at [628, 118] on label "[Label]" at bounding box center [633, 117] width 31 height 13
click at [1035, 162] on button "Close" at bounding box center [1034, 159] width 41 height 23
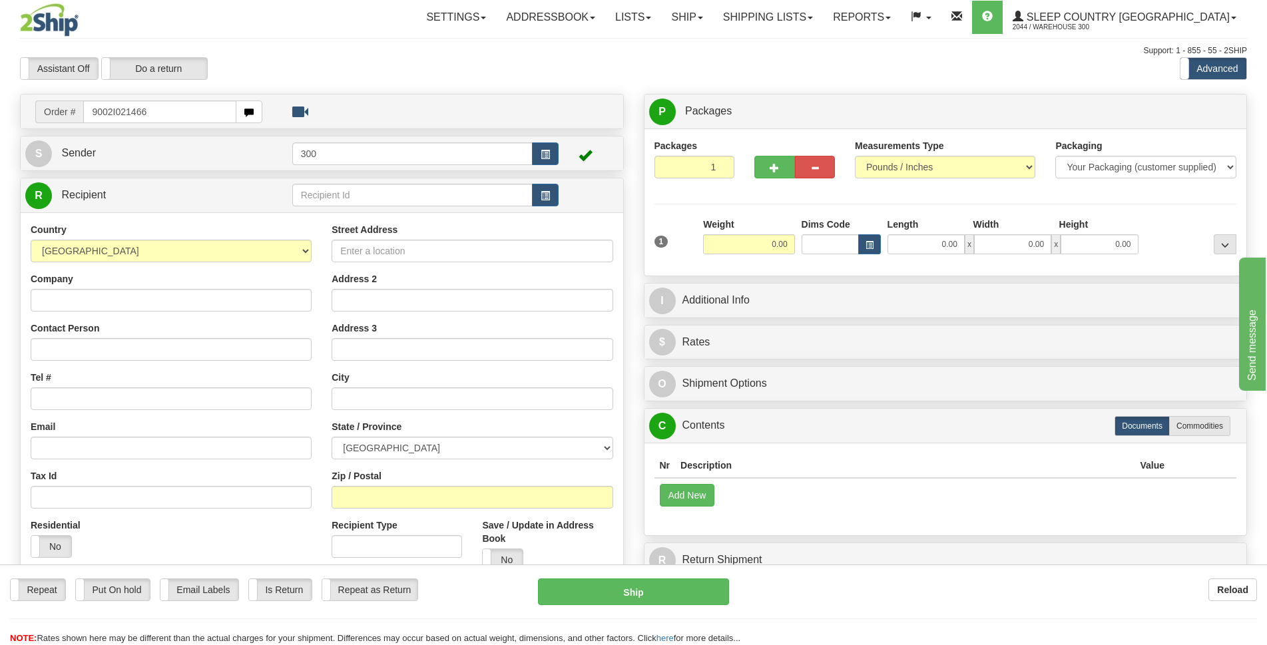
type input "9002I021466"
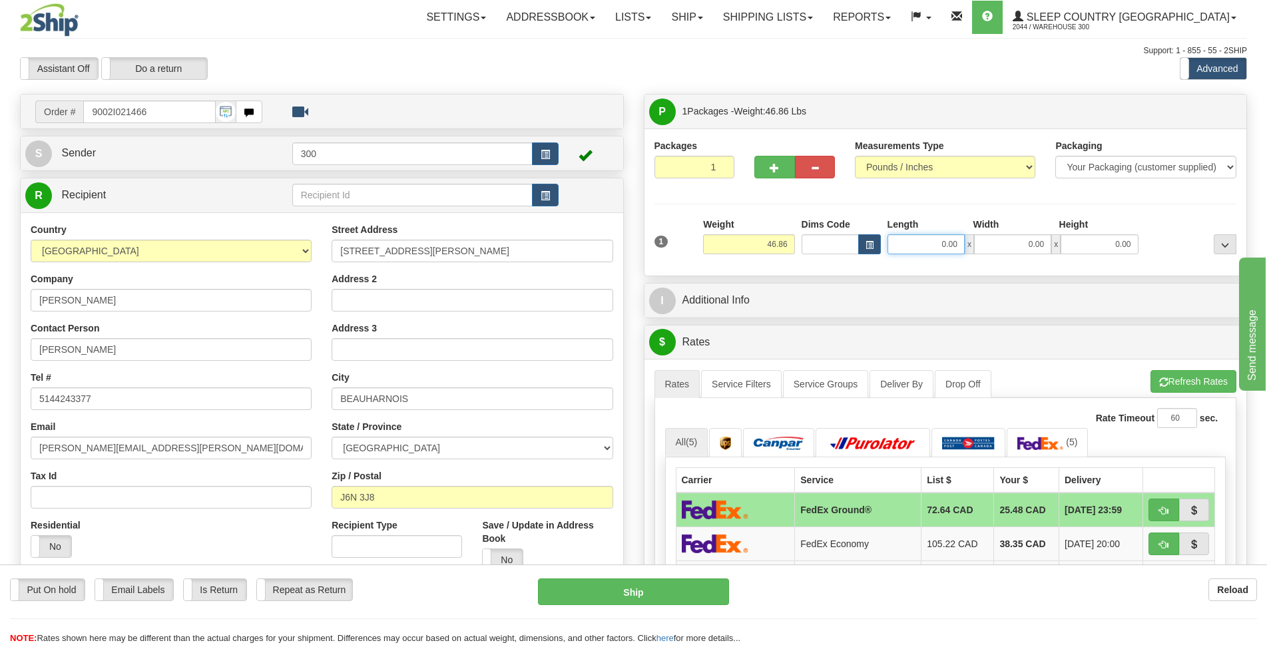
click at [939, 244] on input "0.00" at bounding box center [925, 244] width 77 height 20
type input "16.50"
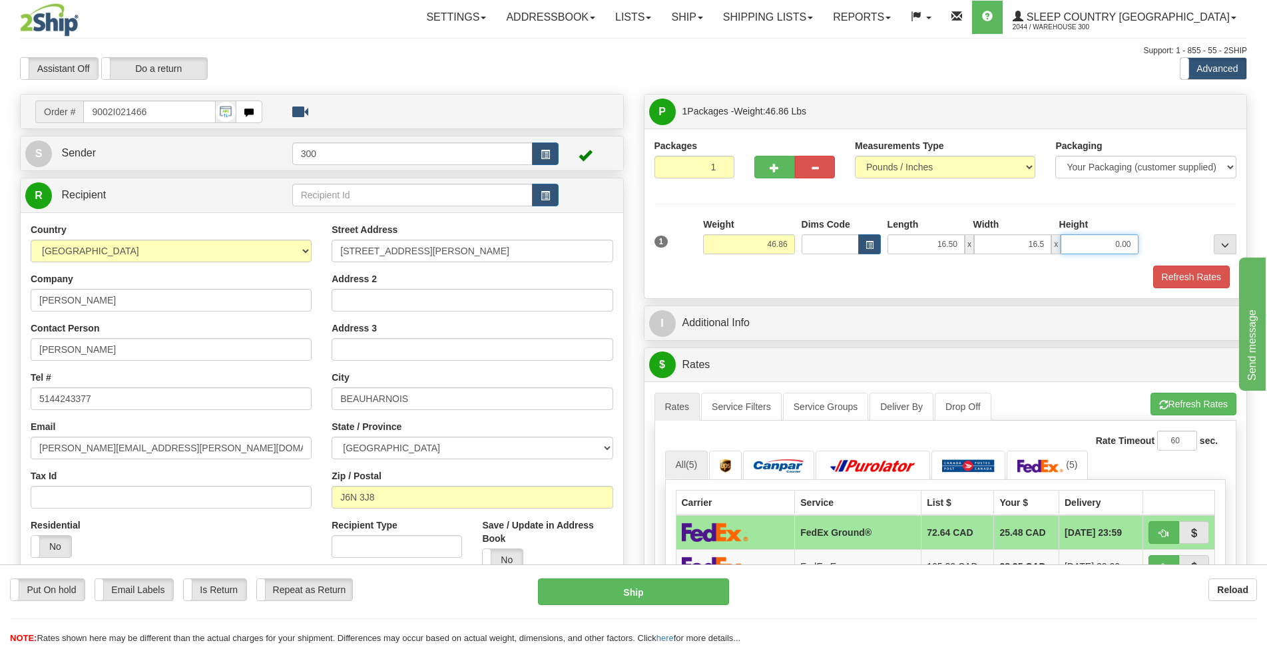
type input "16.50"
type input "40.00"
click at [746, 403] on link "Service Filters" at bounding box center [741, 407] width 81 height 28
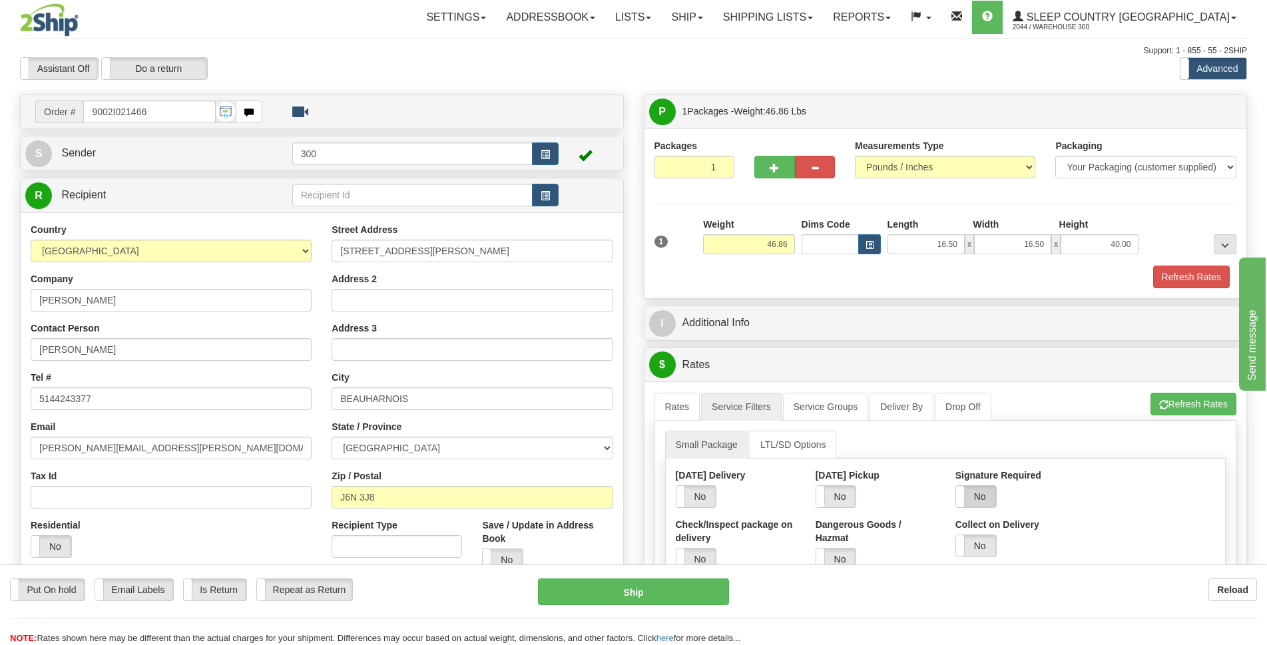
click at [992, 500] on label "No" at bounding box center [976, 496] width 40 height 21
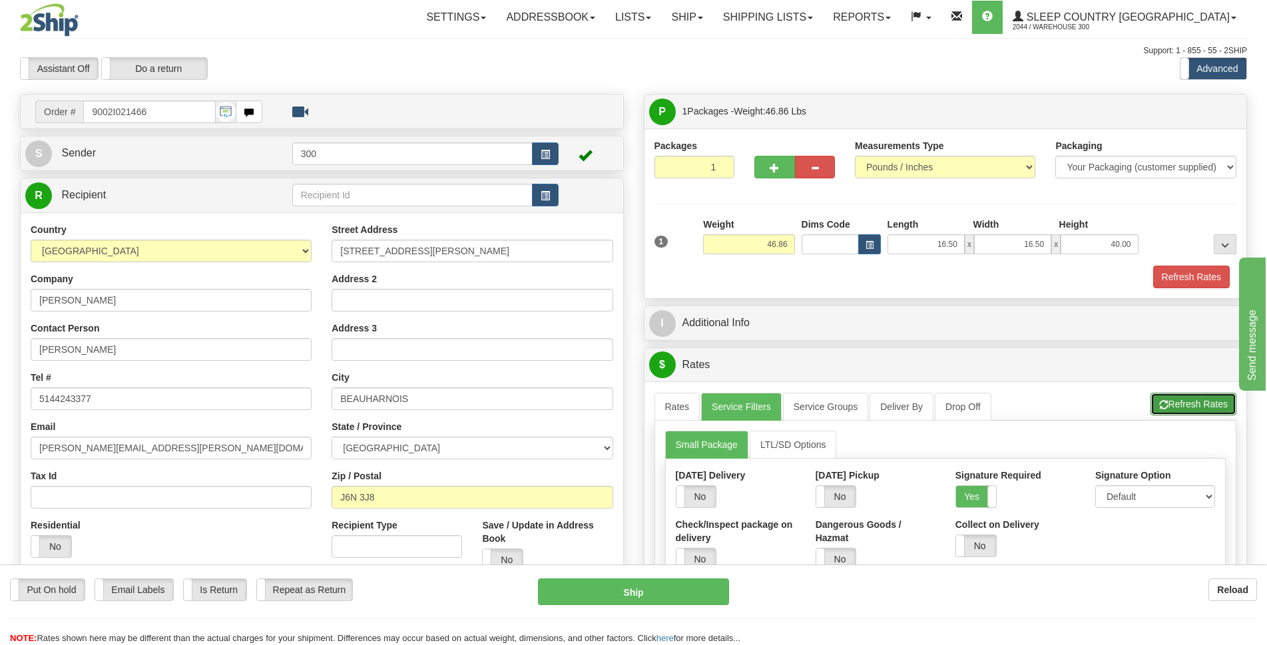
click at [1200, 405] on button "Refresh Rates" at bounding box center [1193, 404] width 86 height 23
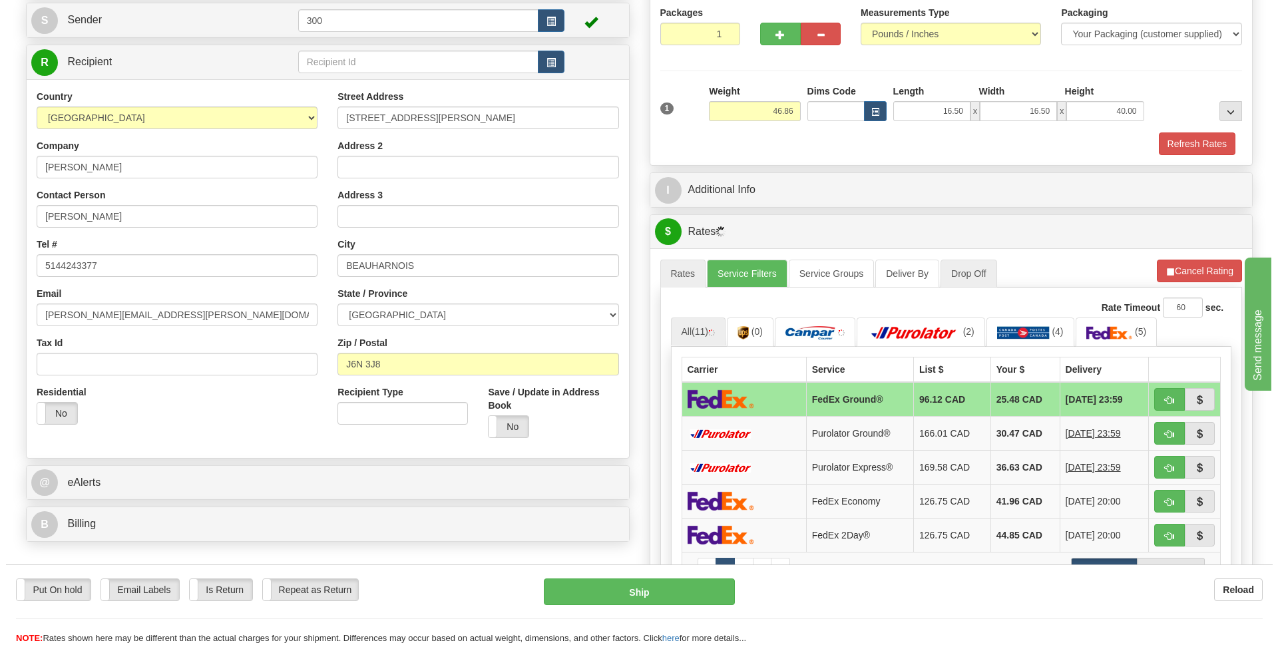
scroll to position [200, 0]
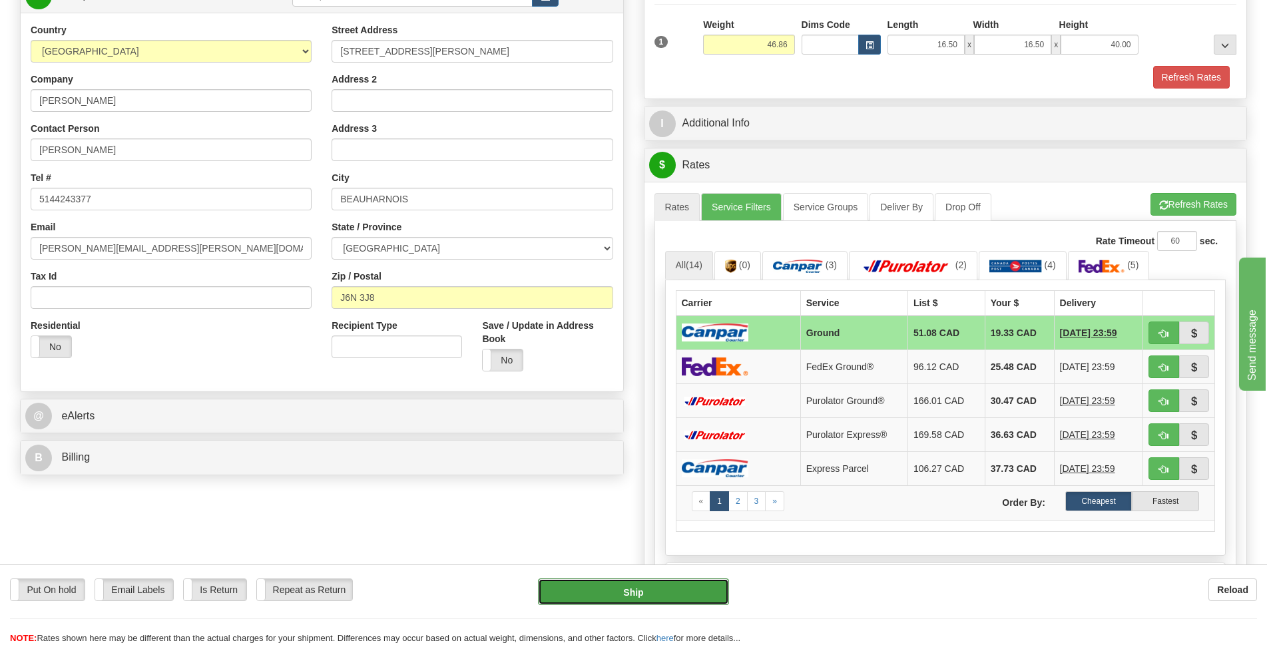
click at [636, 594] on button "Ship" at bounding box center [633, 591] width 191 height 27
type input "1"
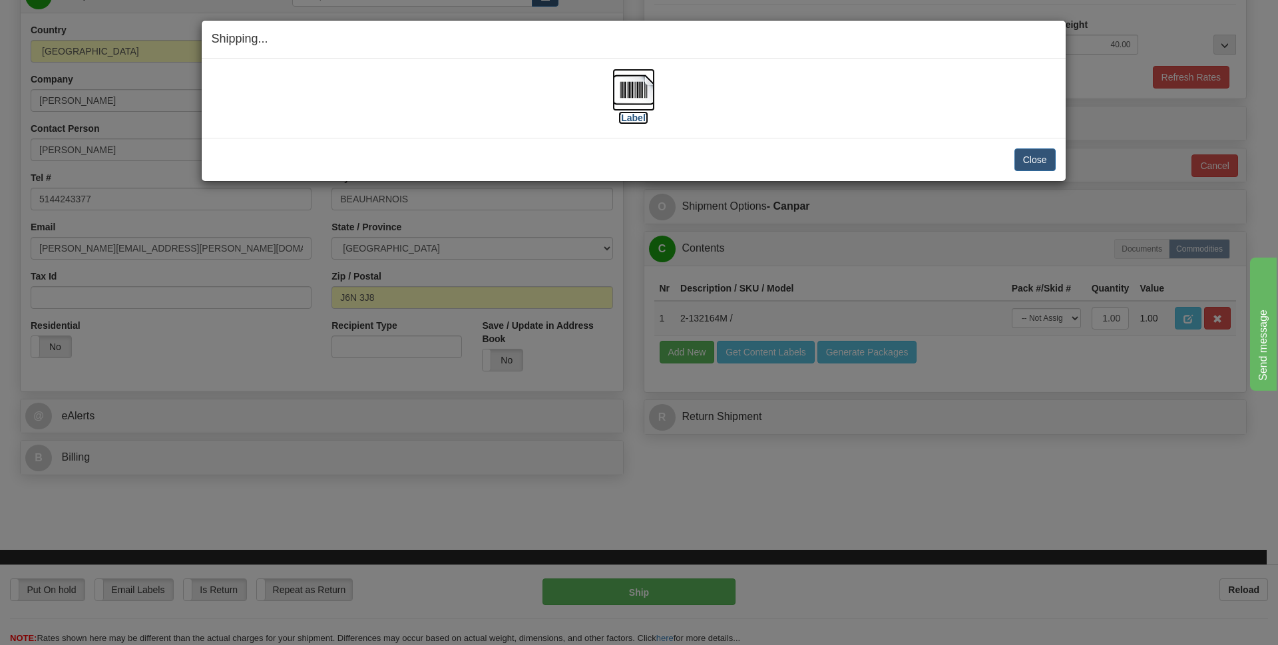
click at [639, 120] on label "[Label]" at bounding box center [633, 117] width 31 height 13
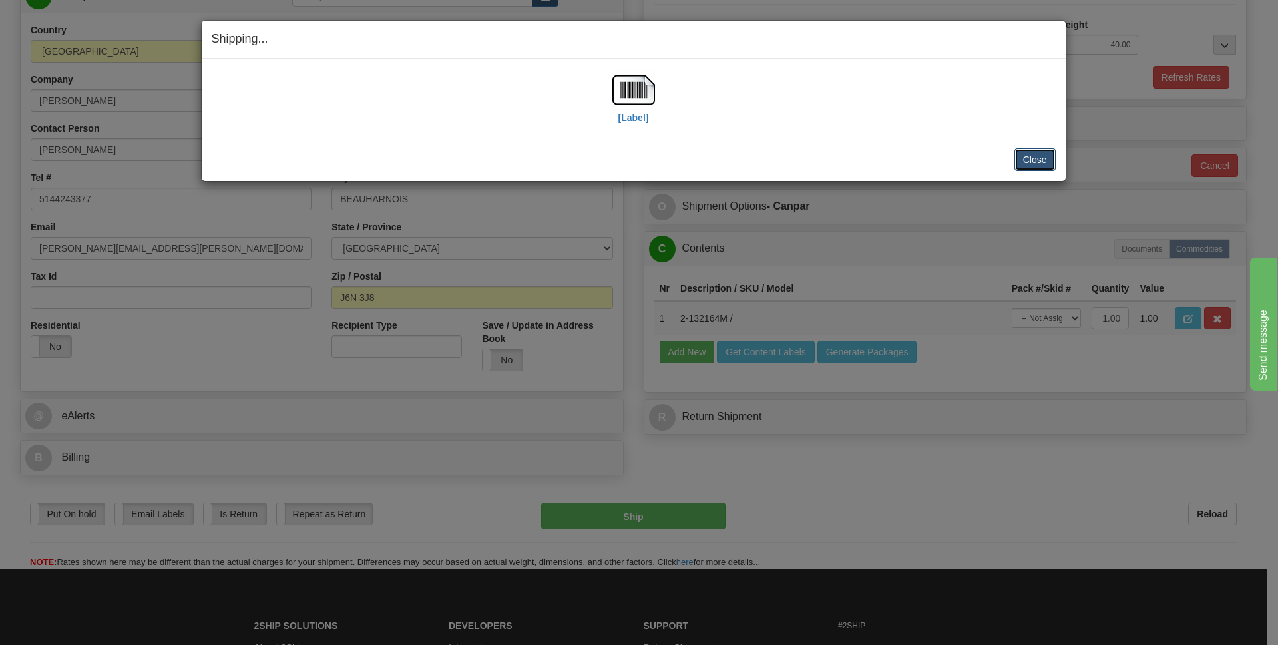
click at [1022, 152] on button "Close" at bounding box center [1034, 159] width 41 height 23
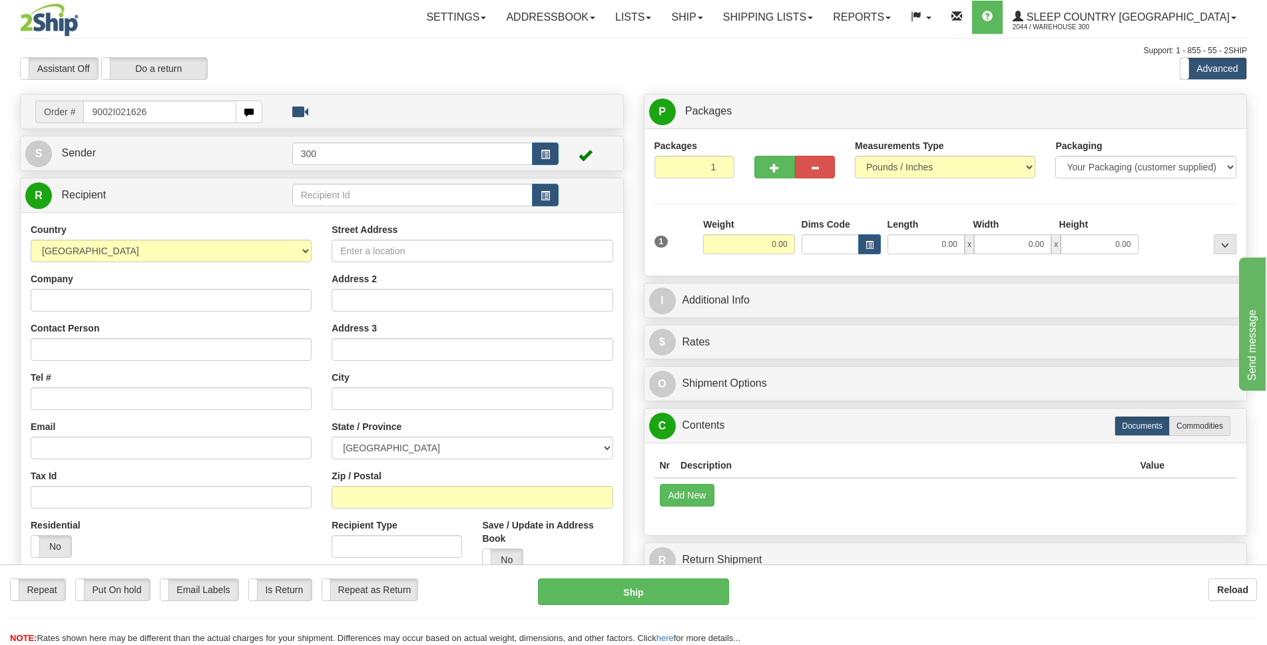
type input "9002I021626"
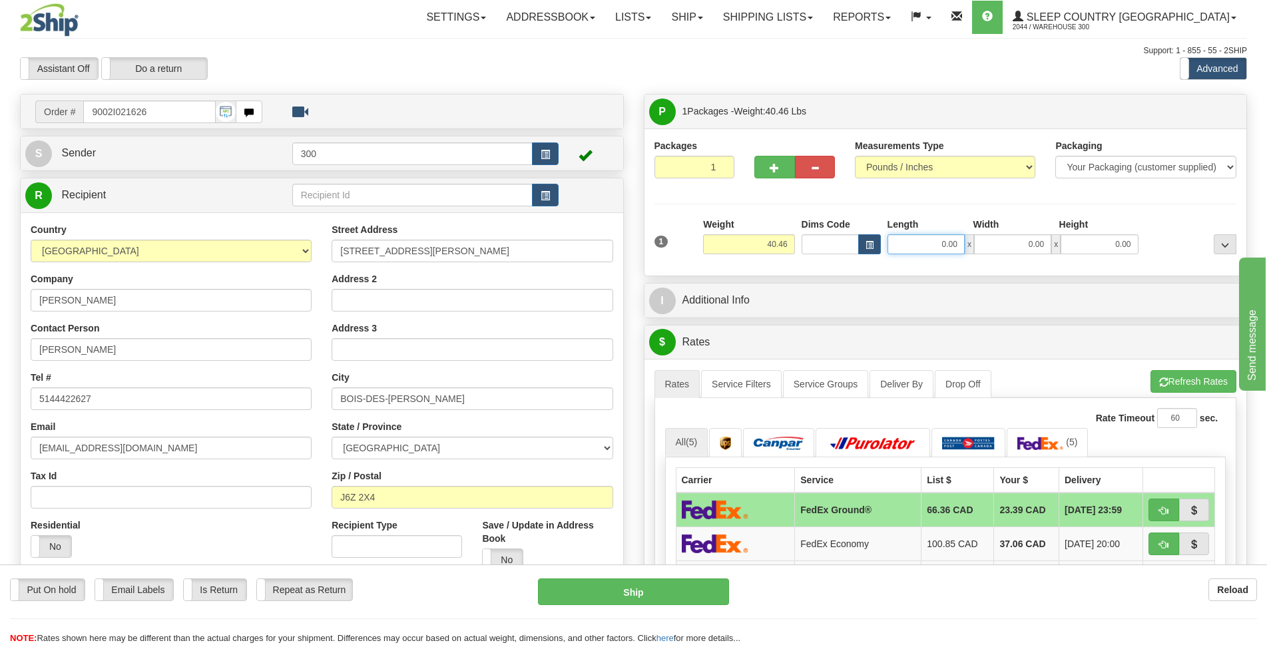
click at [949, 240] on input "0.00" at bounding box center [925, 244] width 77 height 20
type input "16.00"
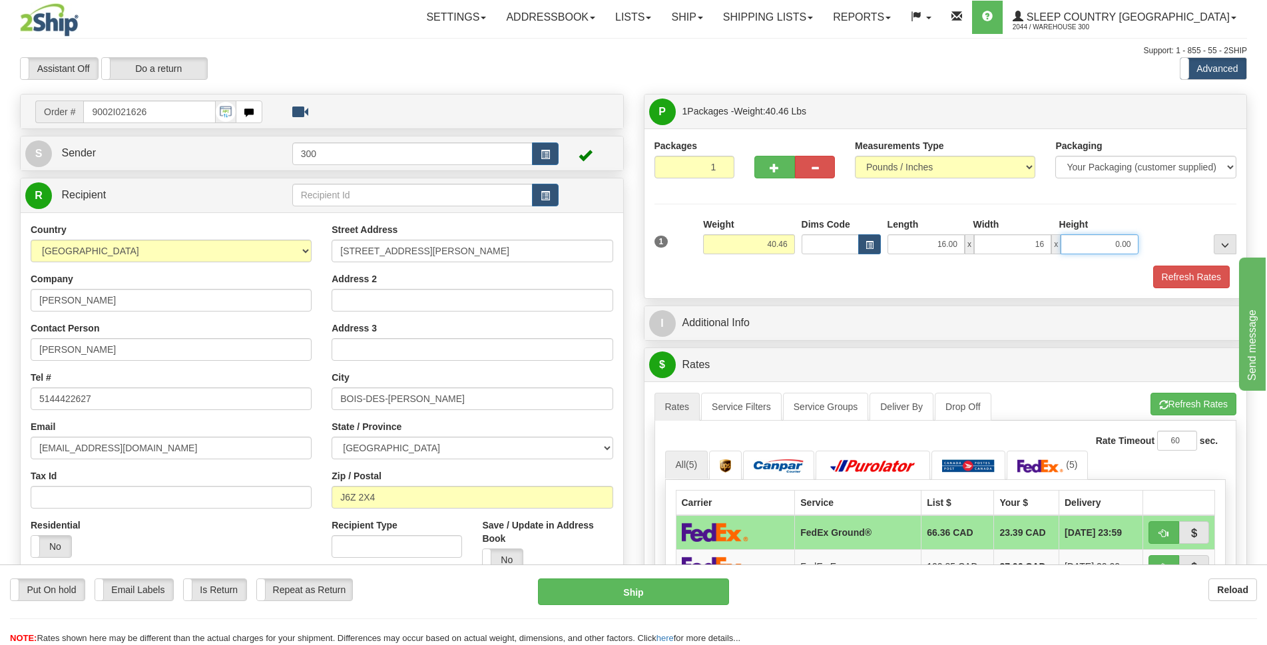
type input "16.00"
type input "40.00"
drag, startPoint x: 744, startPoint y: 415, endPoint x: 754, endPoint y: 417, distance: 9.5
click at [744, 415] on link "Service Filters" at bounding box center [741, 407] width 81 height 28
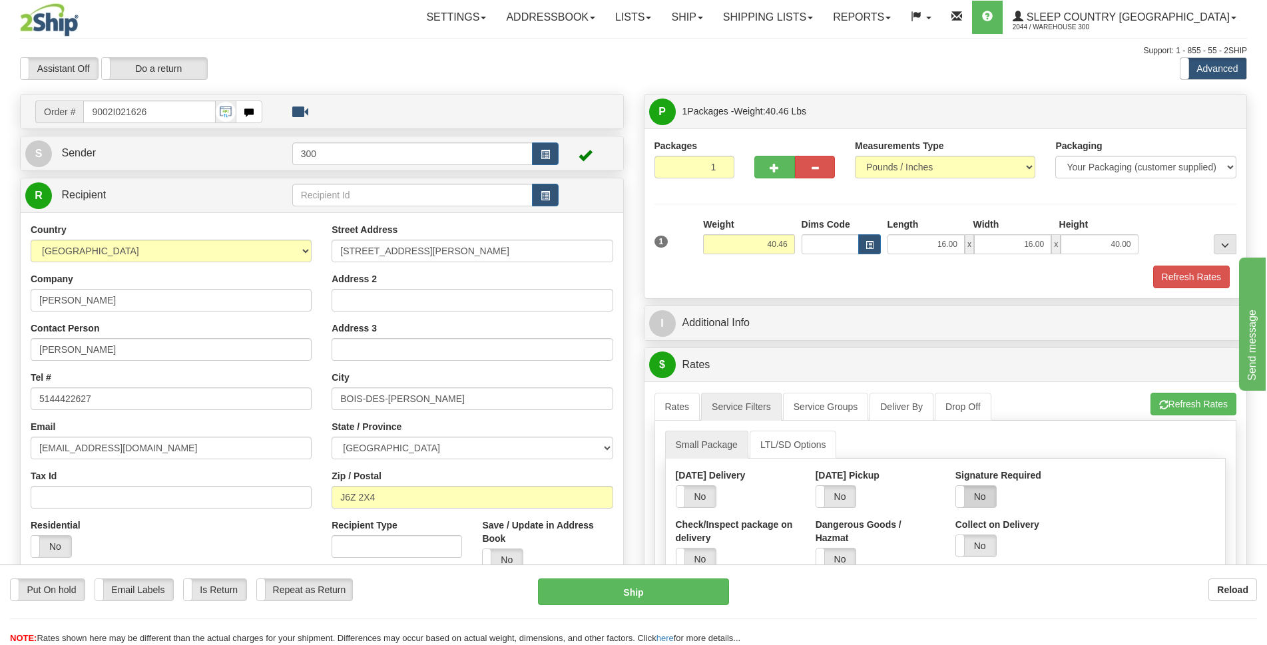
click at [971, 493] on label "No" at bounding box center [976, 496] width 40 height 21
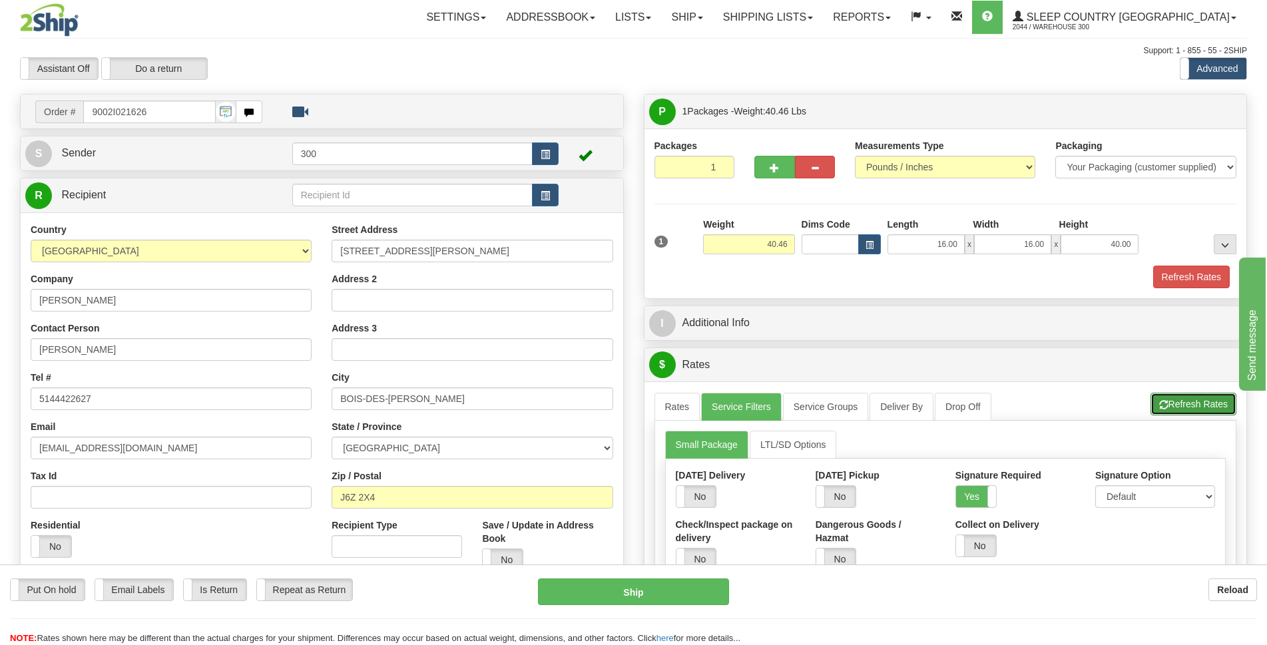
click at [1214, 409] on button "Refresh Rates" at bounding box center [1193, 404] width 86 height 23
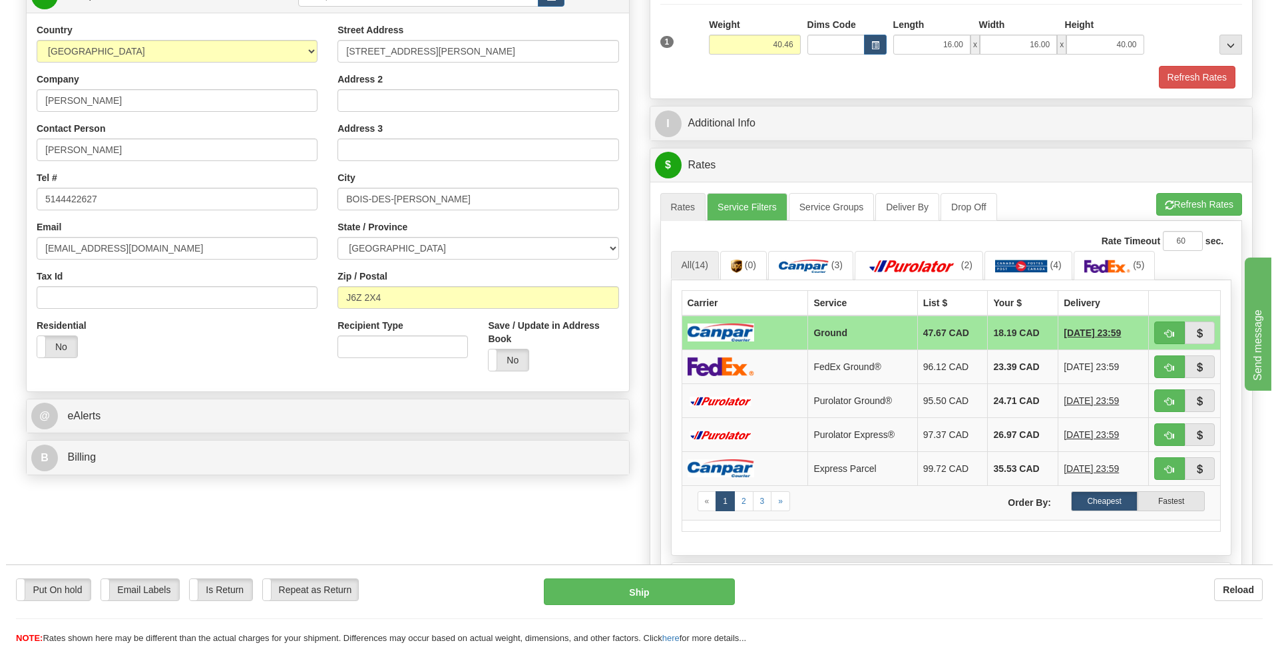
scroll to position [266, 0]
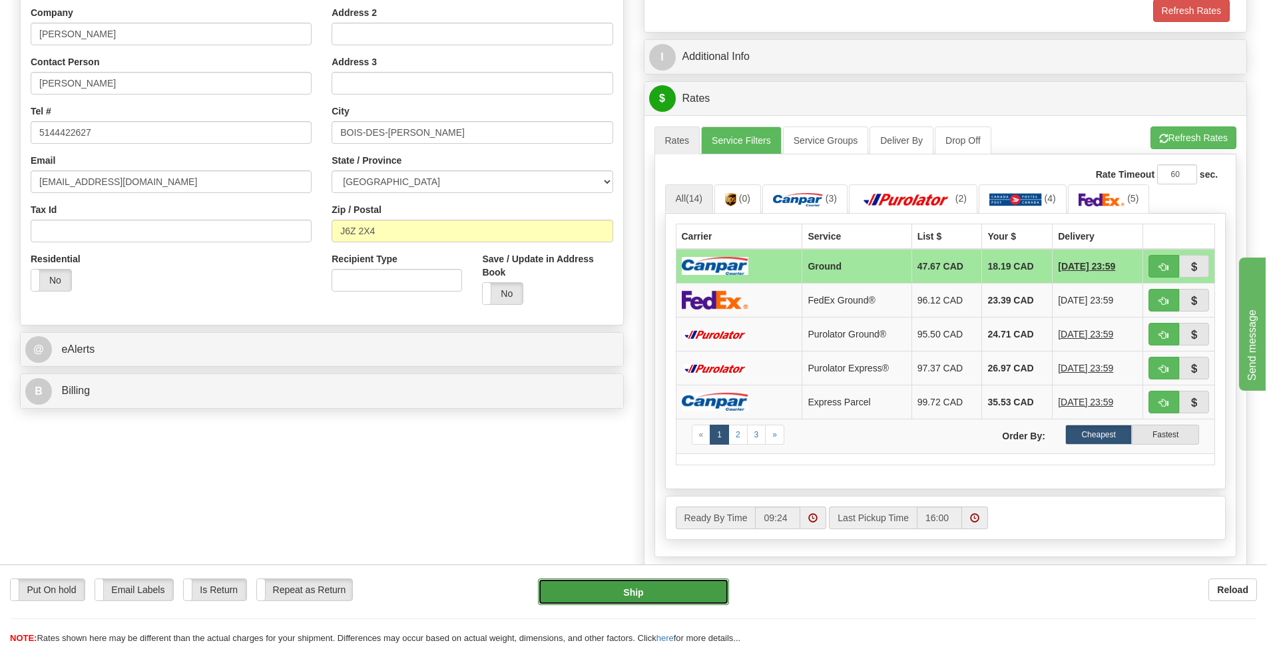
click at [644, 594] on button "Ship" at bounding box center [633, 591] width 191 height 27
type input "1"
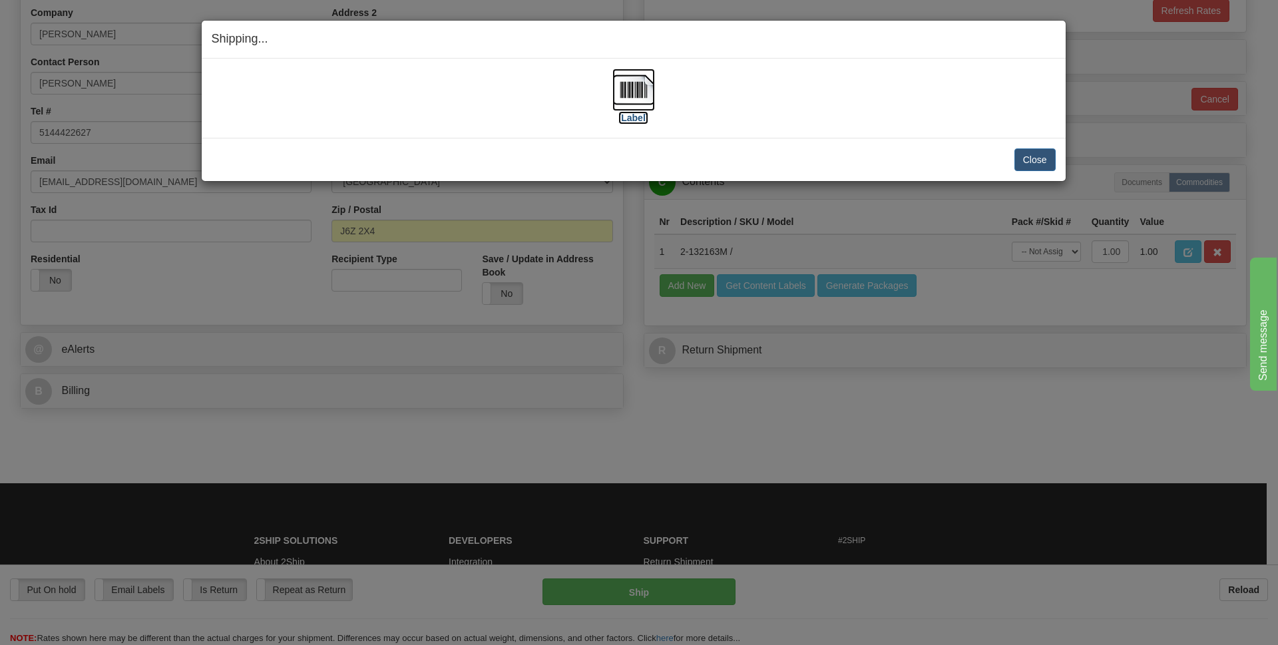
click at [629, 116] on label "[Label]" at bounding box center [633, 117] width 31 height 13
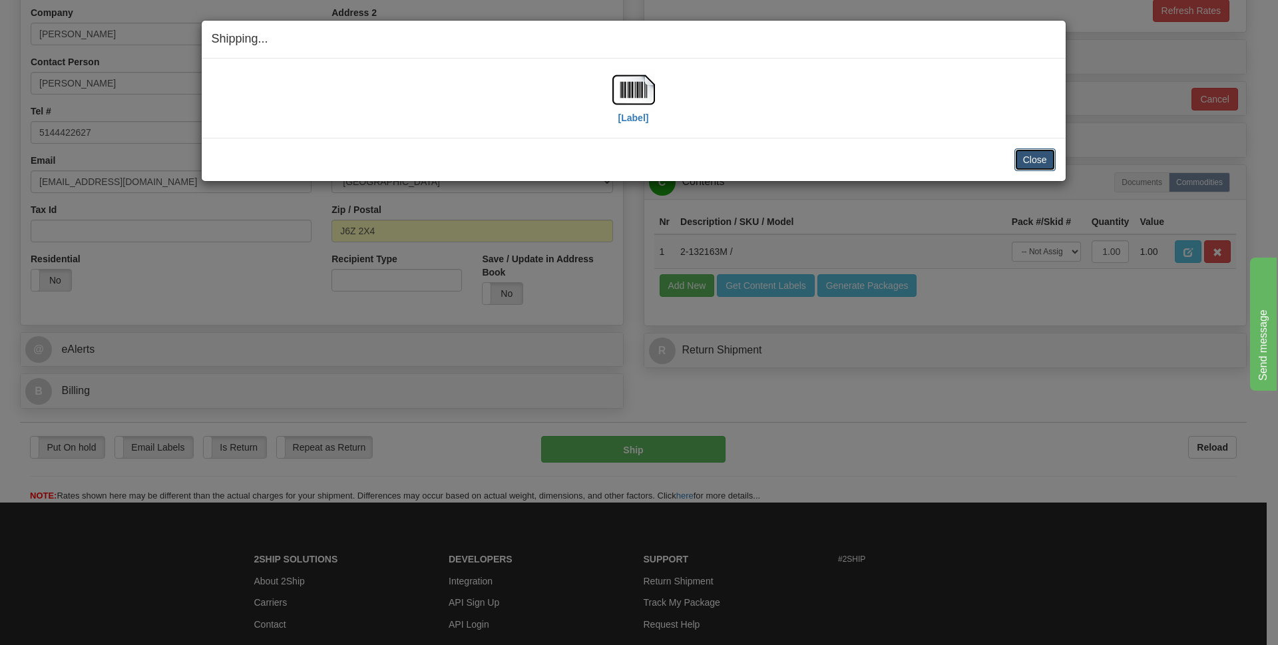
click at [1027, 158] on button "Close" at bounding box center [1034, 159] width 41 height 23
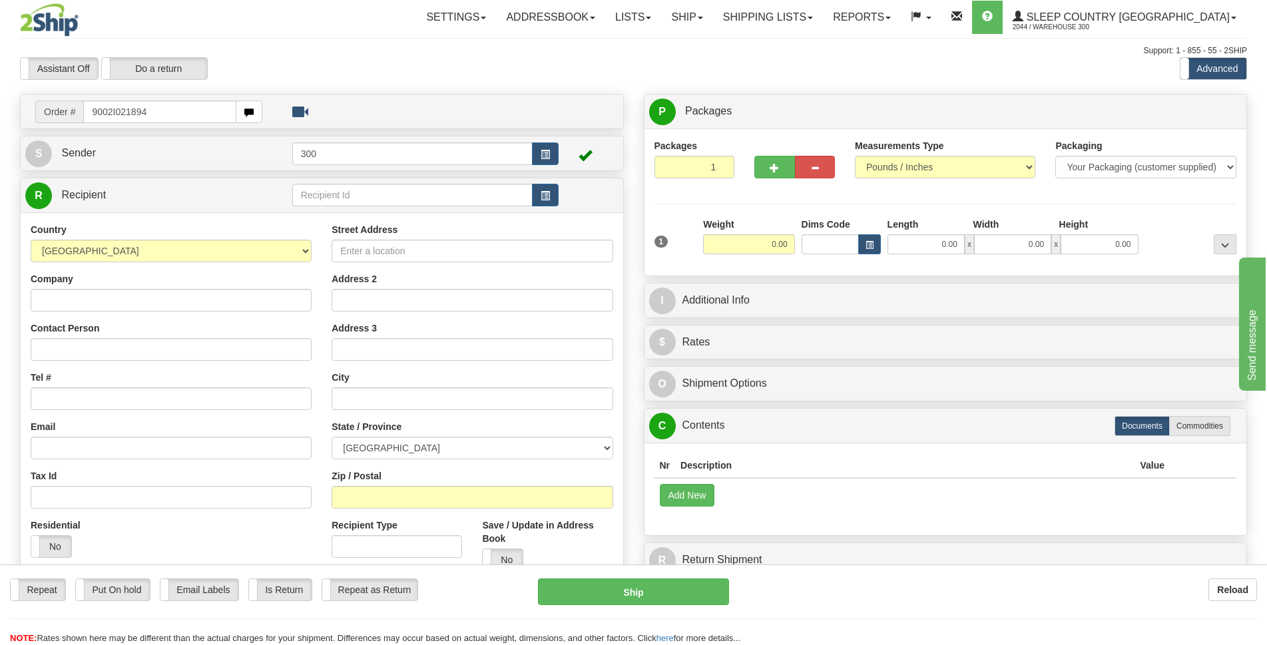
type input "9002I021894"
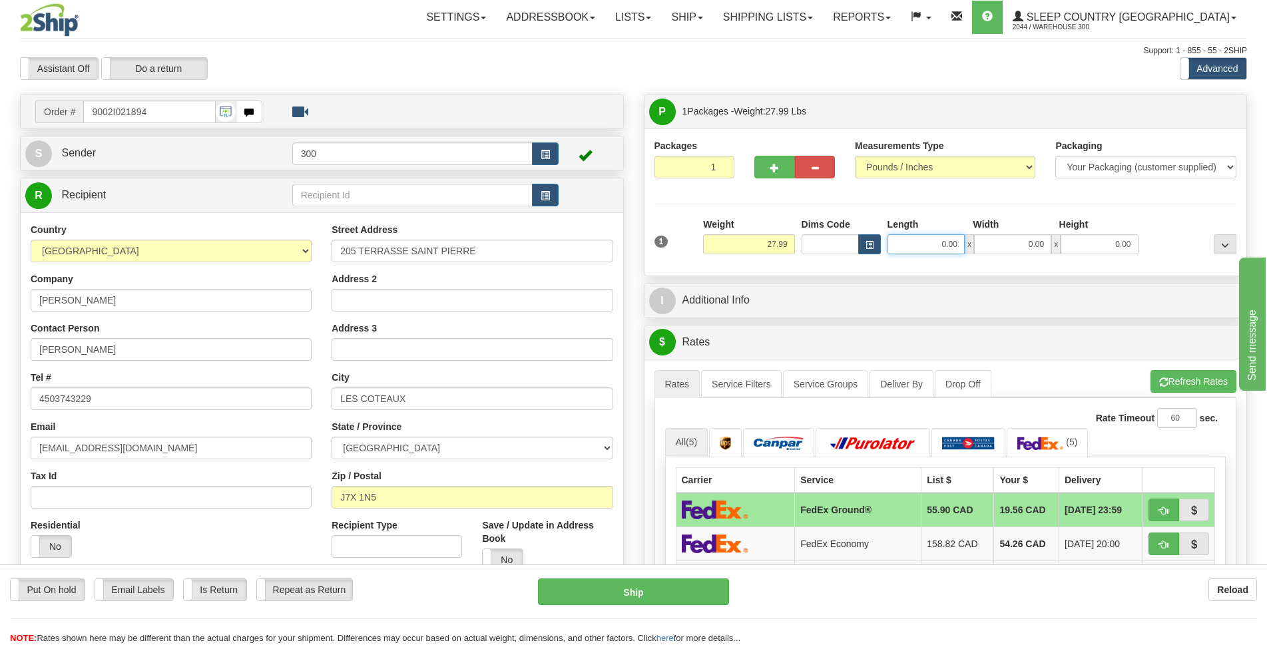
click at [916, 250] on input "0.00" at bounding box center [925, 244] width 77 height 20
type input "16.00"
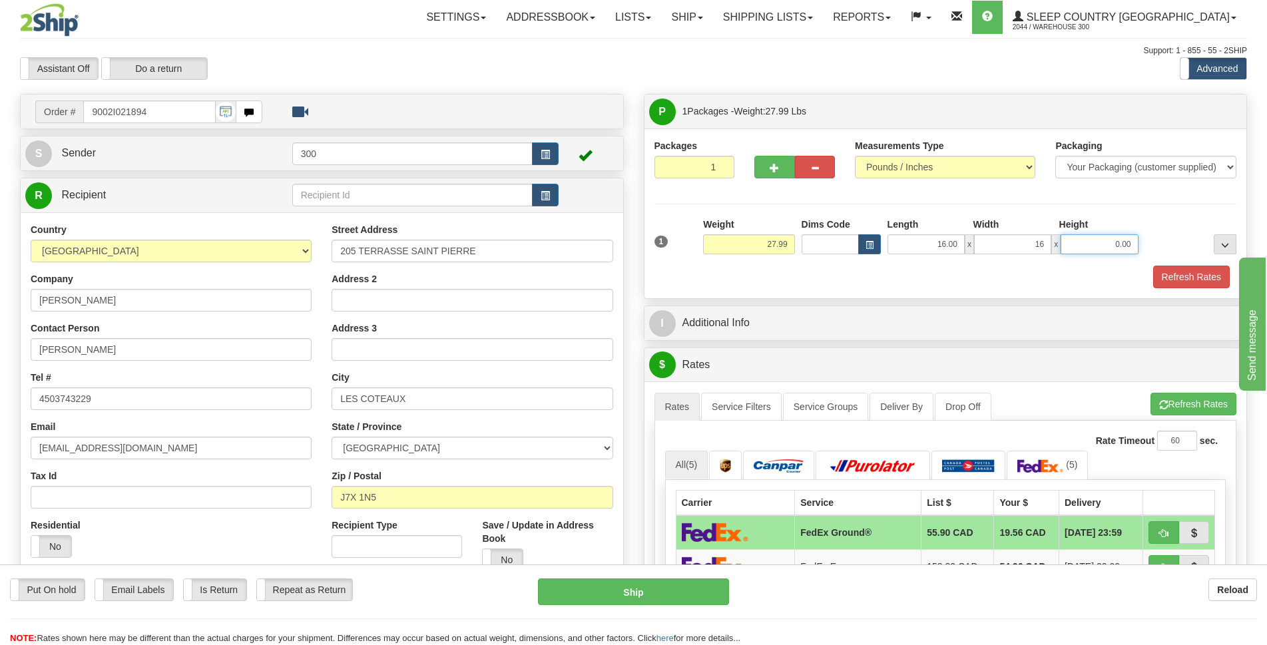
type input "16.00"
click at [1130, 248] on input "0.00" at bounding box center [1098, 244] width 77 height 20
type input "40.00"
drag, startPoint x: 758, startPoint y: 405, endPoint x: 785, endPoint y: 415, distance: 28.8
click at [758, 405] on link "Service Filters" at bounding box center [741, 407] width 81 height 28
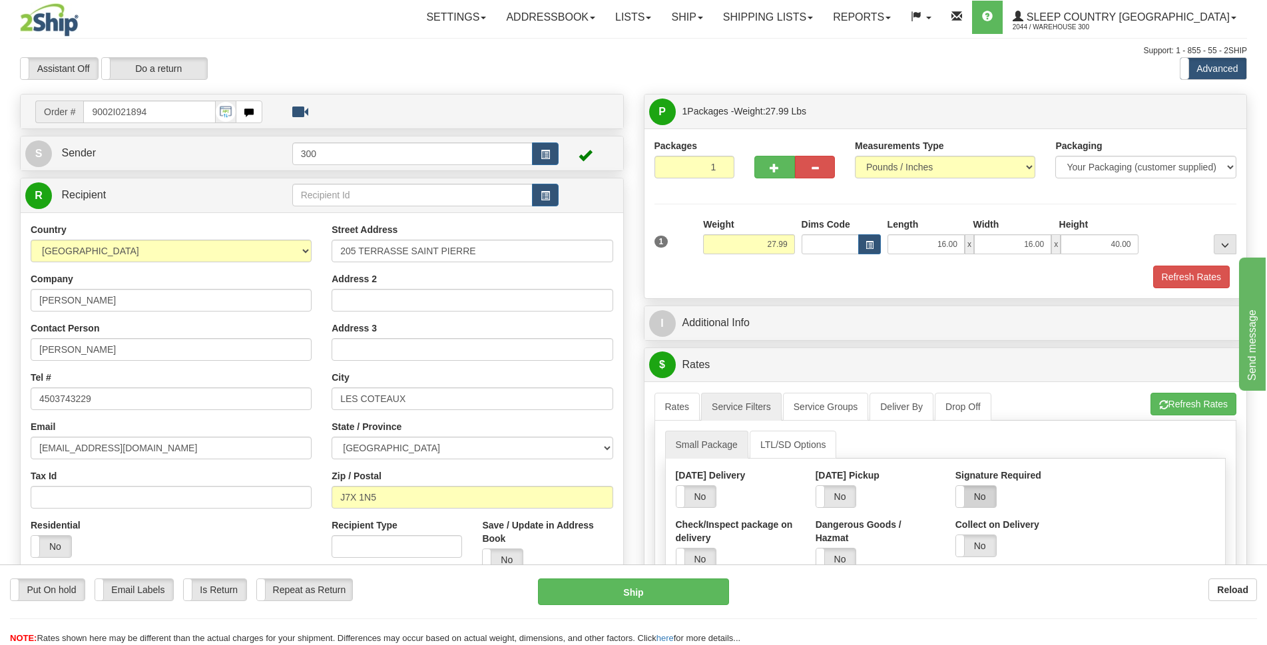
click at [977, 498] on label "No" at bounding box center [976, 496] width 40 height 21
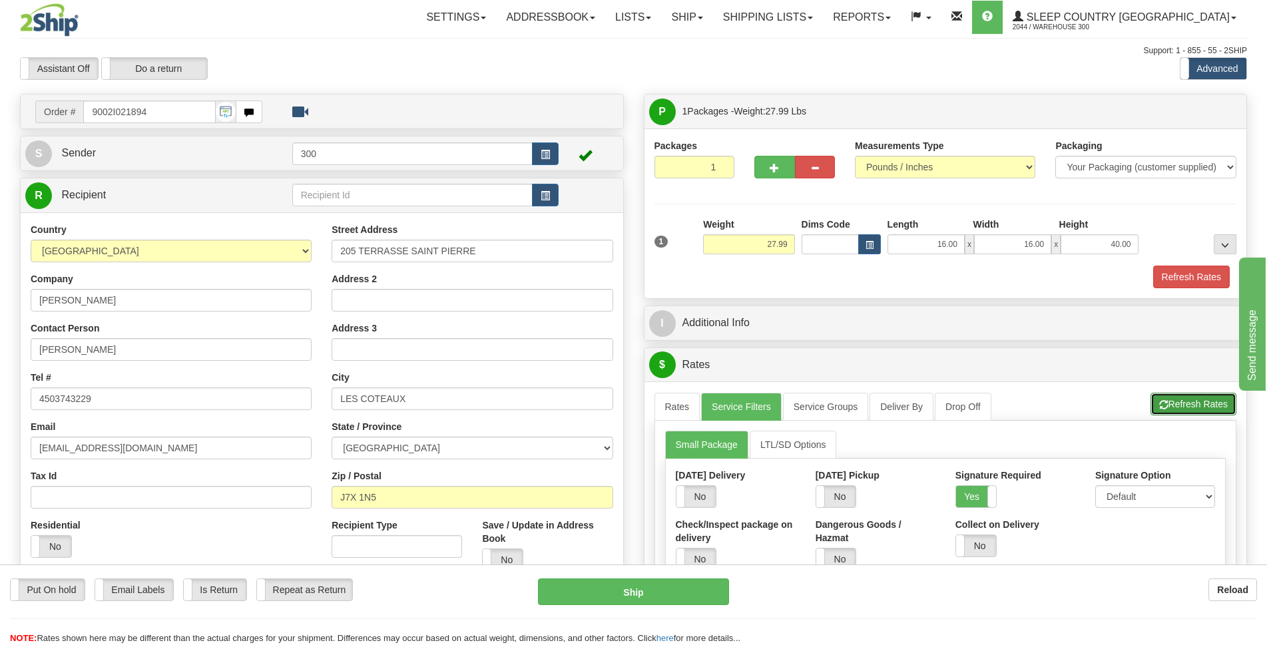
click at [1199, 403] on button "Refresh Rates" at bounding box center [1193, 404] width 86 height 23
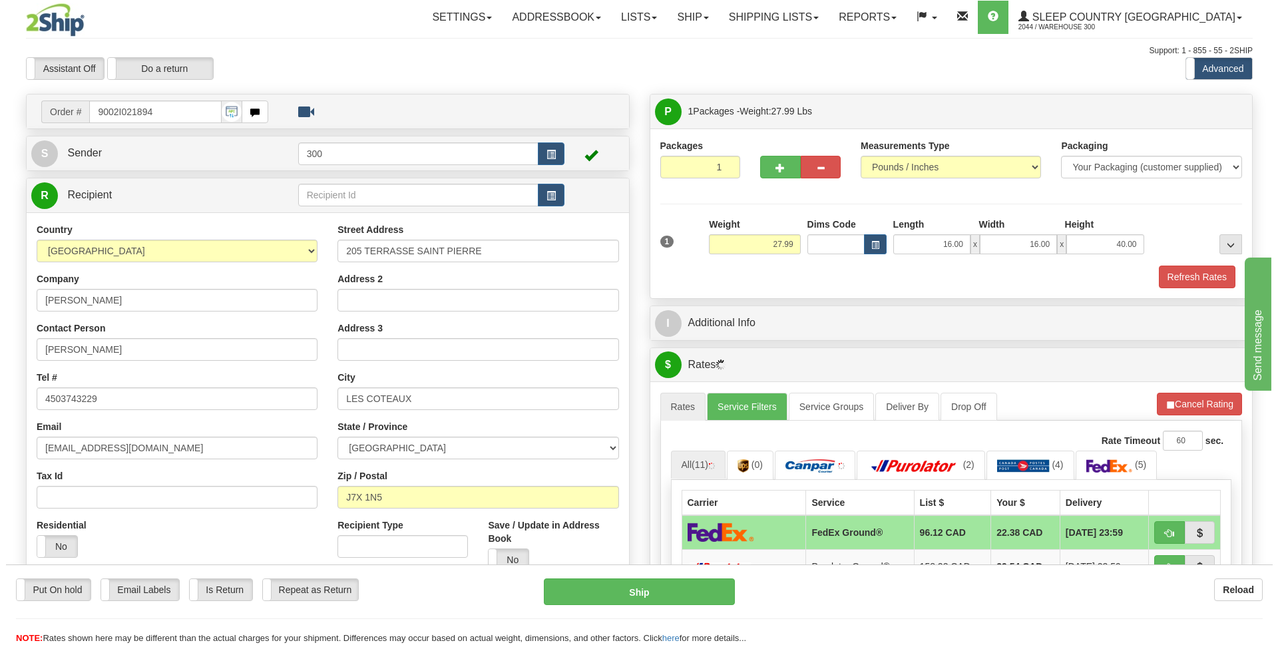
scroll to position [200, 0]
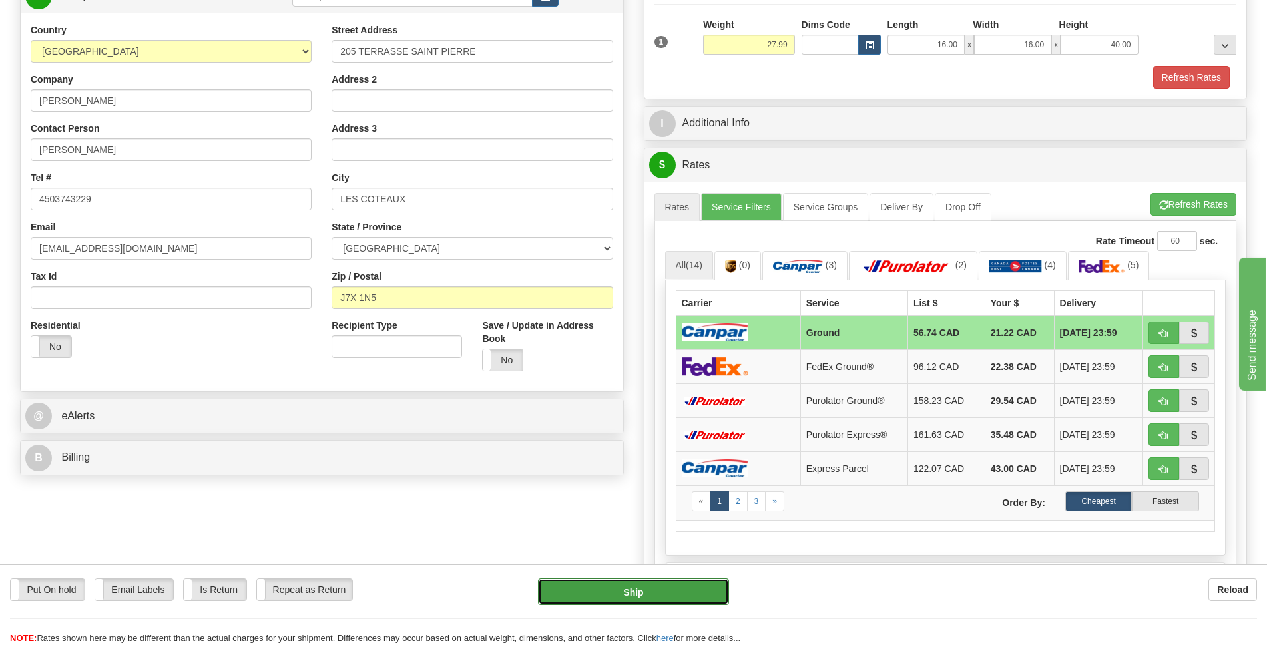
click at [611, 586] on button "Ship" at bounding box center [633, 591] width 191 height 27
type input "1"
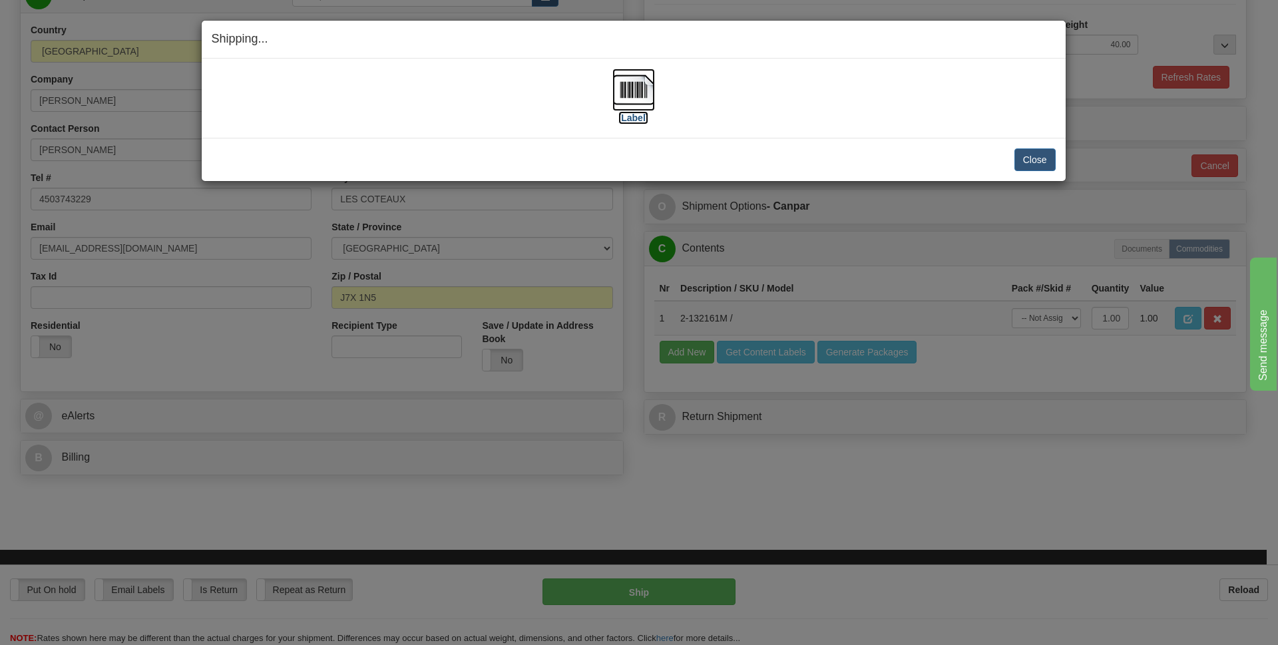
click at [622, 101] on img at bounding box center [633, 90] width 43 height 43
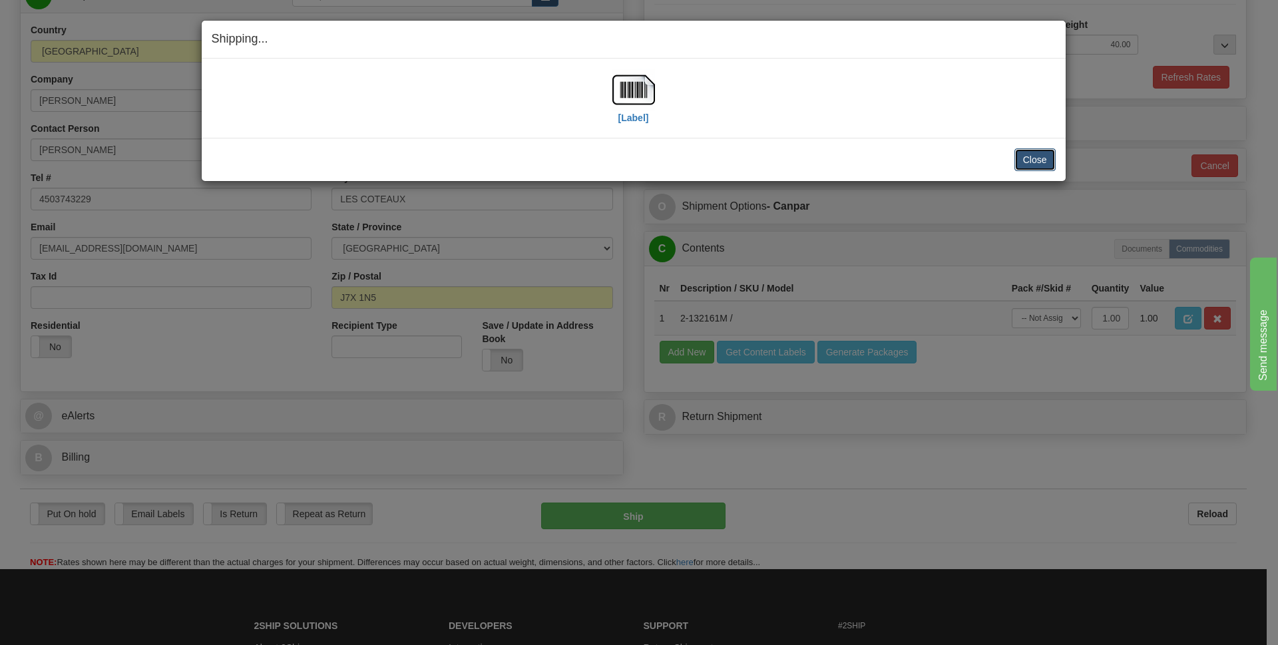
click at [1040, 162] on button "Close" at bounding box center [1034, 159] width 41 height 23
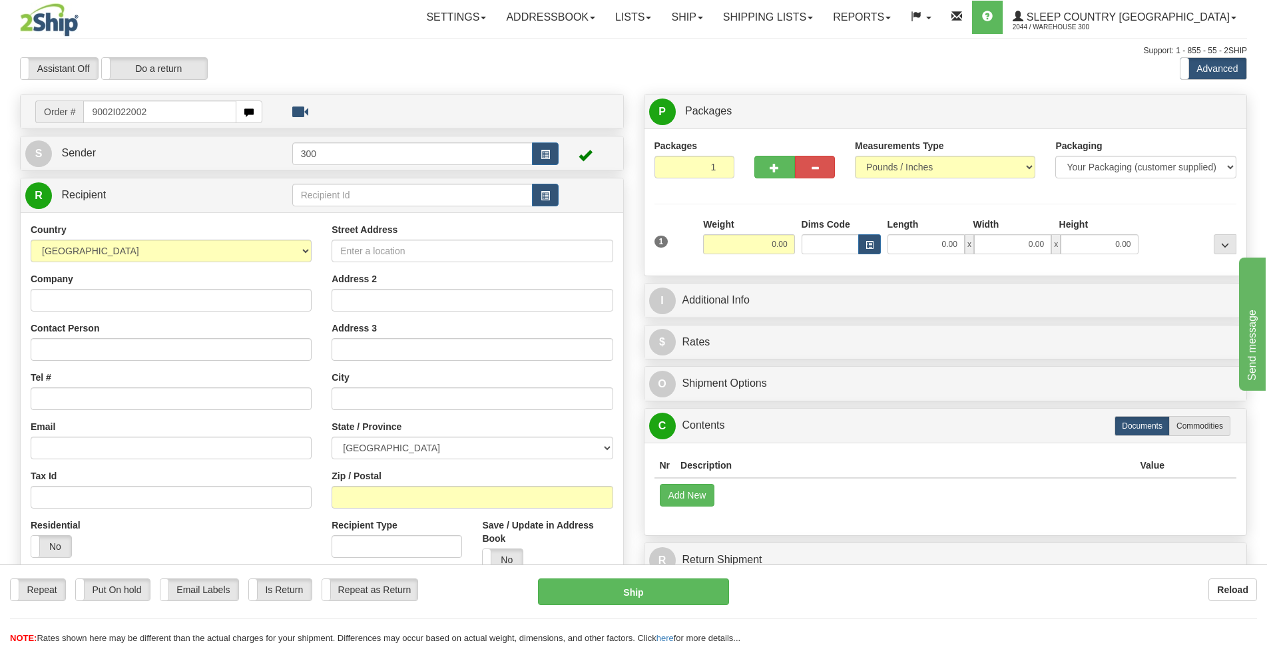
type input "9002I022002"
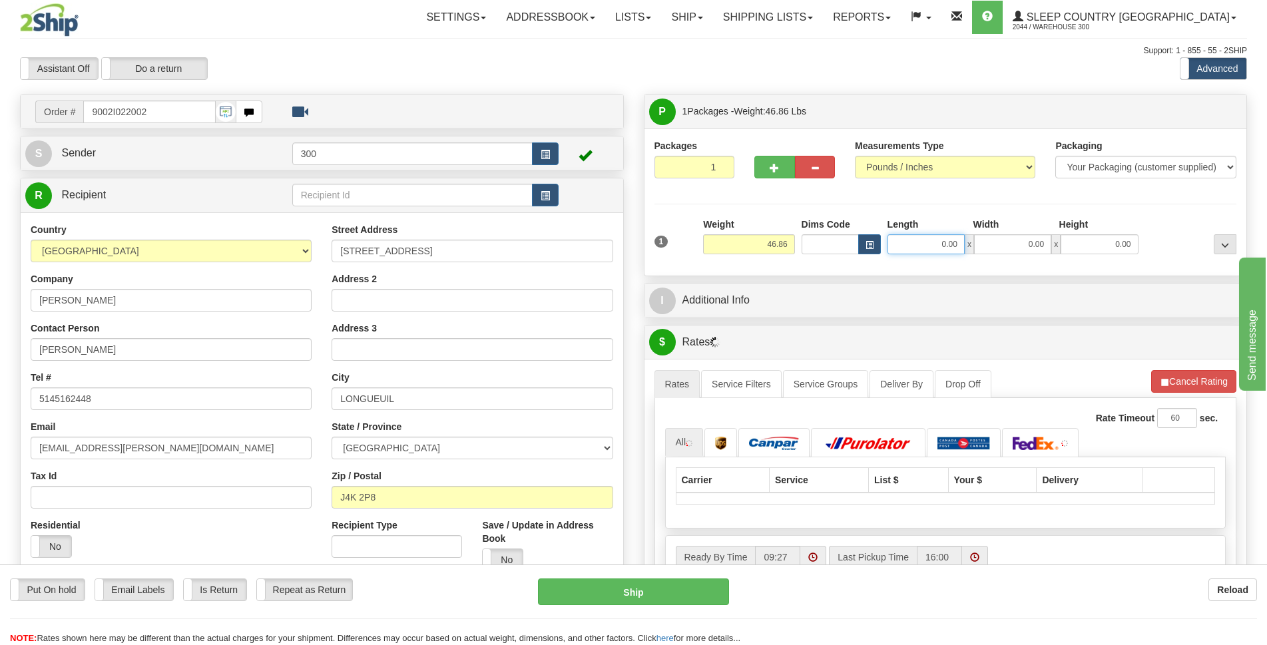
click at [944, 250] on input "0.00" at bounding box center [925, 244] width 77 height 20
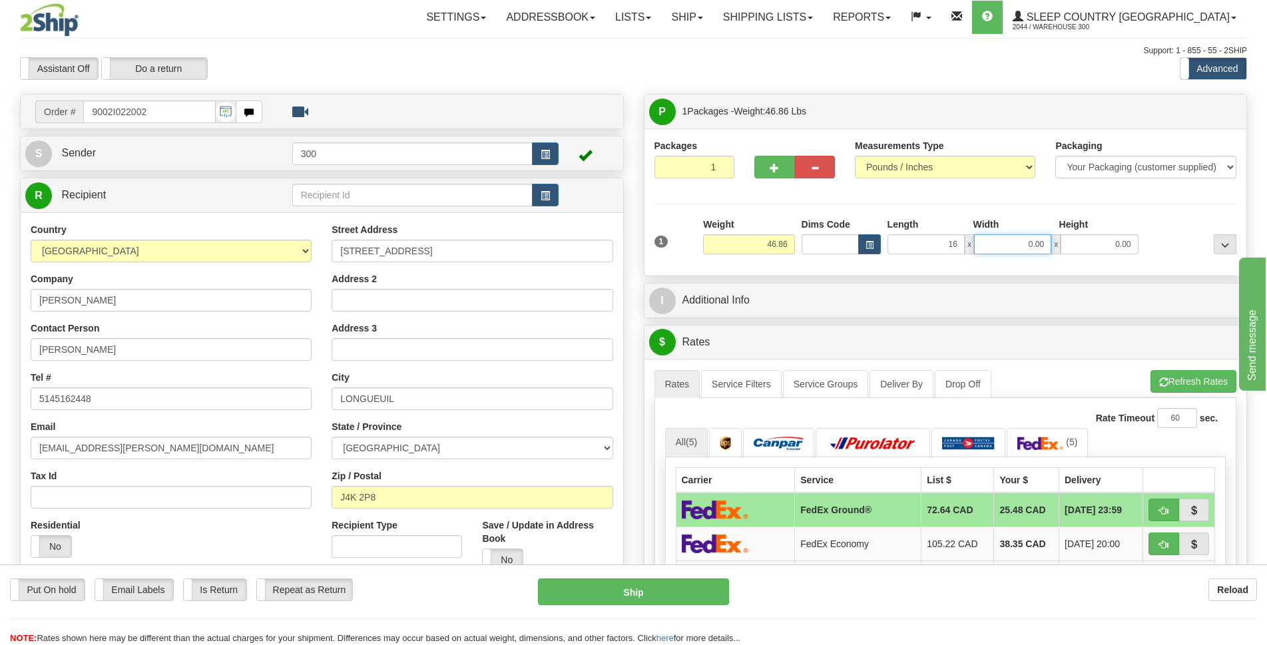
type input "16.00"
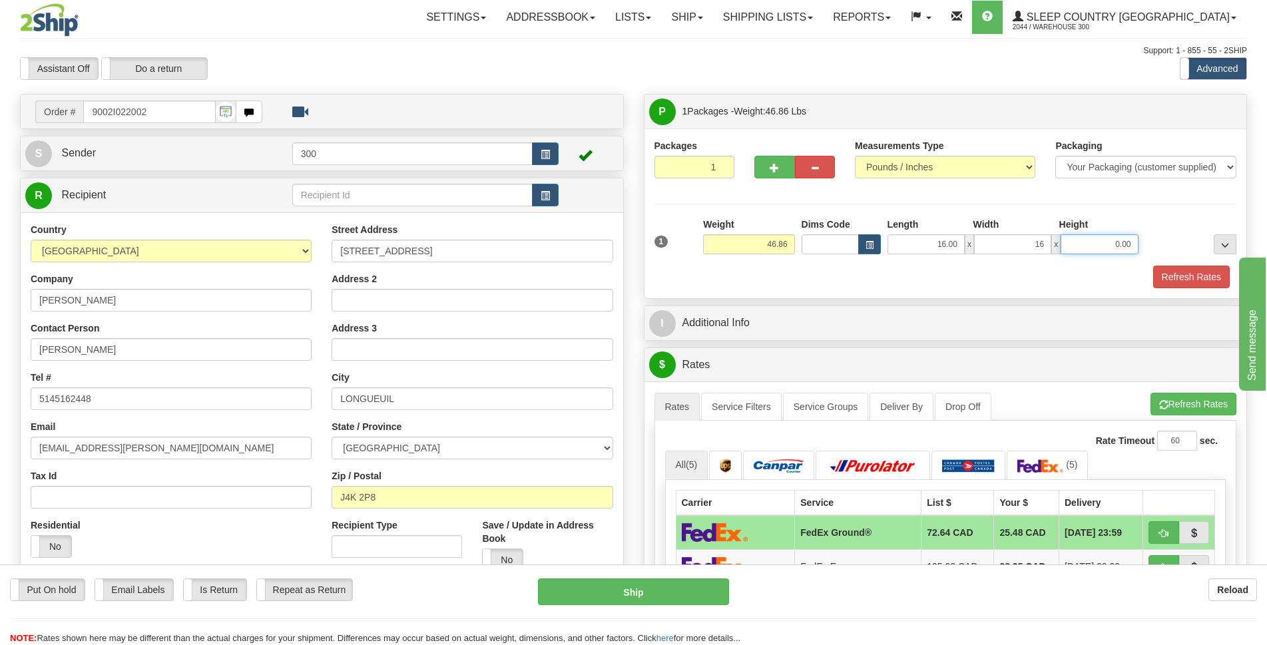
type input "16.00"
type input "40.00"
drag, startPoint x: 746, startPoint y: 405, endPoint x: 760, endPoint y: 406, distance: 13.3
click at [746, 405] on link "Service Filters" at bounding box center [741, 407] width 81 height 28
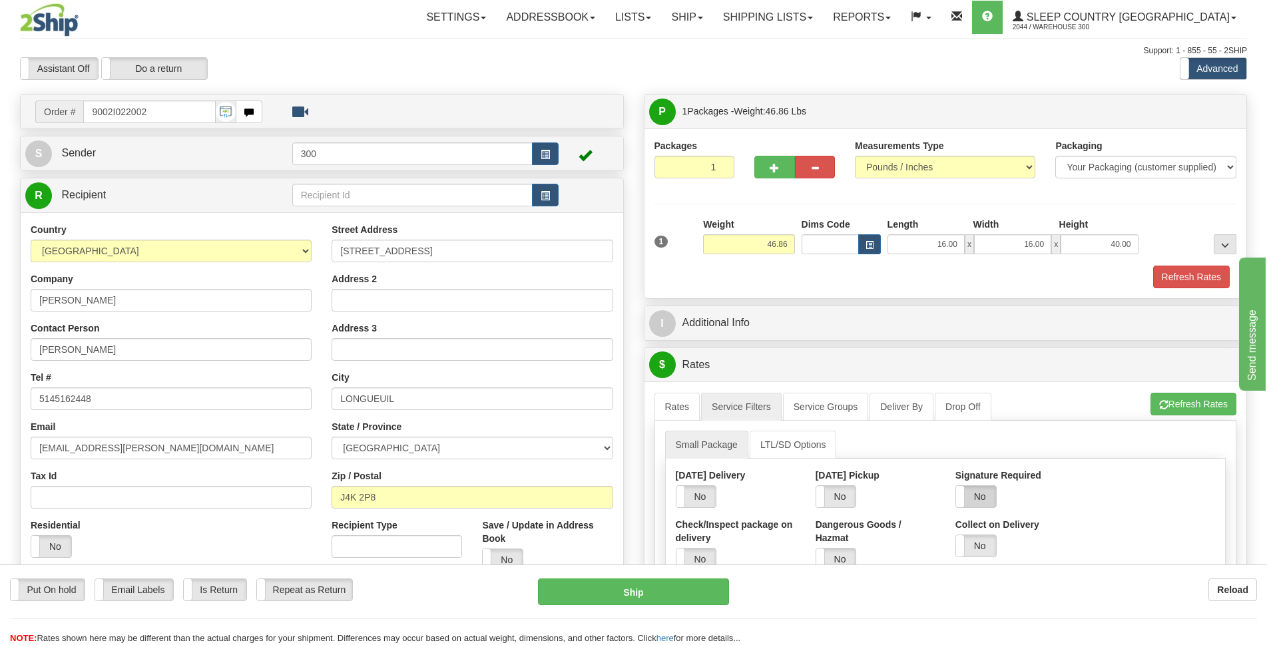
click at [978, 498] on label "No" at bounding box center [976, 496] width 40 height 21
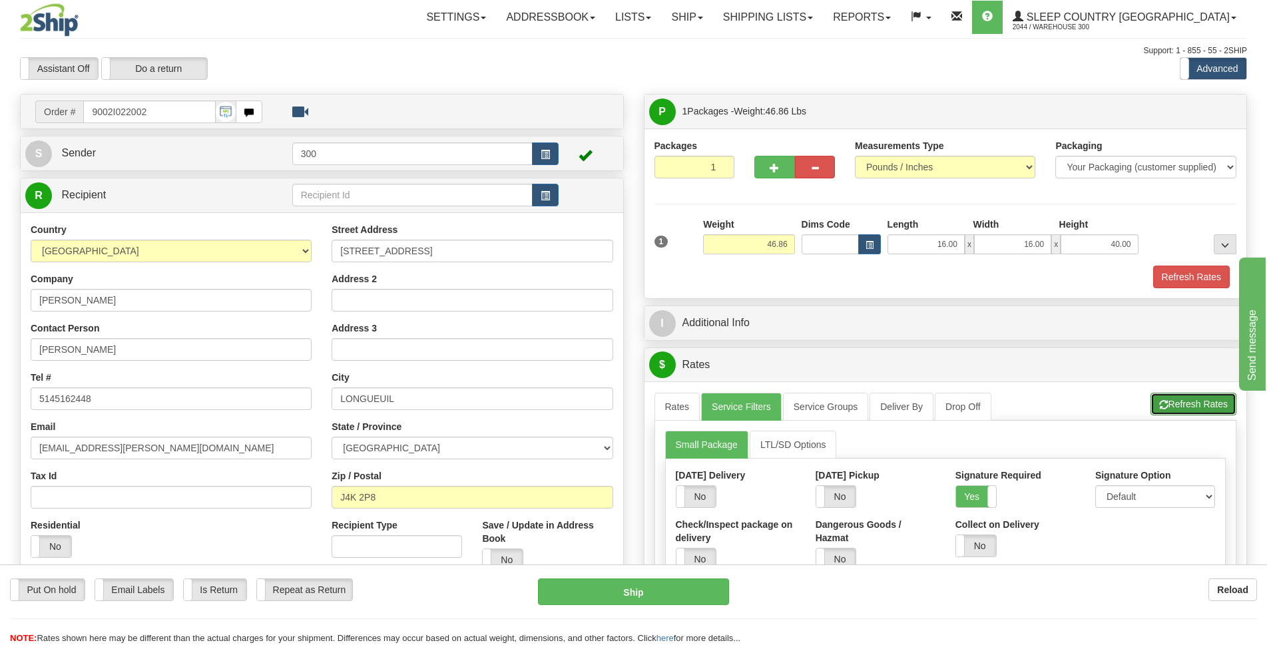
click at [1197, 405] on button "Refresh Rates" at bounding box center [1193, 404] width 86 height 23
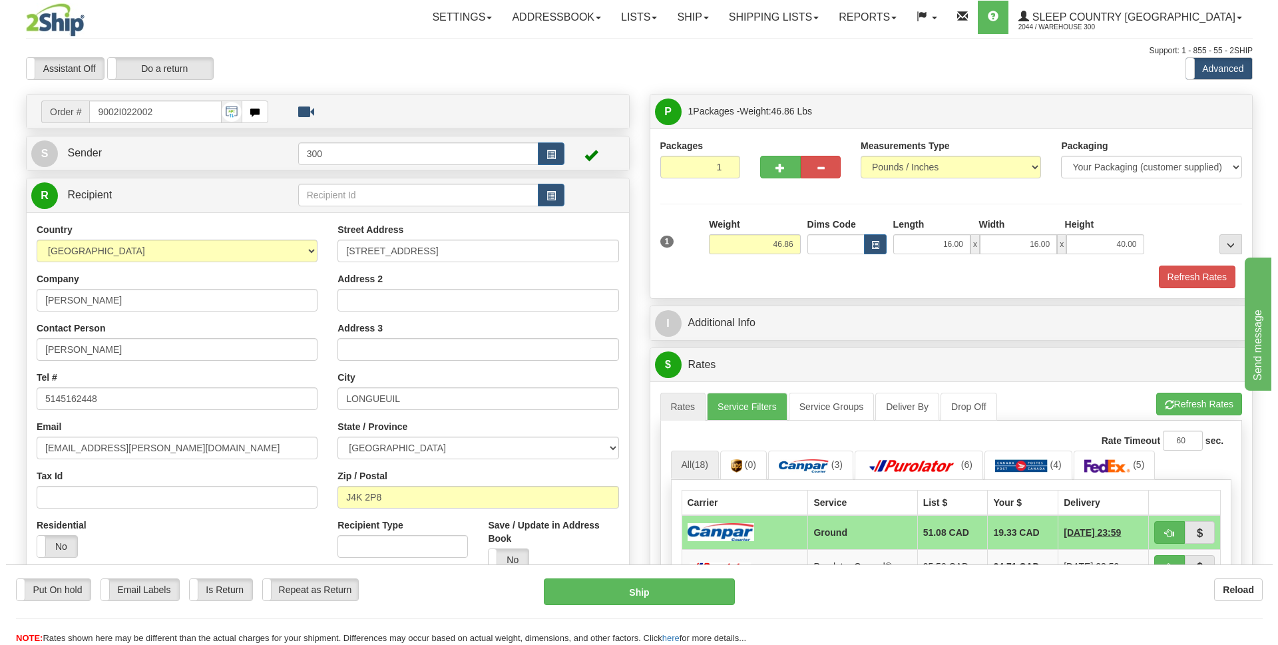
scroll to position [266, 0]
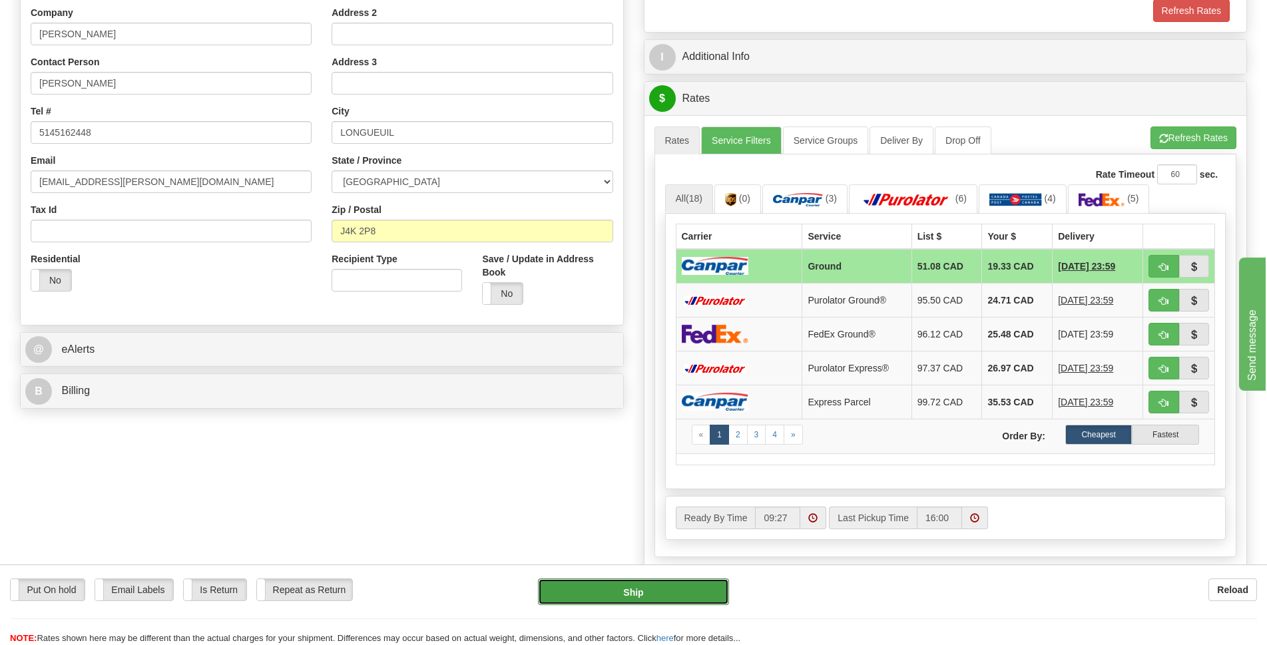
click at [660, 594] on button "Ship" at bounding box center [633, 591] width 191 height 27
type input "1"
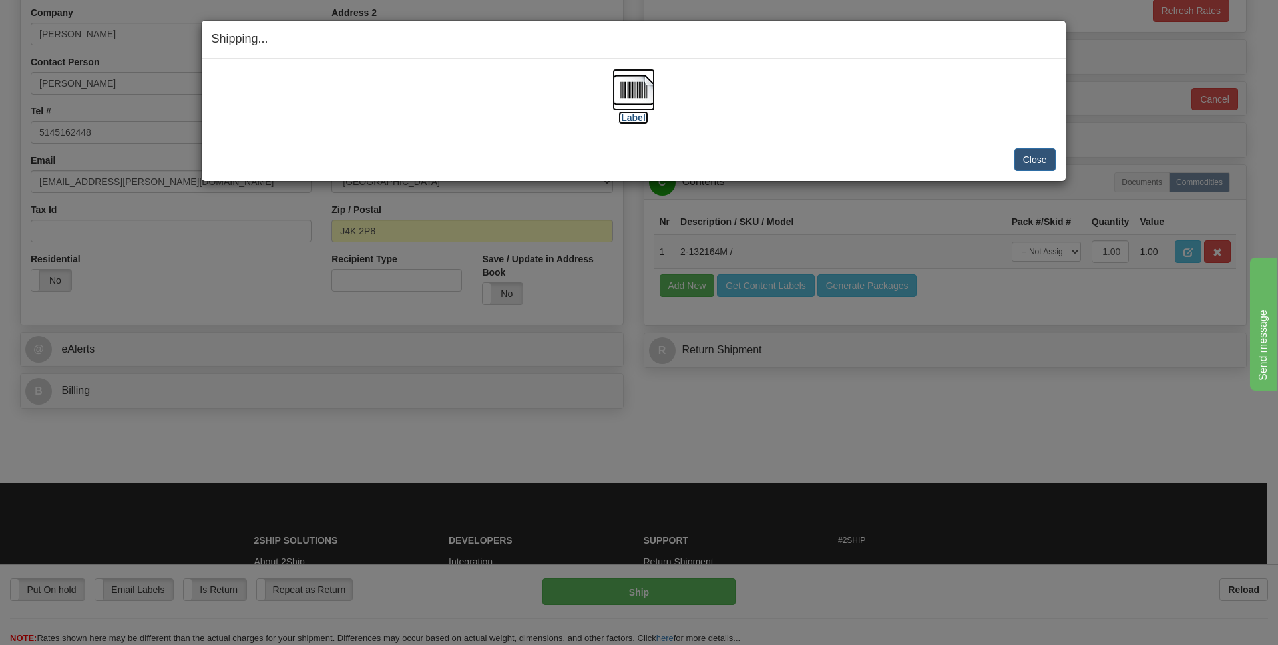
click at [633, 114] on label "[Label]" at bounding box center [633, 117] width 31 height 13
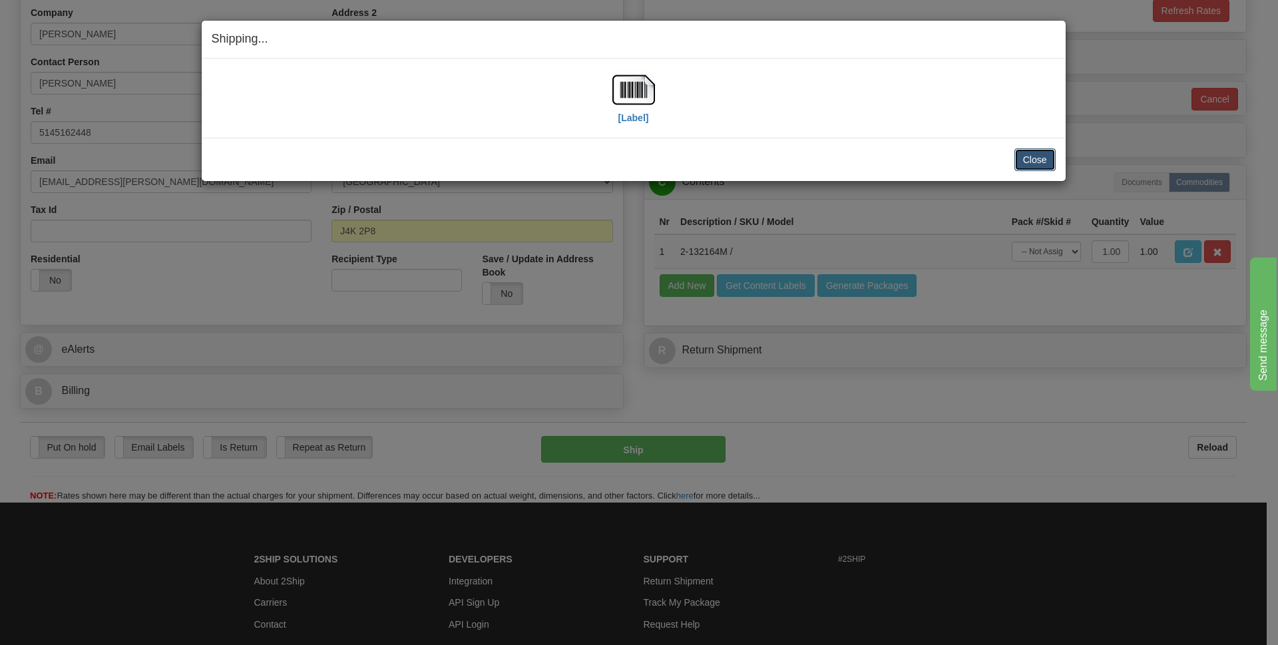
click at [1037, 158] on button "Close" at bounding box center [1034, 159] width 41 height 23
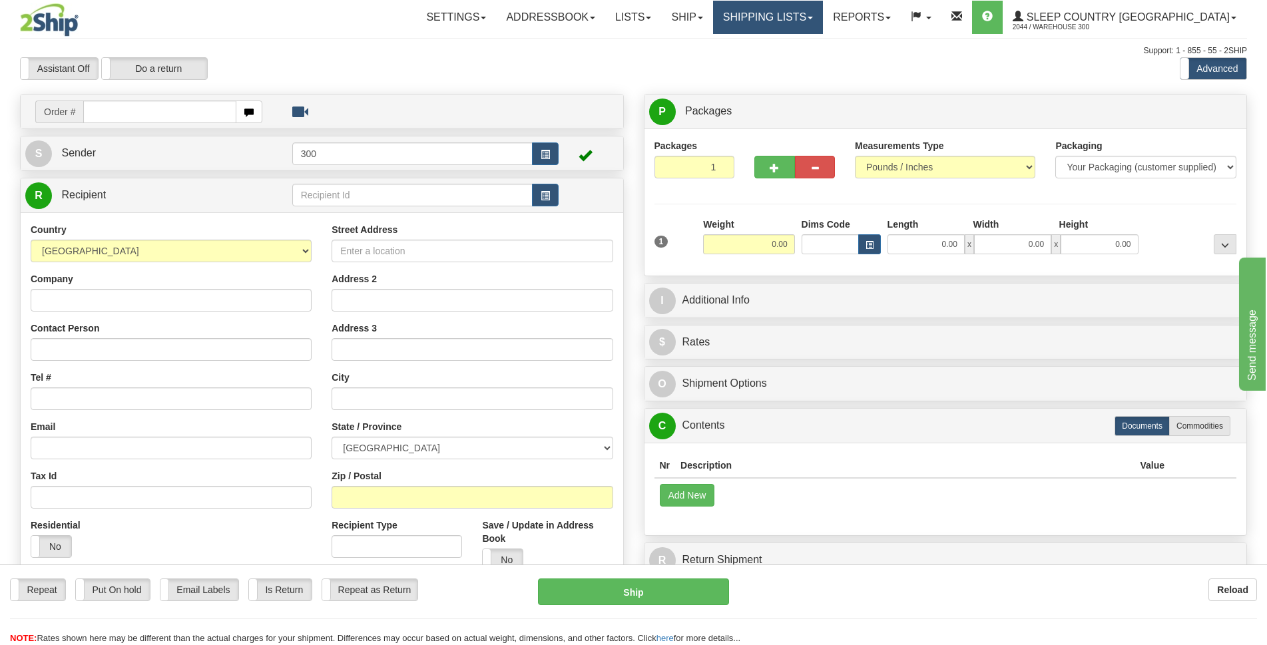
click at [823, 15] on link "Shipping lists" at bounding box center [768, 17] width 110 height 33
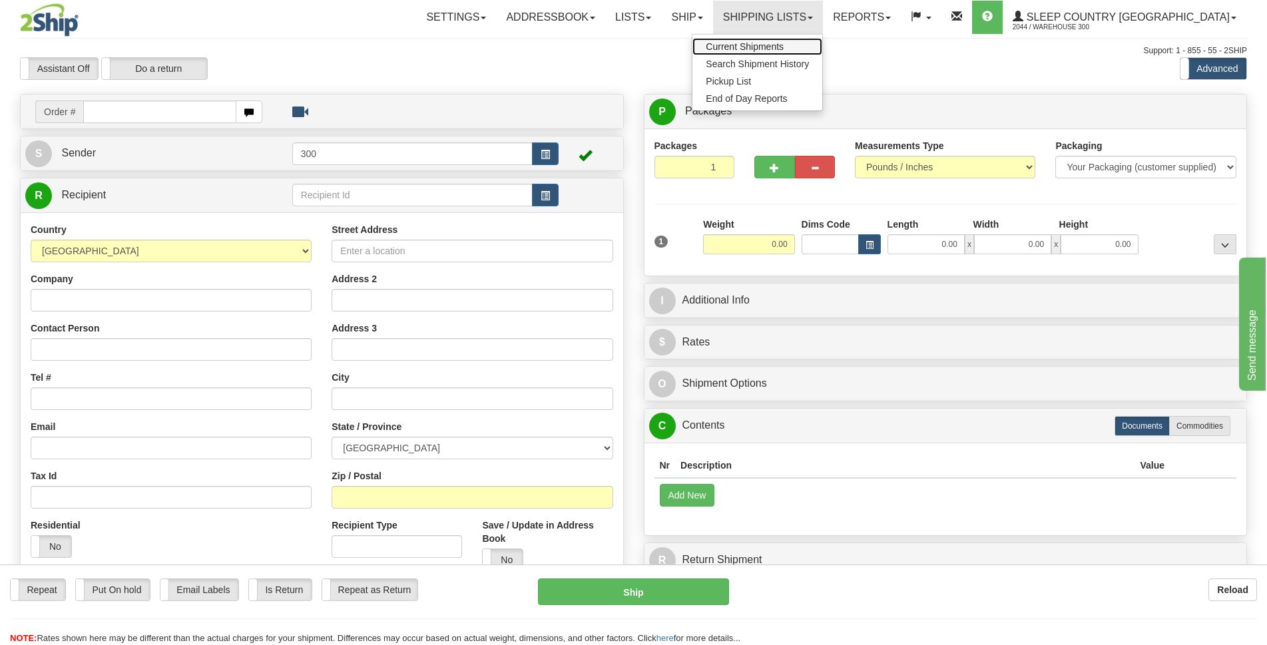
click at [783, 45] on span "Current Shipments" at bounding box center [745, 46] width 78 height 11
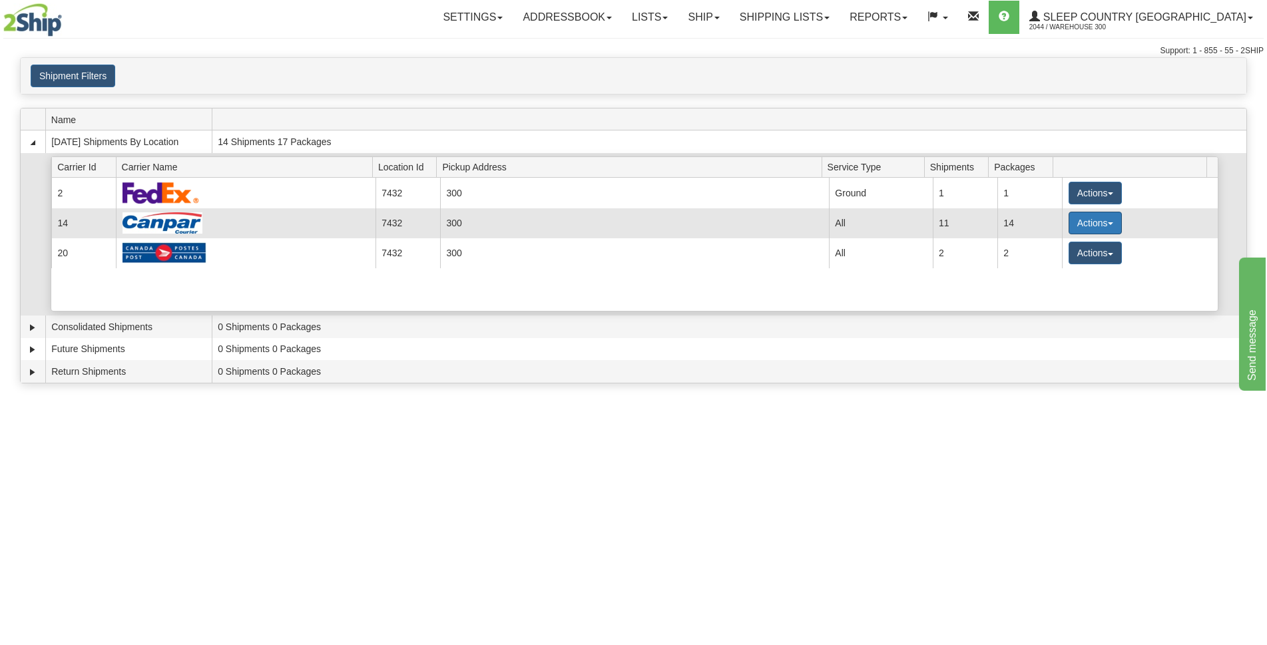
click at [1079, 229] on button "Actions" at bounding box center [1094, 223] width 53 height 23
click at [1044, 248] on span "Details" at bounding box center [1046, 247] width 36 height 9
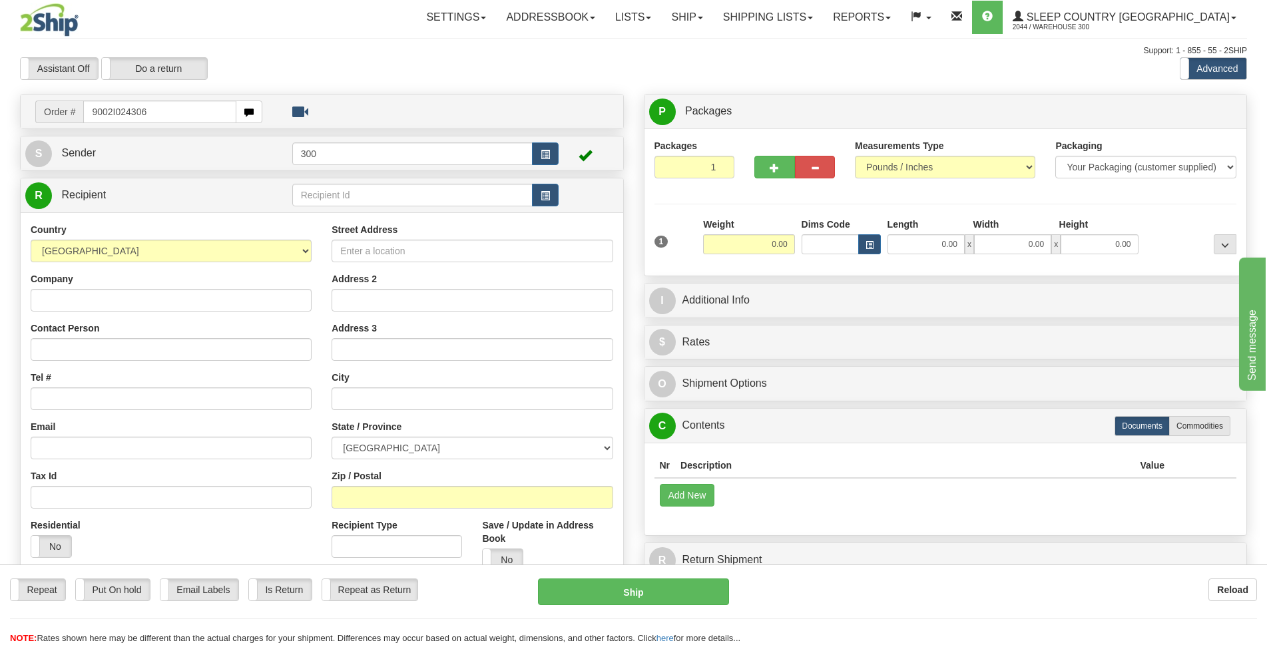
type input "9002I024306"
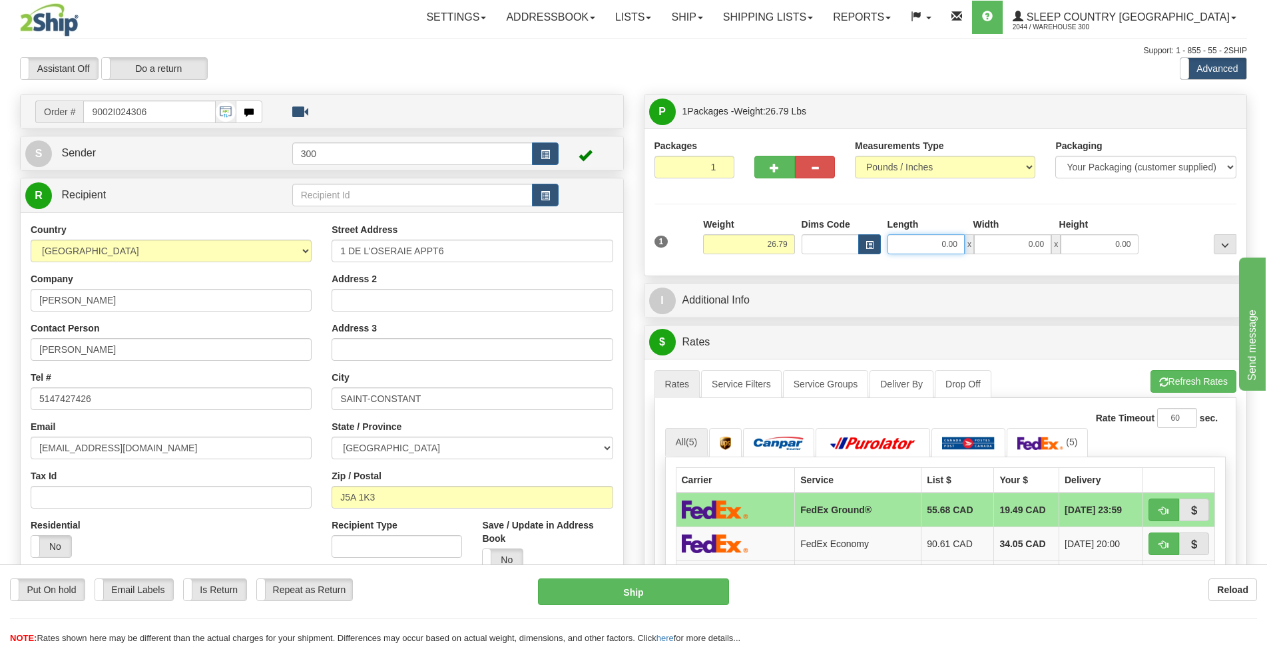
click at [927, 237] on input "0.00" at bounding box center [925, 244] width 77 height 20
type input "16.00"
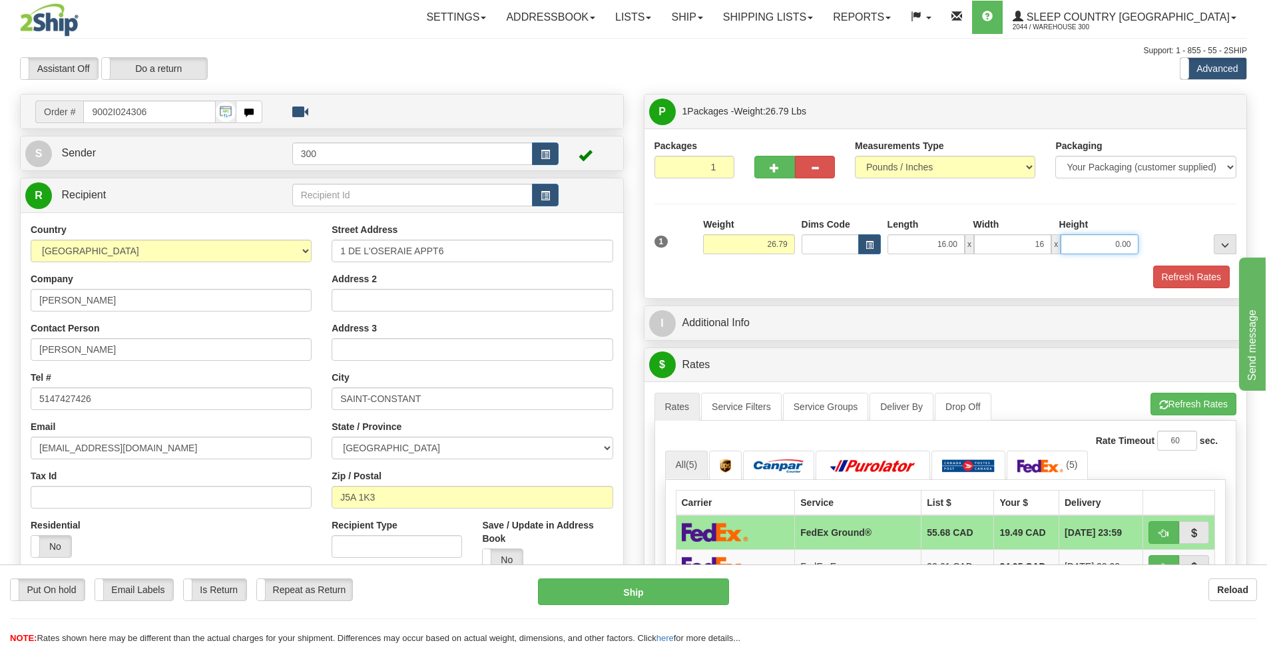
type input "16.00"
type input "40.00"
click at [746, 411] on link "Service Filters" at bounding box center [741, 407] width 81 height 28
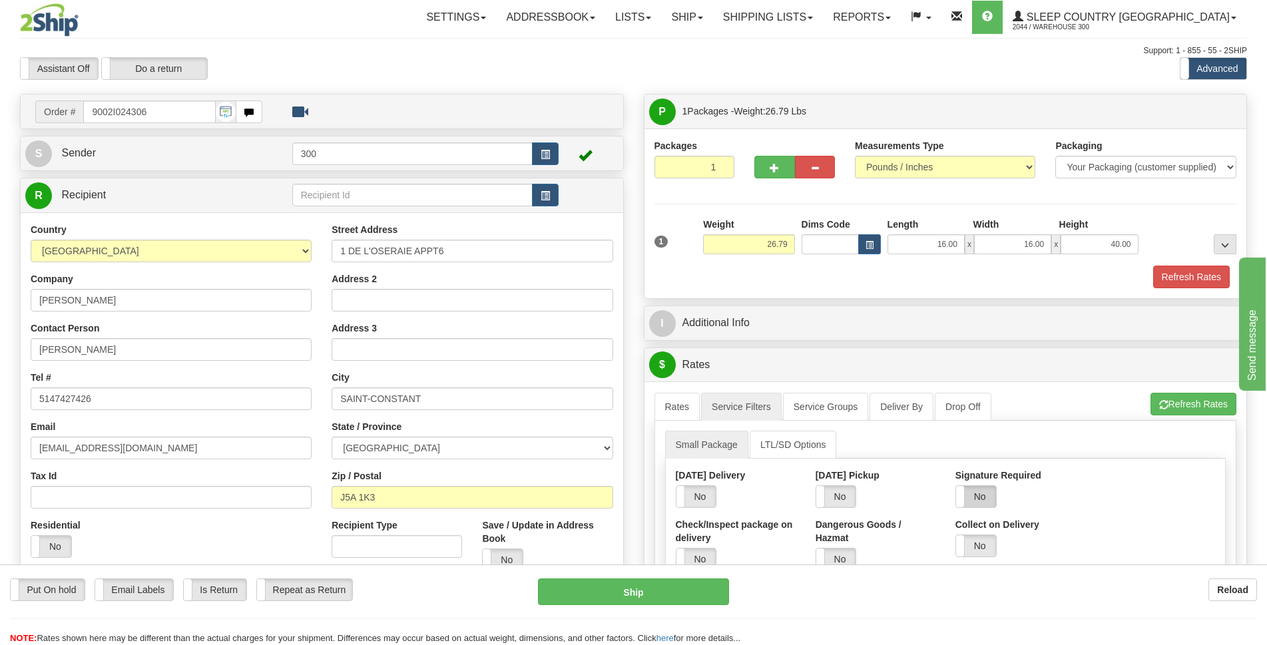
click at [979, 494] on label "No" at bounding box center [976, 496] width 40 height 21
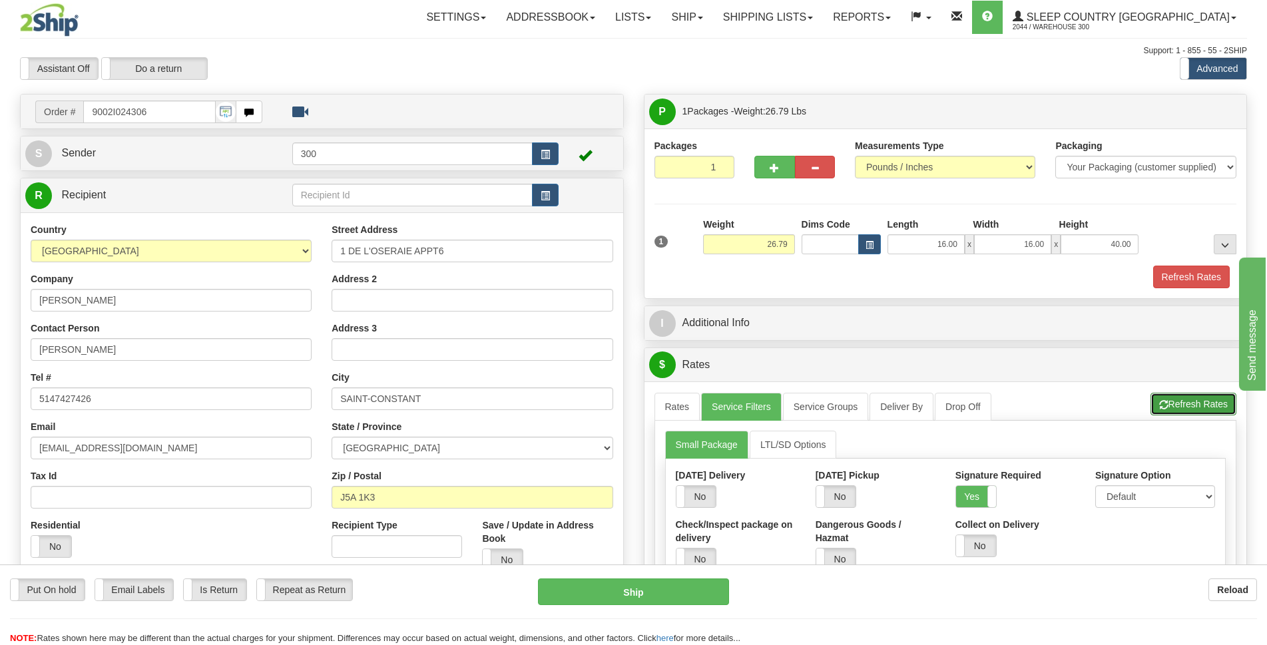
click at [1201, 411] on button "Refresh Rates" at bounding box center [1193, 404] width 86 height 23
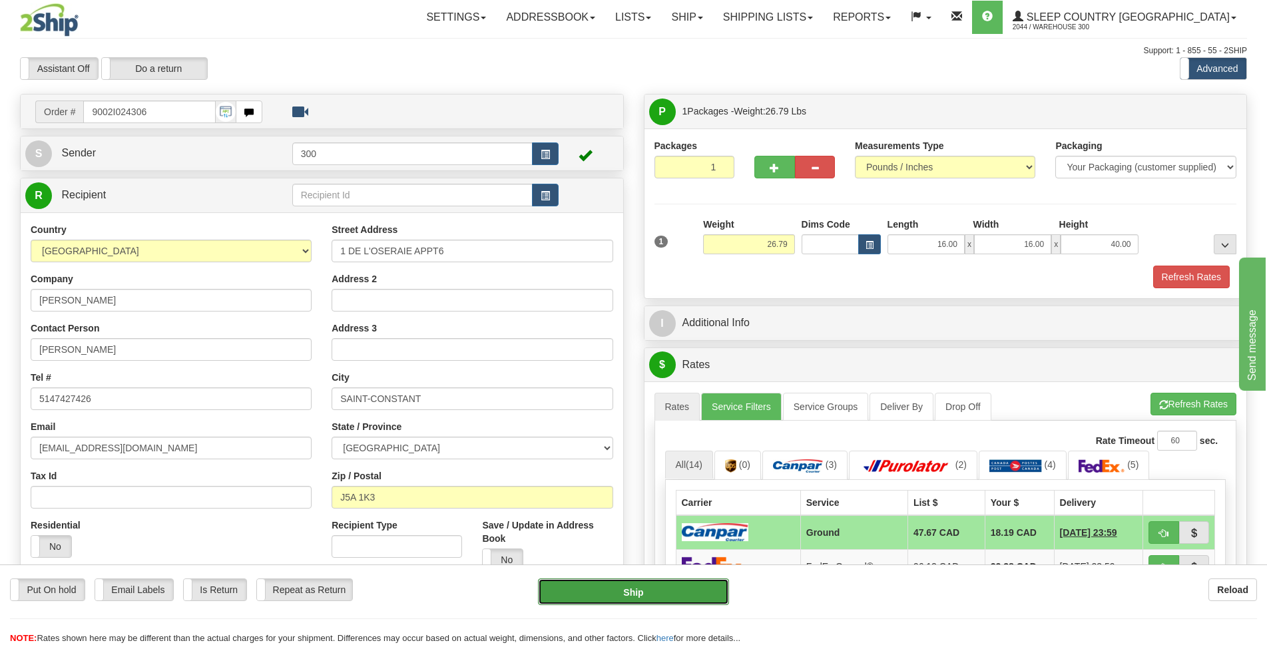
click at [590, 598] on button "Ship" at bounding box center [633, 591] width 191 height 27
type input "1"
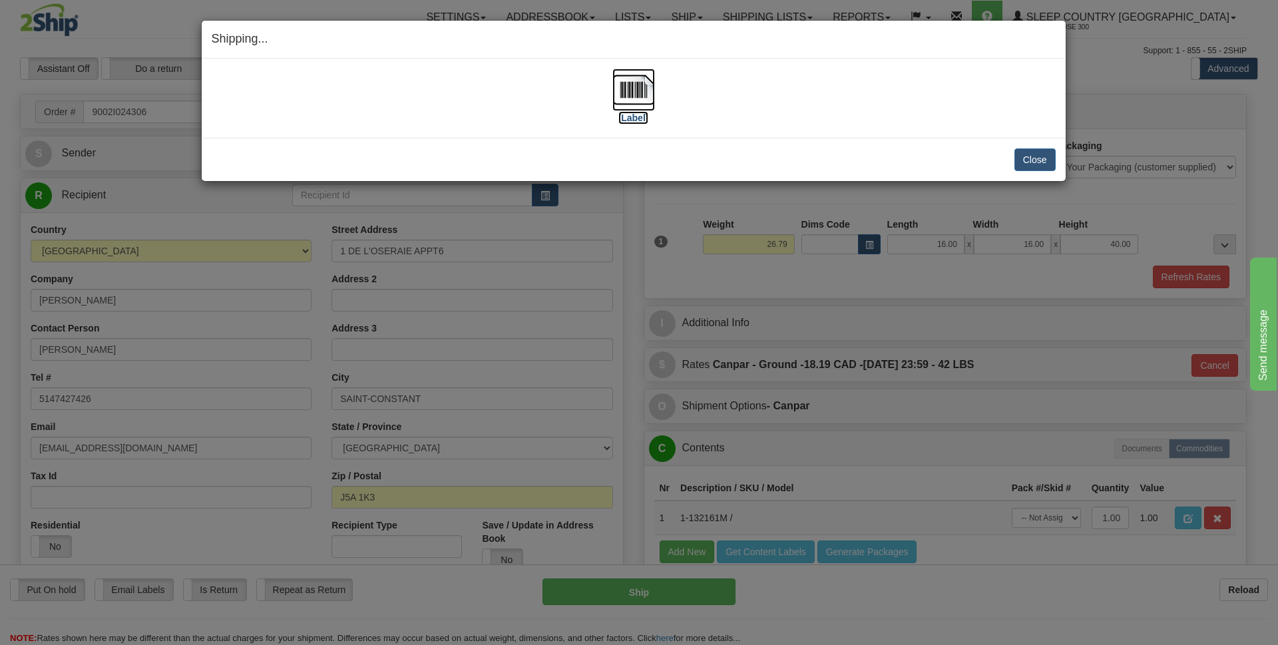
click at [634, 84] on img at bounding box center [633, 90] width 43 height 43
click at [1034, 158] on button "Close" at bounding box center [1034, 159] width 41 height 23
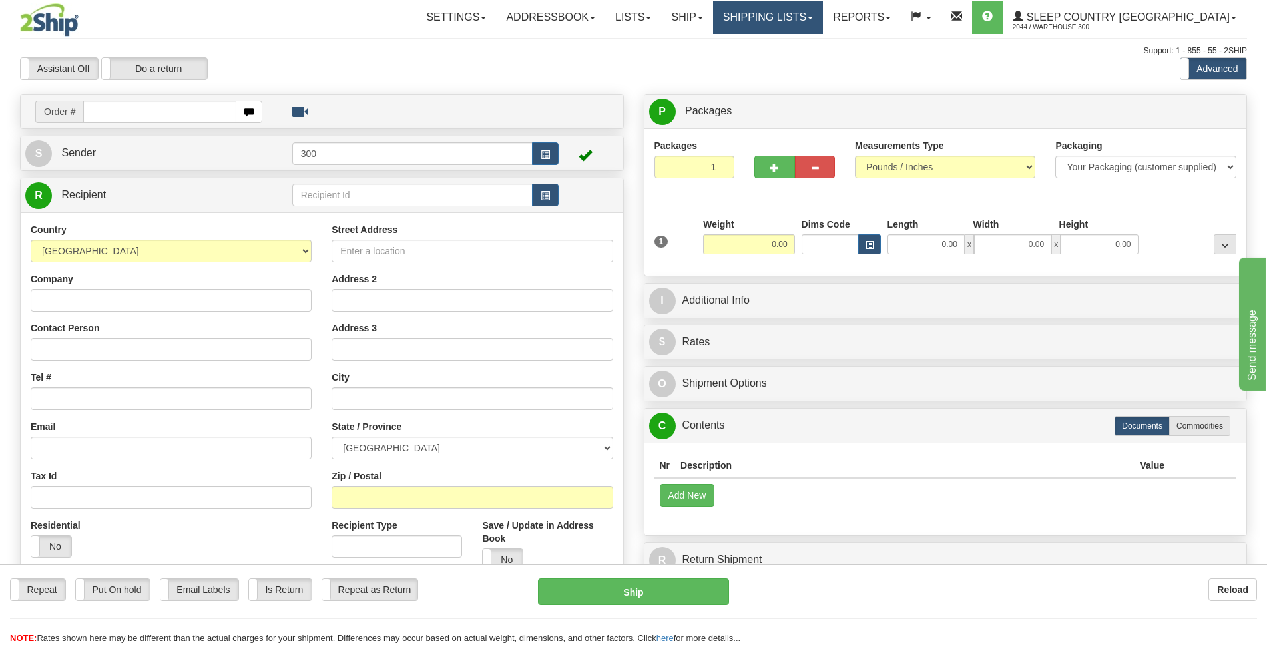
click at [823, 19] on link "Shipping lists" at bounding box center [768, 17] width 110 height 33
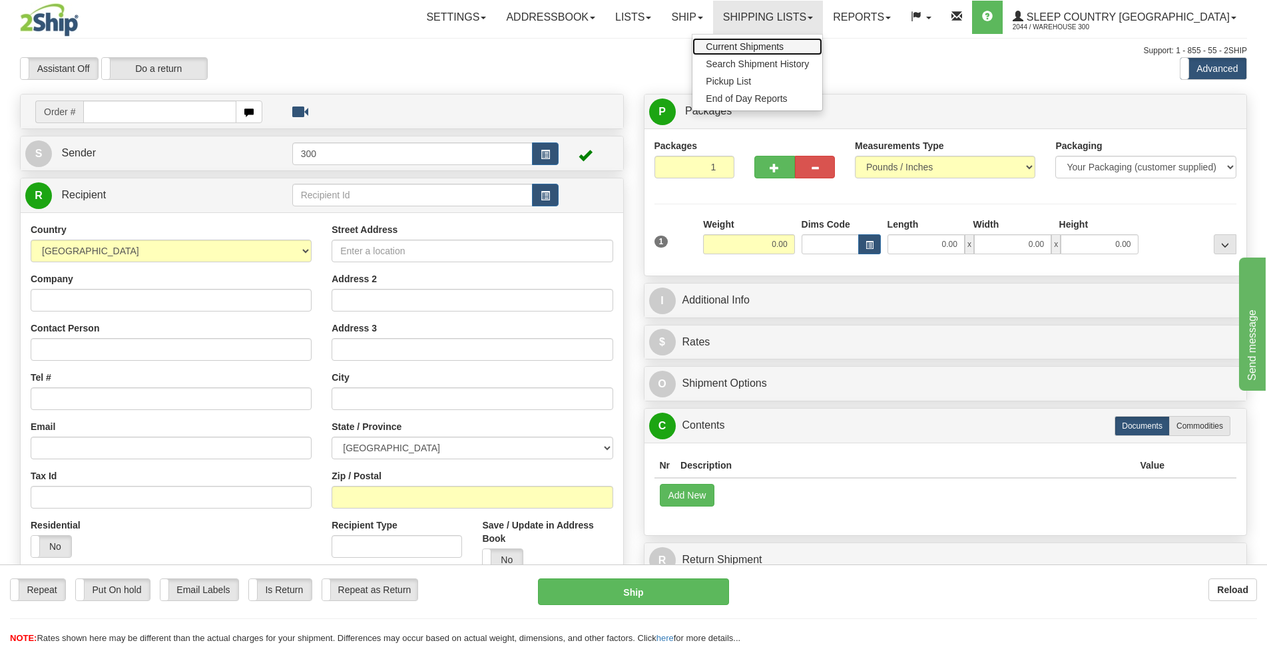
click at [783, 45] on span "Current Shipments" at bounding box center [745, 46] width 78 height 11
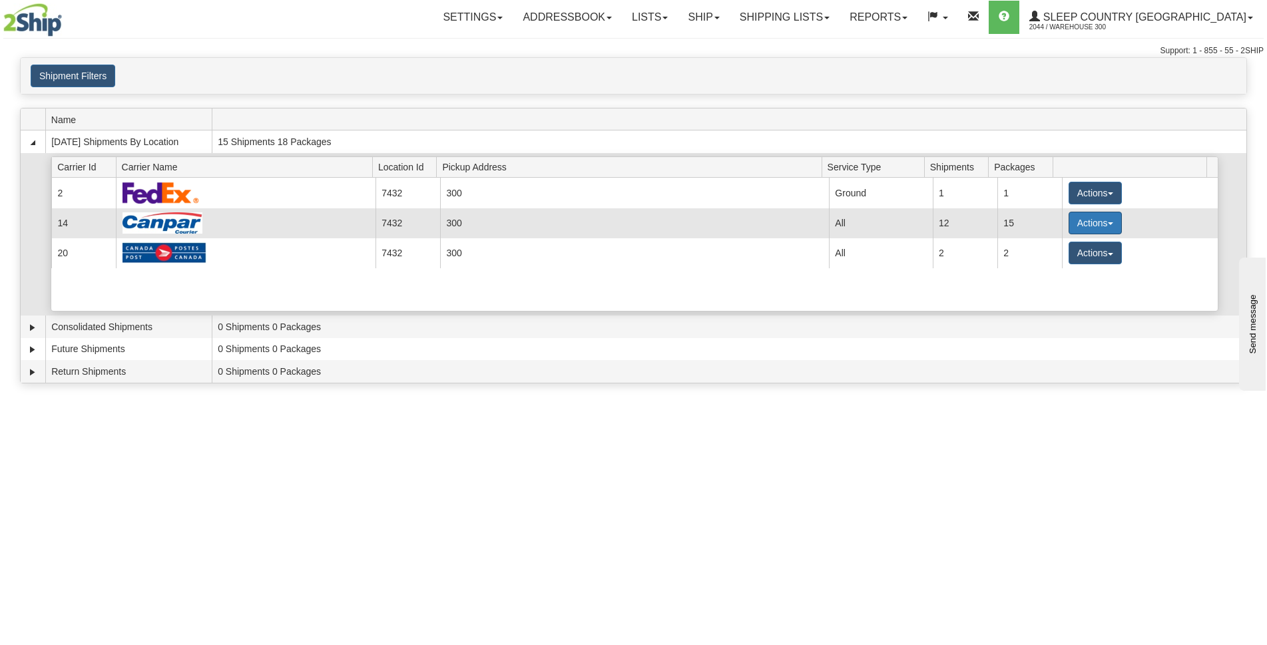
click at [1094, 216] on button "Actions" at bounding box center [1094, 223] width 53 height 23
click at [1043, 244] on span "Details" at bounding box center [1046, 247] width 36 height 9
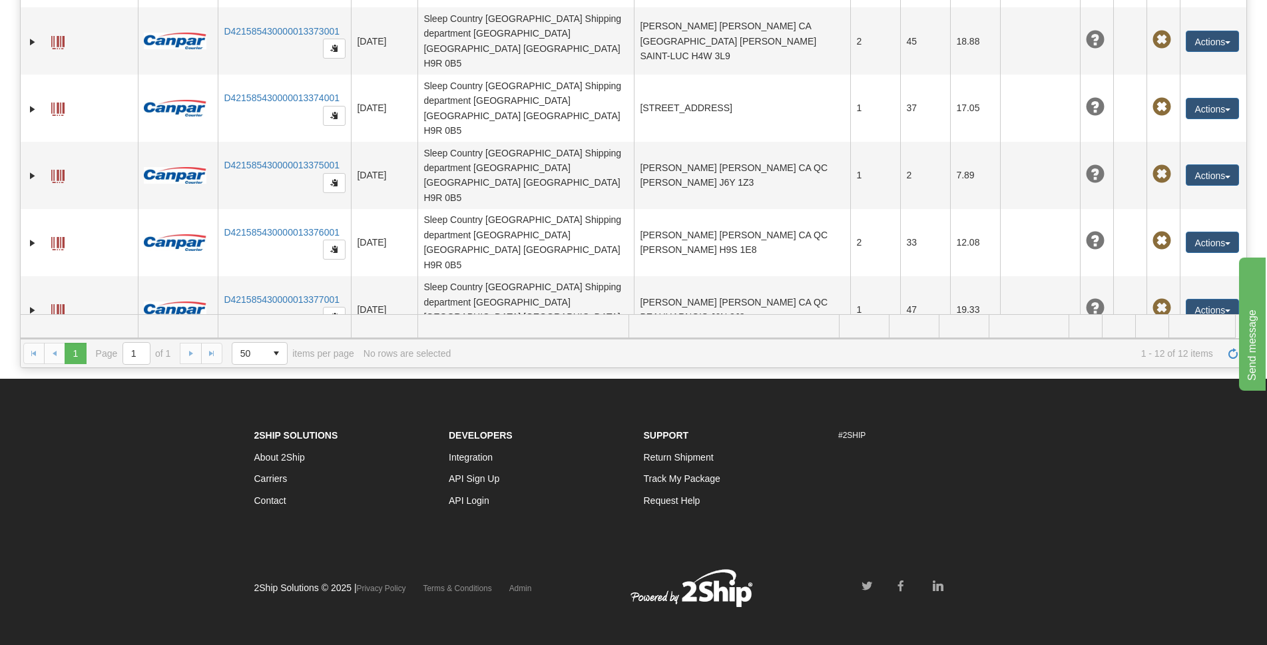
scroll to position [276, 0]
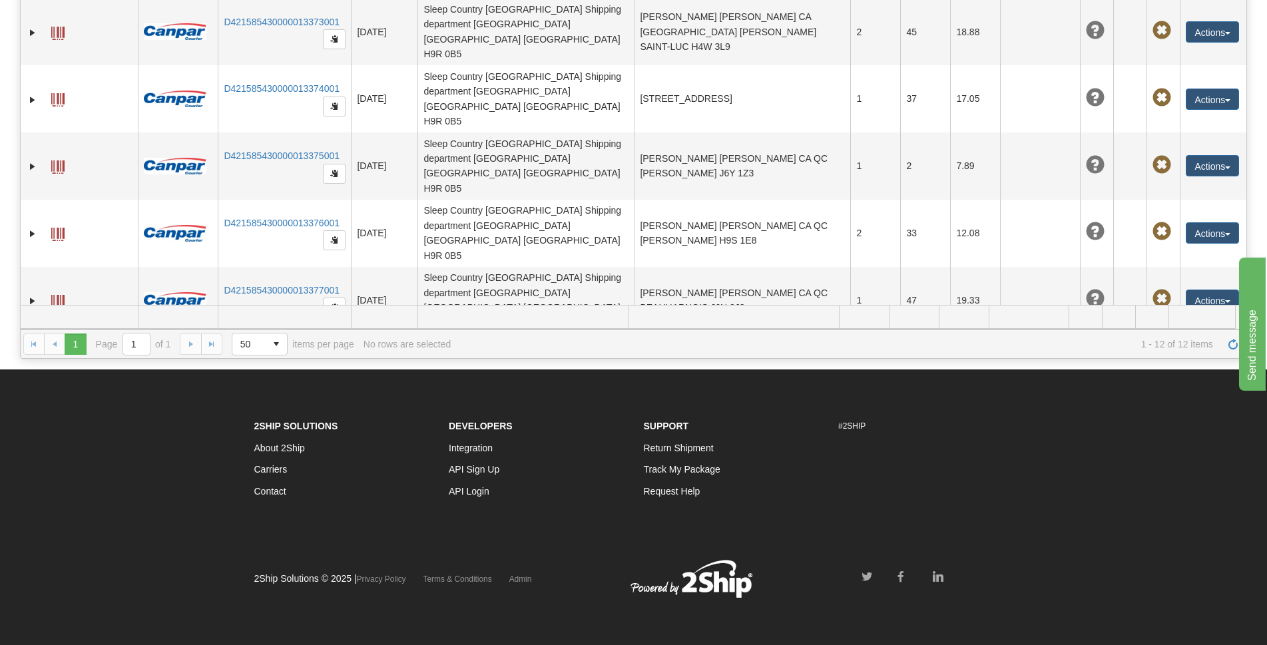
click at [1213, 558] on button "Actions" at bounding box center [1212, 568] width 53 height 21
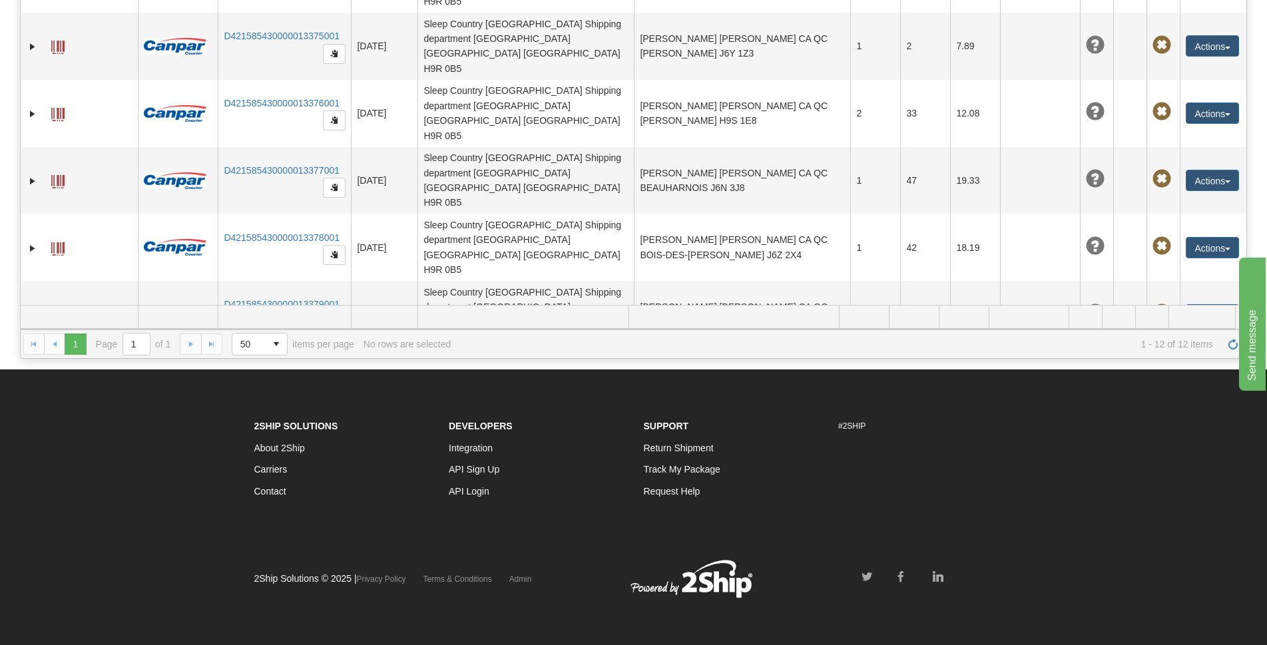
click at [1154, 465] on link "Edit" at bounding box center [1185, 473] width 107 height 17
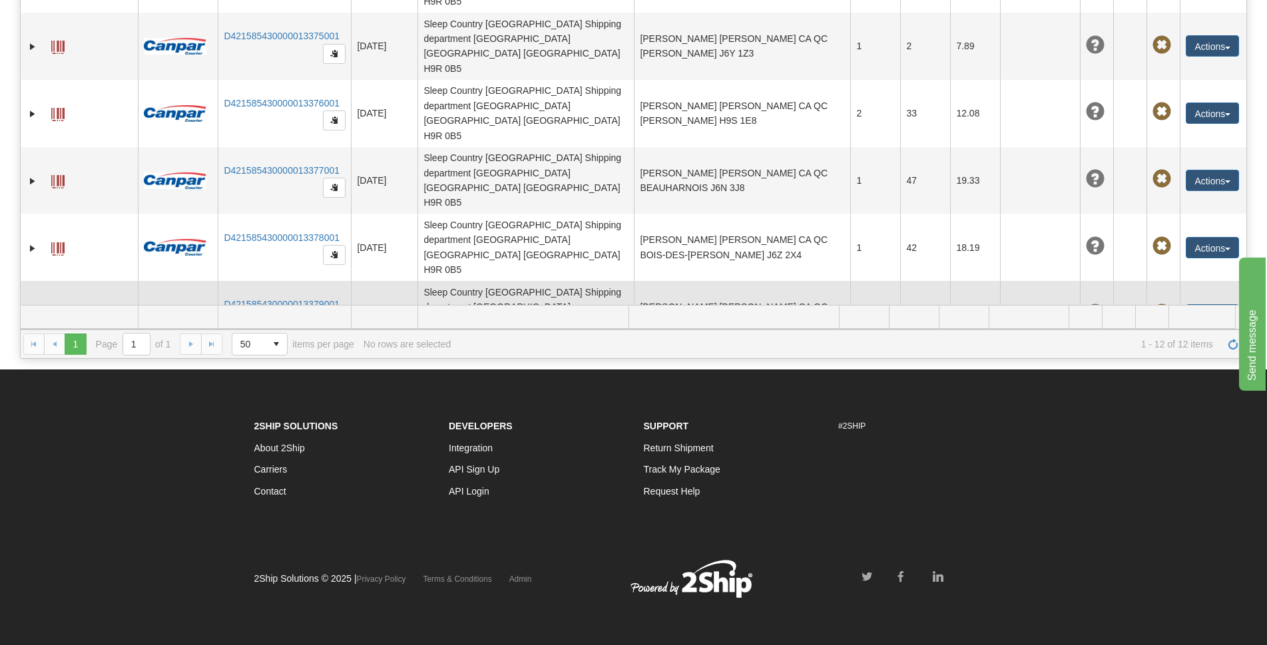
scroll to position [125, 0]
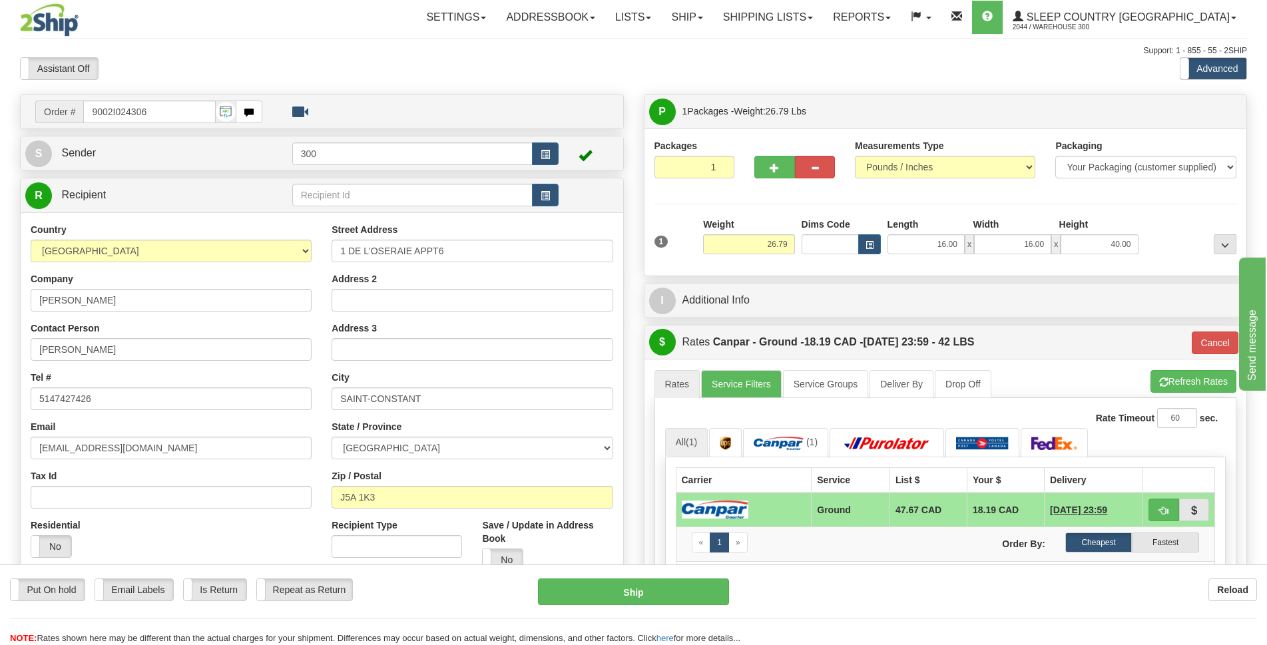
scroll to position [67, 0]
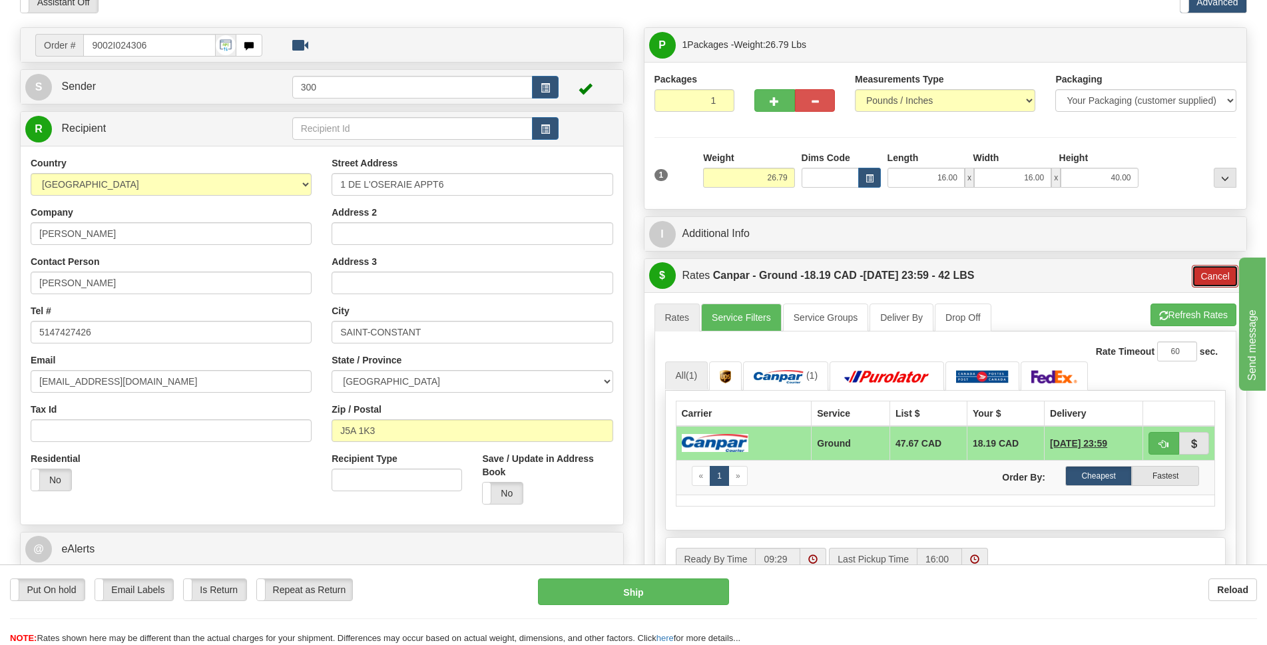
click at [1228, 275] on button "Cancel" at bounding box center [1215, 276] width 47 height 23
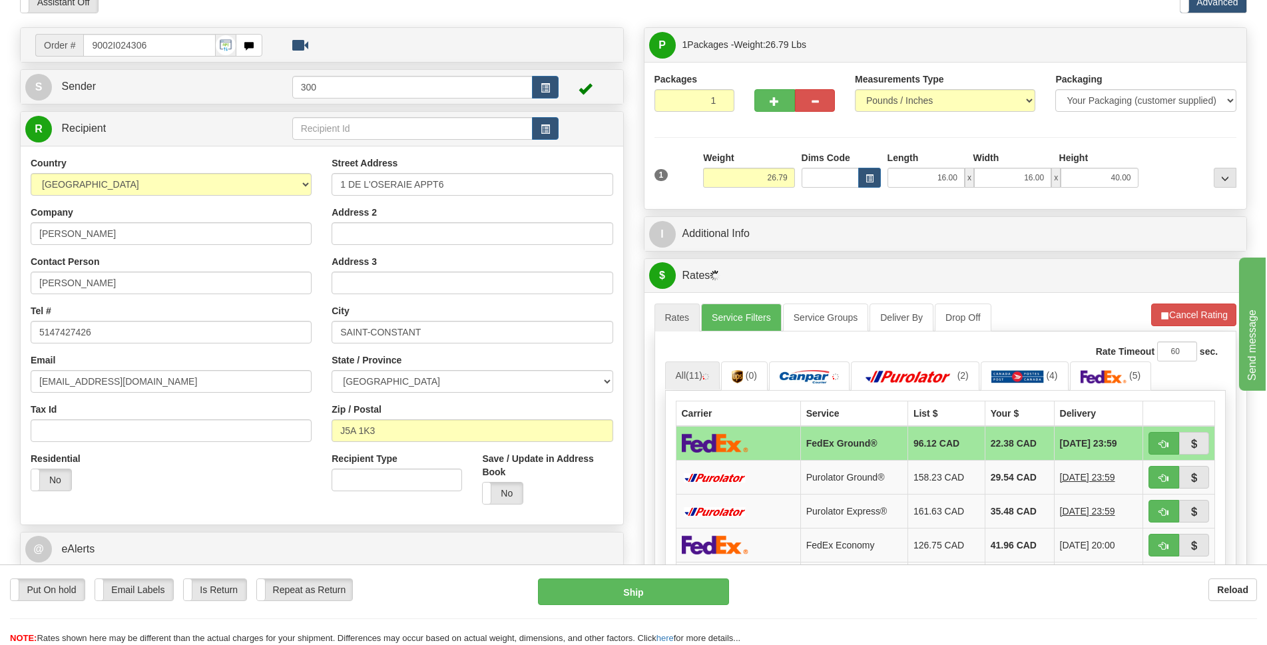
scroll to position [0, 0]
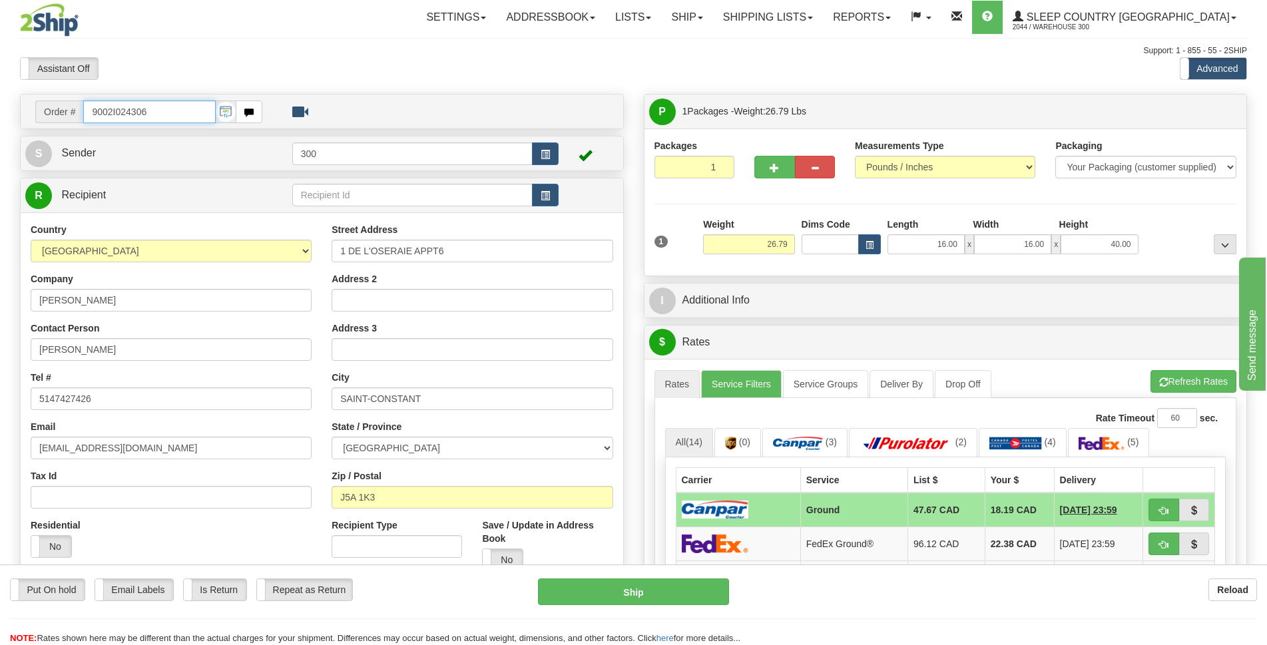
drag, startPoint x: 101, startPoint y: 124, endPoint x: 74, endPoint y: 124, distance: 27.3
click at [74, 124] on td "Order # 9002I024306" at bounding box center [321, 111] width 593 height 27
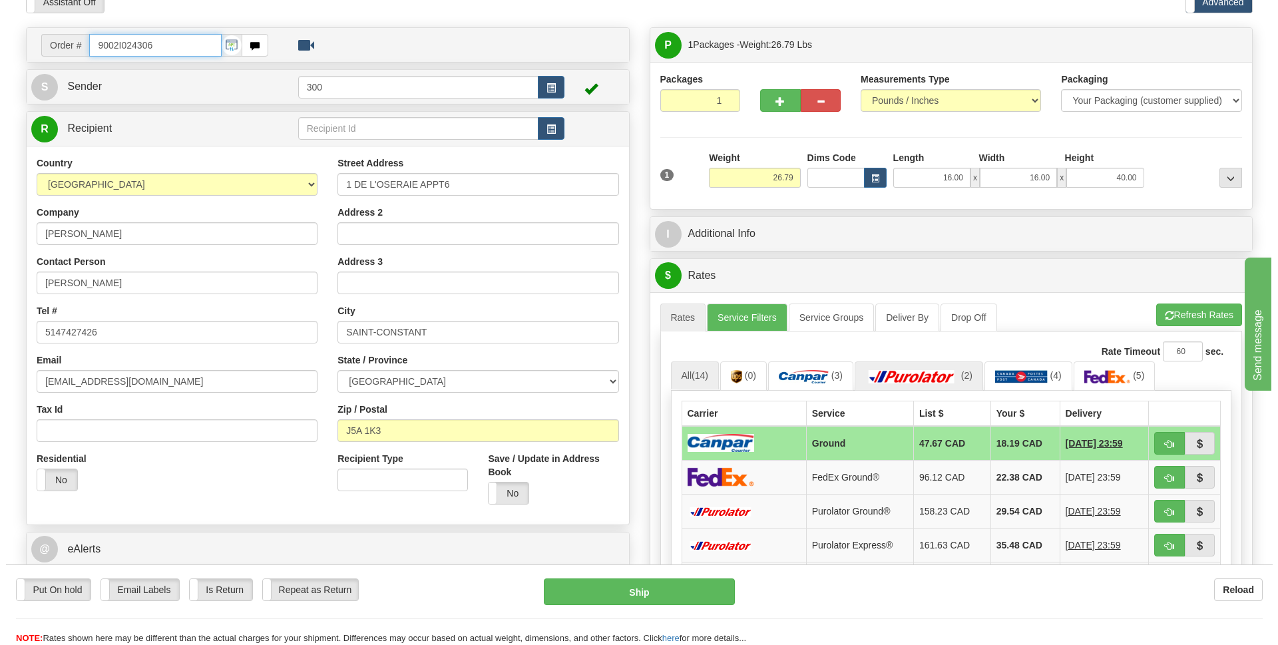
scroll to position [133, 0]
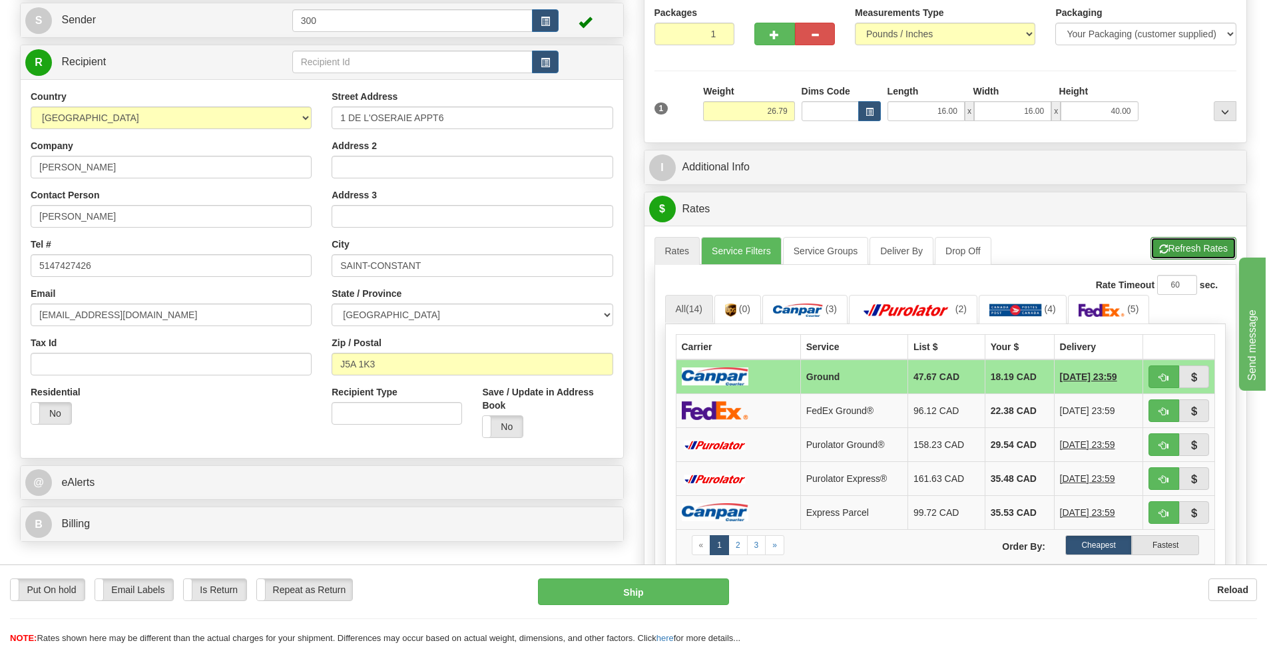
click at [1205, 247] on button "Refresh Rates" at bounding box center [1193, 248] width 86 height 23
click at [758, 248] on link "Service Filters" at bounding box center [741, 251] width 81 height 28
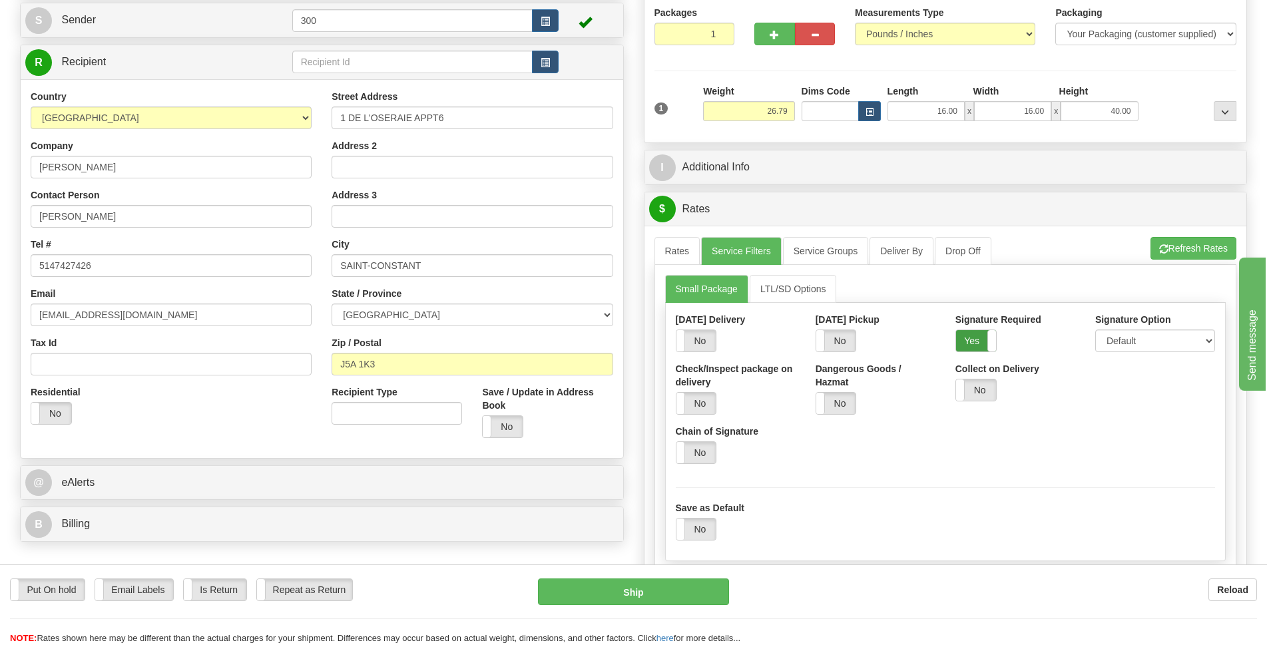
click at [968, 337] on label "Yes" at bounding box center [976, 340] width 40 height 21
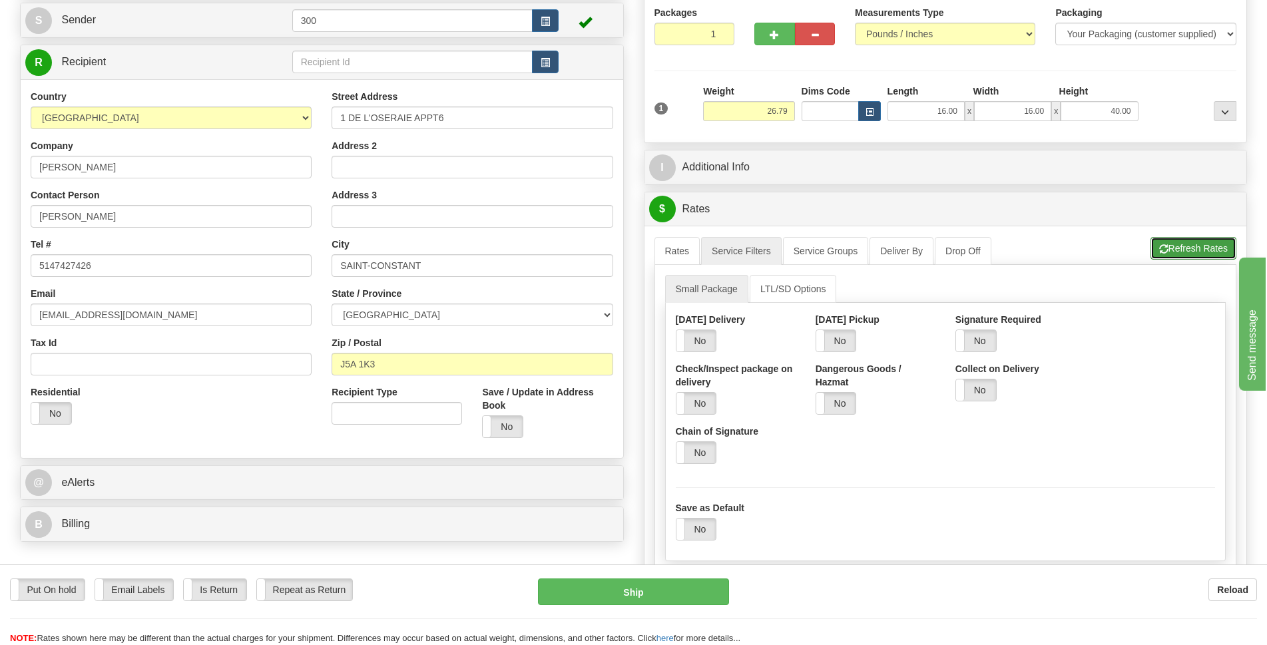
click at [1204, 255] on button "Refresh Rates" at bounding box center [1193, 248] width 86 height 23
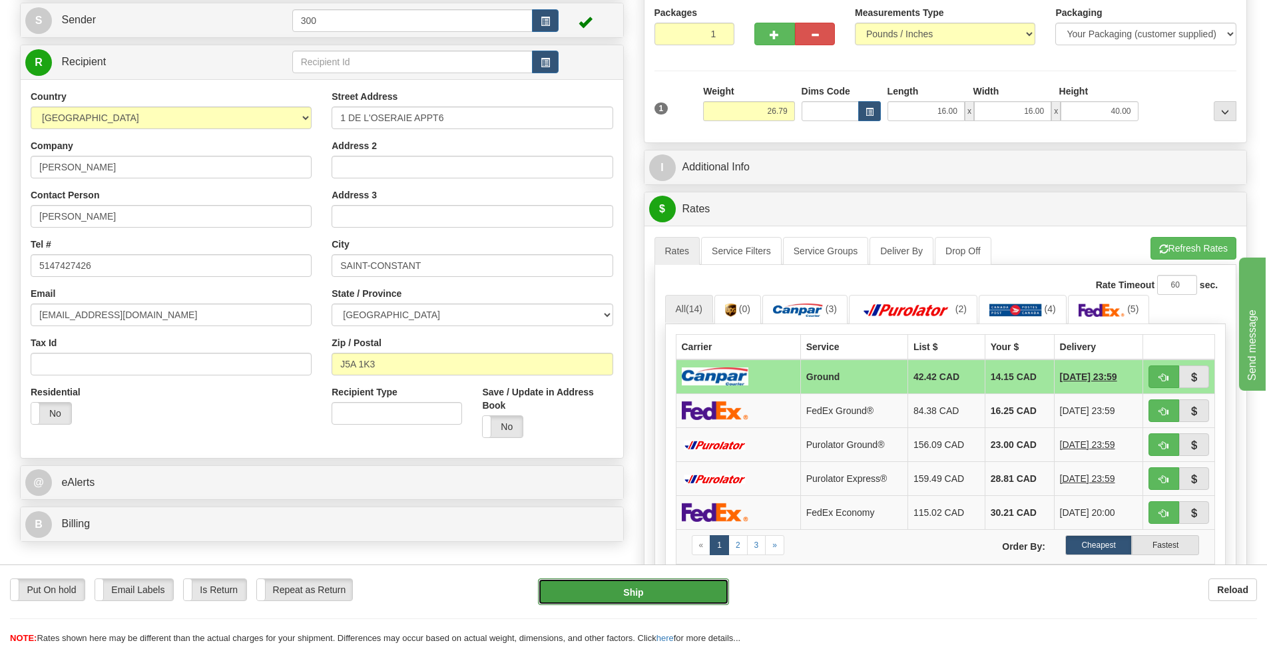
click at [652, 588] on button "Ship" at bounding box center [633, 591] width 191 height 27
type input "1"
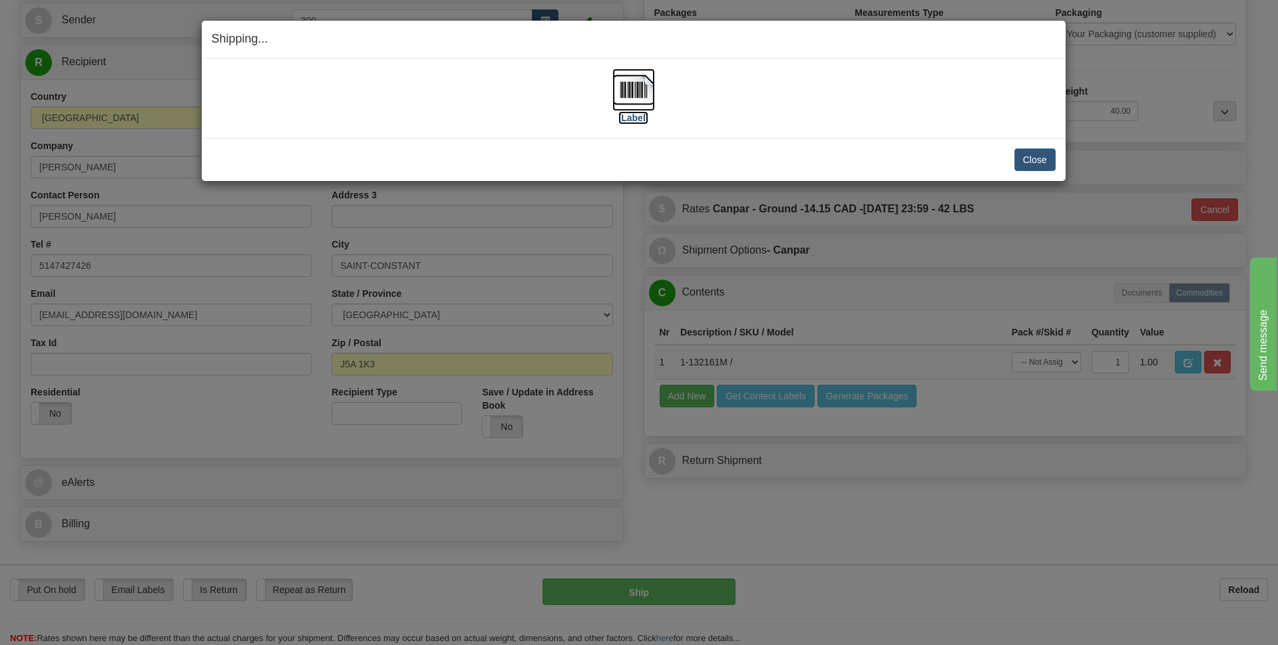
click at [634, 89] on img at bounding box center [633, 90] width 43 height 43
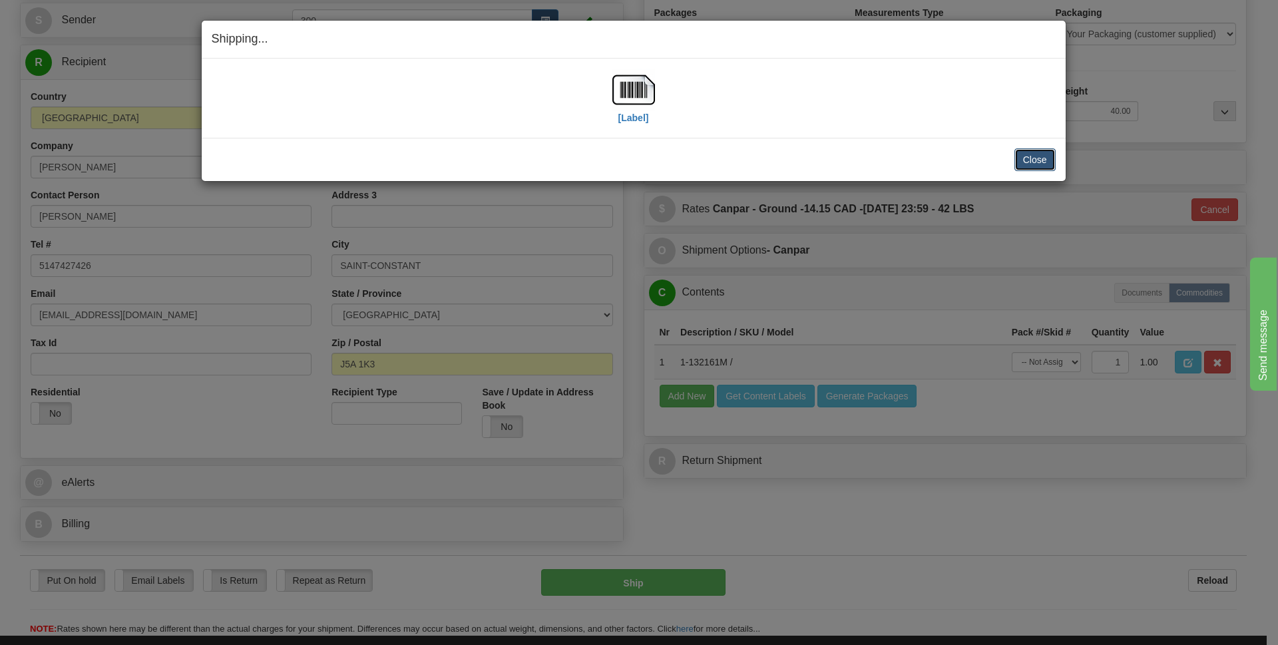
click at [1038, 166] on button "Close" at bounding box center [1034, 159] width 41 height 23
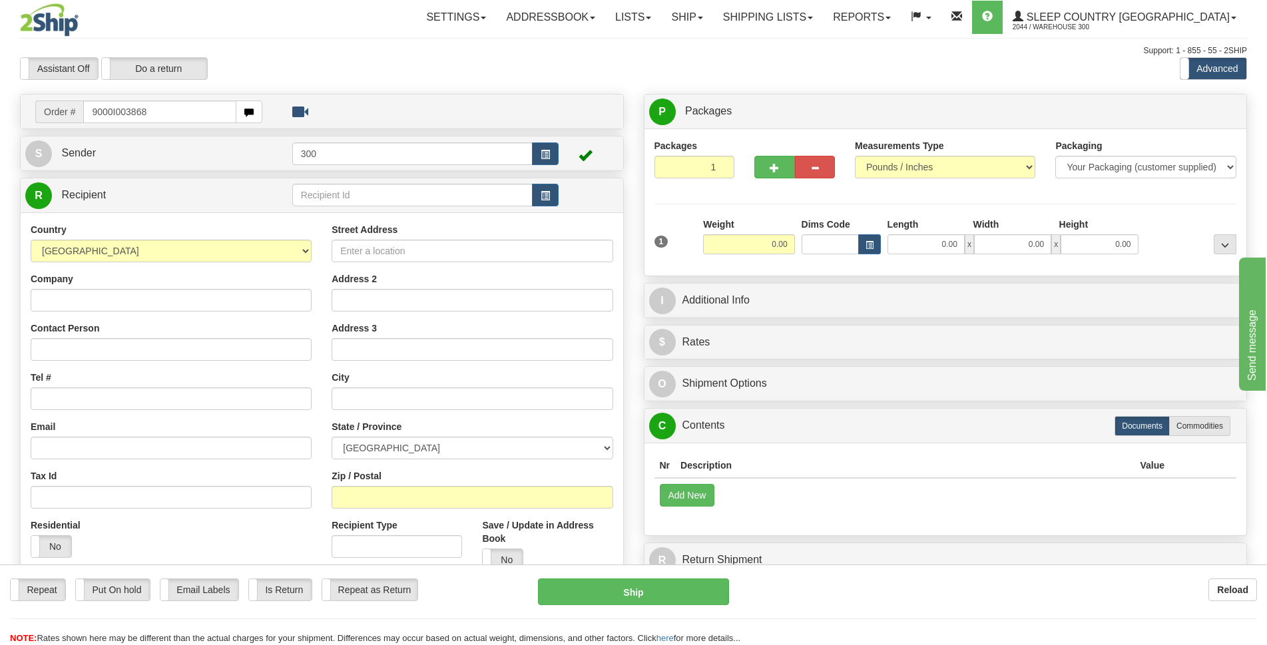
type input "9000I003868"
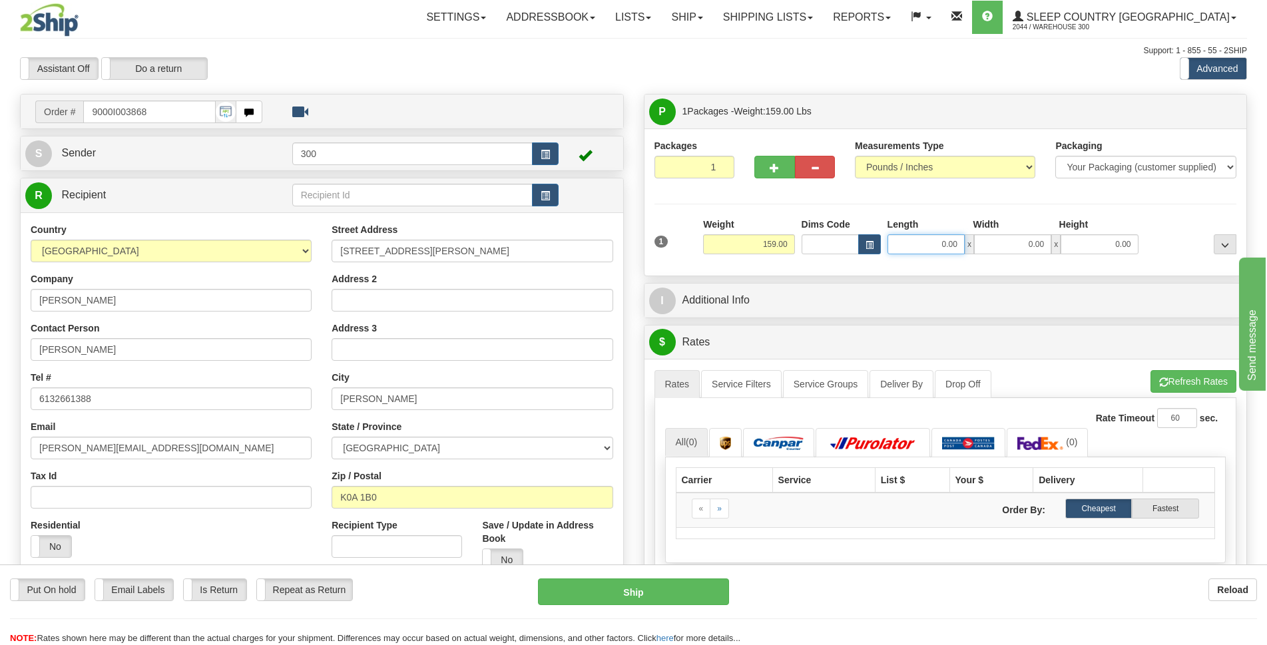
click at [945, 247] on input "0.00" at bounding box center [925, 244] width 77 height 20
type input "40.00"
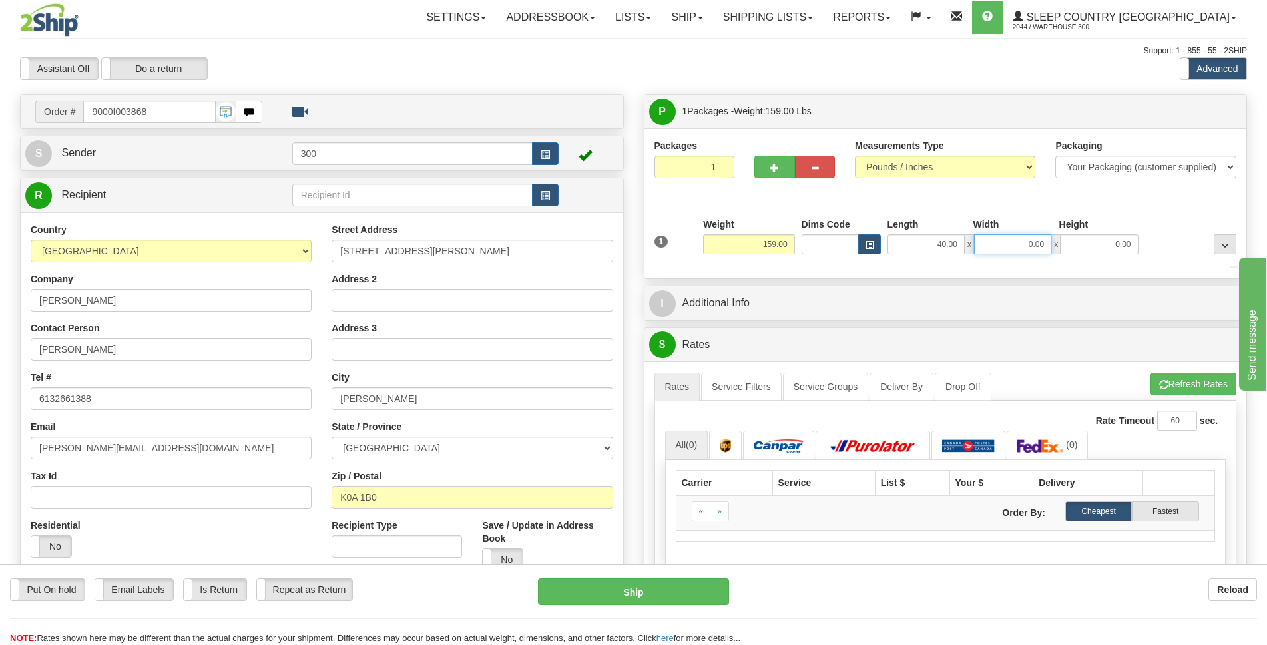
click at [1032, 244] on input "0.00" at bounding box center [1012, 244] width 77 height 20
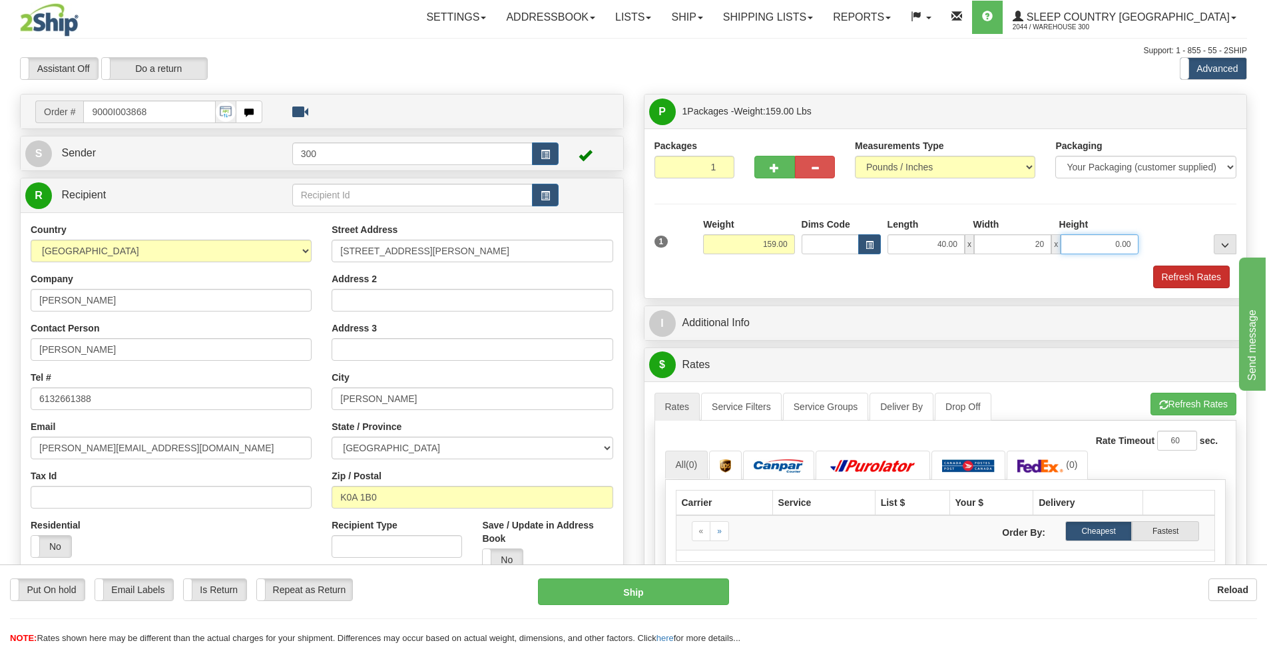
type input "20.00"
click at [750, 411] on link "Service Filters" at bounding box center [741, 407] width 81 height 28
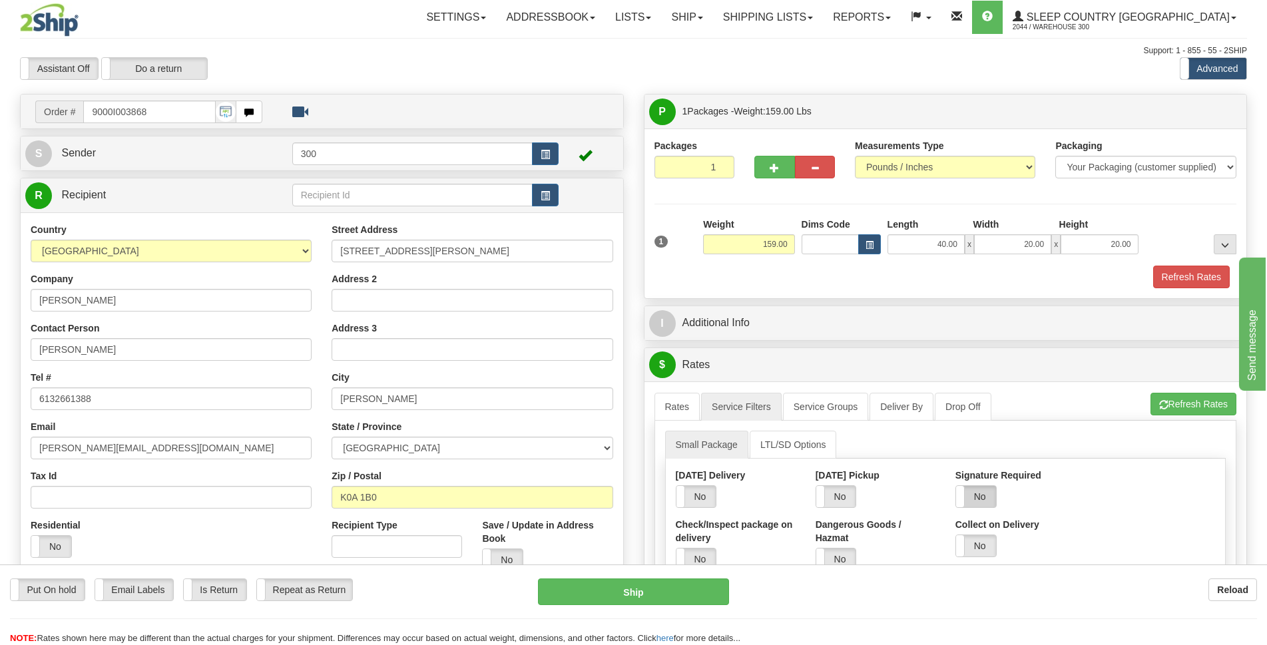
click at [974, 499] on label "No" at bounding box center [976, 496] width 40 height 21
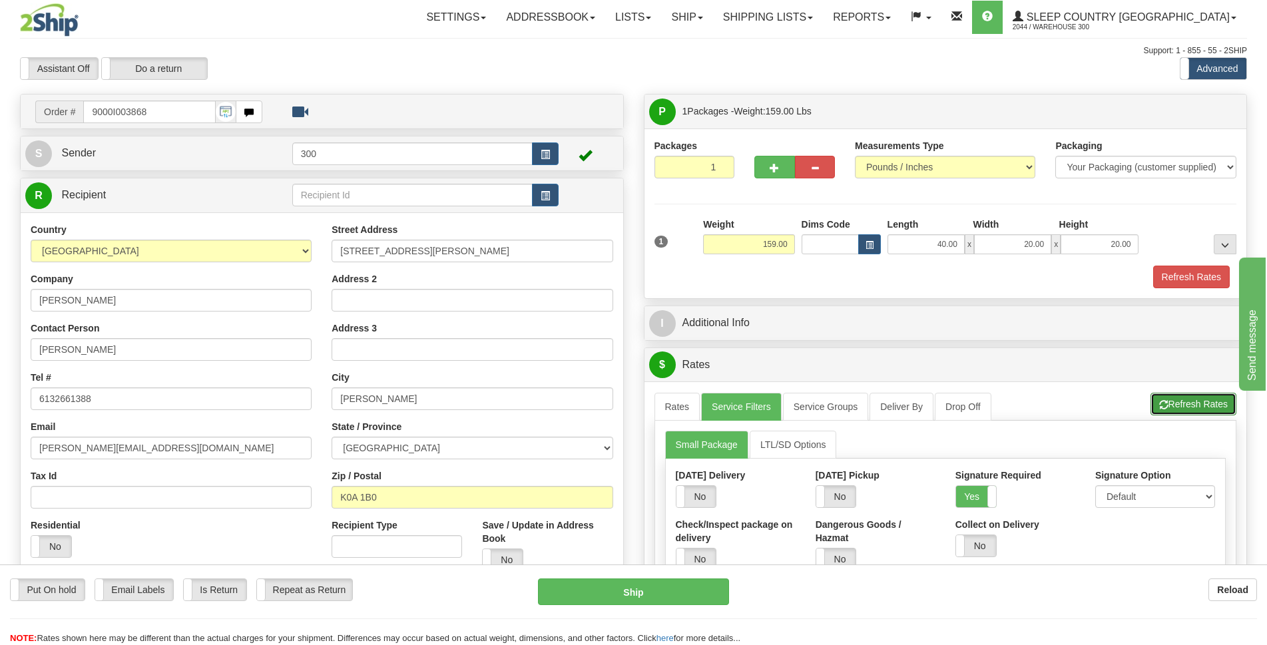
click at [1196, 403] on button "Refresh Rates" at bounding box center [1193, 404] width 86 height 23
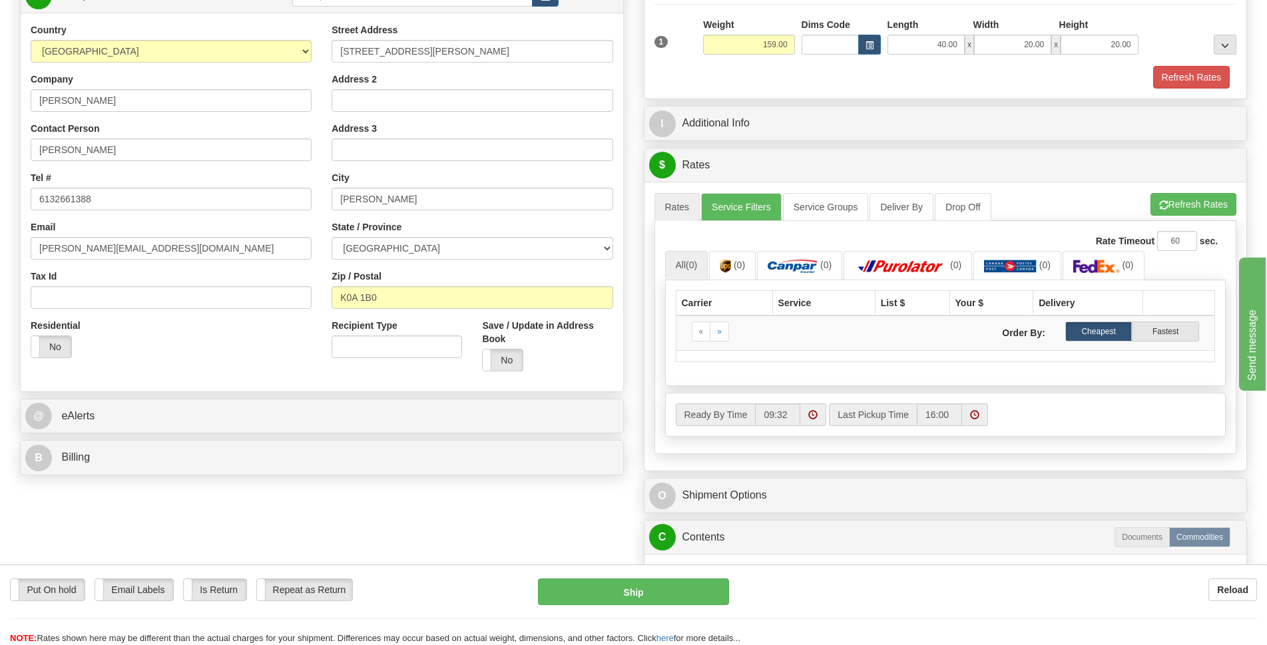
scroll to position [67, 0]
